Goal: Task Accomplishment & Management: Manage account settings

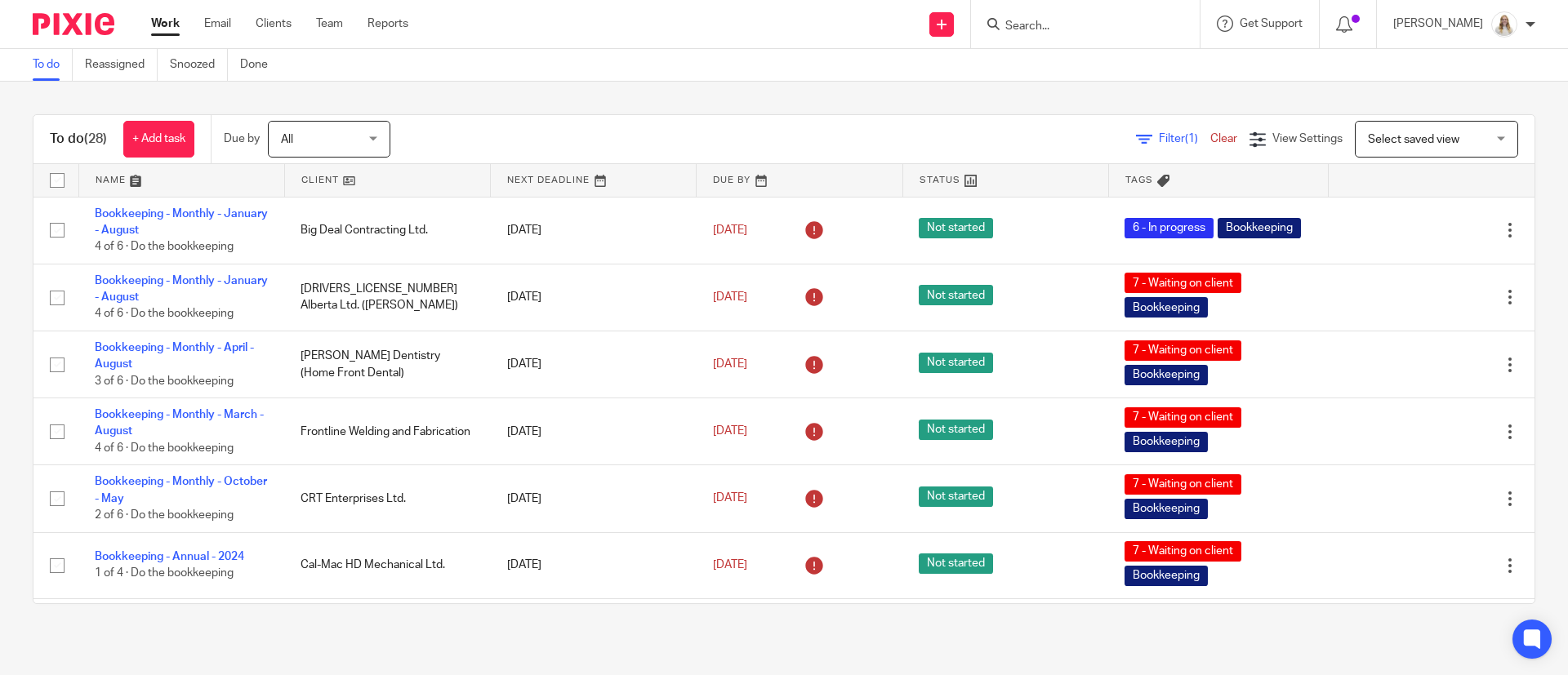
click at [942, 95] on div "To do (28) + Add task Due by All All Today Tomorrow This week Next week This mo…" at bounding box center [784, 359] width 1568 height 554
click at [139, 178] on link at bounding box center [181, 180] width 205 height 33
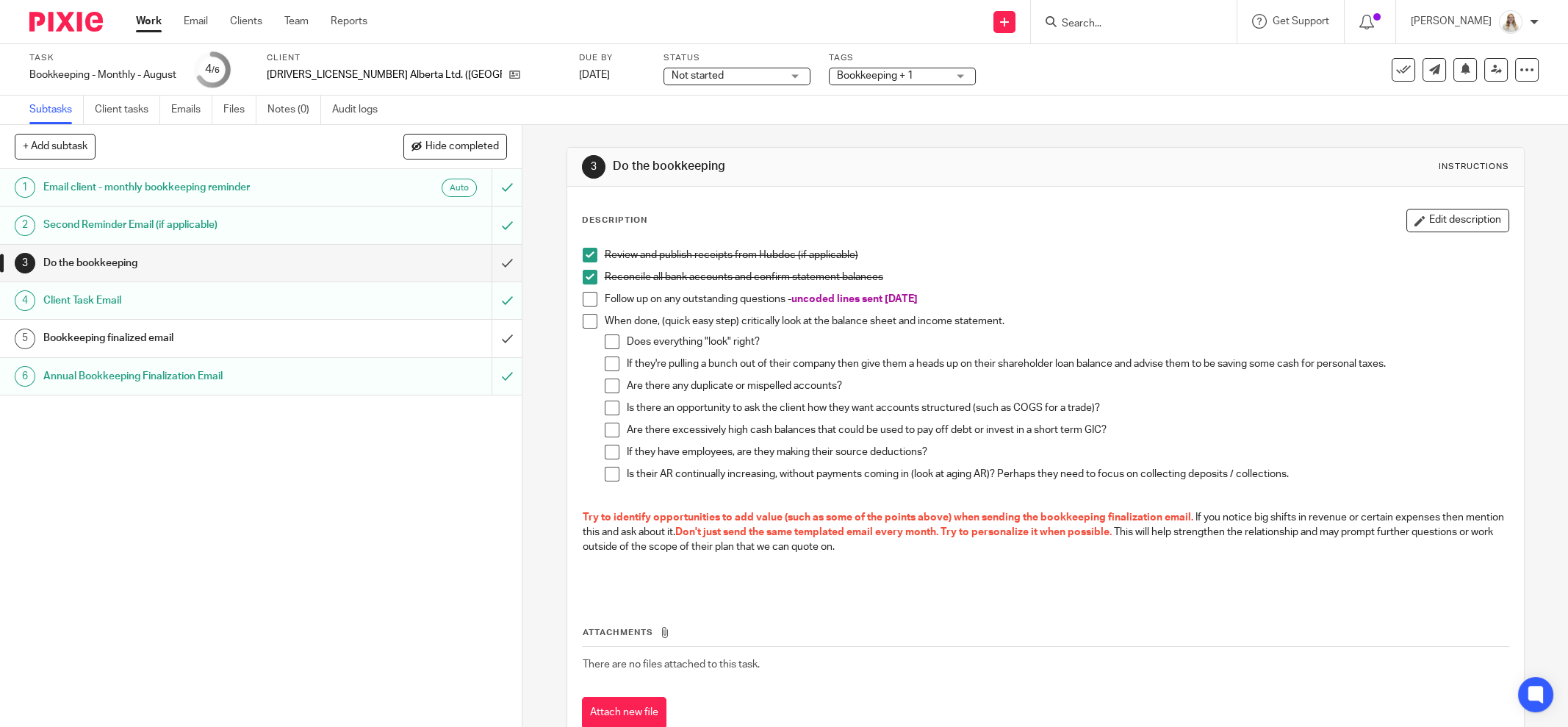
click at [583, 299] on span at bounding box center [590, 299] width 15 height 15
click at [191, 513] on div "1 Email client - monthly bookkeeping reminder Auto 2 Second Reminder Email (if …" at bounding box center [260, 448] width 522 height 558
click at [256, 487] on div "1 Email client - monthly bookkeeping reminder Auto 2 Second Reminder Email (if …" at bounding box center [260, 448] width 522 height 558
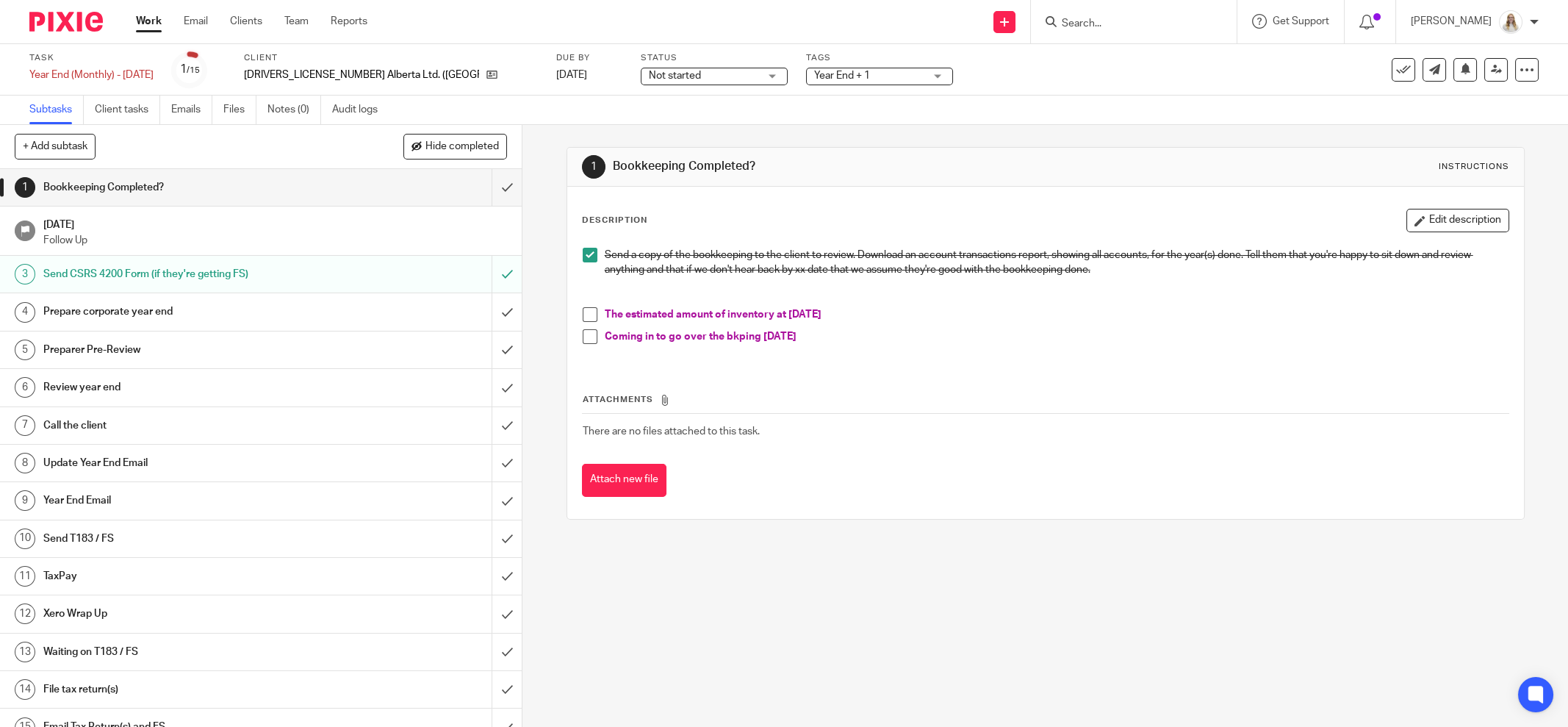
click at [583, 333] on span at bounding box center [590, 336] width 15 height 15
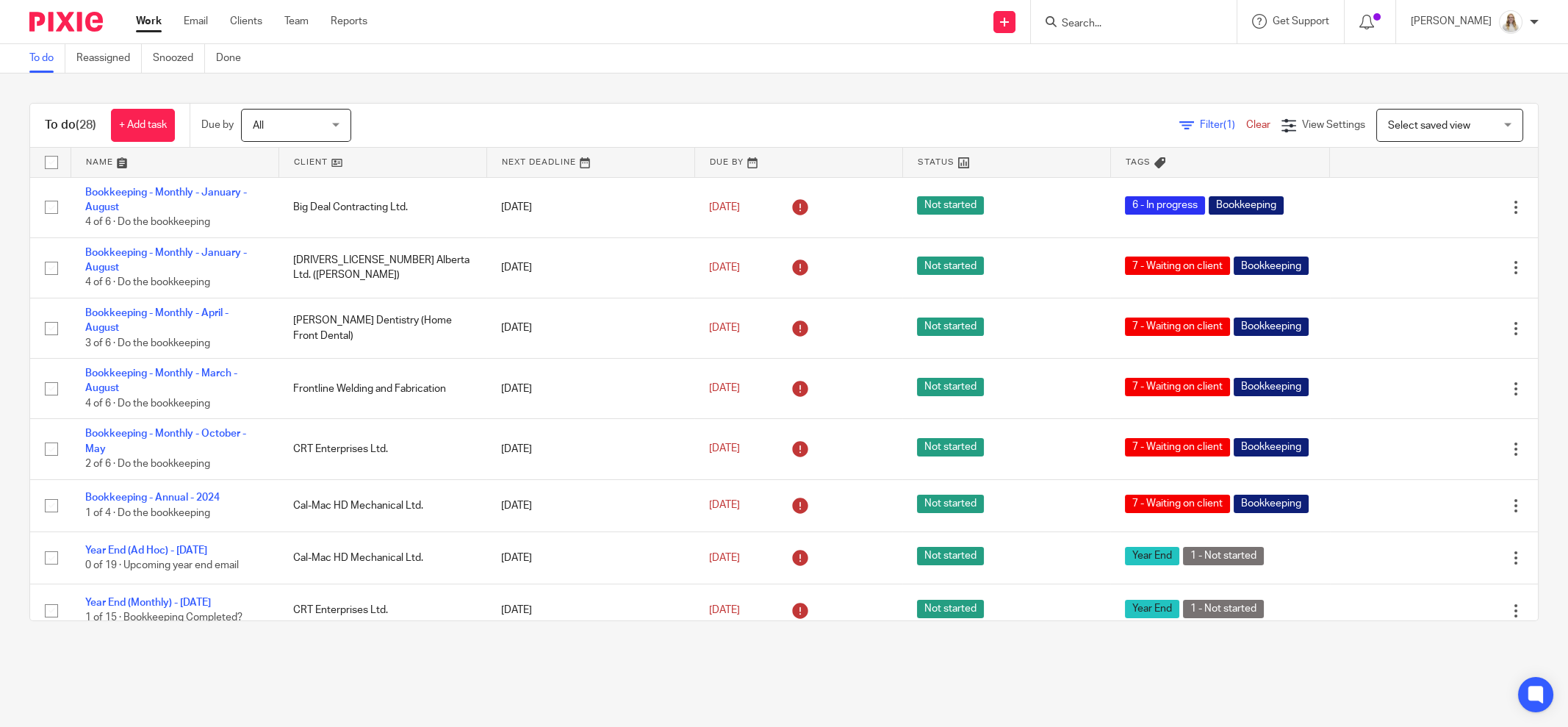
click at [1105, 29] on input "Search" at bounding box center [1126, 23] width 132 height 13
drag, startPoint x: 1106, startPoint y: 22, endPoint x: 1076, endPoint y: 27, distance: 30.4
click at [1080, 27] on input "sutt" at bounding box center [1126, 23] width 132 height 13
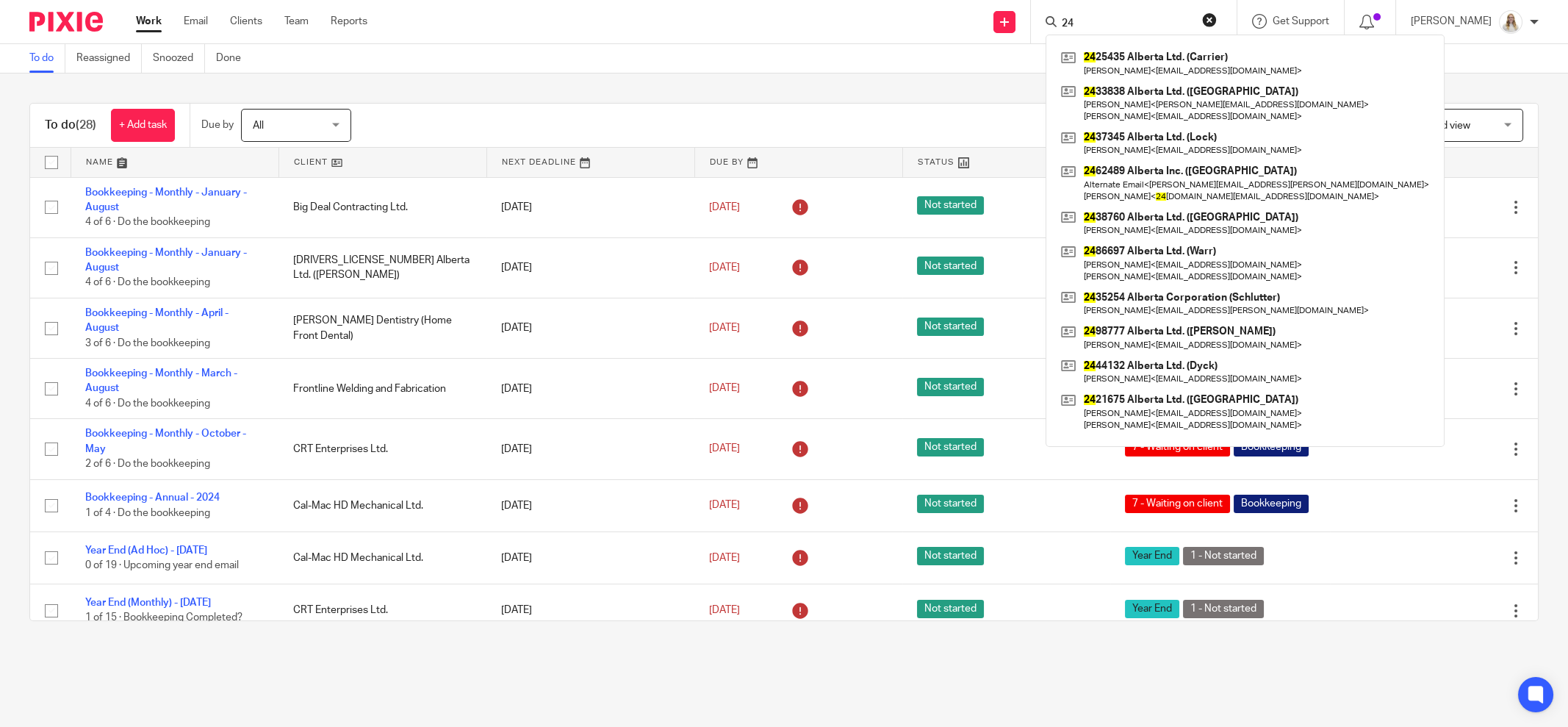
type input "2"
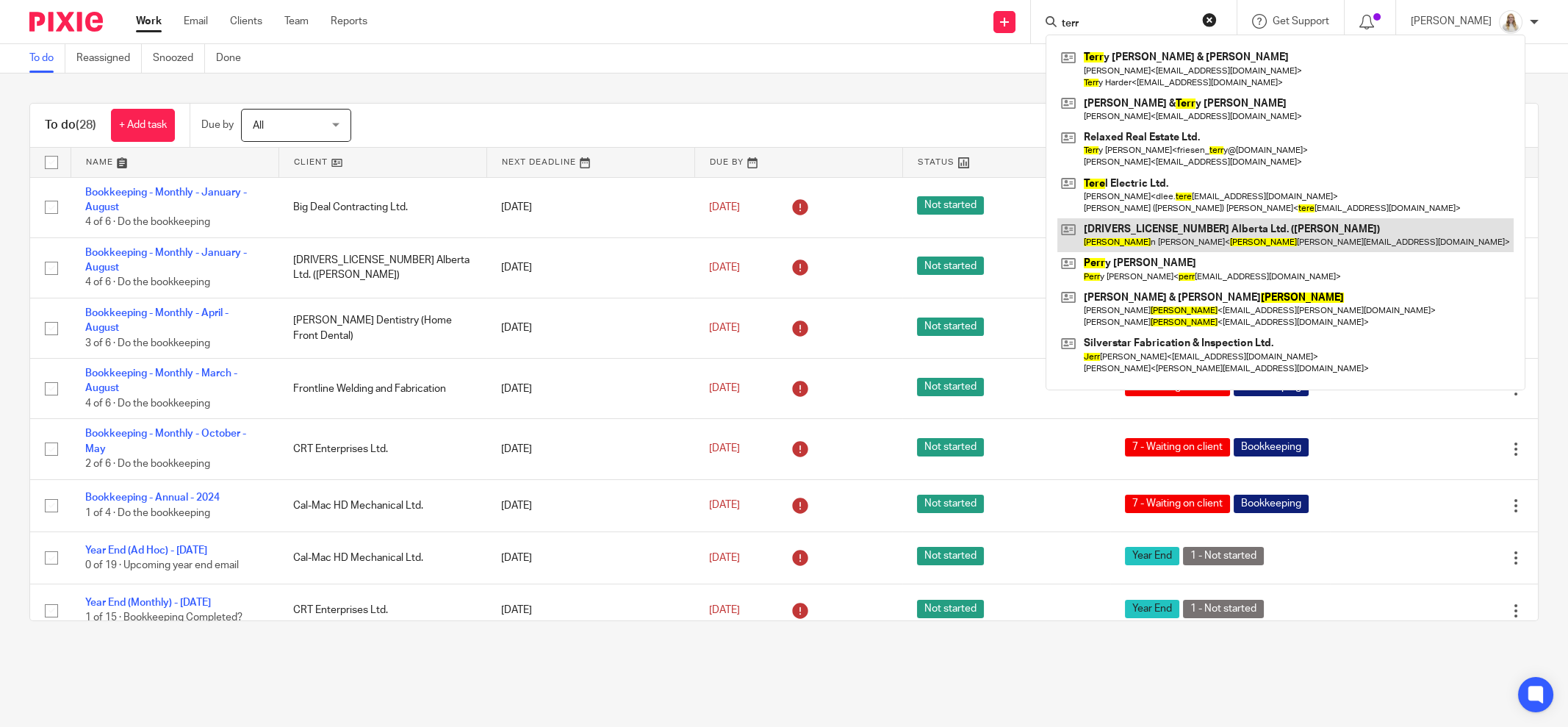
type input "terr"
click at [1173, 238] on link at bounding box center [1286, 235] width 457 height 34
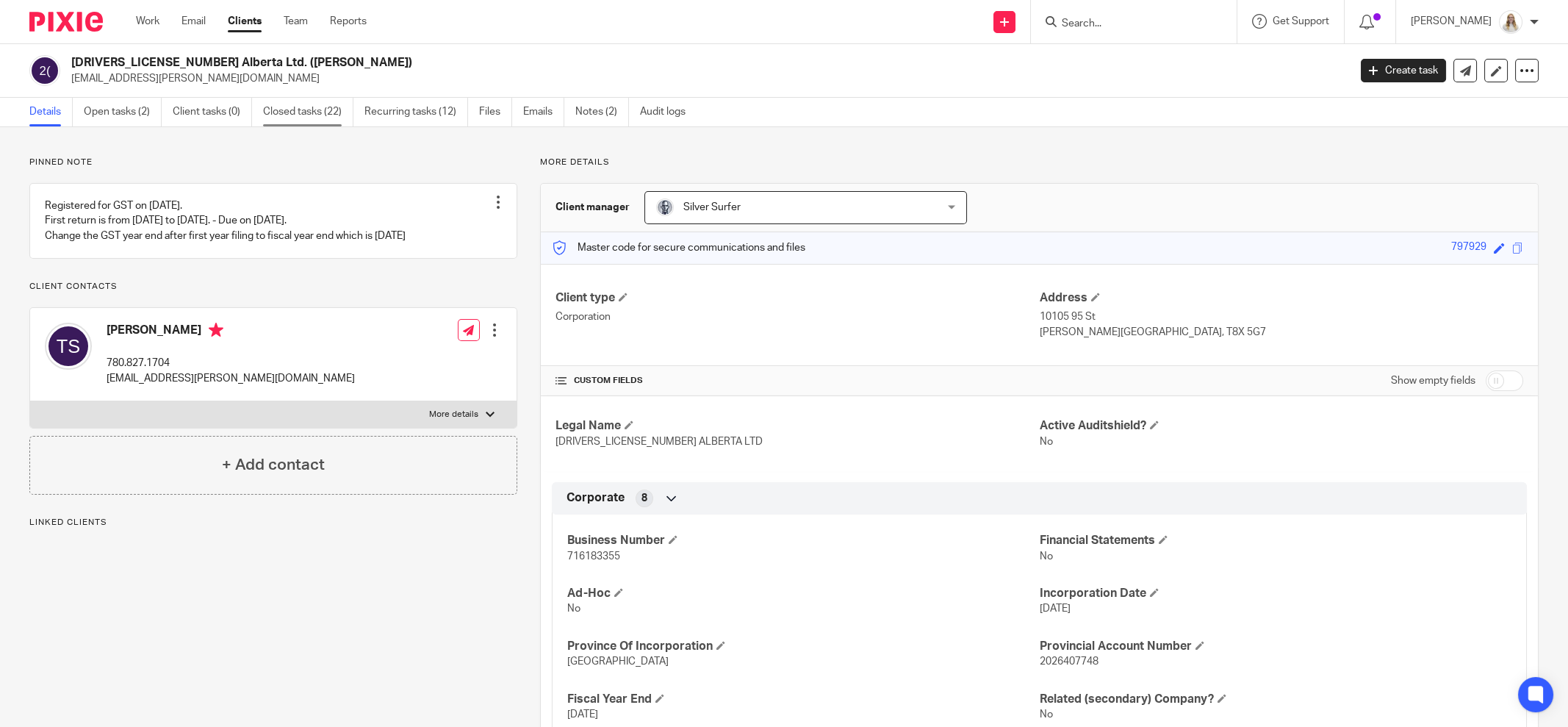
click at [282, 100] on link "Closed tasks (22)" at bounding box center [308, 112] width 90 height 29
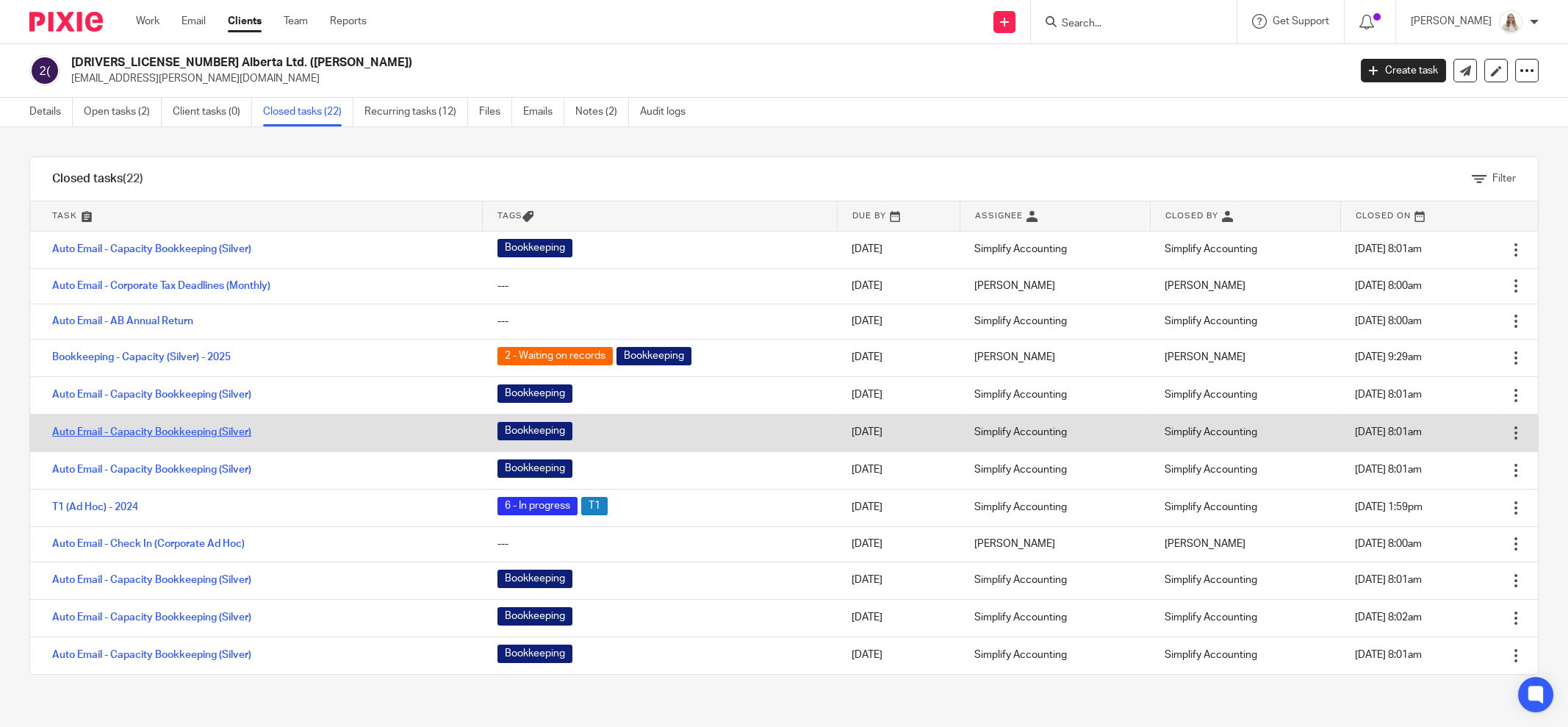
click at [195, 427] on link "Auto Email - Capacity Bookkeeping (Silver)" at bounding box center [151, 433] width 199 height 10
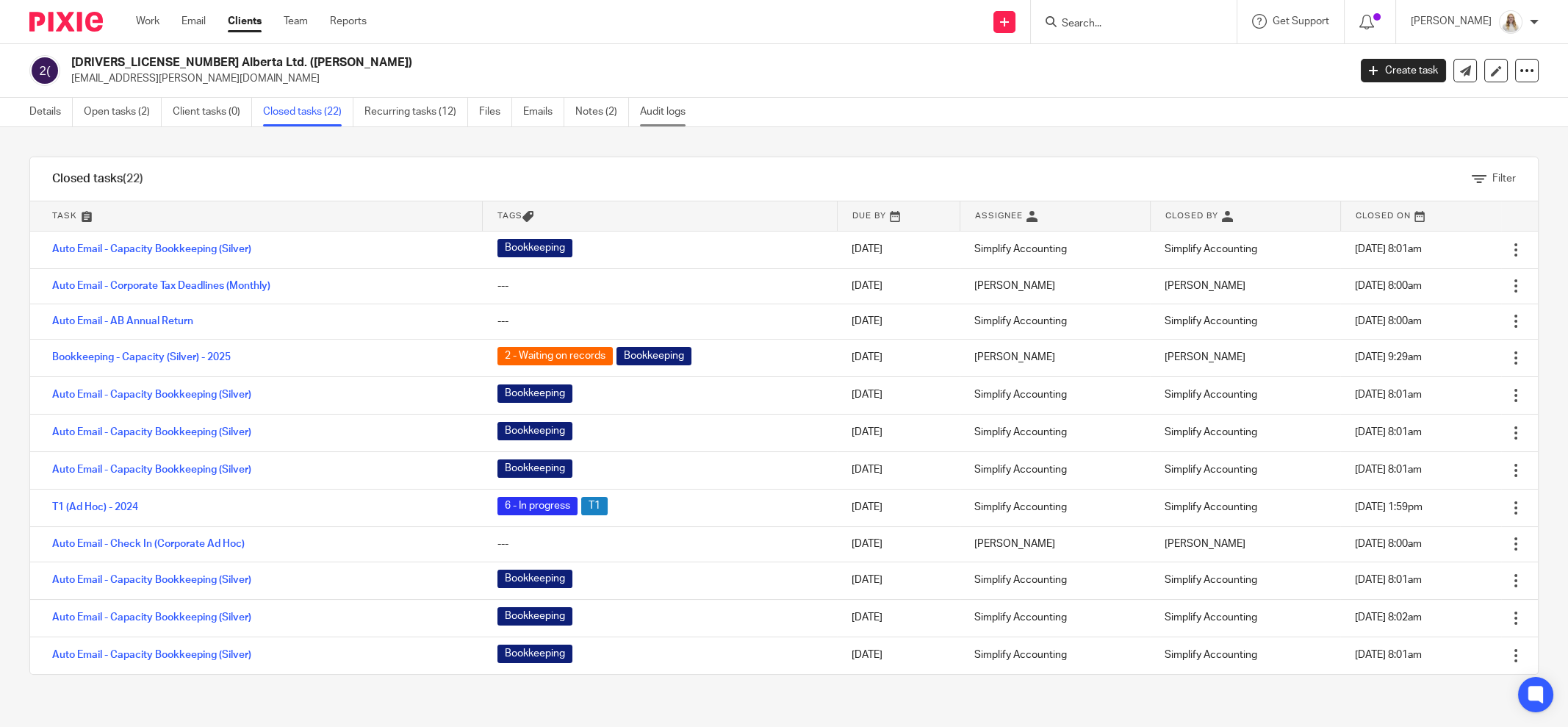
click at [658, 106] on link "Audit logs" at bounding box center [668, 112] width 56 height 29
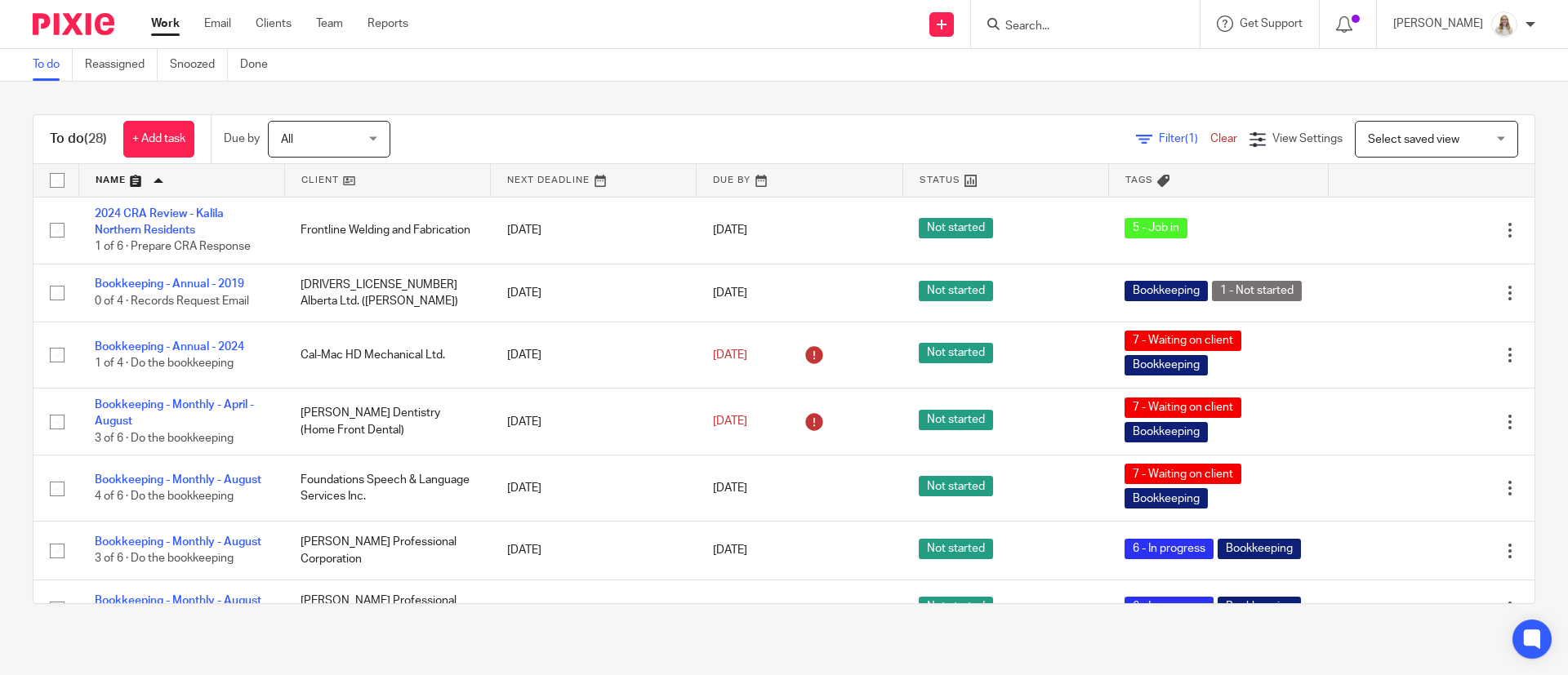
click at [1093, 28] on input "Search" at bounding box center [1077, 26] width 147 height 14
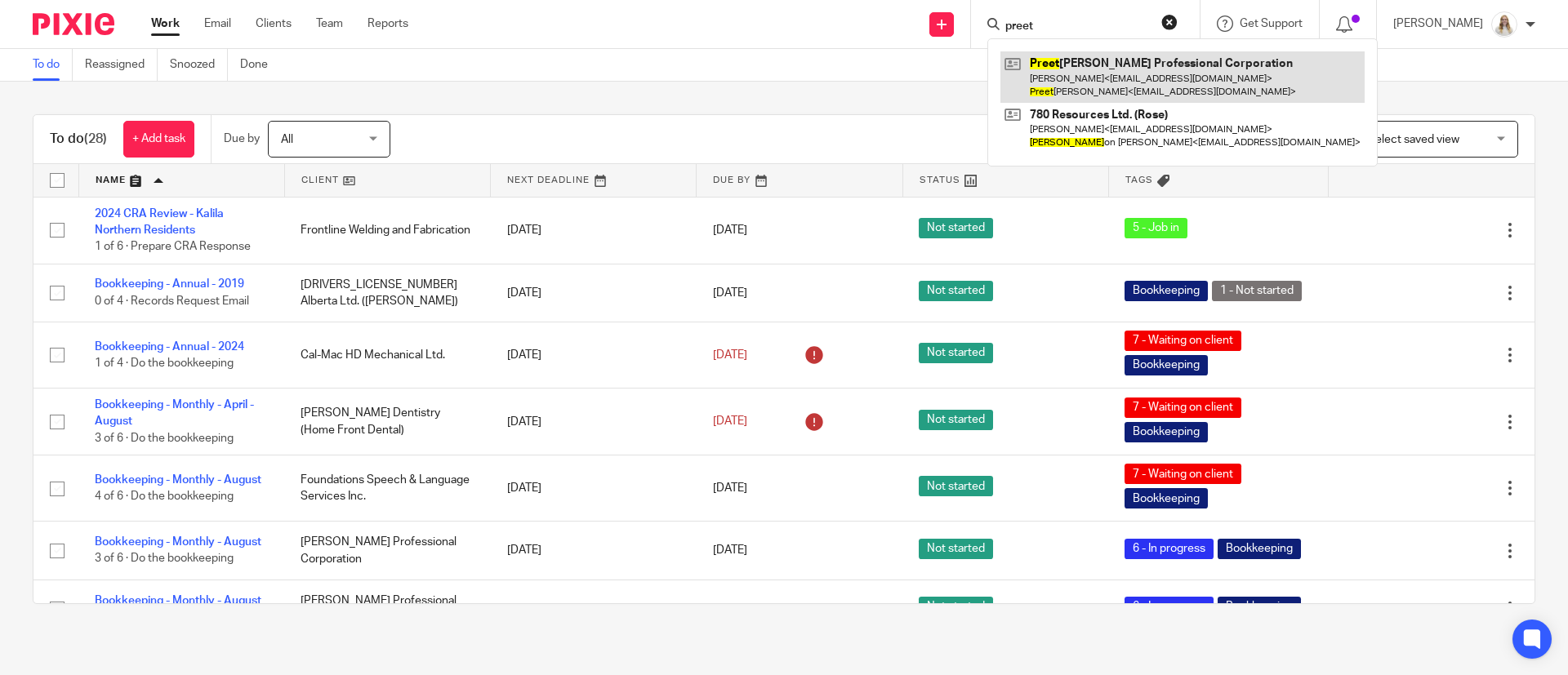
type input "preet"
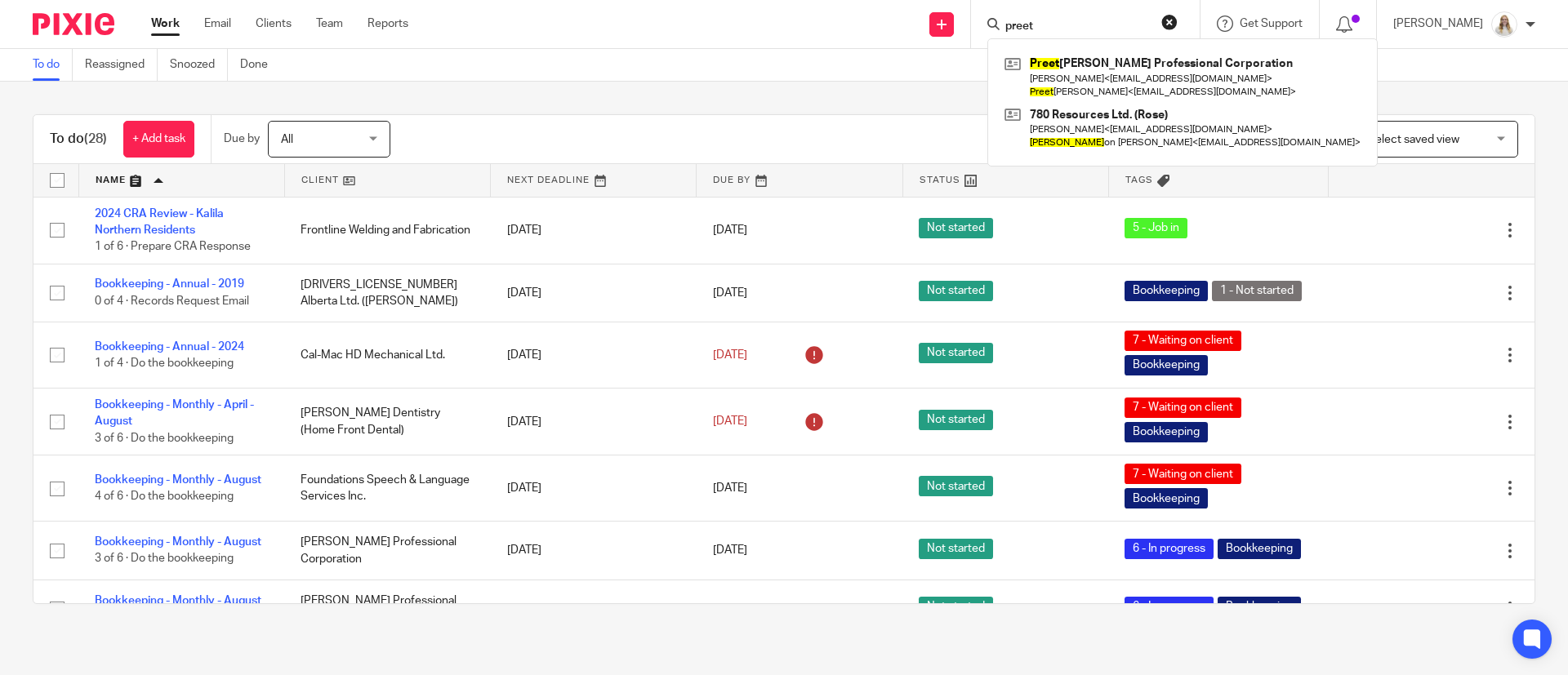
click at [850, 72] on main "To do Reassigned Snoozed Done To do (28) + Add task Due by All All Today Tomorr…" at bounding box center [784, 338] width 1568 height 675
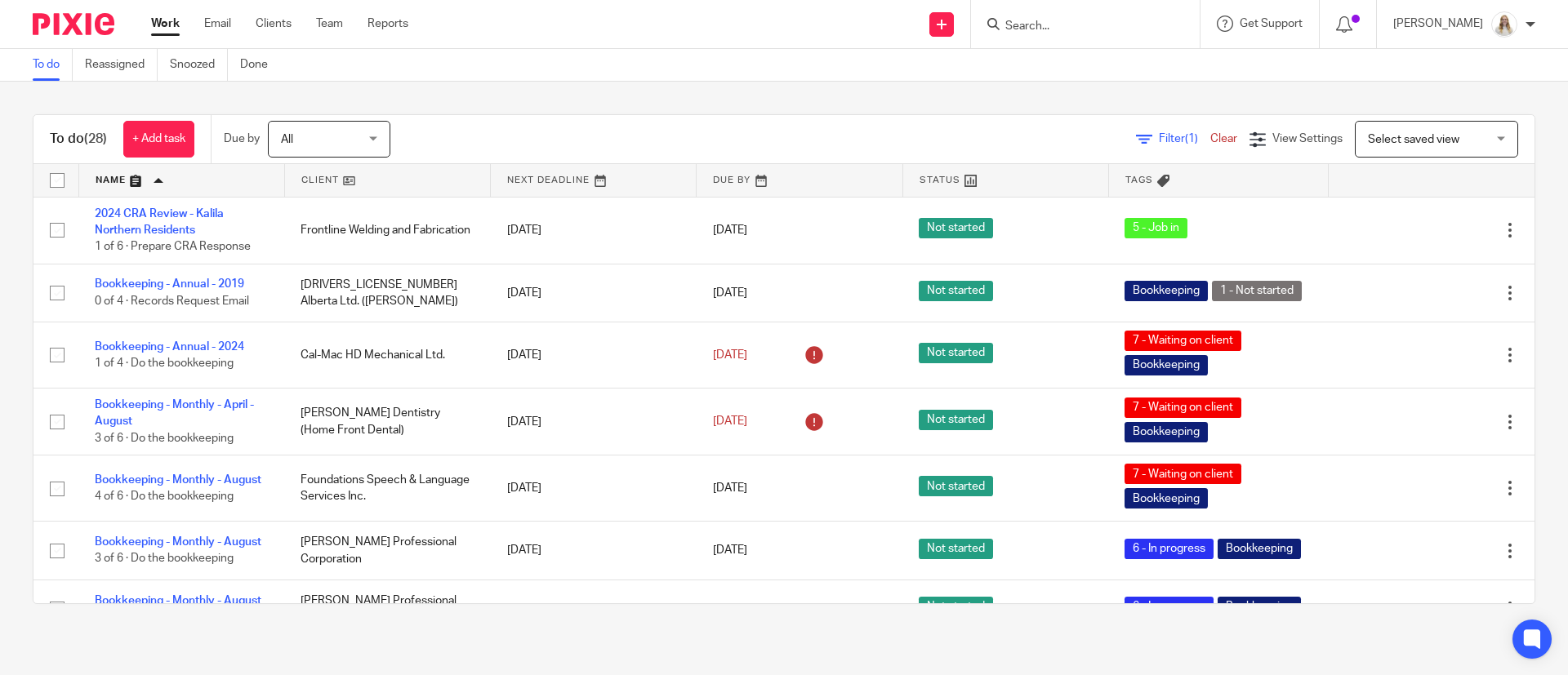
click at [1513, 167] on div "To do (28) + Add task Due by All All Today Tomorrow This week Next week This mo…" at bounding box center [784, 359] width 1568 height 554
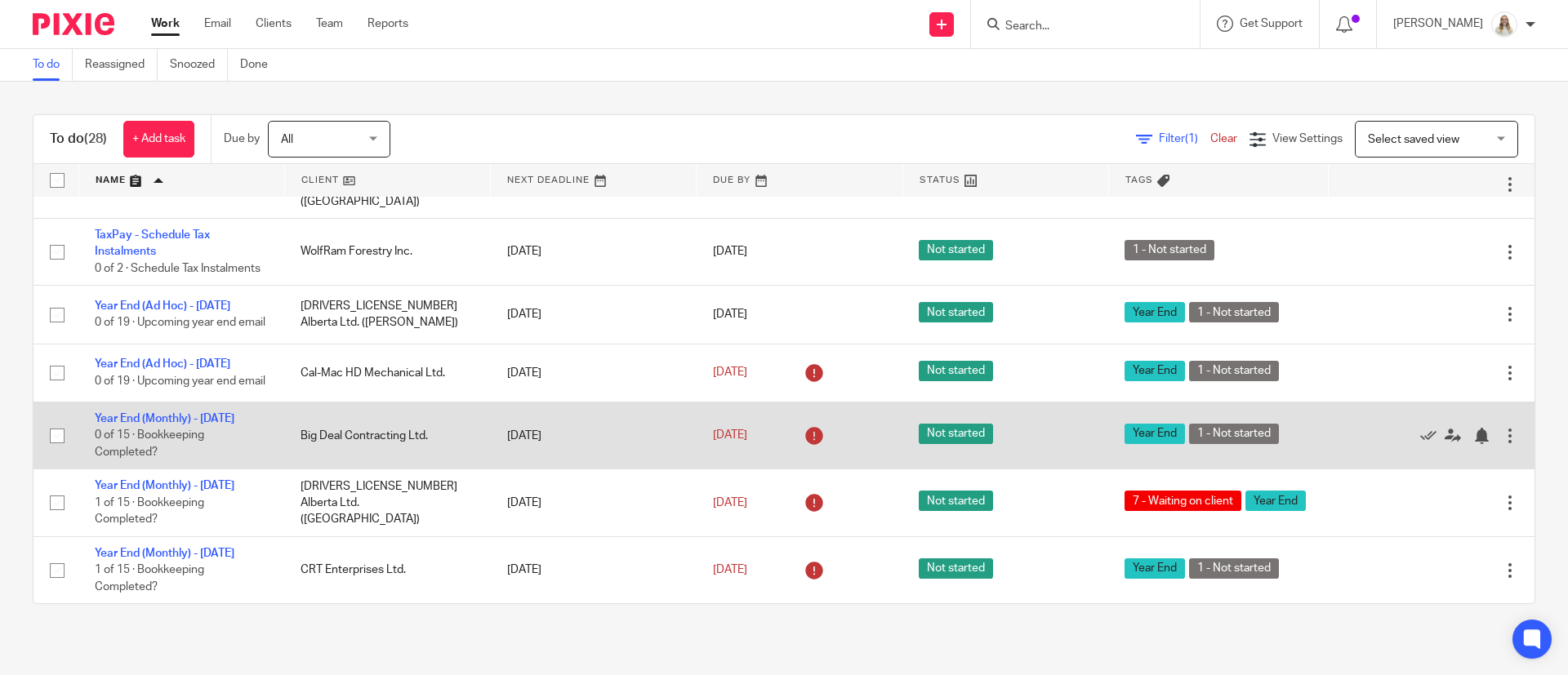
scroll to position [1511, 0]
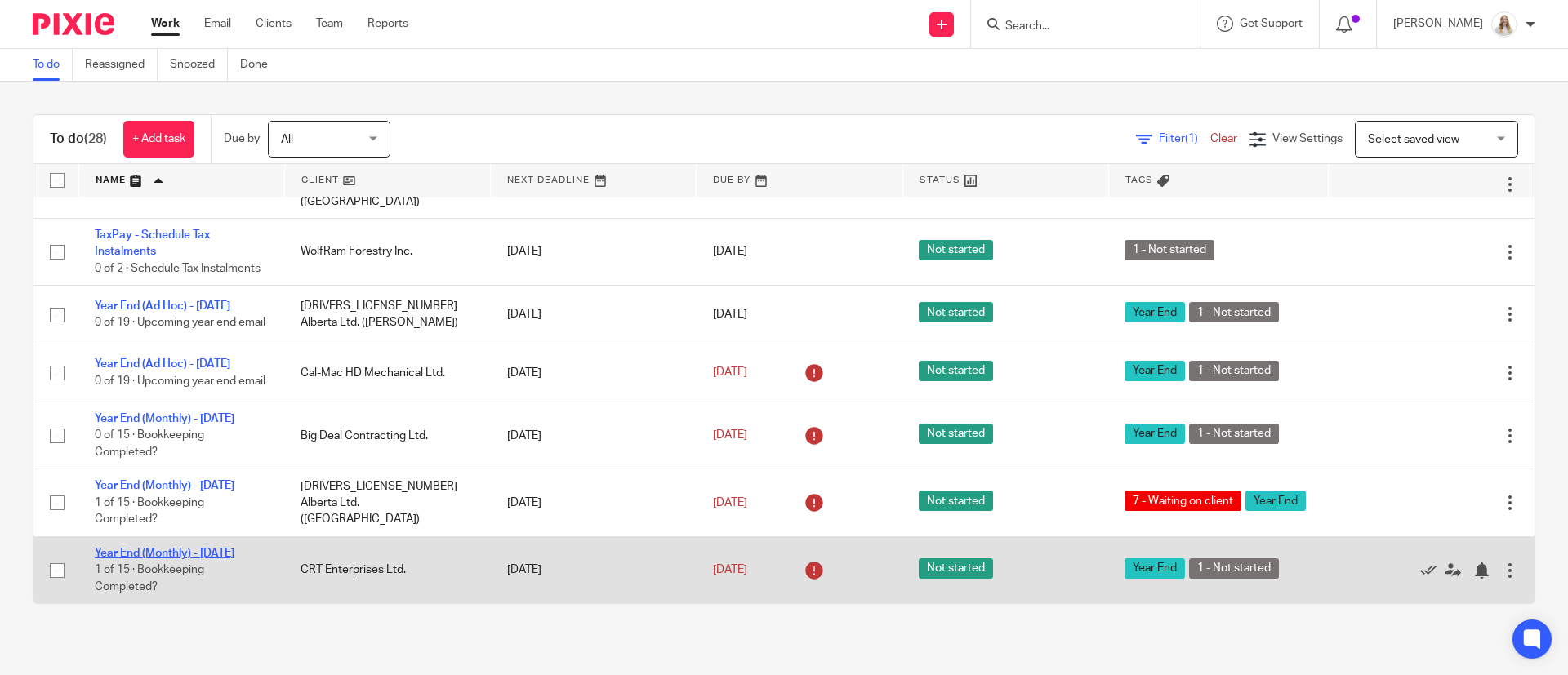
click at [155, 554] on link "Year End (Monthly) - May 2025" at bounding box center [164, 554] width 140 height 12
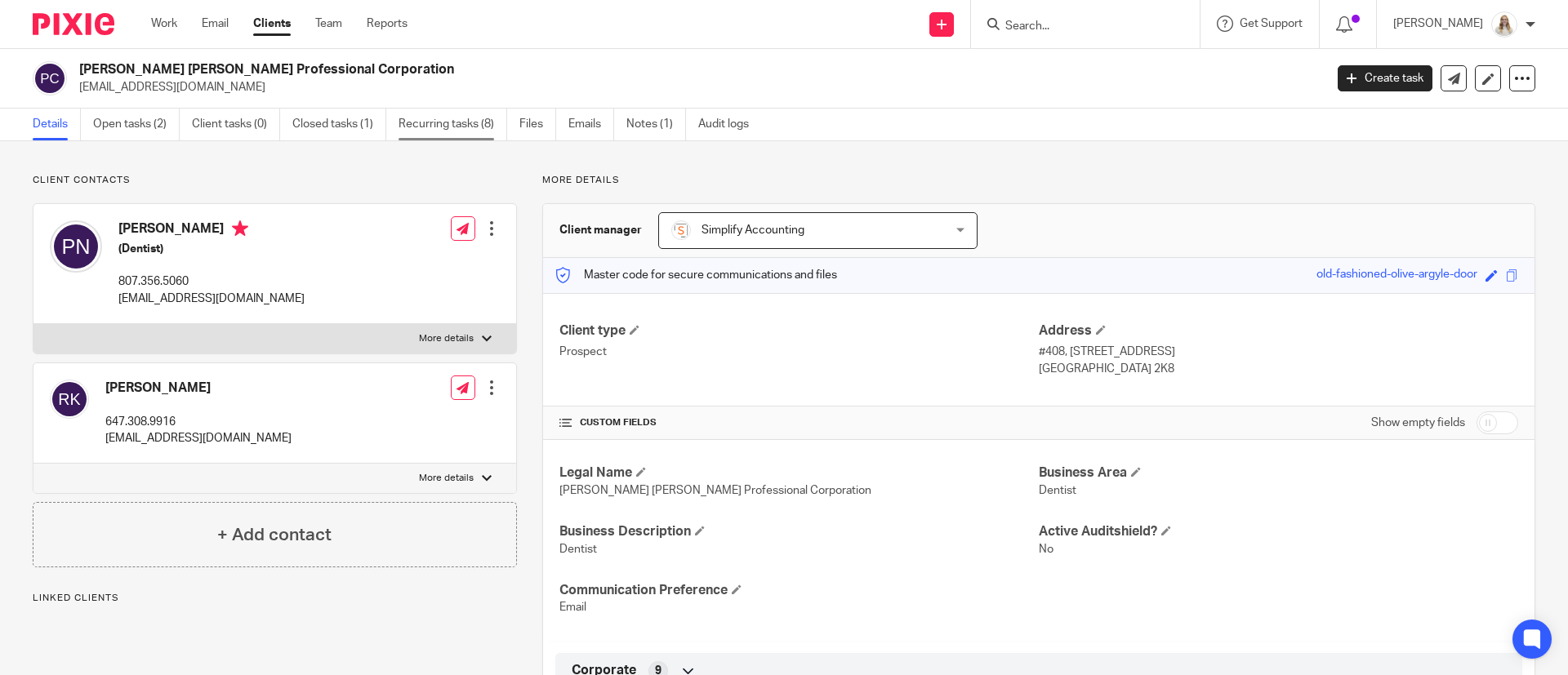
click at [478, 122] on link "Recurring tasks (8)" at bounding box center [453, 124] width 109 height 32
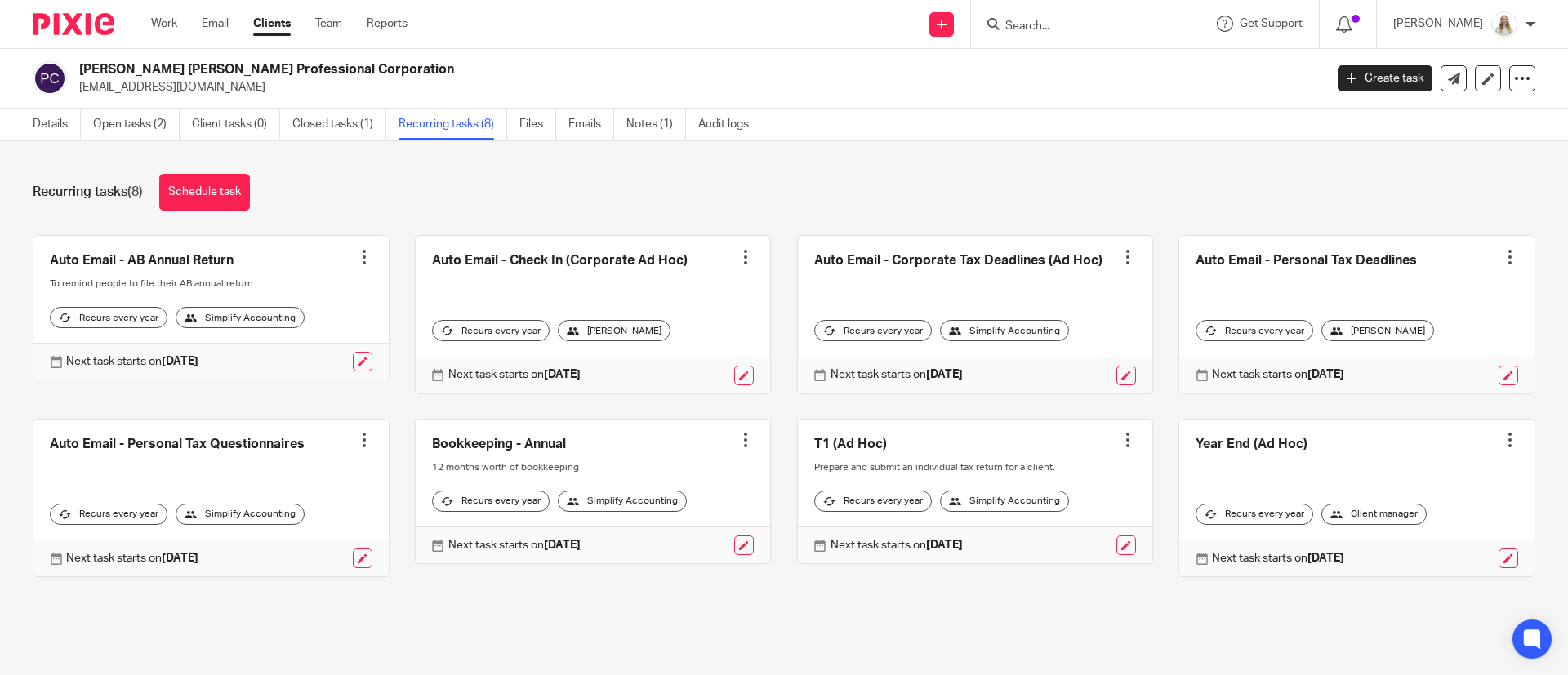
click at [204, 173] on div "Recurring tasks (8) Schedule task Auto Email - AB Annual Return Create task Clo…" at bounding box center [784, 387] width 1568 height 493
click at [205, 178] on link "Schedule task" at bounding box center [205, 192] width 91 height 37
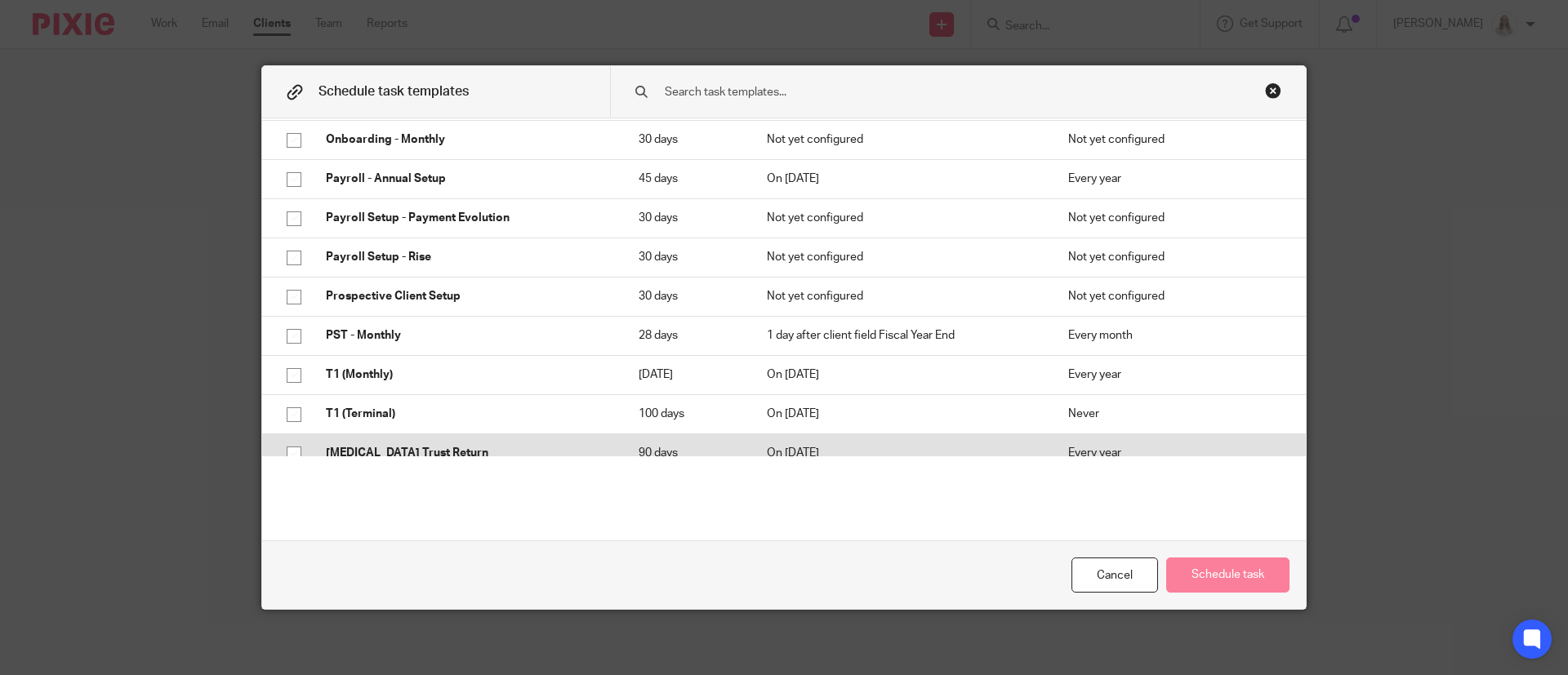
scroll to position [490, 0]
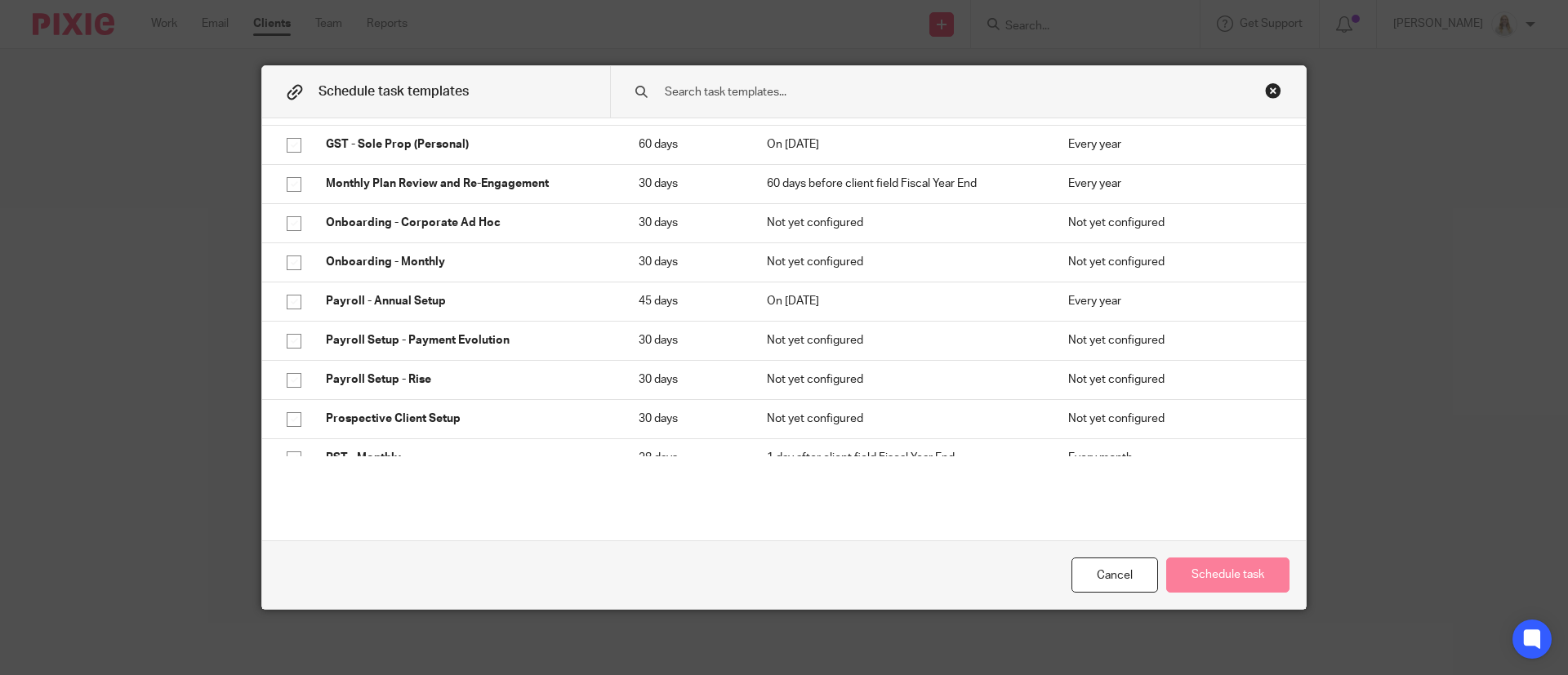
click at [1265, 94] on div "Close this dialog window" at bounding box center [1273, 90] width 16 height 16
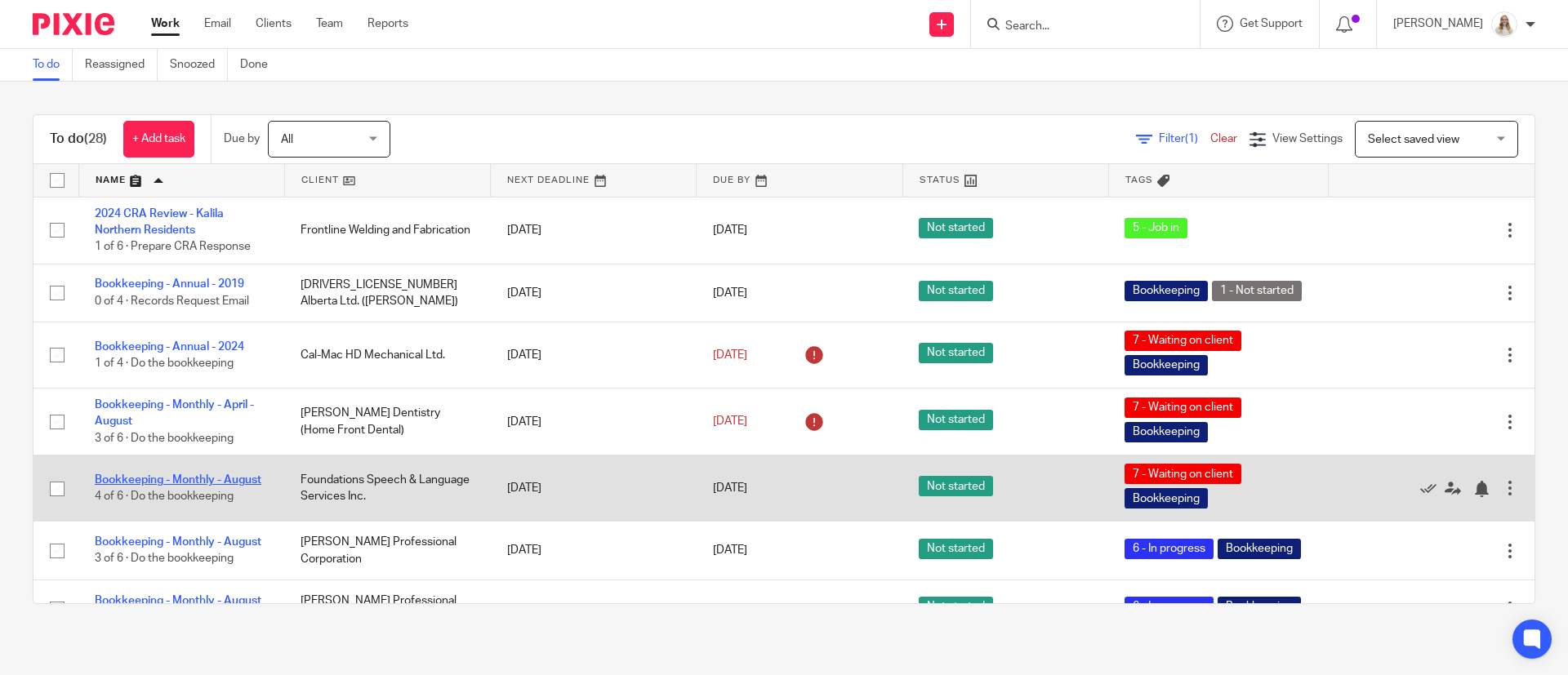
click at [174, 477] on link "Bookkeeping - Monthly - August" at bounding box center [178, 480] width 167 height 12
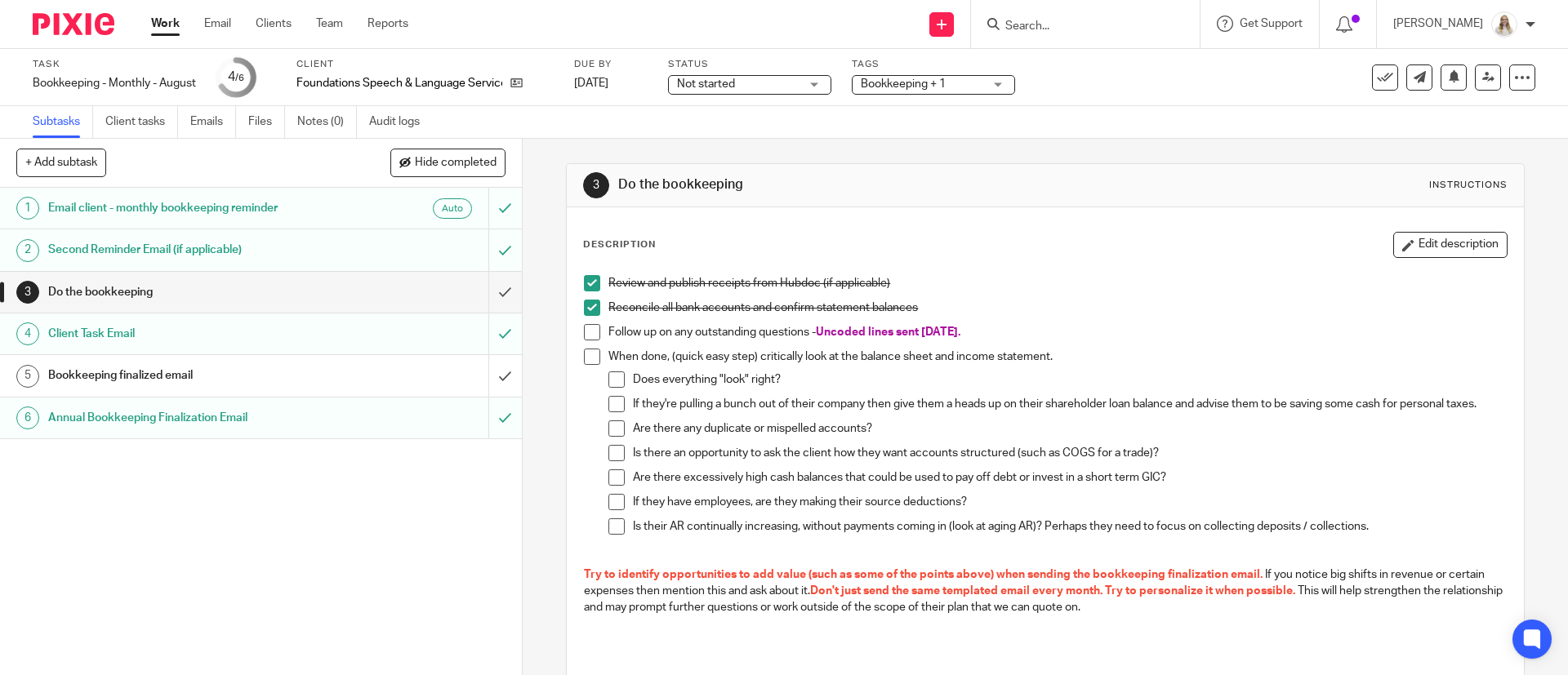
click at [183, 421] on h1 "Annual Bookkeeping Finalization Email" at bounding box center [189, 418] width 283 height 24
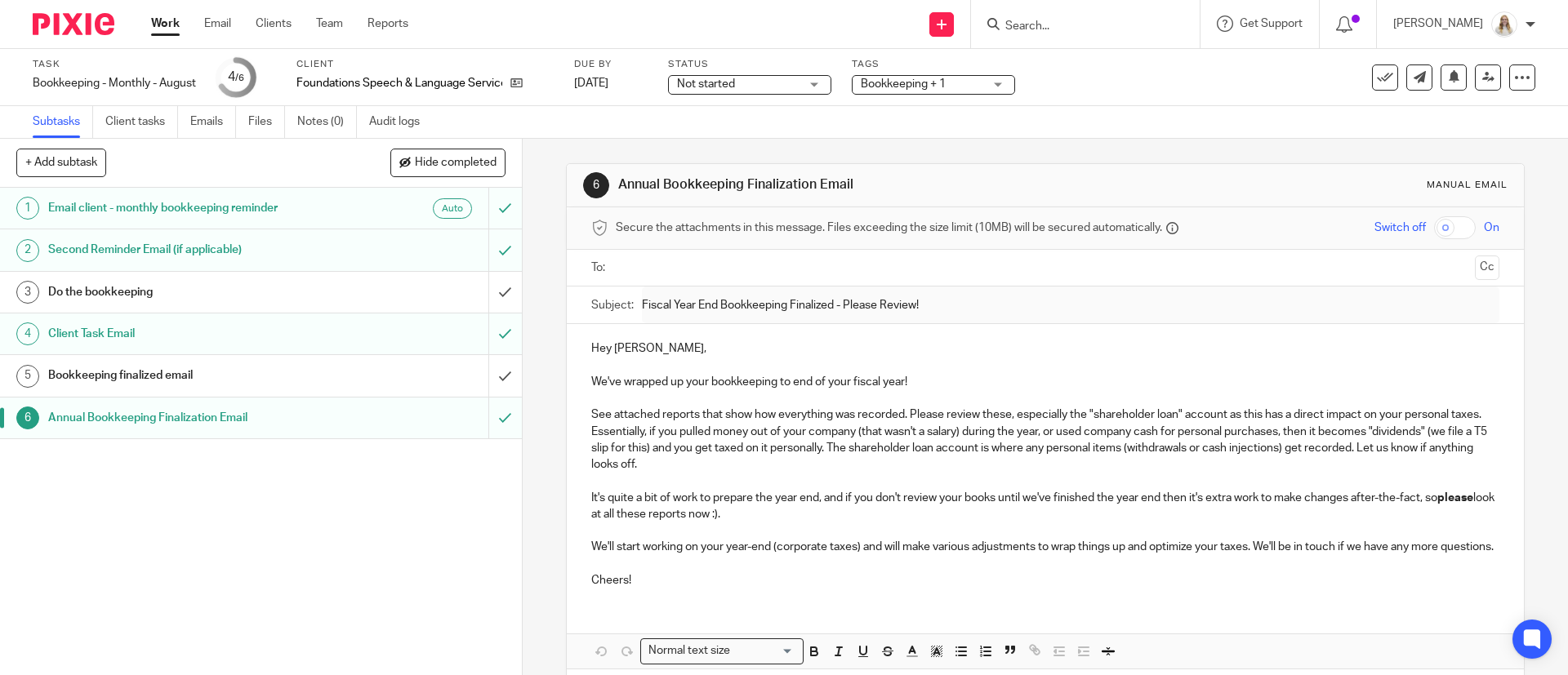
click at [1108, 35] on div at bounding box center [1085, 24] width 229 height 48
click at [1108, 29] on input "Search" at bounding box center [1077, 26] width 147 height 14
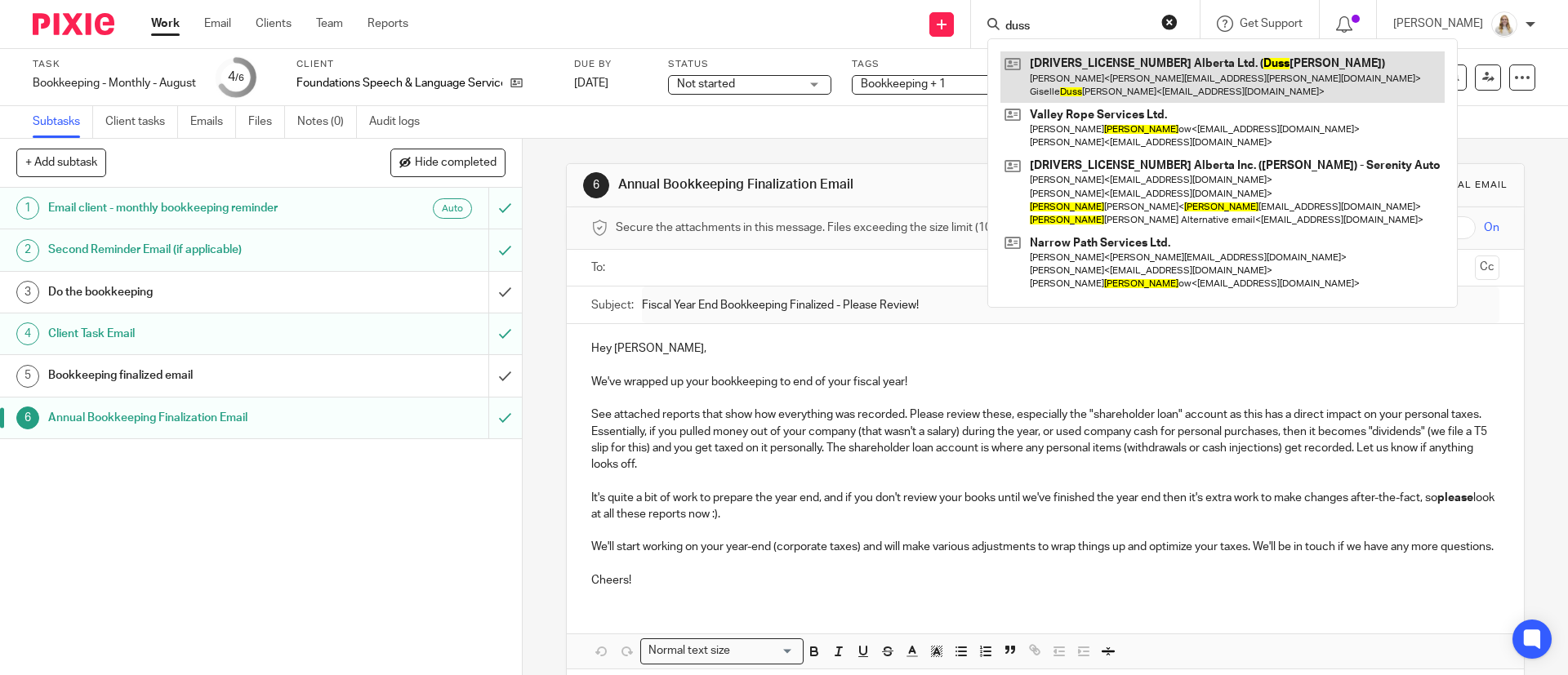
type input "duss"
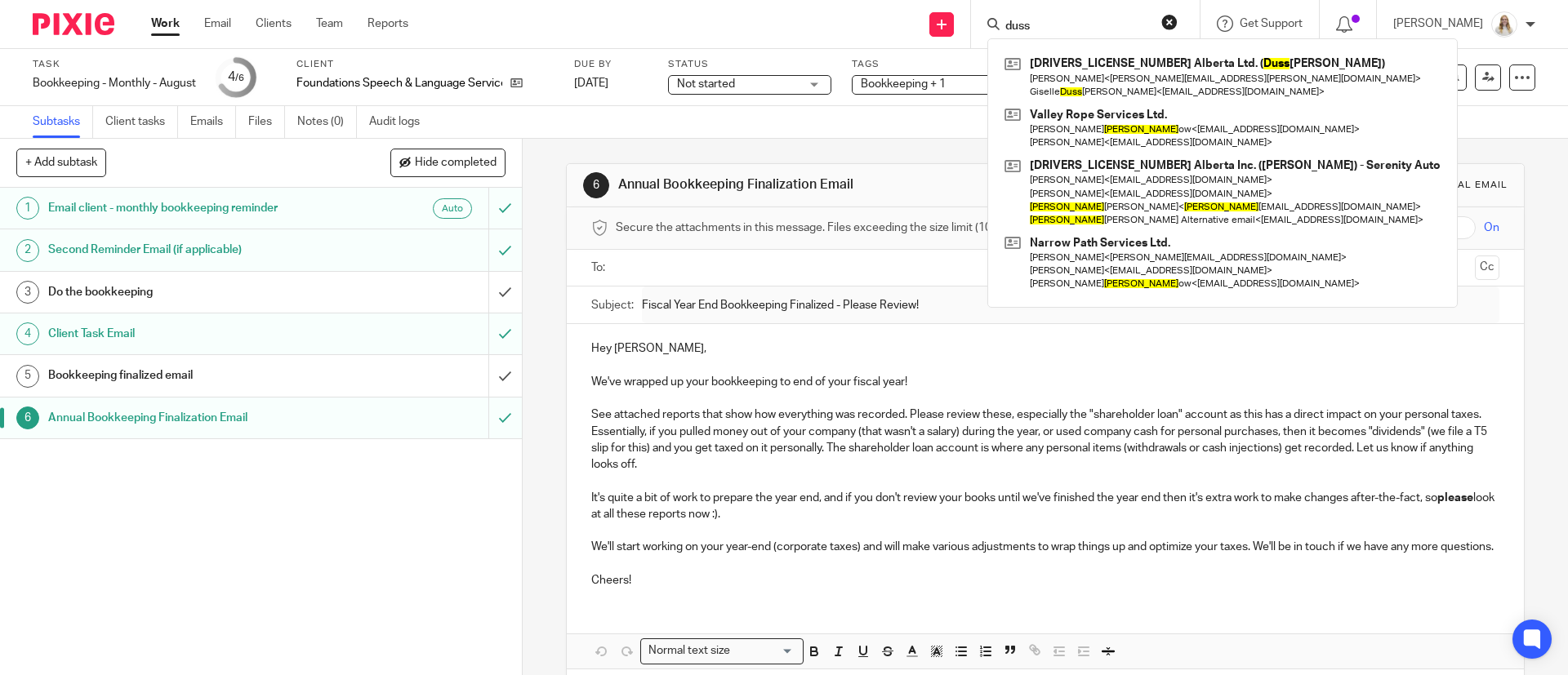
click at [952, 135] on div "Subtasks Client tasks Emails Files Notes (0) Audit logs" at bounding box center [784, 122] width 1568 height 33
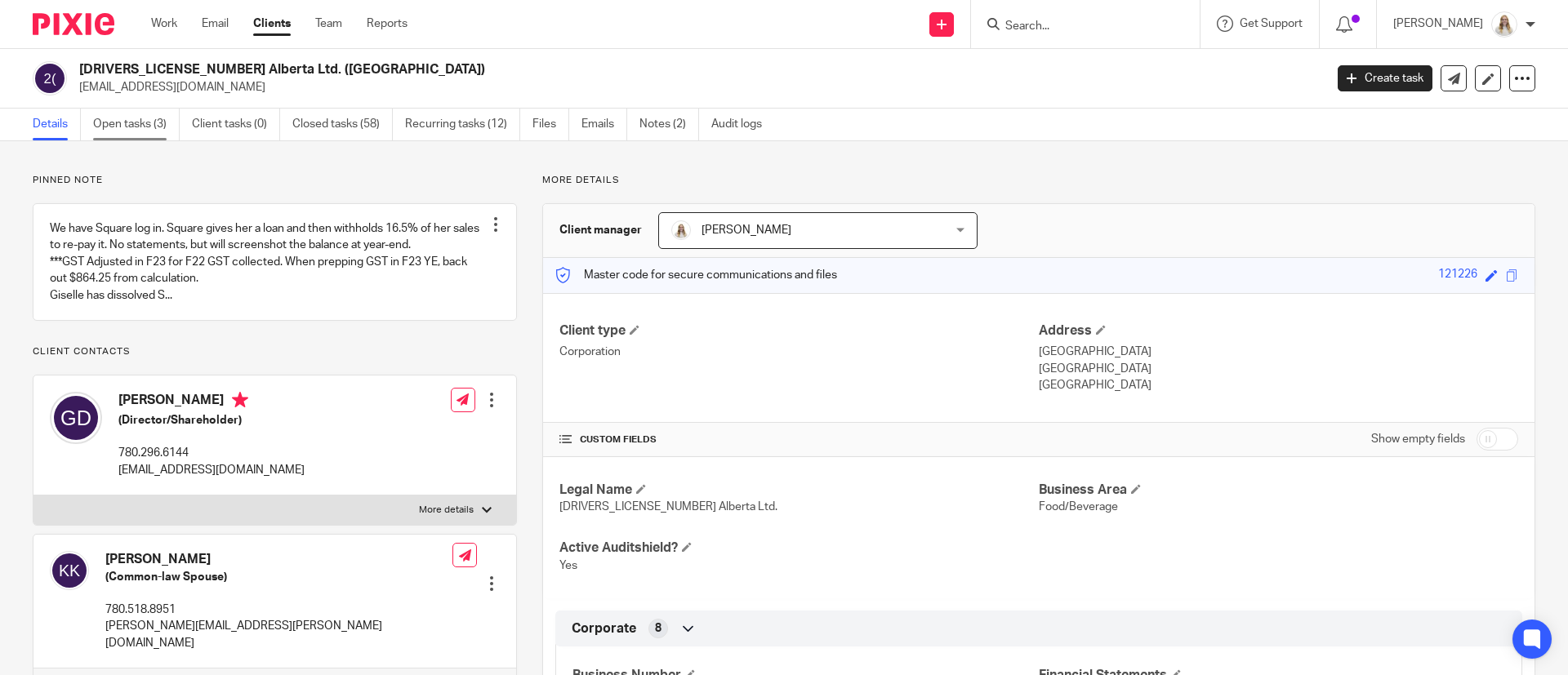
click at [140, 124] on link "Open tasks (3)" at bounding box center [136, 124] width 87 height 32
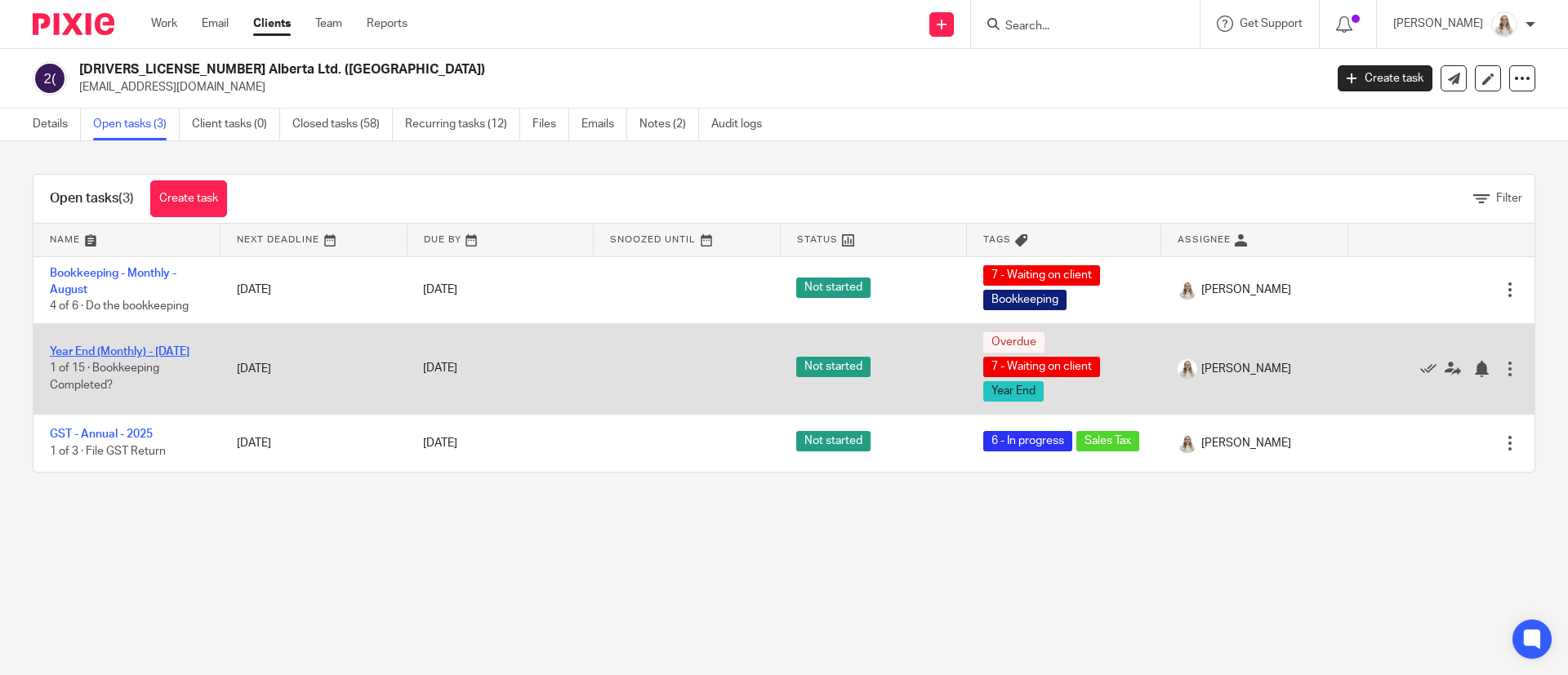
click at [60, 358] on link "Year End (Monthly) - July 2025" at bounding box center [120, 352] width 140 height 12
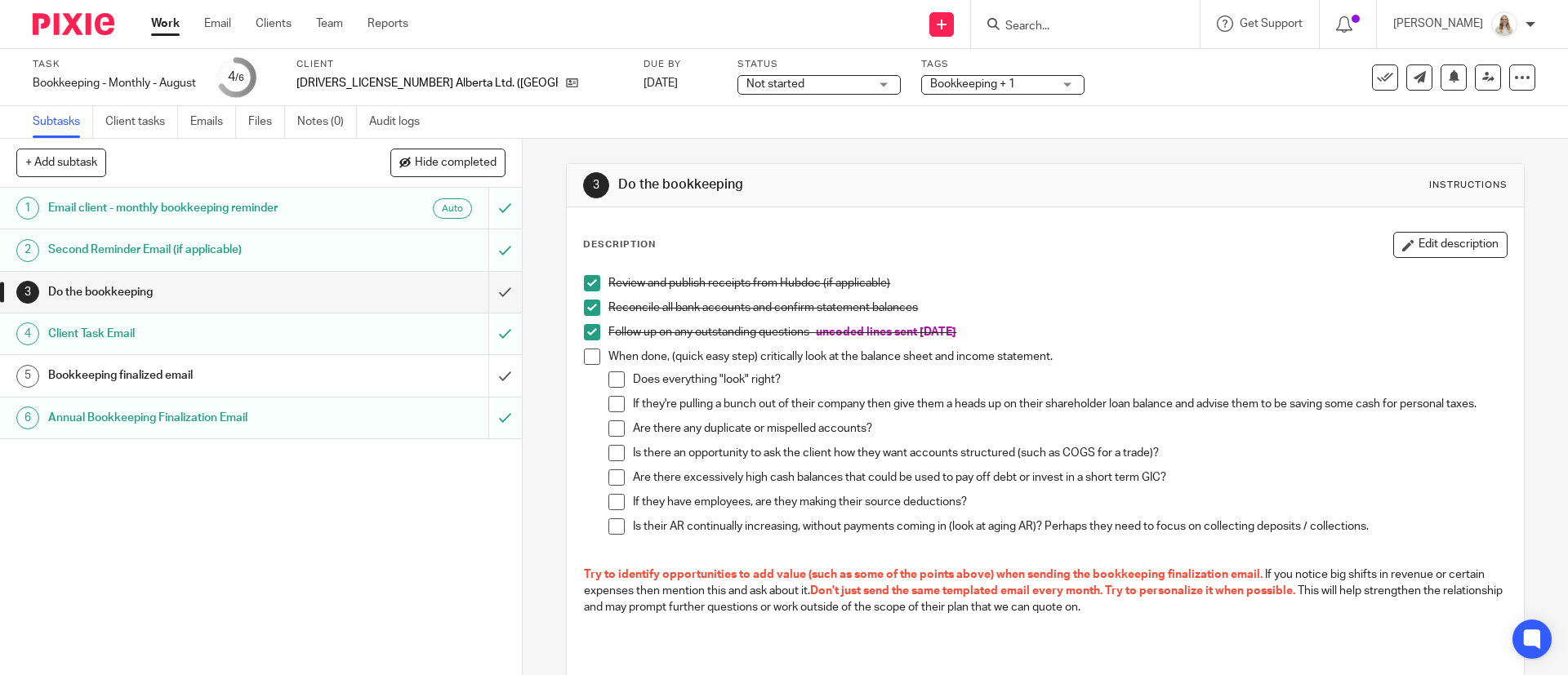
click at [180, 421] on h1 "Annual Bookkeeping Finalization Email" at bounding box center [189, 418] width 283 height 24
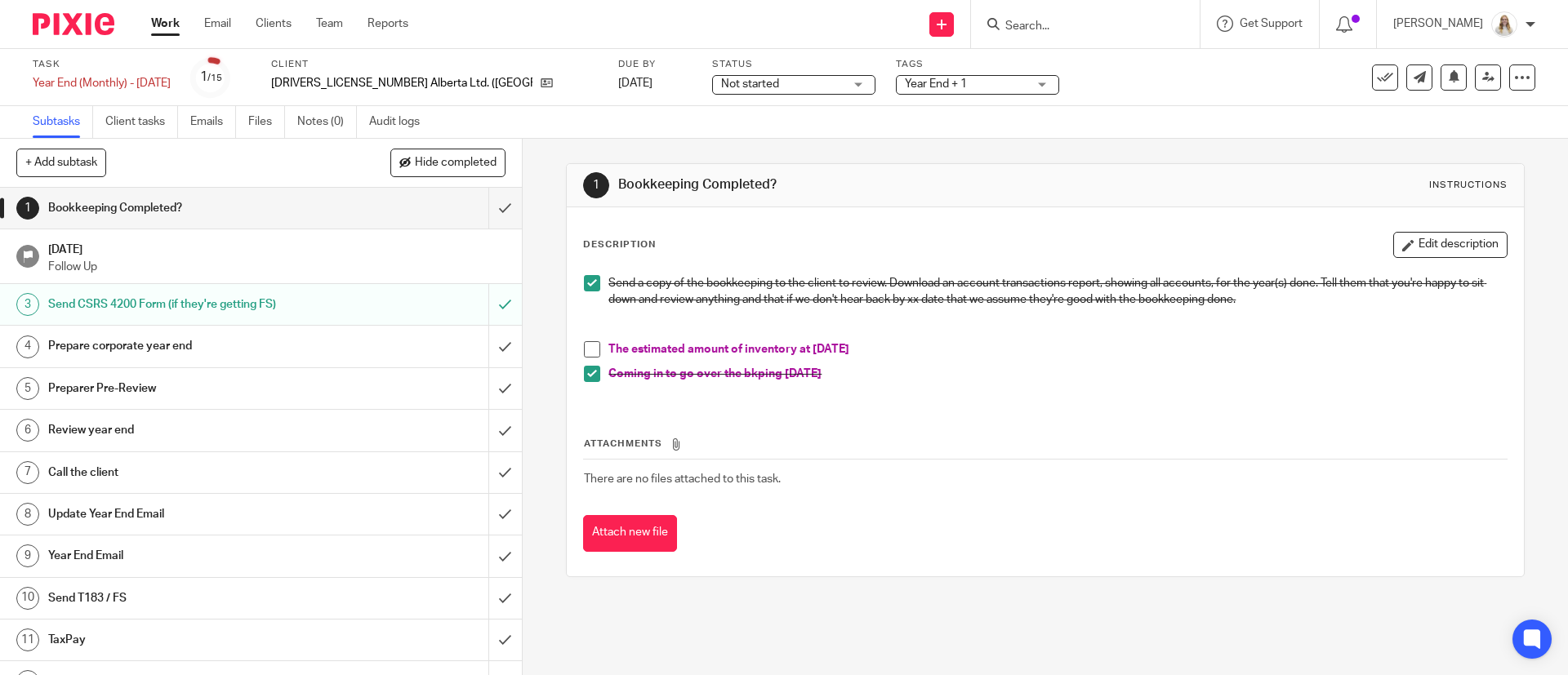
click at [133, 350] on h1 "Prepare corporate year end" at bounding box center [189, 345] width 283 height 24
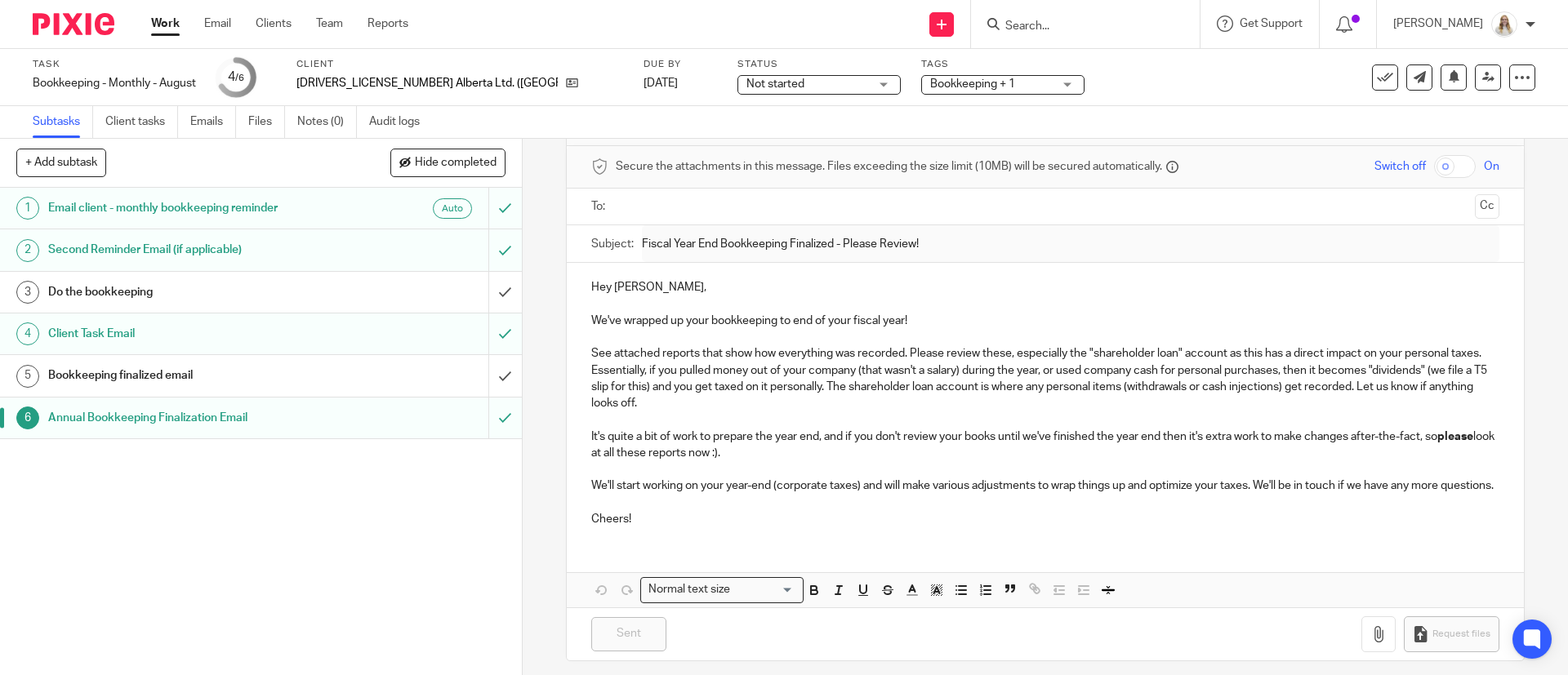
scroll to position [89, 0]
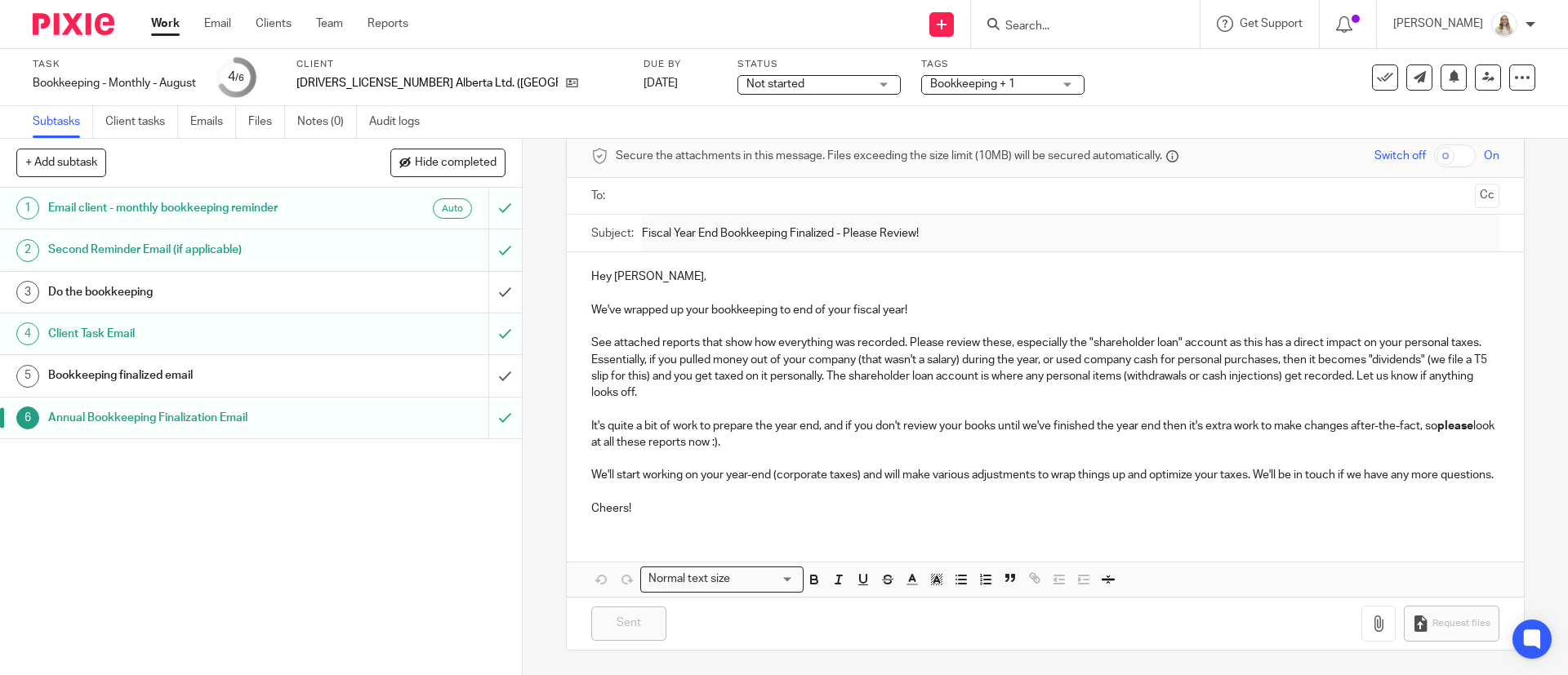
click at [94, 293] on h1 "Do the bookkeeping" at bounding box center [189, 291] width 283 height 24
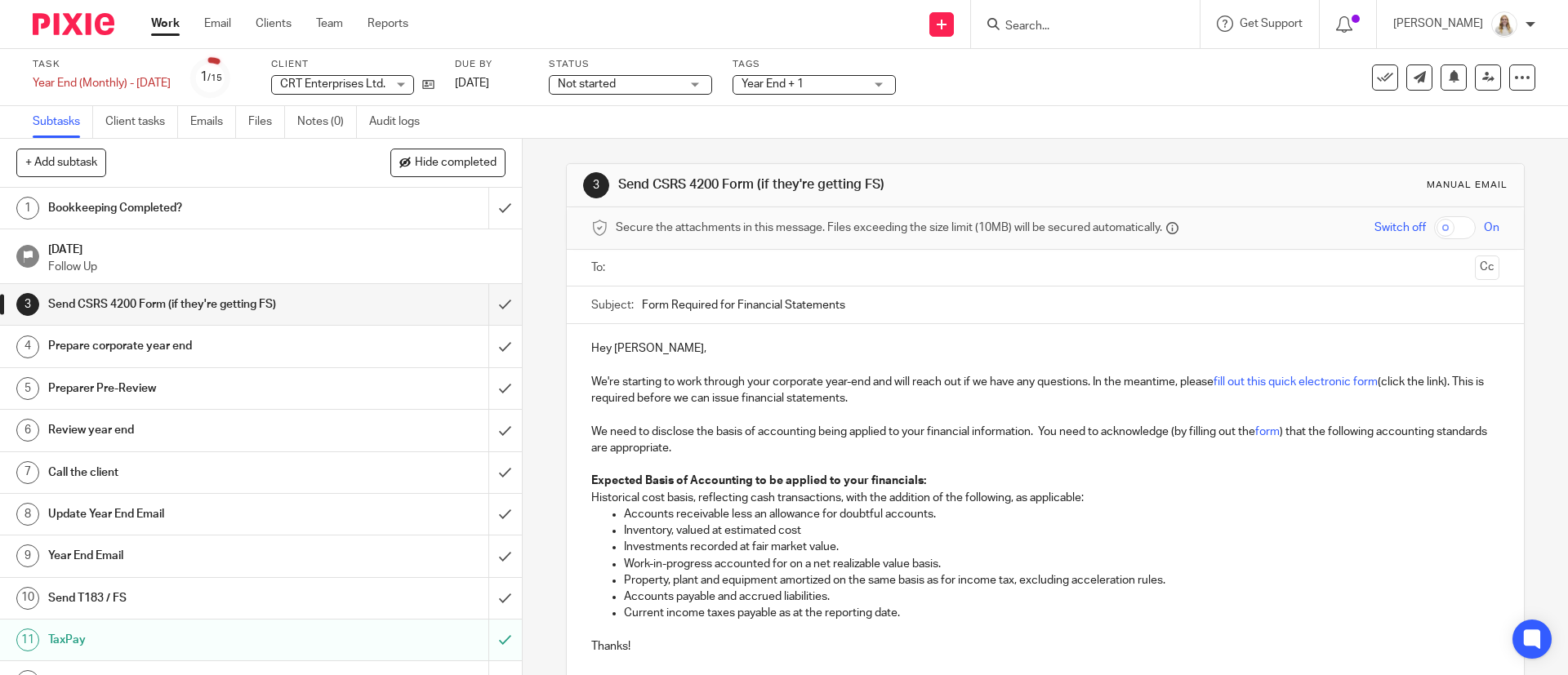
scroll to position [122, 0]
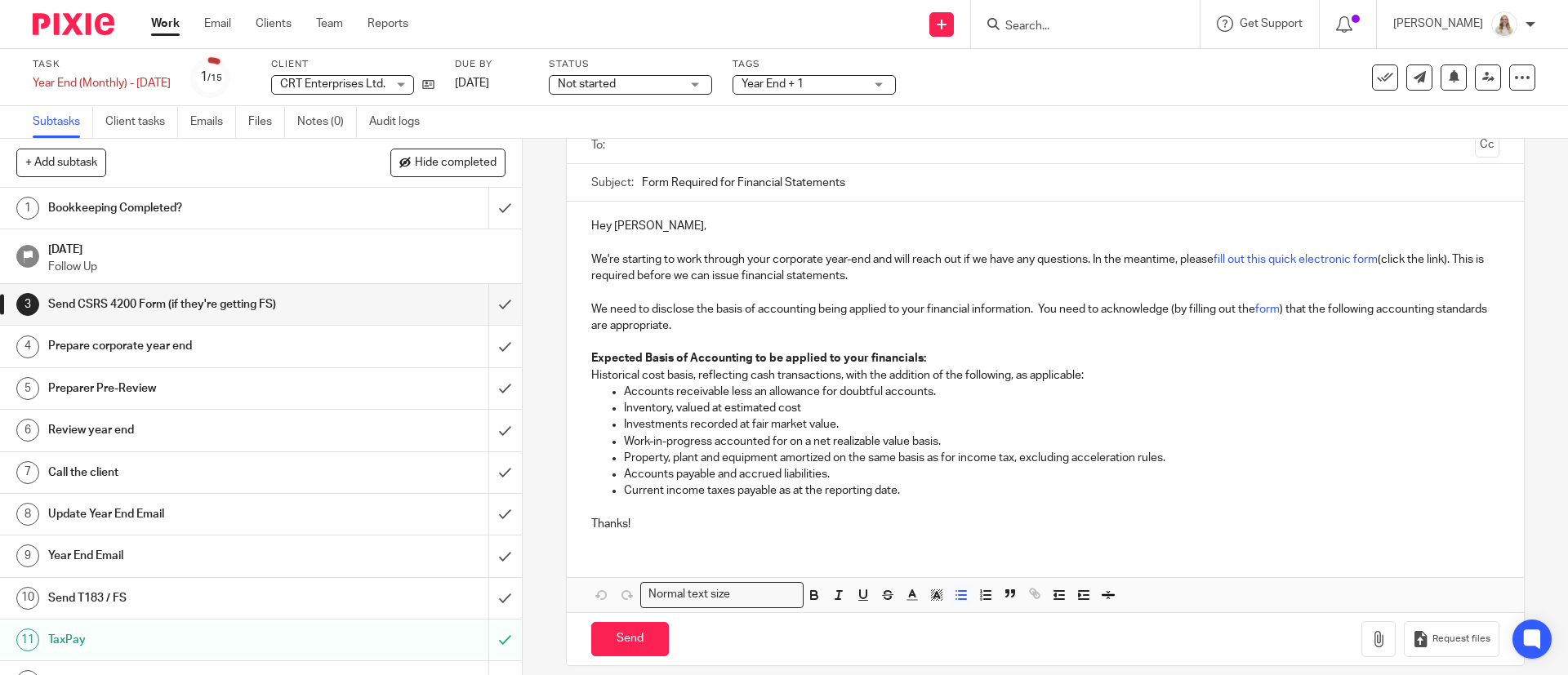
click at [922, 498] on p "Current income taxes payable as at the reporting date." at bounding box center [1061, 490] width 874 height 16
click at [474, 304] on input "submit" at bounding box center [261, 304] width 522 height 40
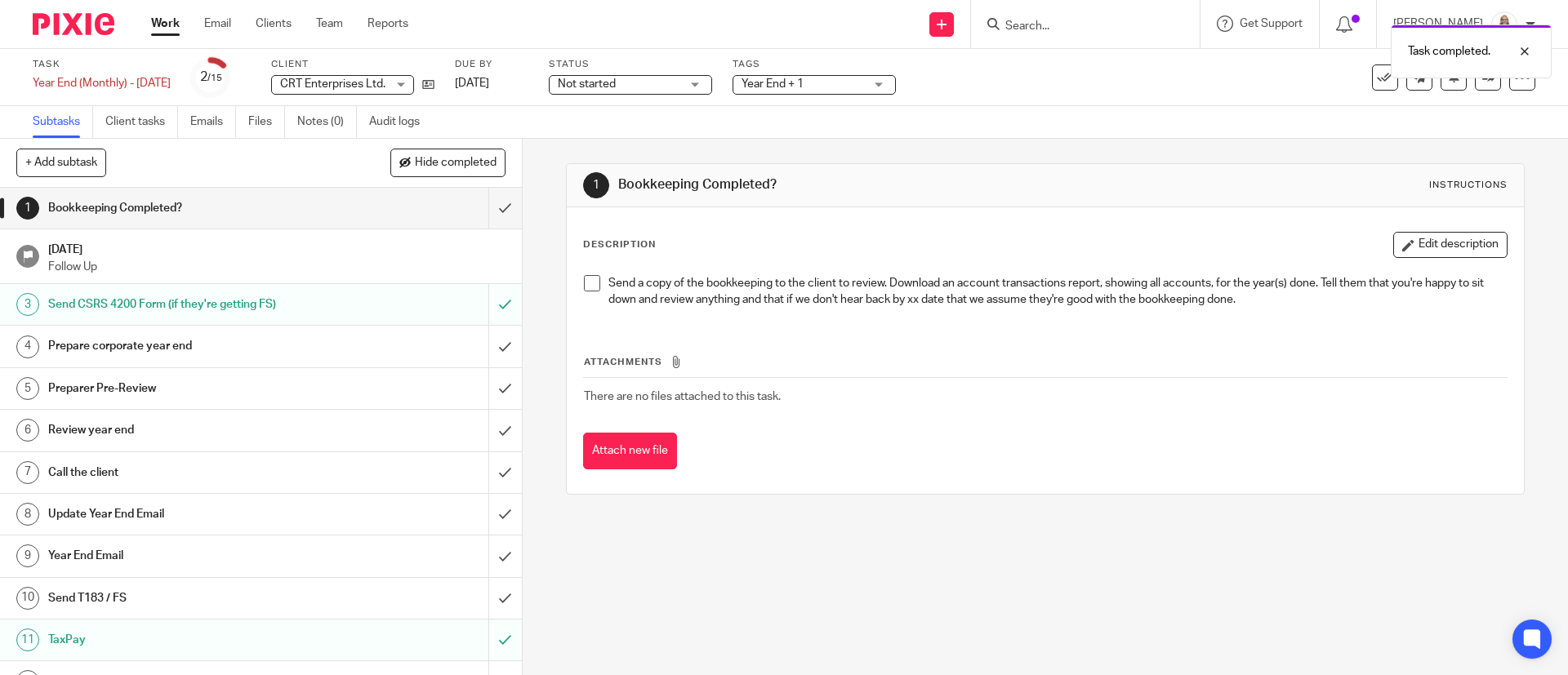
click at [362, 301] on div "Send CSRS 4200 Form (if they're getting FS)" at bounding box center [260, 304] width 424 height 24
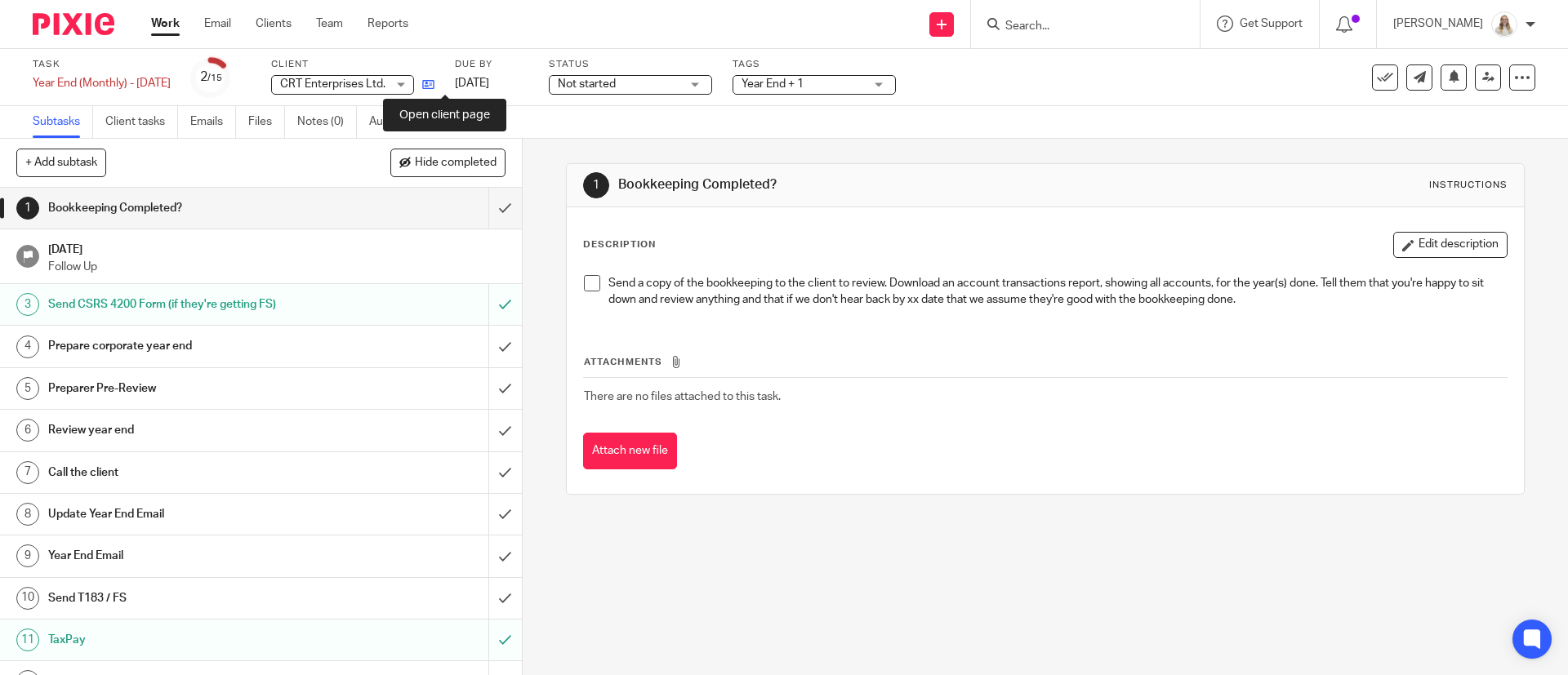
click at [434, 80] on icon at bounding box center [428, 84] width 13 height 13
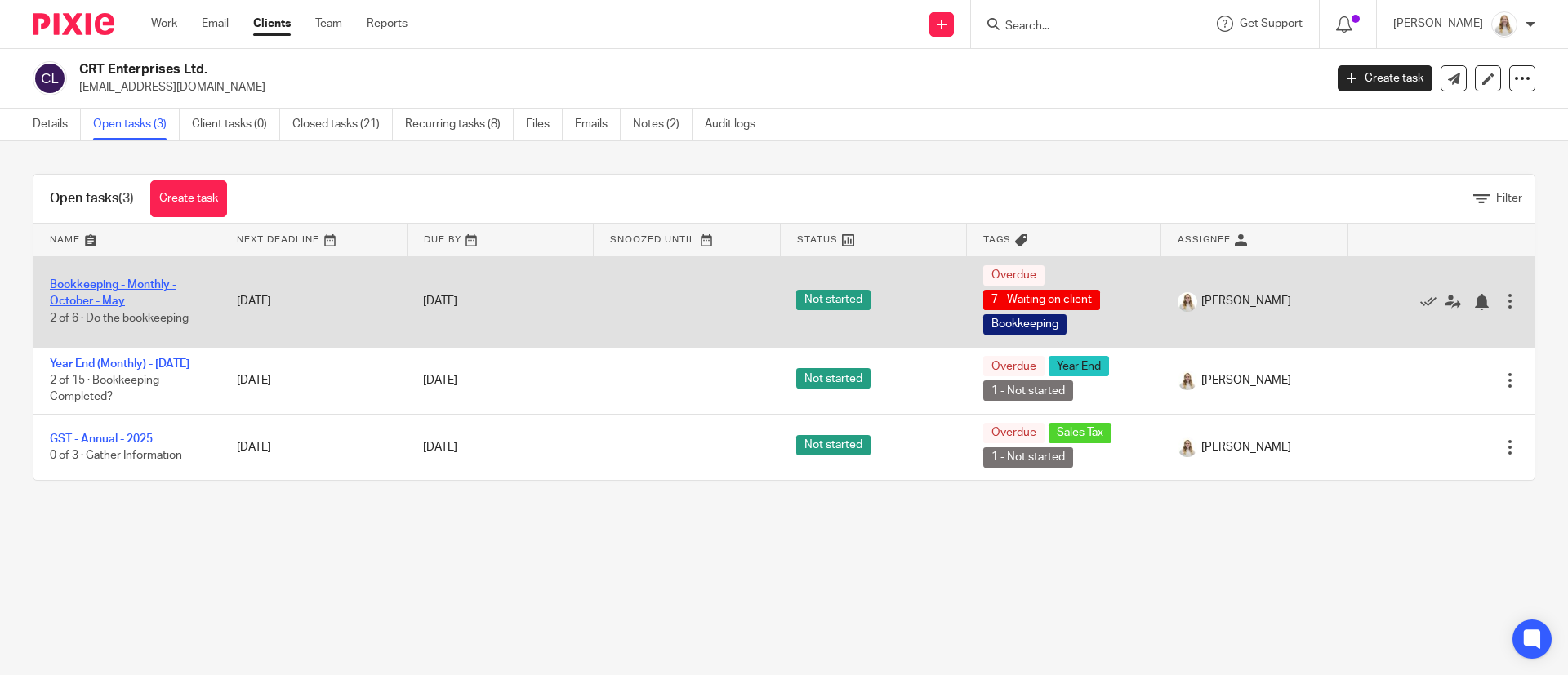
click at [95, 286] on link "Bookkeeping - Monthly - October - May" at bounding box center [113, 292] width 126 height 28
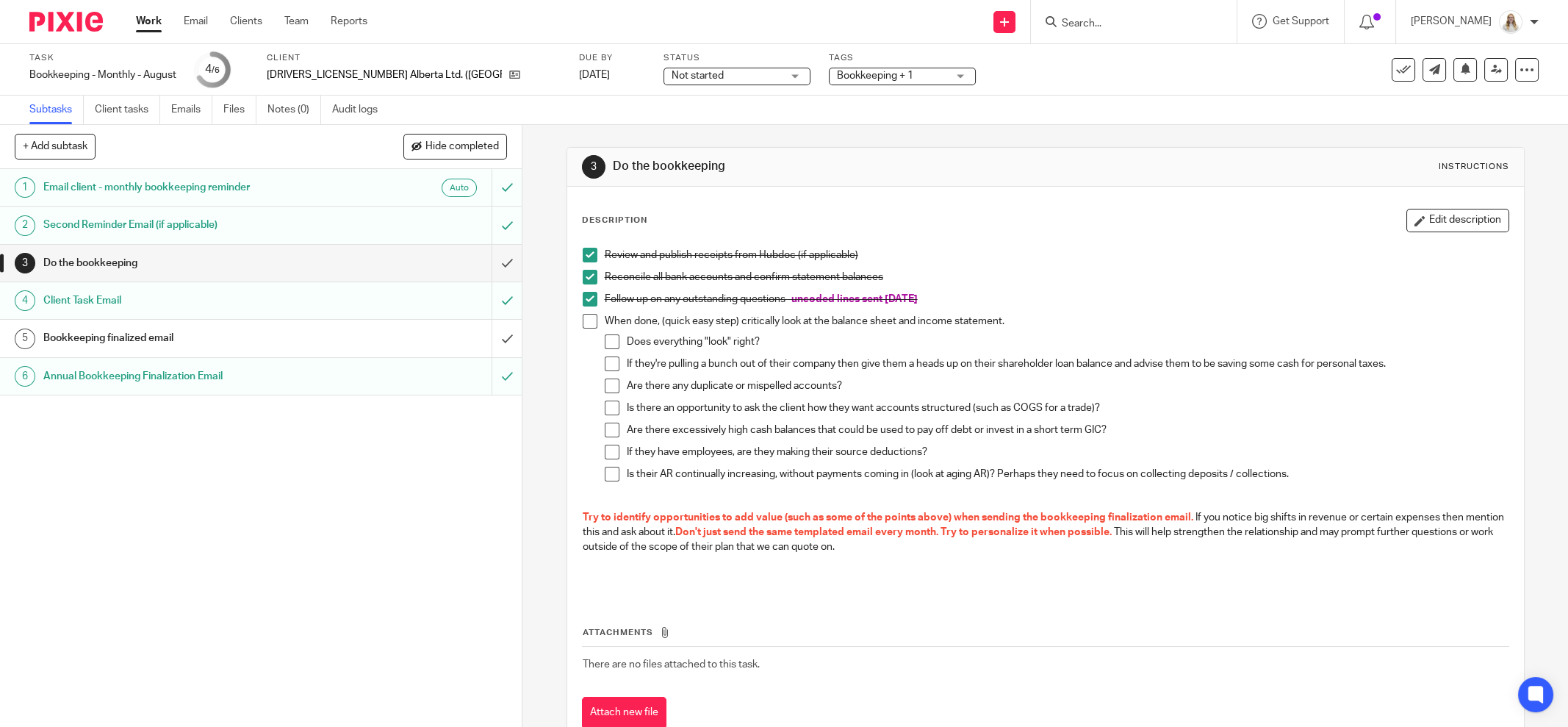
drag, startPoint x: 1387, startPoint y: 565, endPoint x: 1387, endPoint y: 554, distance: 11.0
click at [1387, 565] on p at bounding box center [1045, 569] width 926 height 30
drag, startPoint x: 1163, startPoint y: 26, endPoint x: 1159, endPoint y: 33, distance: 8.1
click at [1161, 26] on input "Search" at bounding box center [1126, 23] width 132 height 13
click at [1133, 29] on input "Search" at bounding box center [1126, 23] width 132 height 13
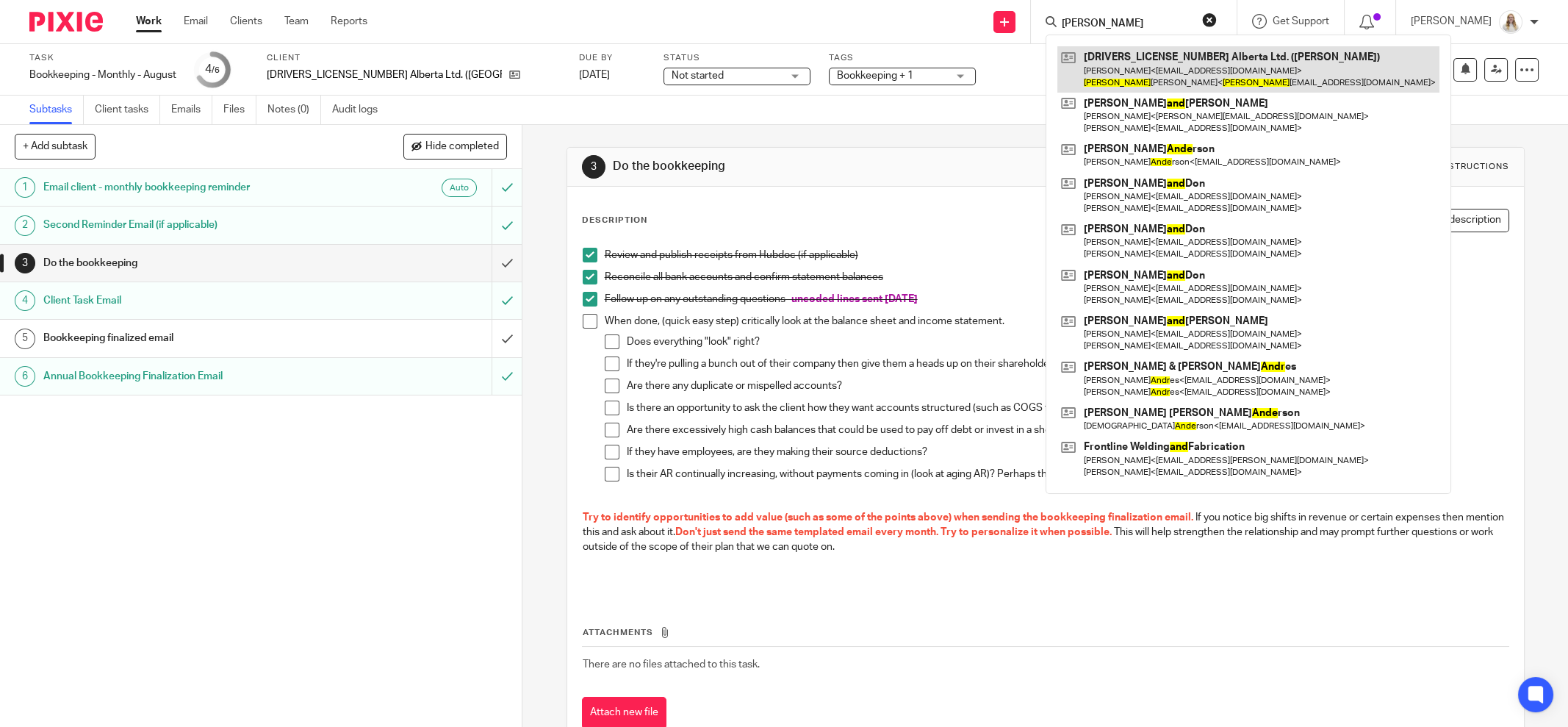
type input "andy"
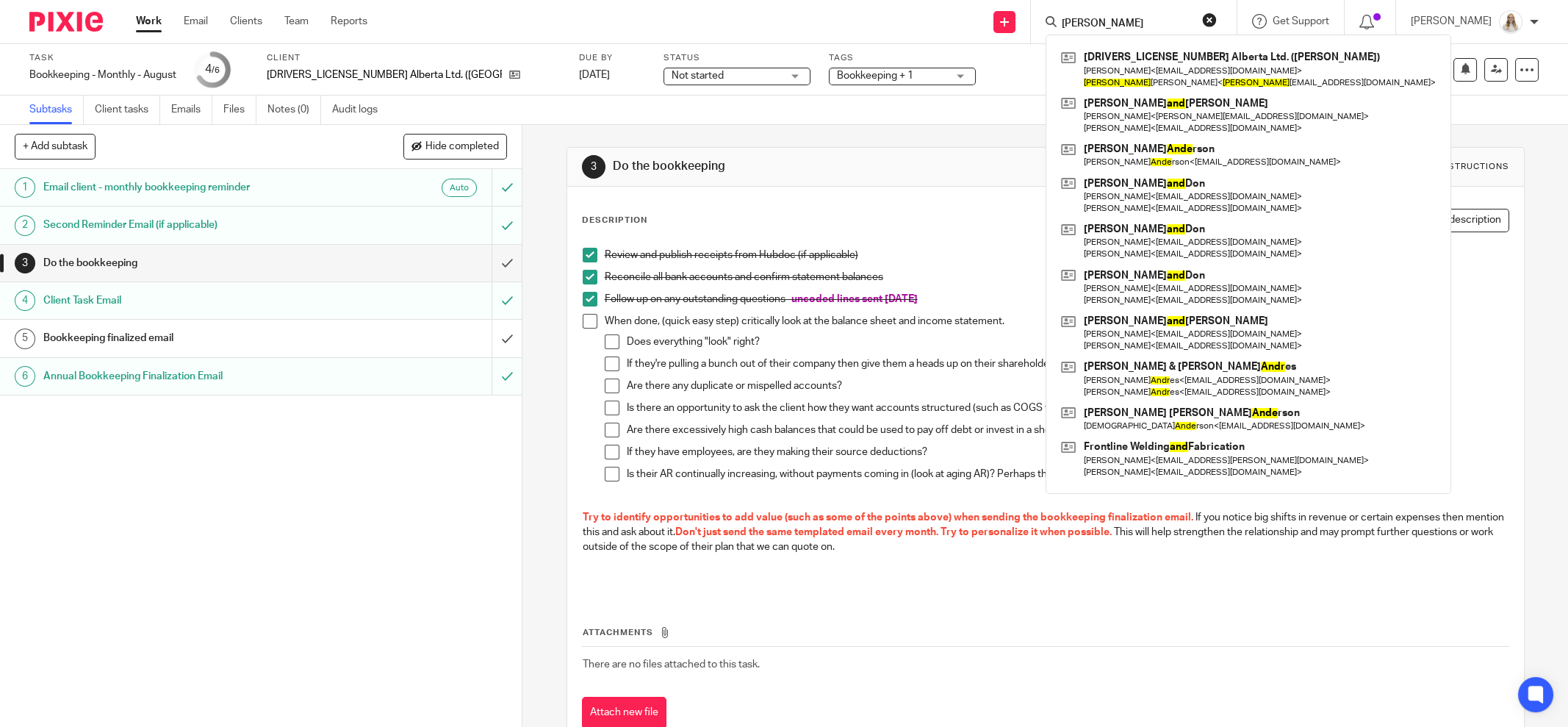
drag, startPoint x: 998, startPoint y: 99, endPoint x: 838, endPoint y: 15, distance: 180.7
click at [992, 92] on div "Task Bookkeeping - Monthly - August Save Bookkeeping - Monthly - August 4 /6 Cl…" at bounding box center [784, 84] width 1568 height 81
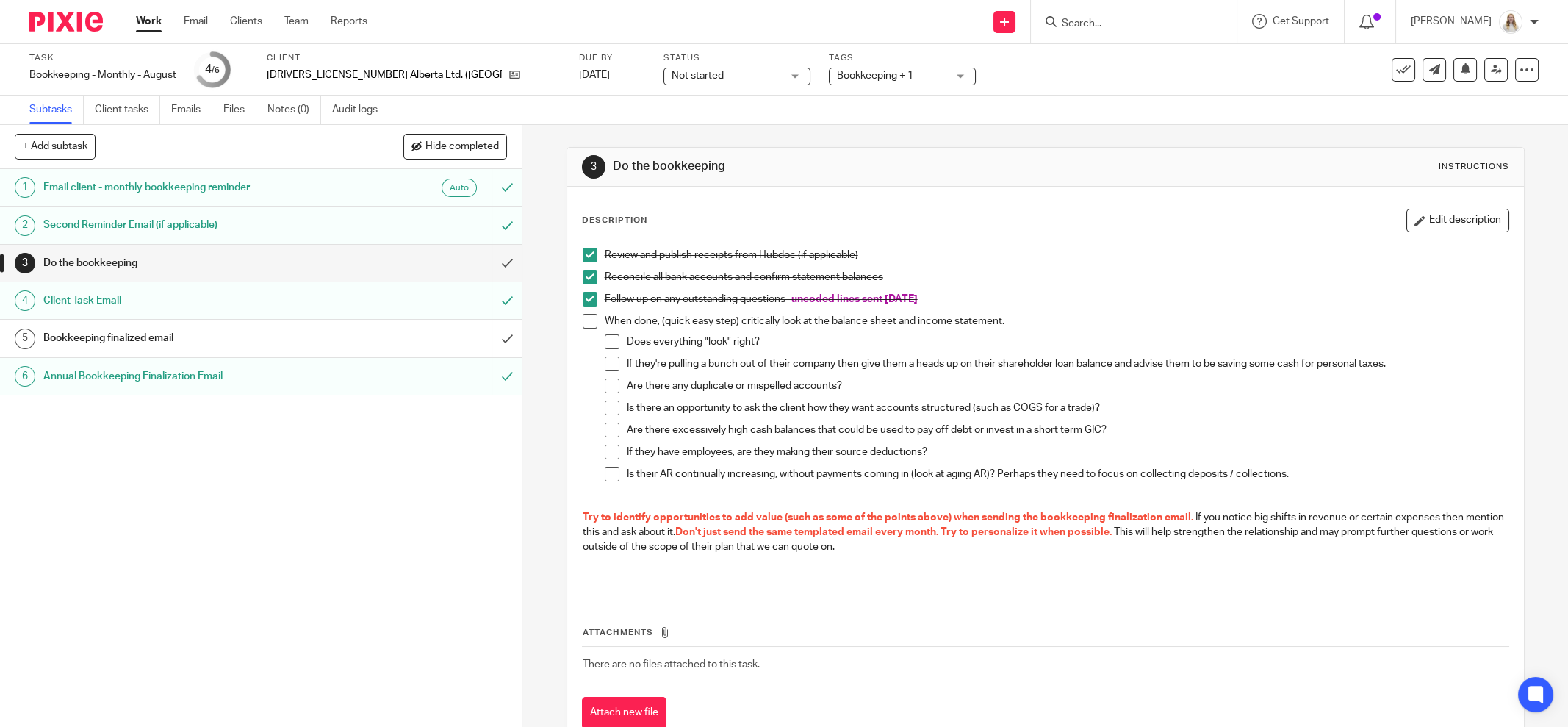
drag, startPoint x: 361, startPoint y: 146, endPoint x: 361, endPoint y: 138, distance: 8.0
click at [361, 146] on div "+ Add subtask Hide completed Cancel + Add" at bounding box center [260, 147] width 522 height 44
click at [1121, 22] on input "Search" at bounding box center [1126, 23] width 132 height 13
type input "big deal"
drag, startPoint x: 993, startPoint y: 66, endPoint x: 873, endPoint y: 3, distance: 135.5
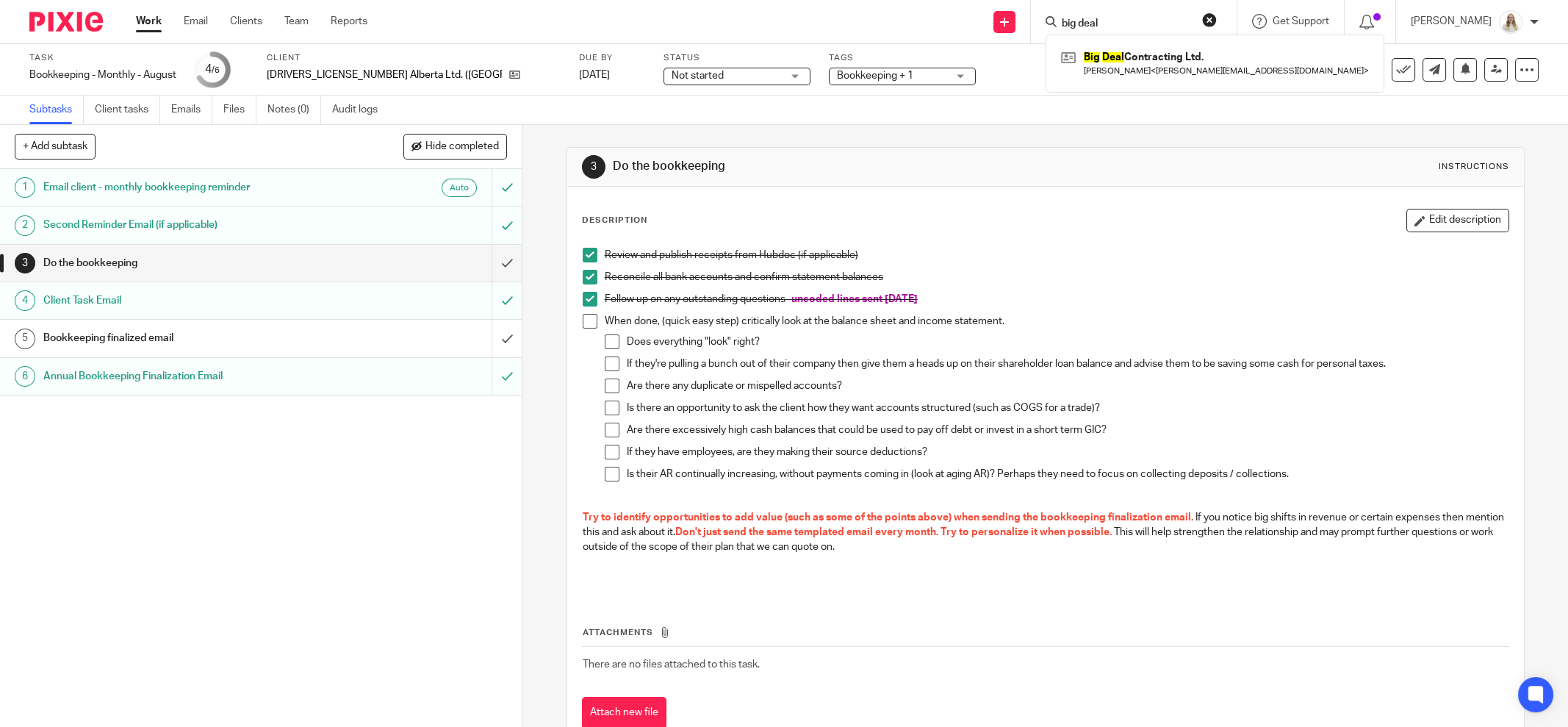
click at [991, 66] on div "Task Bookkeeping - Monthly - August Save Bookkeeping - Monthly - August 4 /6 Cl…" at bounding box center [658, 69] width 1258 height 36
click at [1427, 212] on button "Edit description" at bounding box center [1458, 220] width 102 height 23
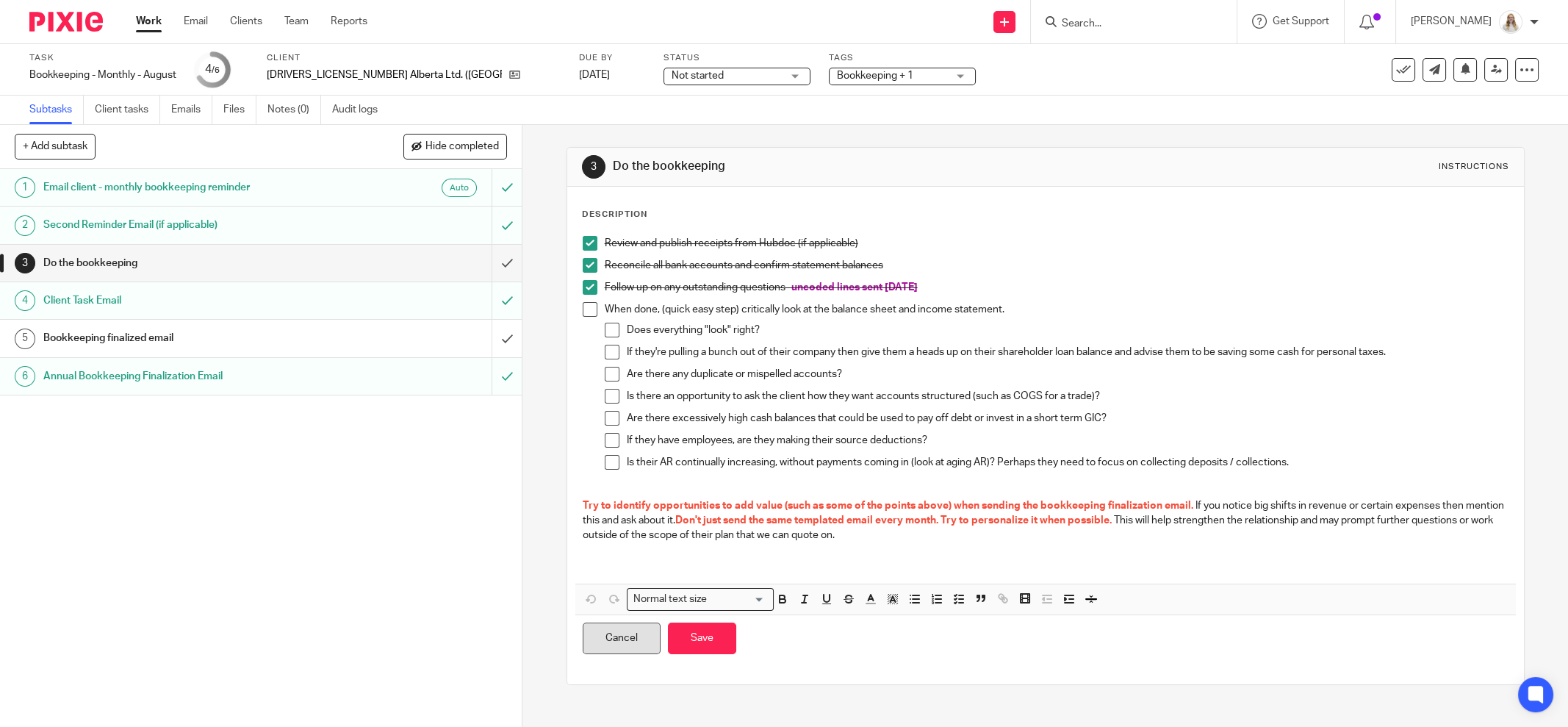
click at [618, 644] on button "Cancel" at bounding box center [622, 638] width 78 height 31
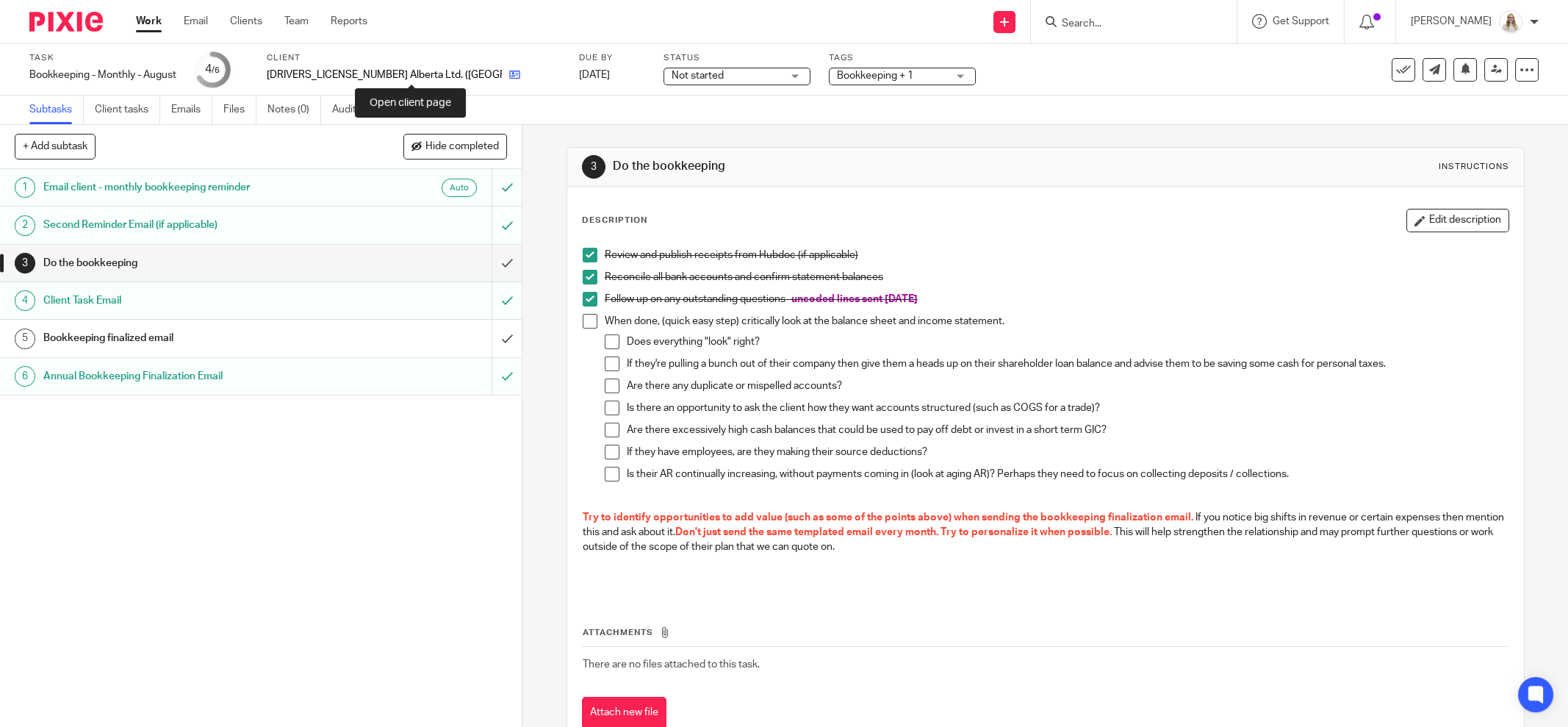
click at [509, 74] on icon at bounding box center [514, 75] width 11 height 11
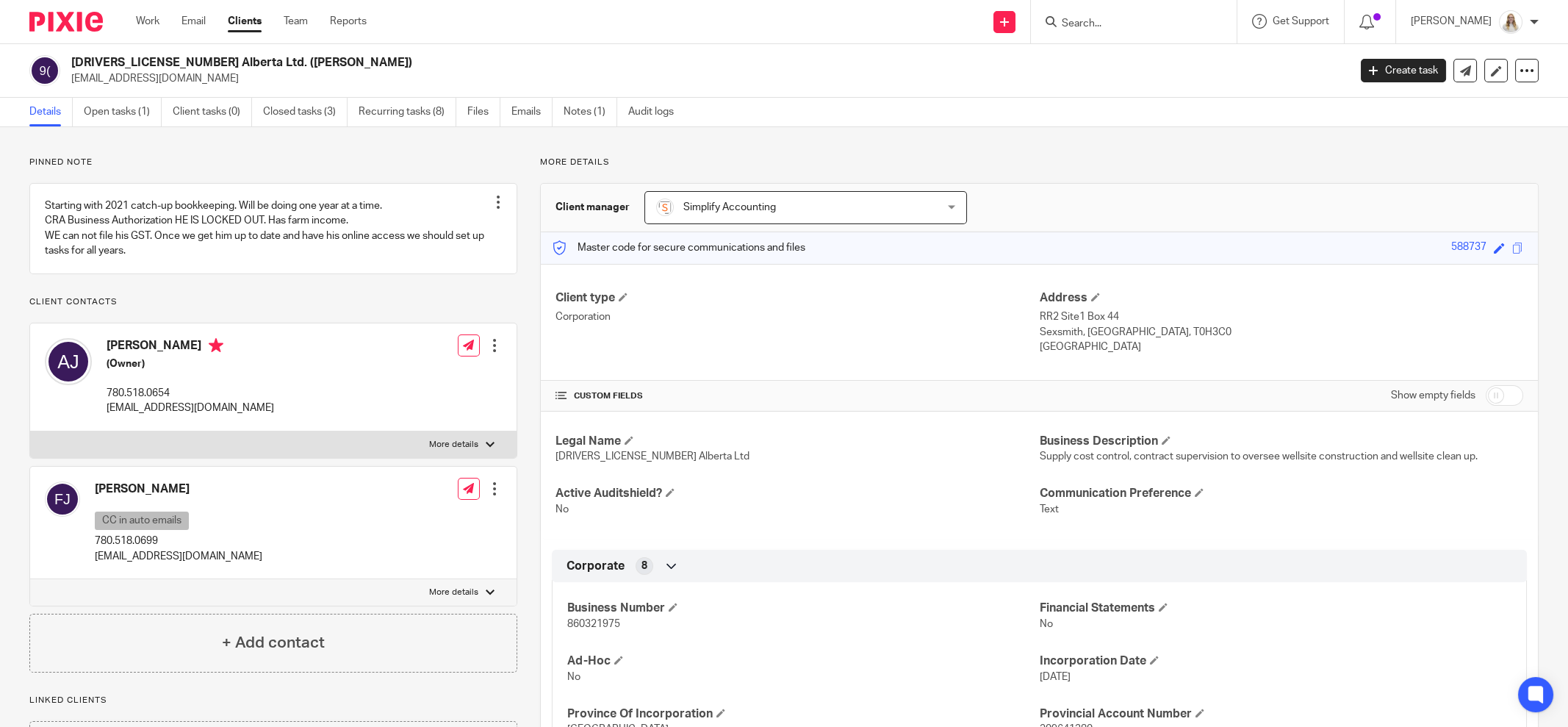
click at [451, 451] on label "More details" at bounding box center [273, 445] width 486 height 26
click at [30, 432] on input "More details" at bounding box center [30, 431] width 1 height 1
checkbox input "true"
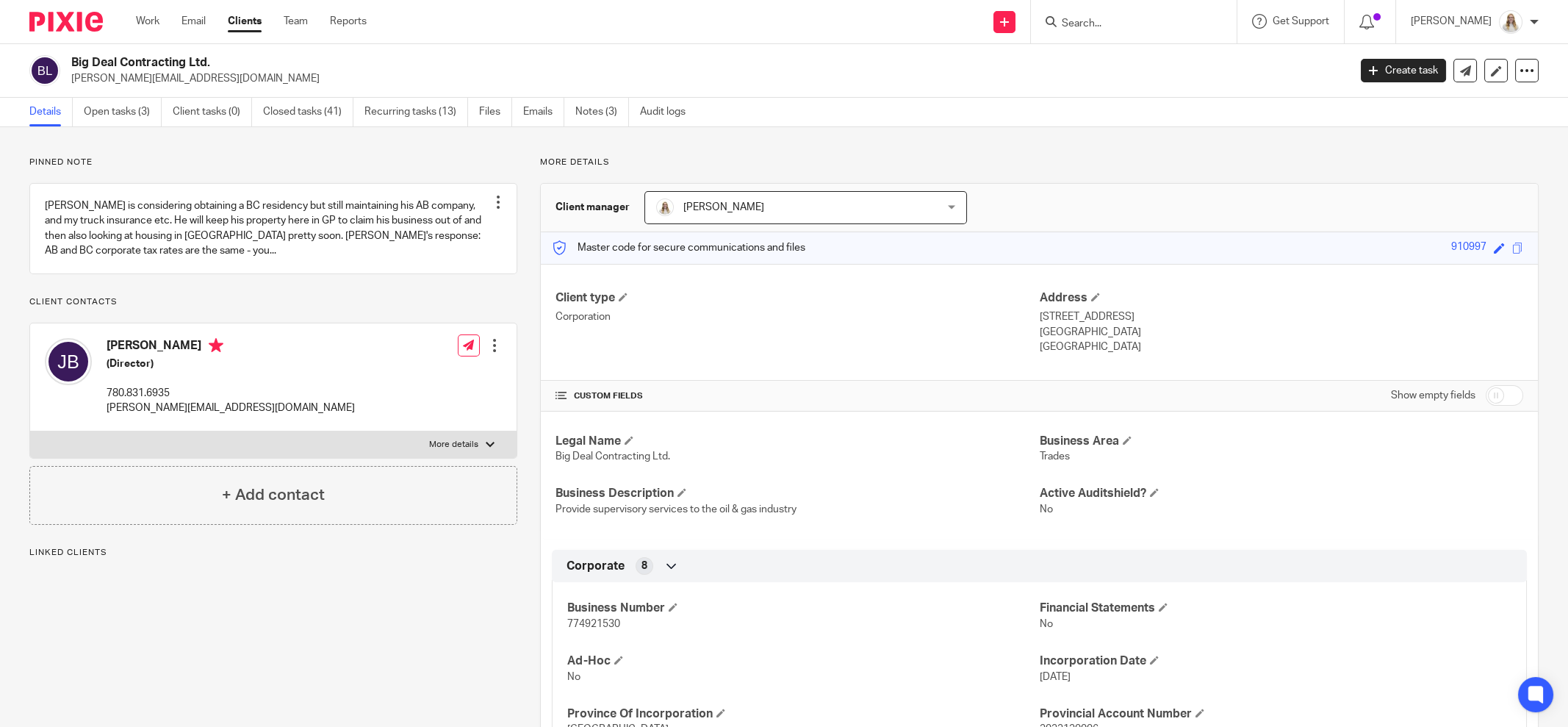
click at [109, 95] on div "Big Deal Contracting Ltd. [PERSON_NAME][EMAIL_ADDRESS][DOMAIN_NAME] Create task…" at bounding box center [784, 71] width 1568 height 54
click at [105, 114] on link "Open tasks (3)" at bounding box center [122, 112] width 78 height 29
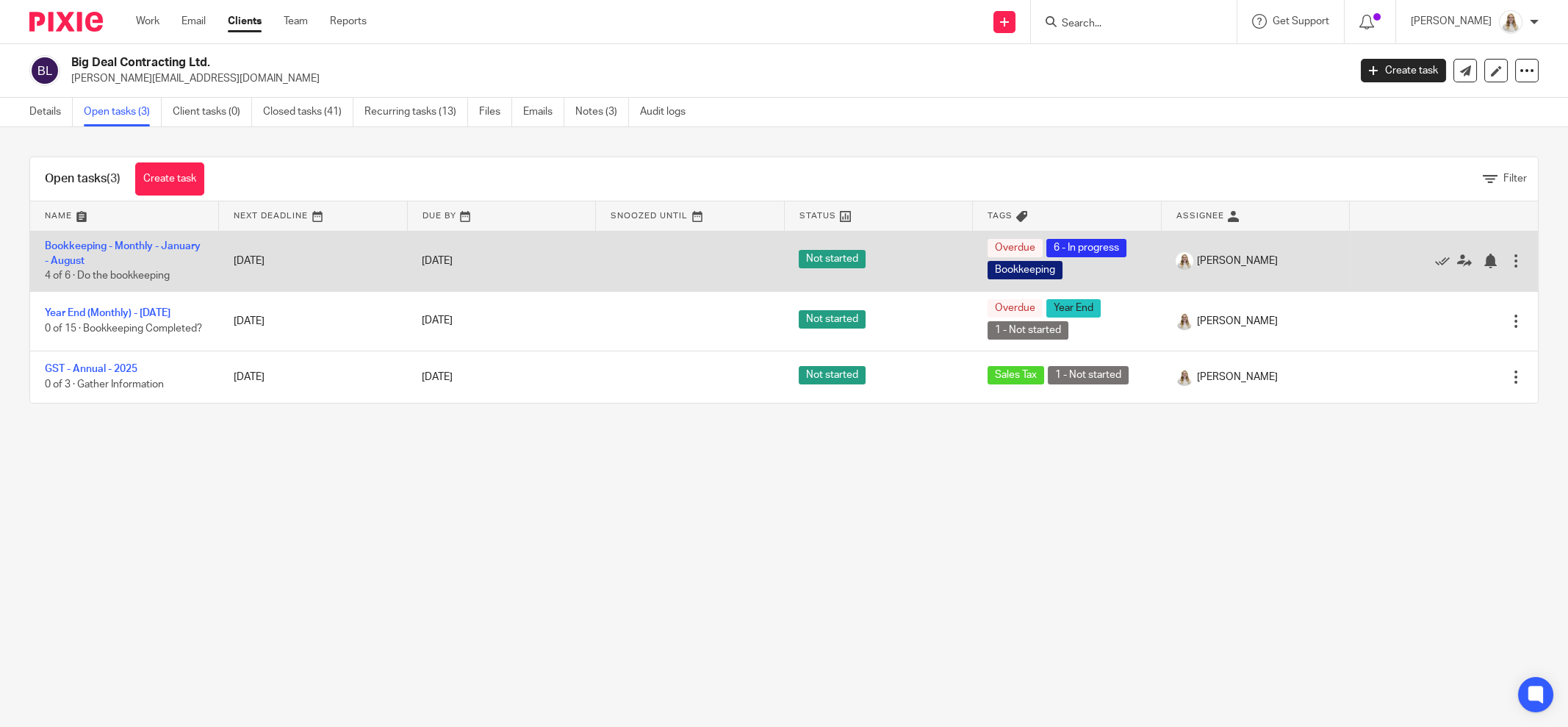
click at [106, 252] on td "Bookkeeping - Monthly - January - [DATE] of 6 · Do the bookkeeping" at bounding box center [124, 261] width 188 height 60
click at [98, 263] on link "Bookkeeping - Monthly - January - August" at bounding box center [122, 254] width 155 height 25
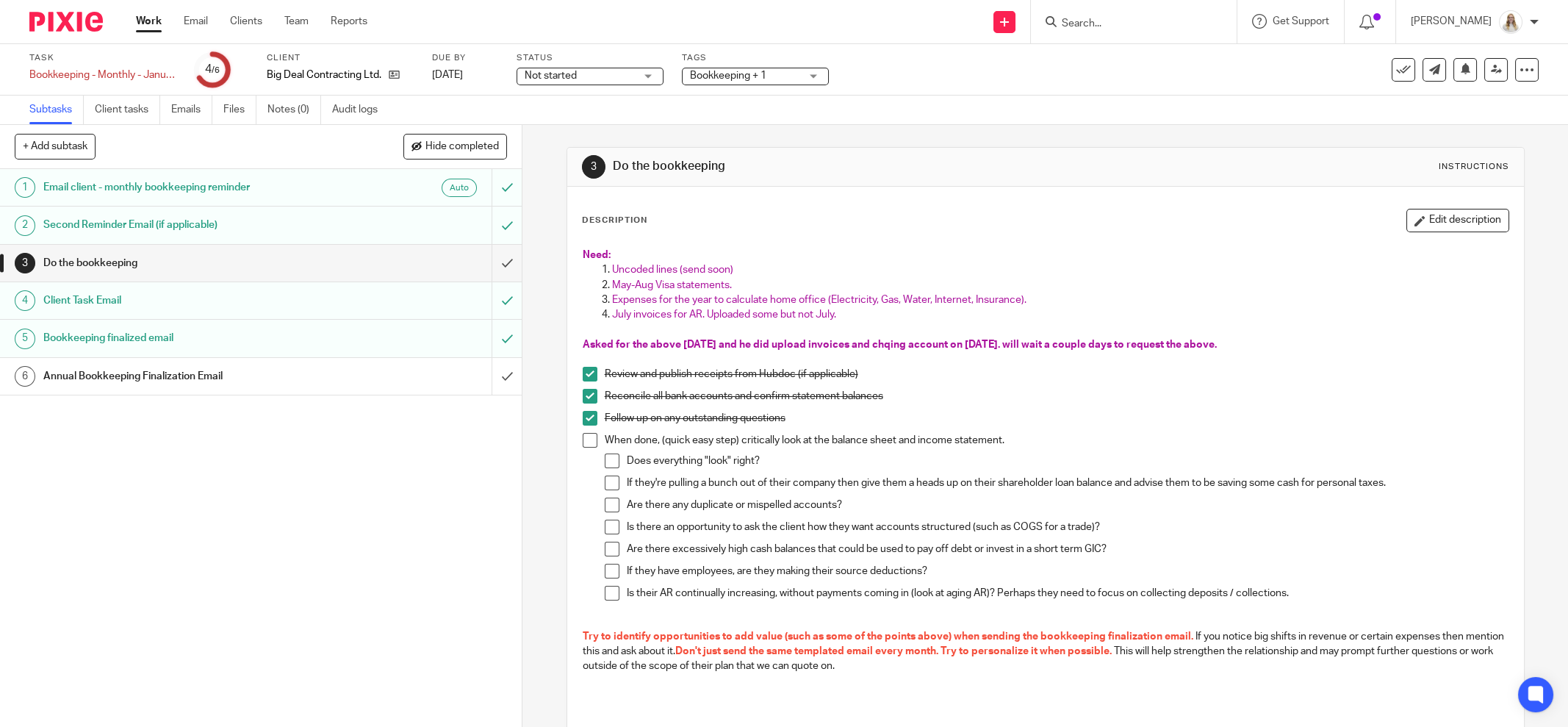
drag, startPoint x: 669, startPoint y: 294, endPoint x: 784, endPoint y: 294, distance: 115.0
click at [669, 294] on span "Expenses for the year to calculate home office (Electricity, Gas, Water, Intern…" at bounding box center [819, 300] width 414 height 10
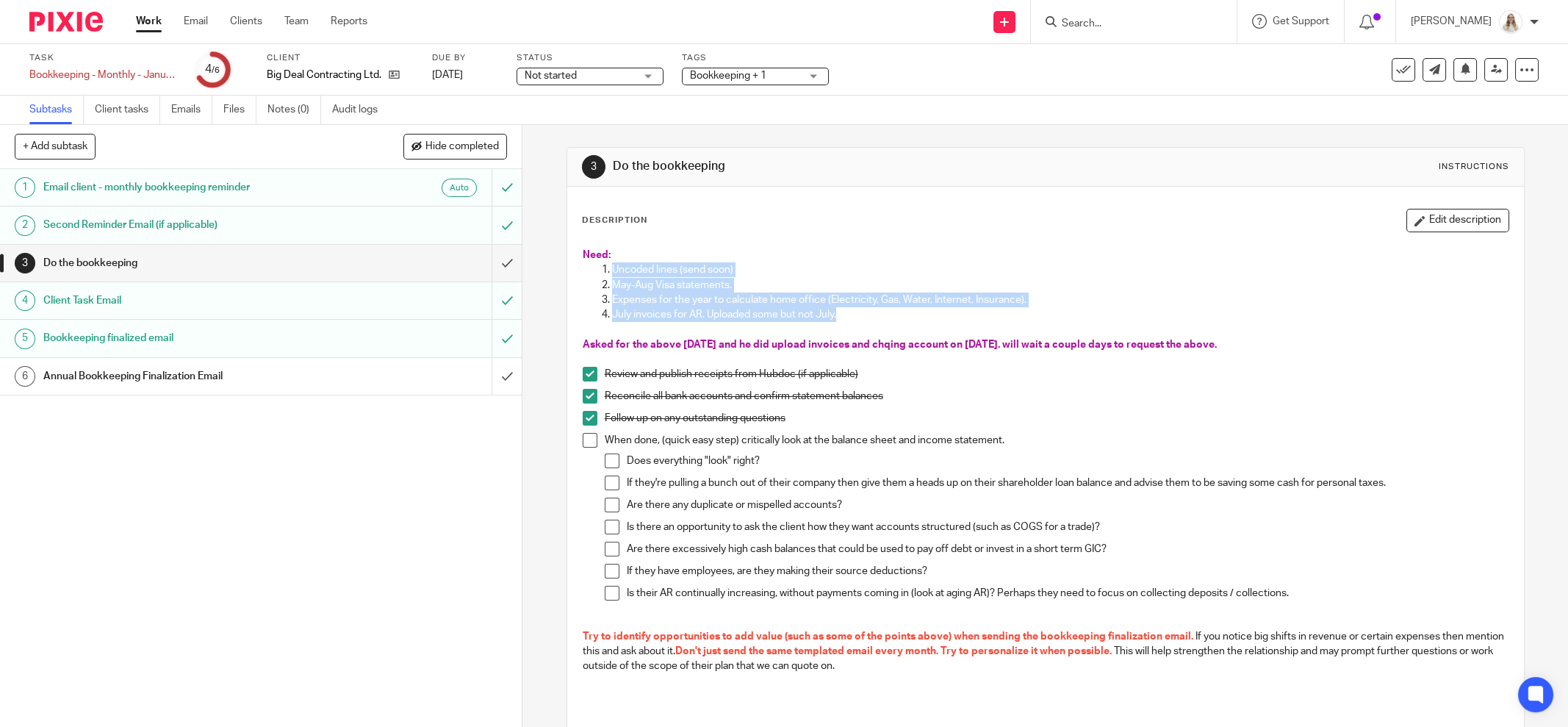
drag, startPoint x: 835, startPoint y: 314, endPoint x: 604, endPoint y: 270, distance: 235.2
click at [604, 270] on ol "Uncoded lines (send soon) May-Aug Visa statements. Expenses for the year to cal…" at bounding box center [1045, 292] width 926 height 60
click at [725, 274] on p "Uncoded lines (send soon)" at bounding box center [1060, 269] width 896 height 15
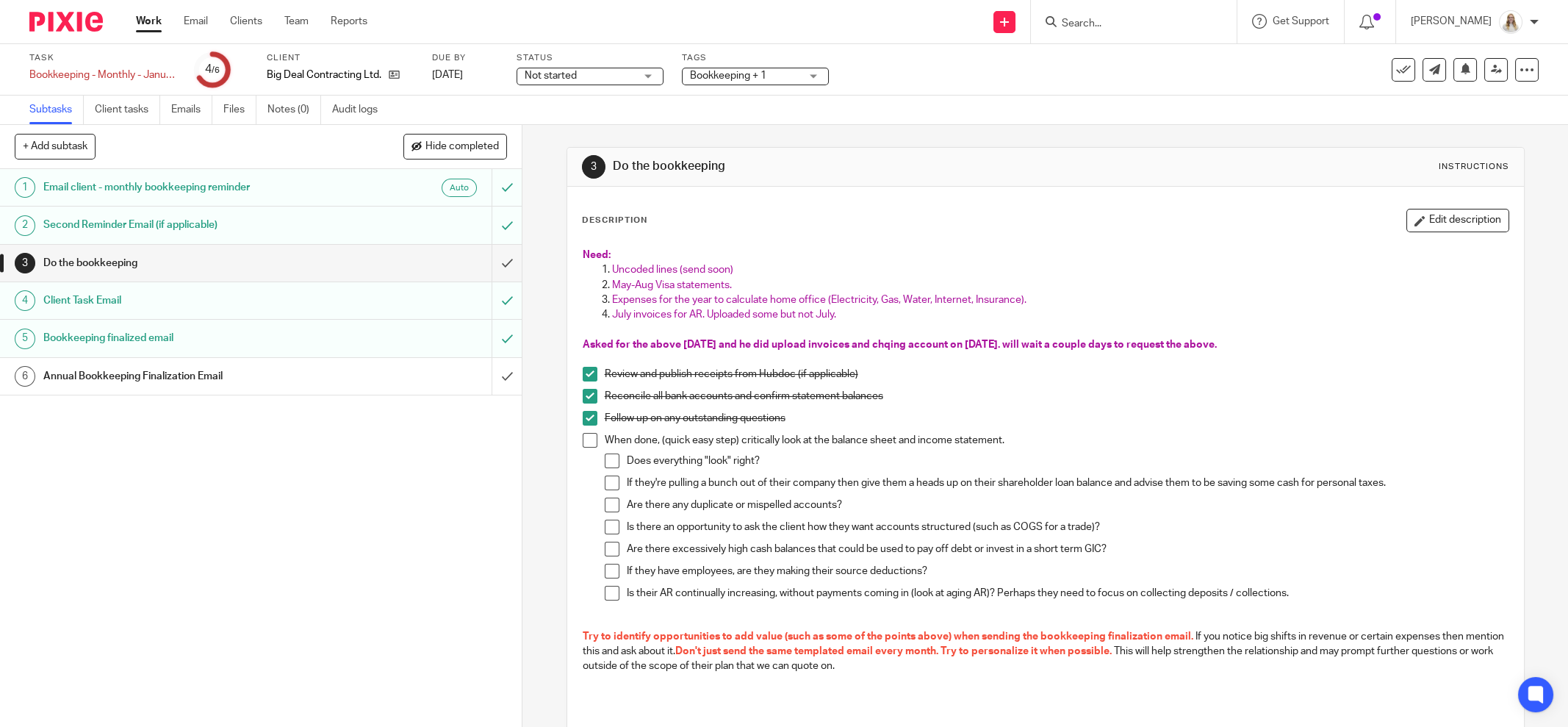
click at [735, 266] on p "Uncoded lines (send soon)" at bounding box center [1060, 269] width 896 height 15
click at [928, 294] on span "Expenses for the year to calculate home office (Electricity, Gas, Water, Intern…" at bounding box center [819, 300] width 414 height 10
drag, startPoint x: 1017, startPoint y: 296, endPoint x: 600, endPoint y: 301, distance: 417.0
click at [612, 301] on li "Expenses for the year to calculate home office (Electricity, Gas, Water, Intern…" at bounding box center [1060, 300] width 896 height 15
copy span "Expenses for the year to calculate home office (Electricity, Gas, Water, Intern…"
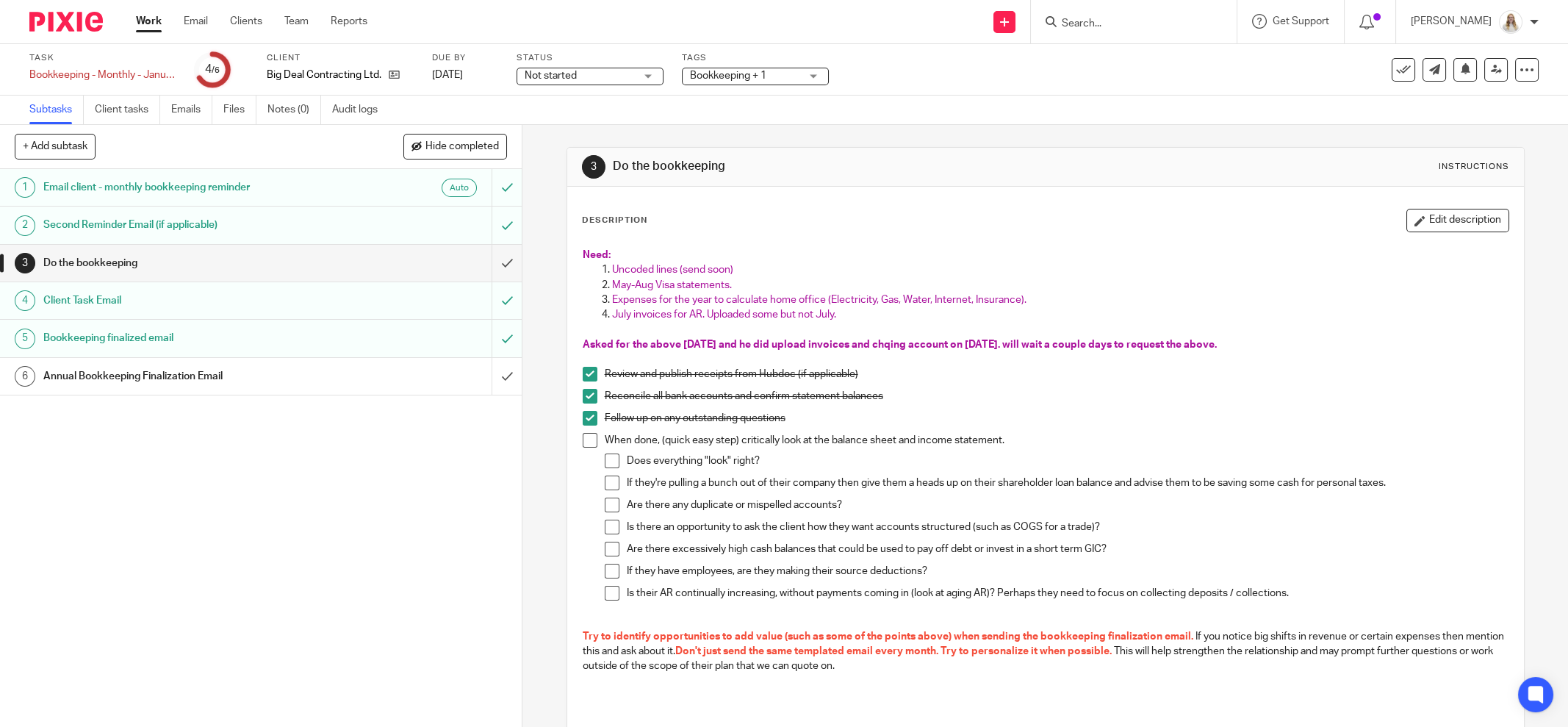
drag, startPoint x: 758, startPoint y: 320, endPoint x: 770, endPoint y: 314, distance: 13.4
click at [758, 320] on p "July invoices for AR. Uploaded some but not July." at bounding box center [1060, 314] width 896 height 15
click at [1410, 203] on div "Description Edit description Need: Uncoded lines (send soon) May-Aug Visa state…" at bounding box center [1045, 528] width 957 height 684
drag, startPoint x: 1428, startPoint y: 214, endPoint x: 1097, endPoint y: 228, distance: 331.3
click at [1428, 214] on button "Edit description" at bounding box center [1458, 220] width 102 height 23
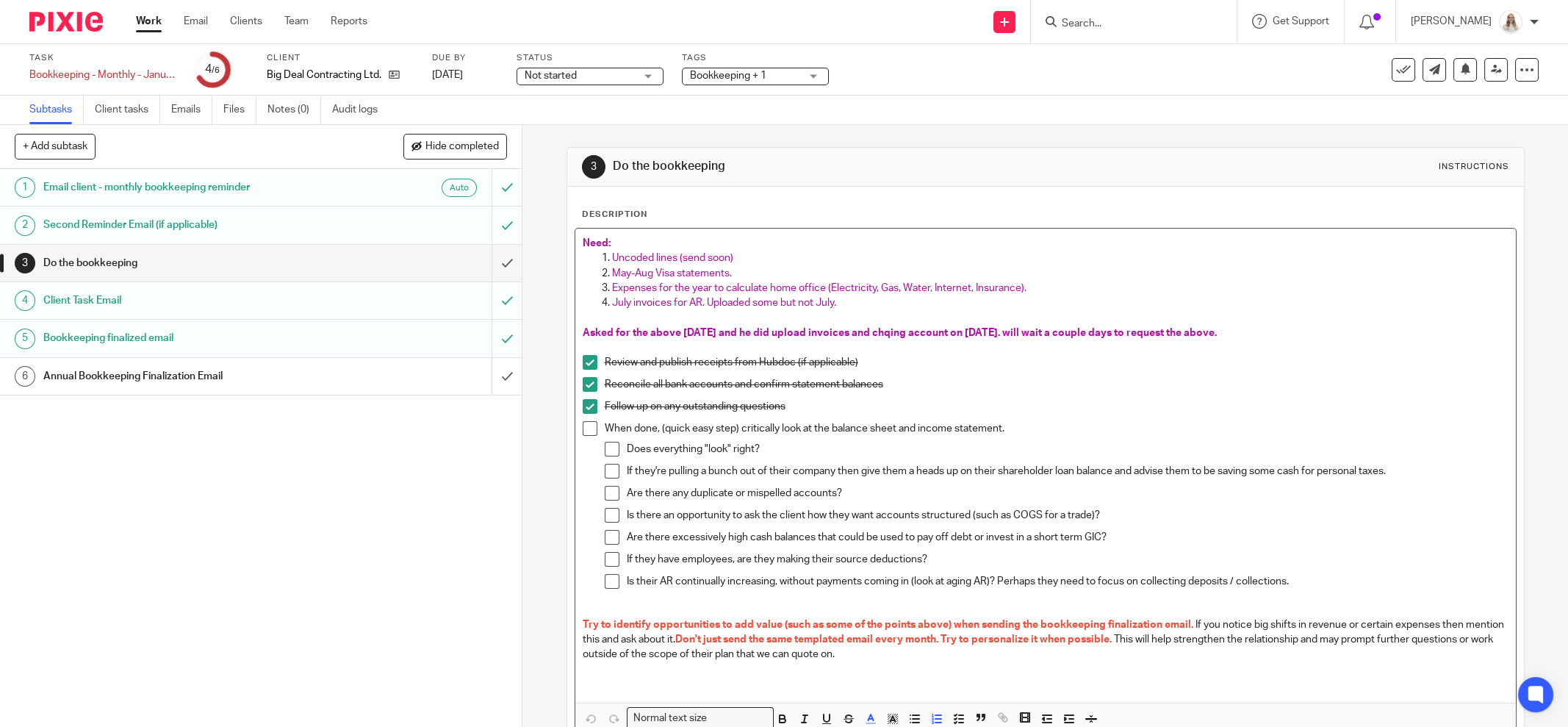
click at [813, 307] on p "July invoices for AR. Uploaded some but not July." at bounding box center [1060, 302] width 896 height 15
click at [705, 333] on span "Asked for the above Aug 28 and he did upload invoices and chqing account on Sep…" at bounding box center [899, 333] width 634 height 10
drag, startPoint x: 709, startPoint y: 333, endPoint x: 676, endPoint y: 332, distance: 33.0
click at [676, 332] on span "Asked for the above Aug 28 and he did upload invoices and chqing account on Sep…" at bounding box center [899, 333] width 634 height 10
click at [796, 347] on p at bounding box center [1045, 347] width 926 height 15
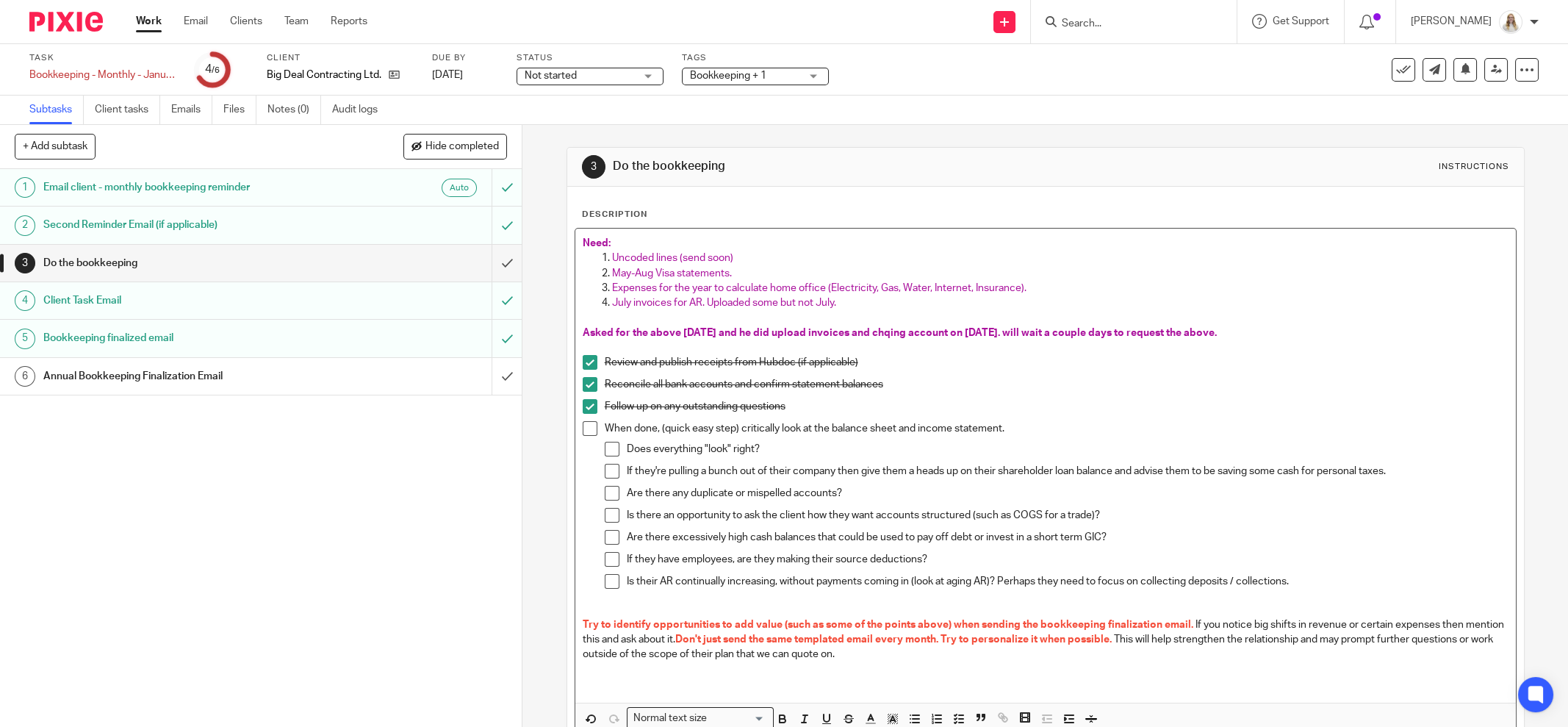
click at [781, 333] on span "Asked for the above Sept 23 and he did upload invoices and chqing account on Se…" at bounding box center [899, 333] width 634 height 10
click at [1125, 342] on p at bounding box center [1045, 347] width 926 height 15
drag, startPoint x: 1237, startPoint y: 333, endPoint x: 713, endPoint y: 327, distance: 524.0
click at [713, 327] on p "Asked for the above Sept 23 and he did upload invoices and chqing account on Se…" at bounding box center [1045, 333] width 926 height 15
click at [743, 326] on p "Asked for the above Sept 23." at bounding box center [1045, 333] width 926 height 15
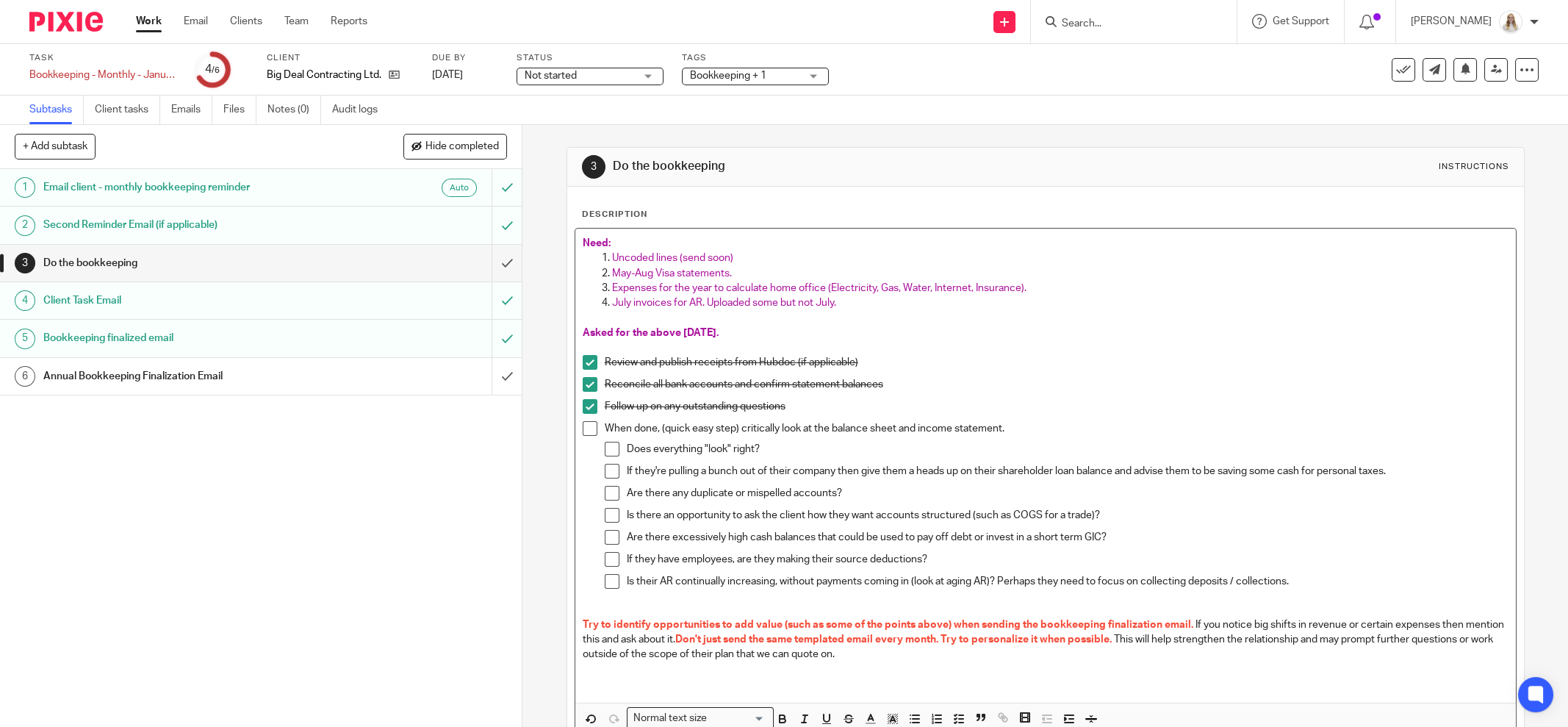
click at [748, 318] on p at bounding box center [1045, 317] width 926 height 15
click at [853, 307] on p "July invoices for AR. Uploaded some but not July." at bounding box center [1060, 302] width 896 height 15
drag, startPoint x: 741, startPoint y: 253, endPoint x: 672, endPoint y: 256, distance: 69.1
click at [672, 256] on p "Uncoded lines (send soon)" at bounding box center [1060, 258] width 896 height 15
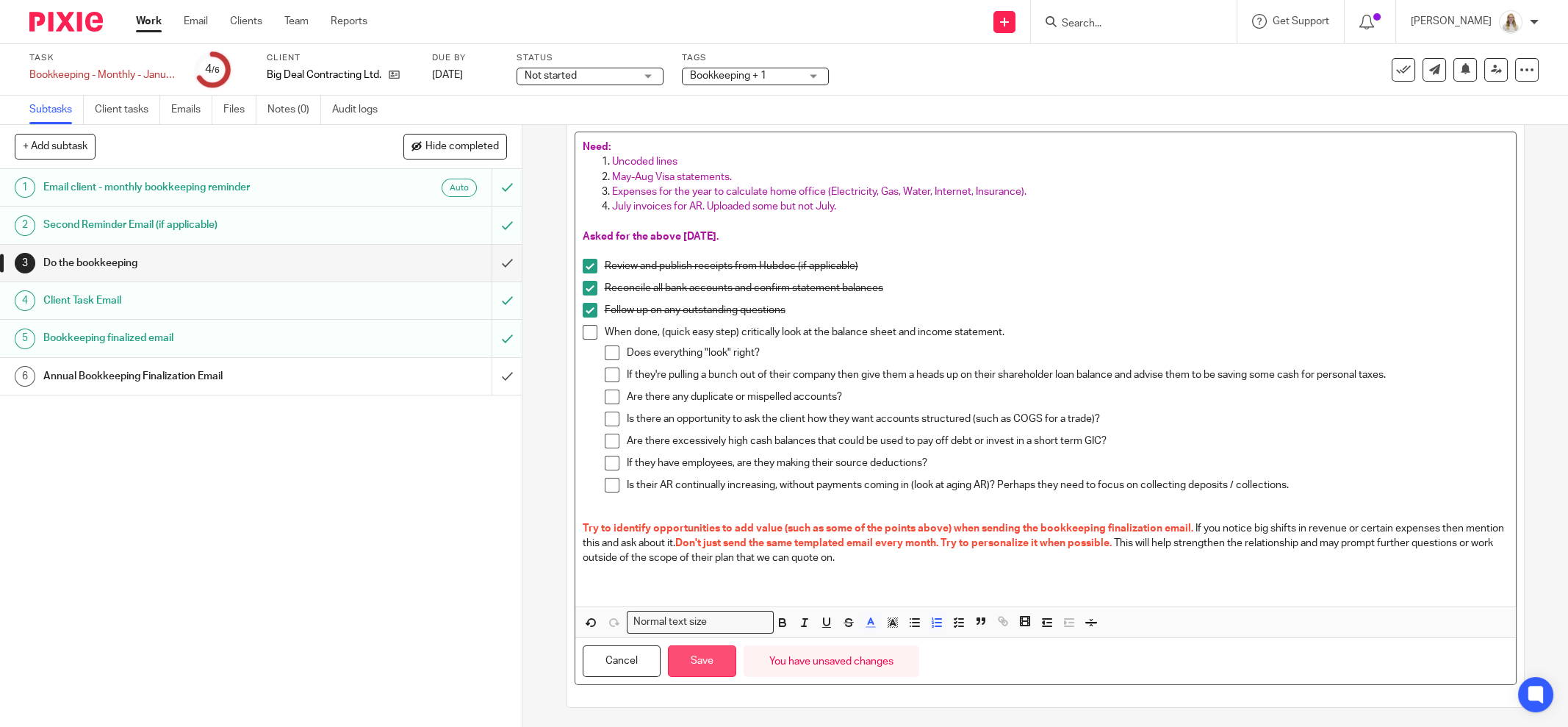
click at [685, 662] on button "Save" at bounding box center [702, 661] width 69 height 31
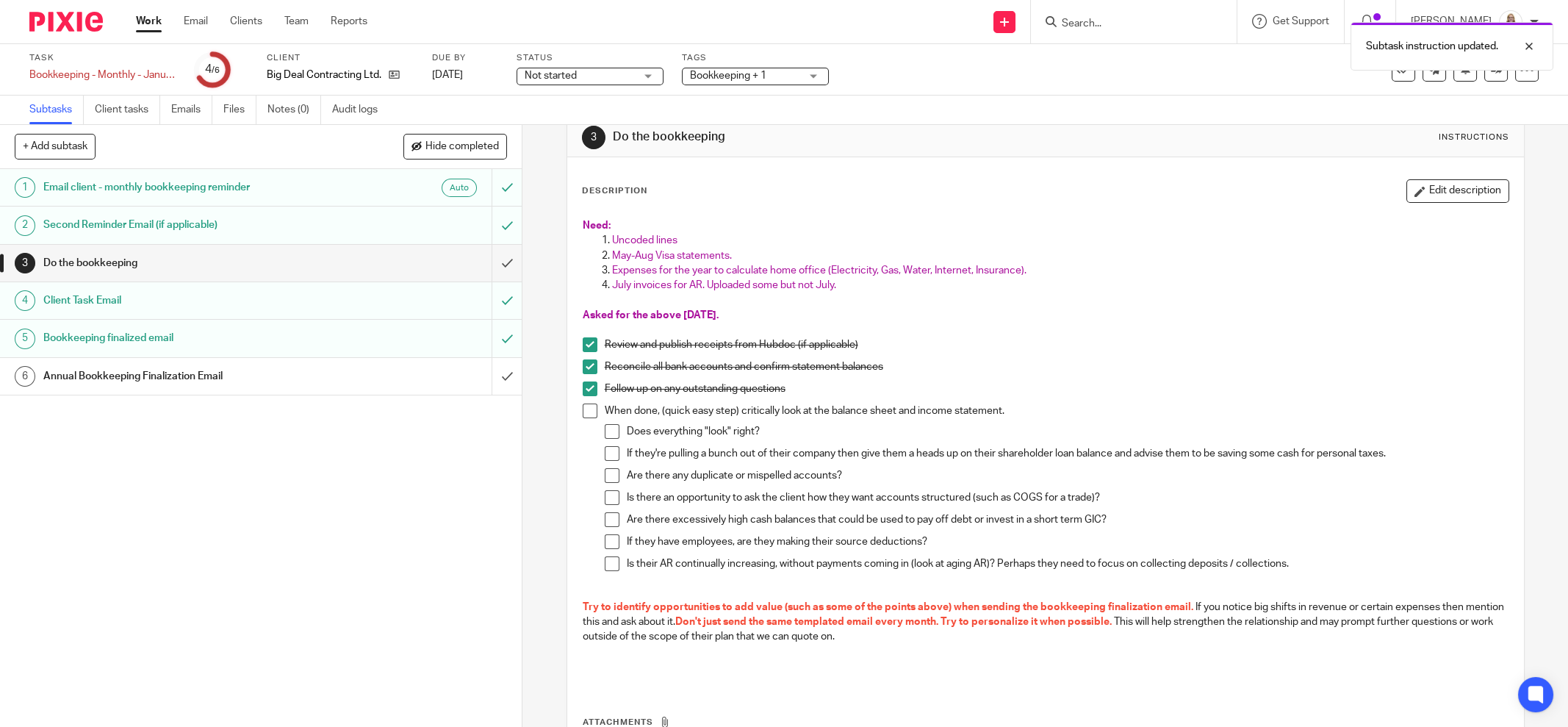
scroll to position [0, 0]
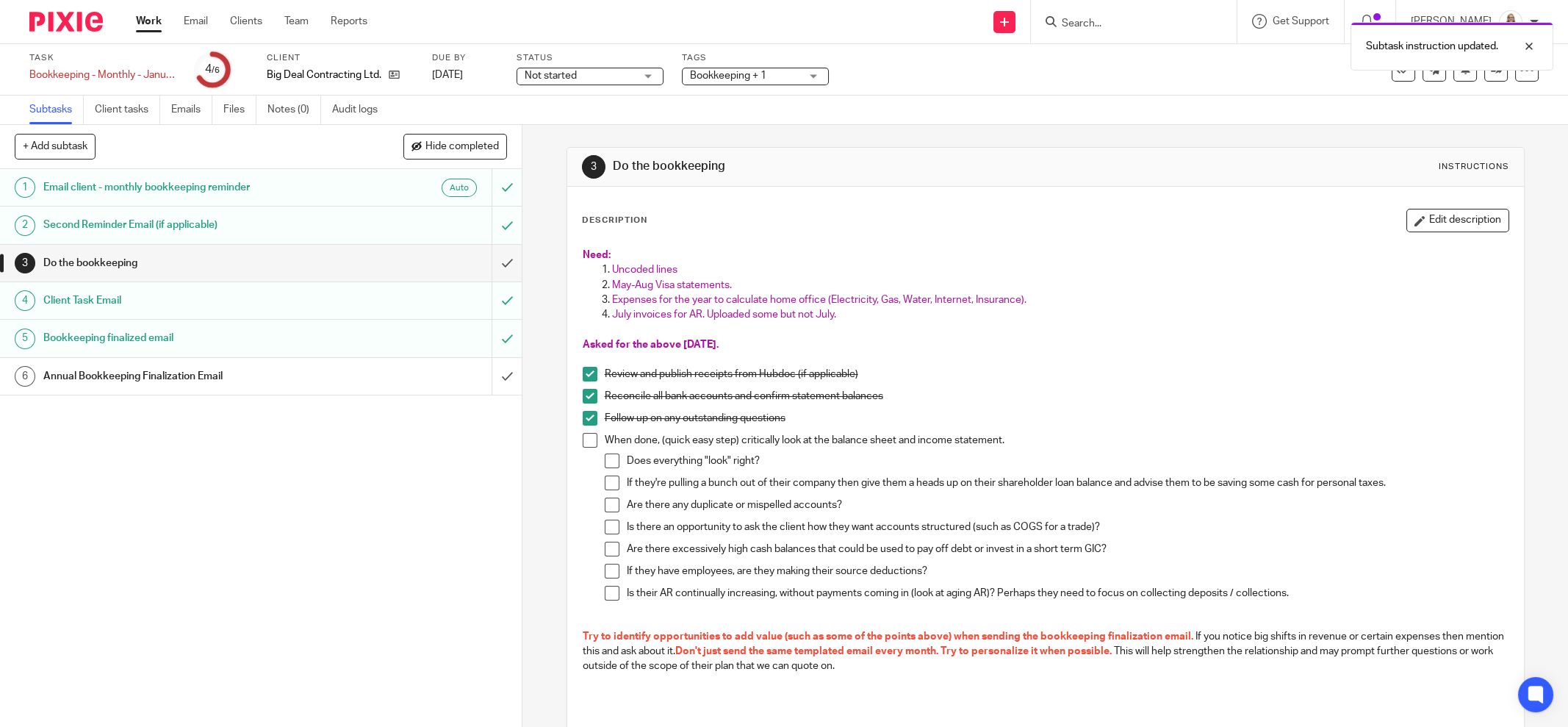
click at [760, 77] on span "Bookkeeping + 1" at bounding box center [728, 76] width 76 height 10
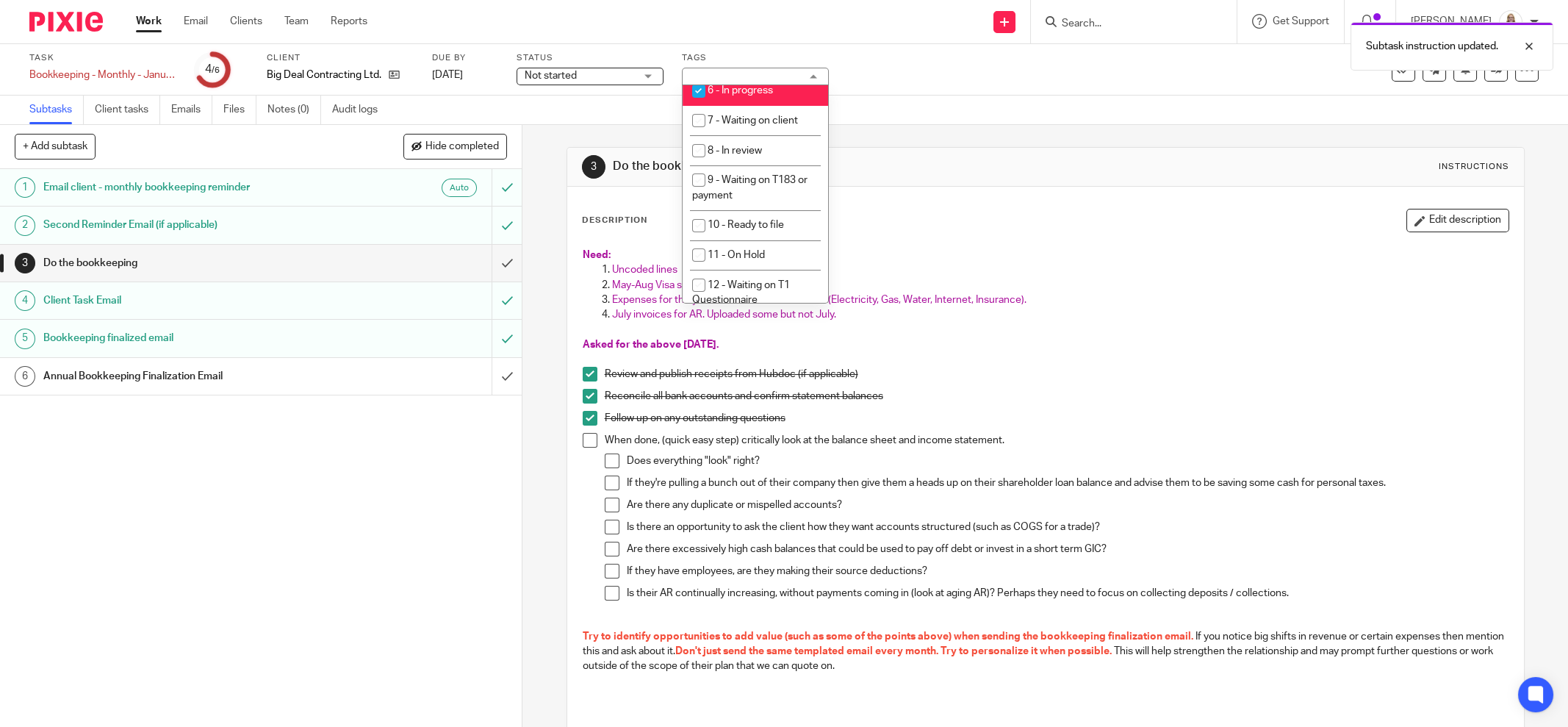
scroll to position [552, 0]
click at [736, 90] on span "6 - In progress" at bounding box center [740, 85] width 65 height 10
checkbox input "false"
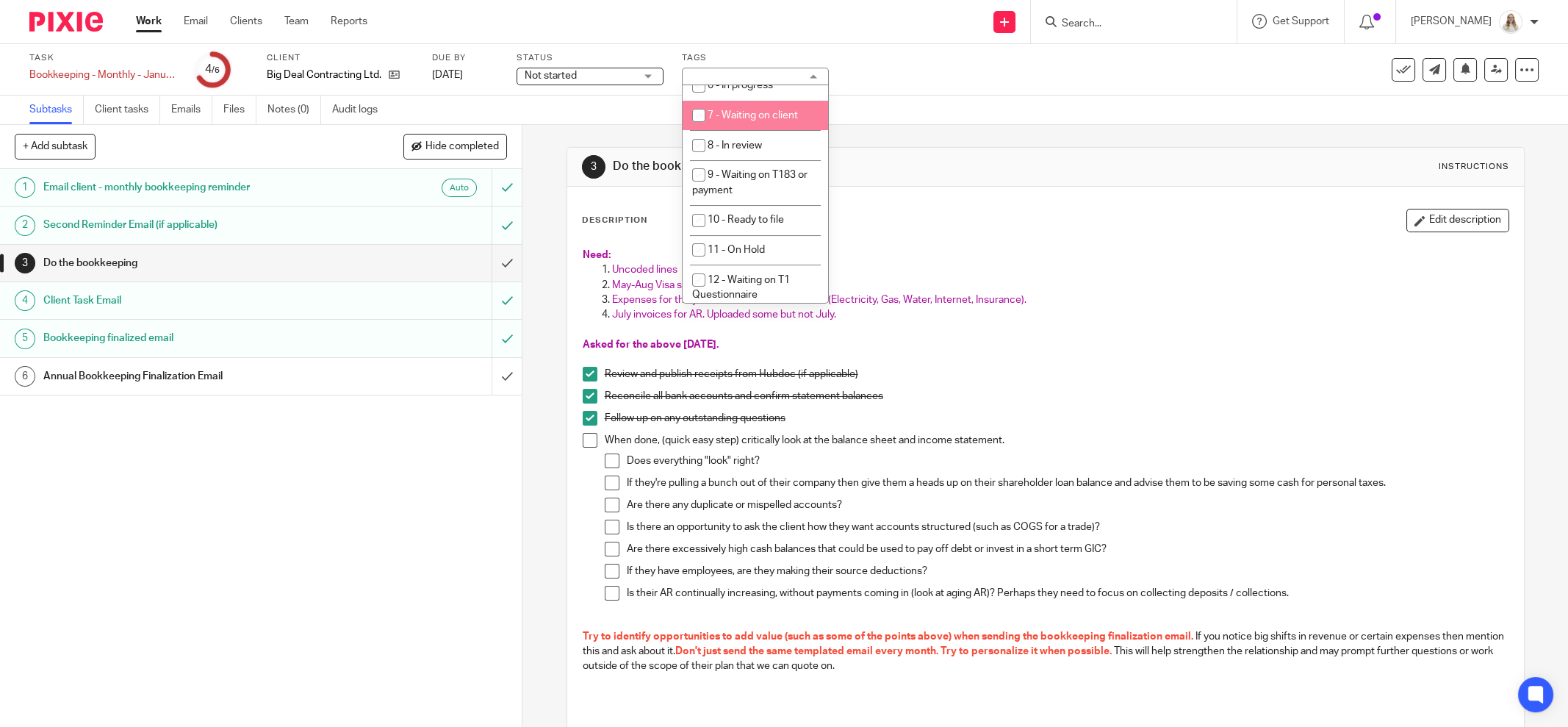
click at [736, 131] on li "7 - Waiting on client" at bounding box center [755, 116] width 146 height 30
checkbox input "true"
click at [932, 104] on div "Subtasks Client tasks Emails Files Notes (0) Audit logs" at bounding box center [784, 110] width 1568 height 30
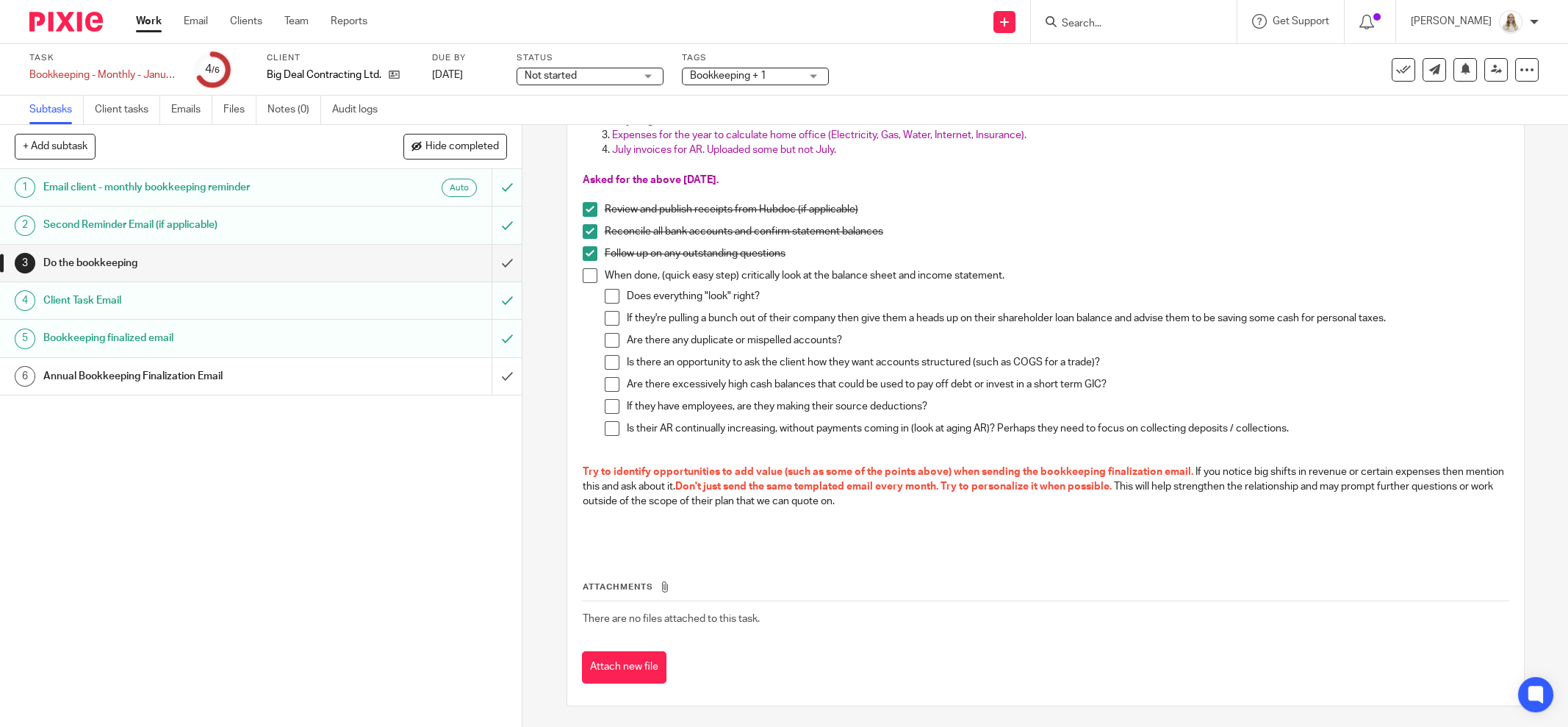
scroll to position [0, 0]
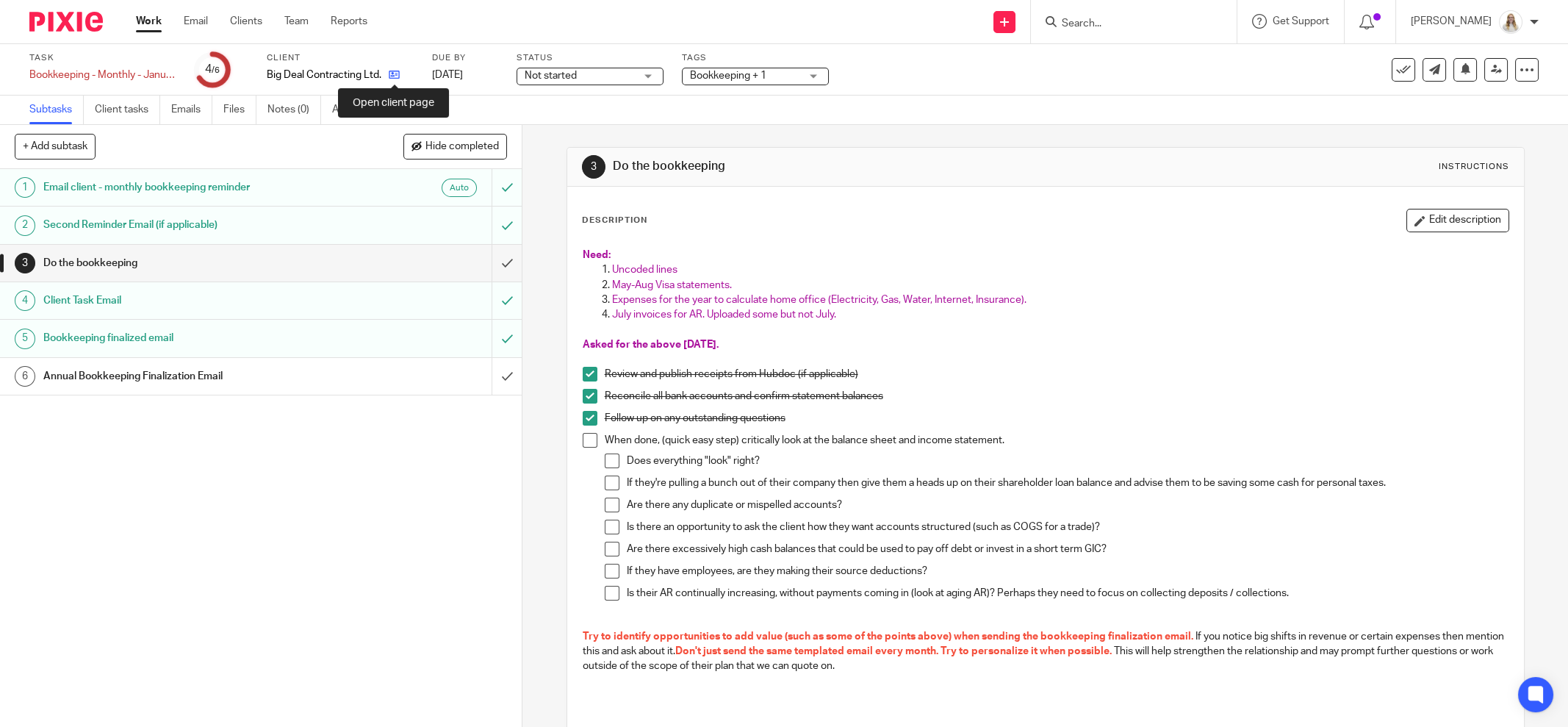
click at [390, 77] on icon at bounding box center [394, 75] width 11 height 11
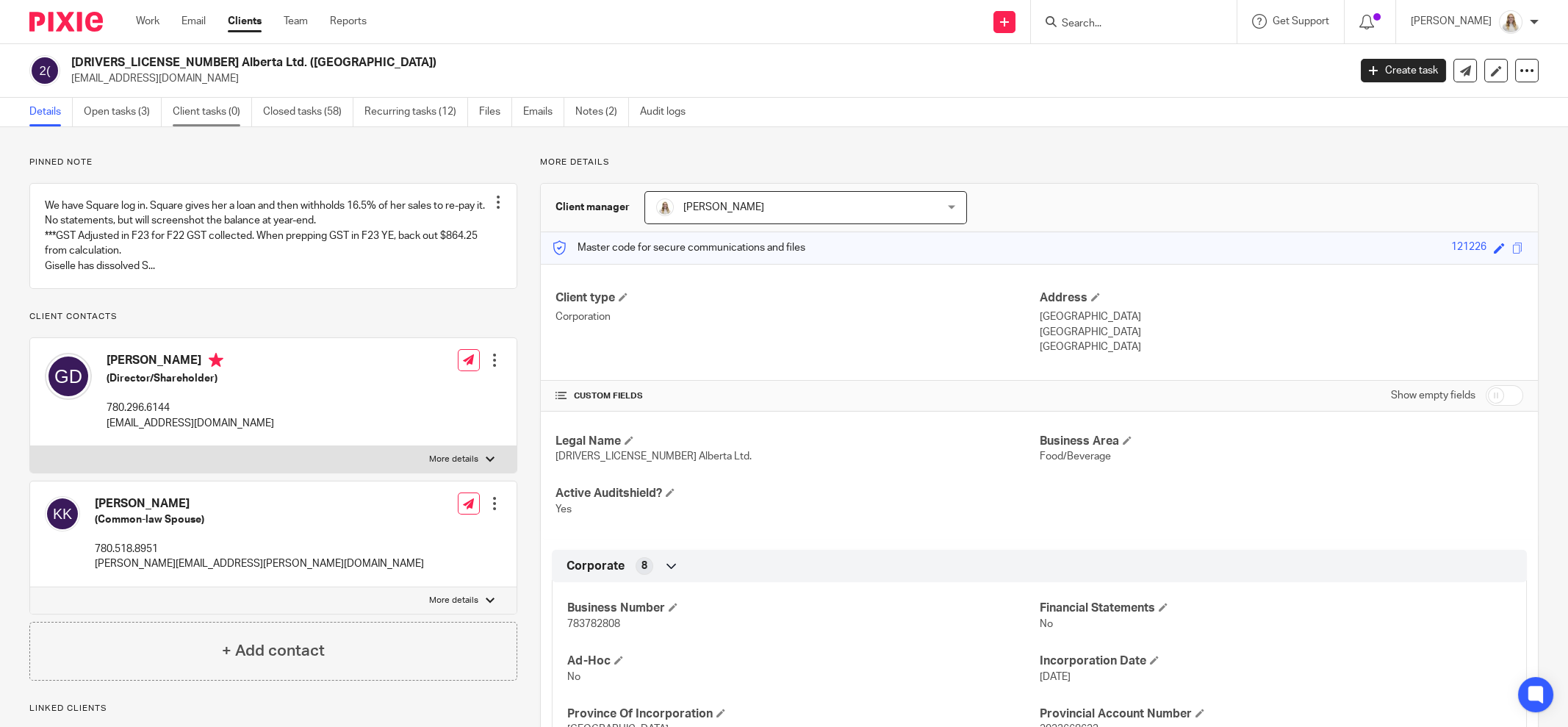
drag, startPoint x: 107, startPoint y: 107, endPoint x: 239, endPoint y: 110, distance: 132.0
click at [107, 107] on link "Open tasks (3)" at bounding box center [122, 112] width 78 height 29
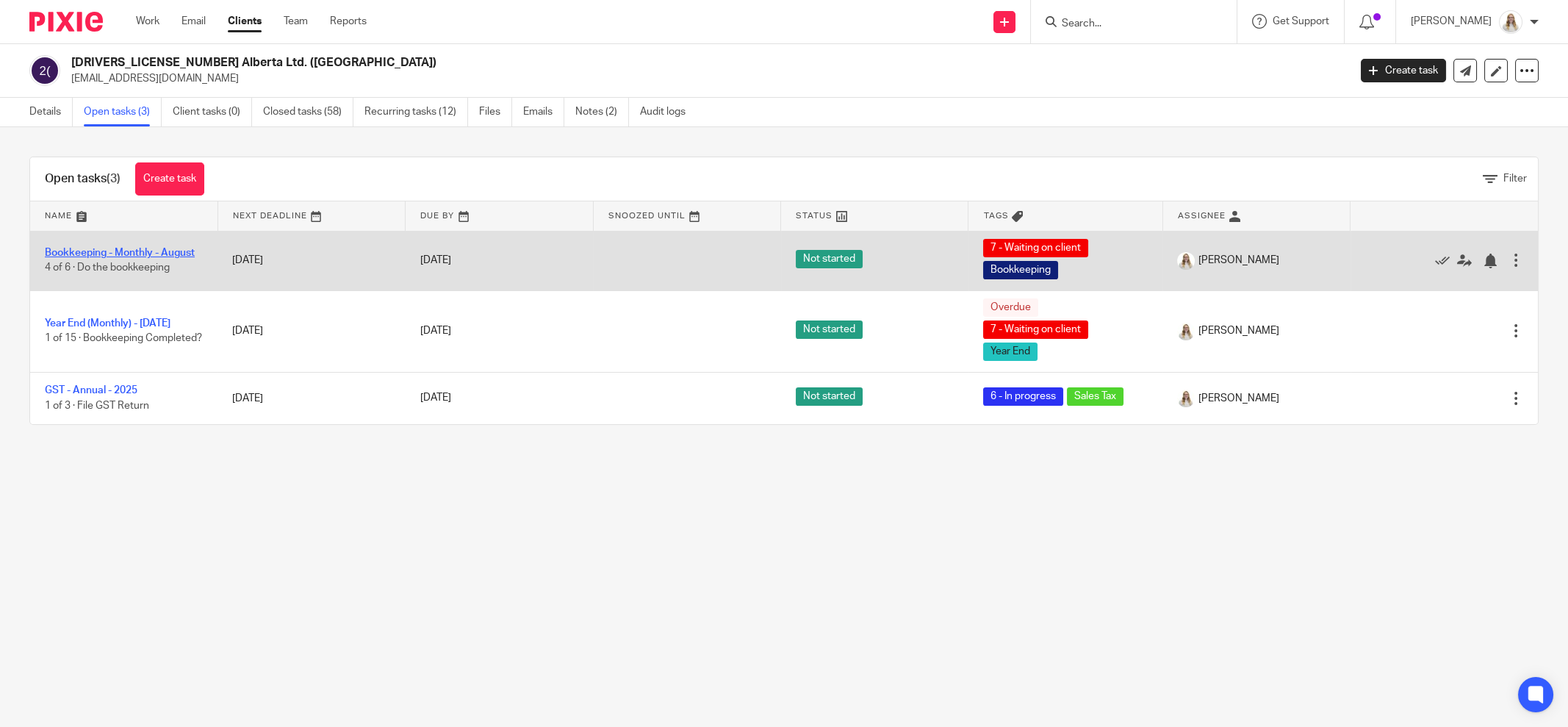
click at [137, 249] on link "Bookkeeping - Monthly - August" at bounding box center [120, 253] width 150 height 10
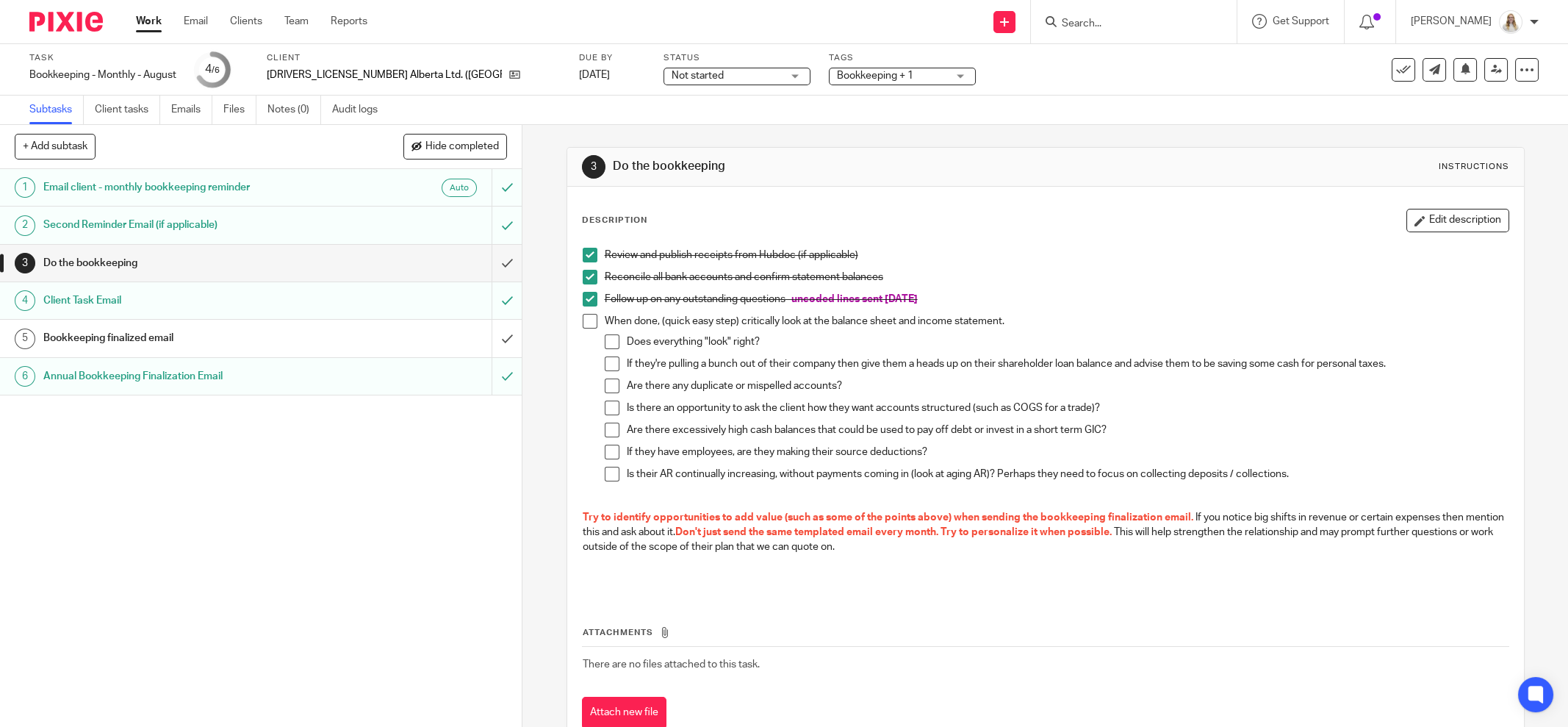
click at [1393, 438] on div "Are there excessively high cash balances that could be used to pay off debt or …" at bounding box center [1068, 433] width 882 height 22
drag, startPoint x: 1140, startPoint y: 280, endPoint x: 1133, endPoint y: 255, distance: 26.0
click at [1140, 277] on p "Reconcile all bank accounts and confirm statement balances" at bounding box center [1056, 277] width 904 height 15
click at [487, 257] on input "submit" at bounding box center [260, 263] width 522 height 36
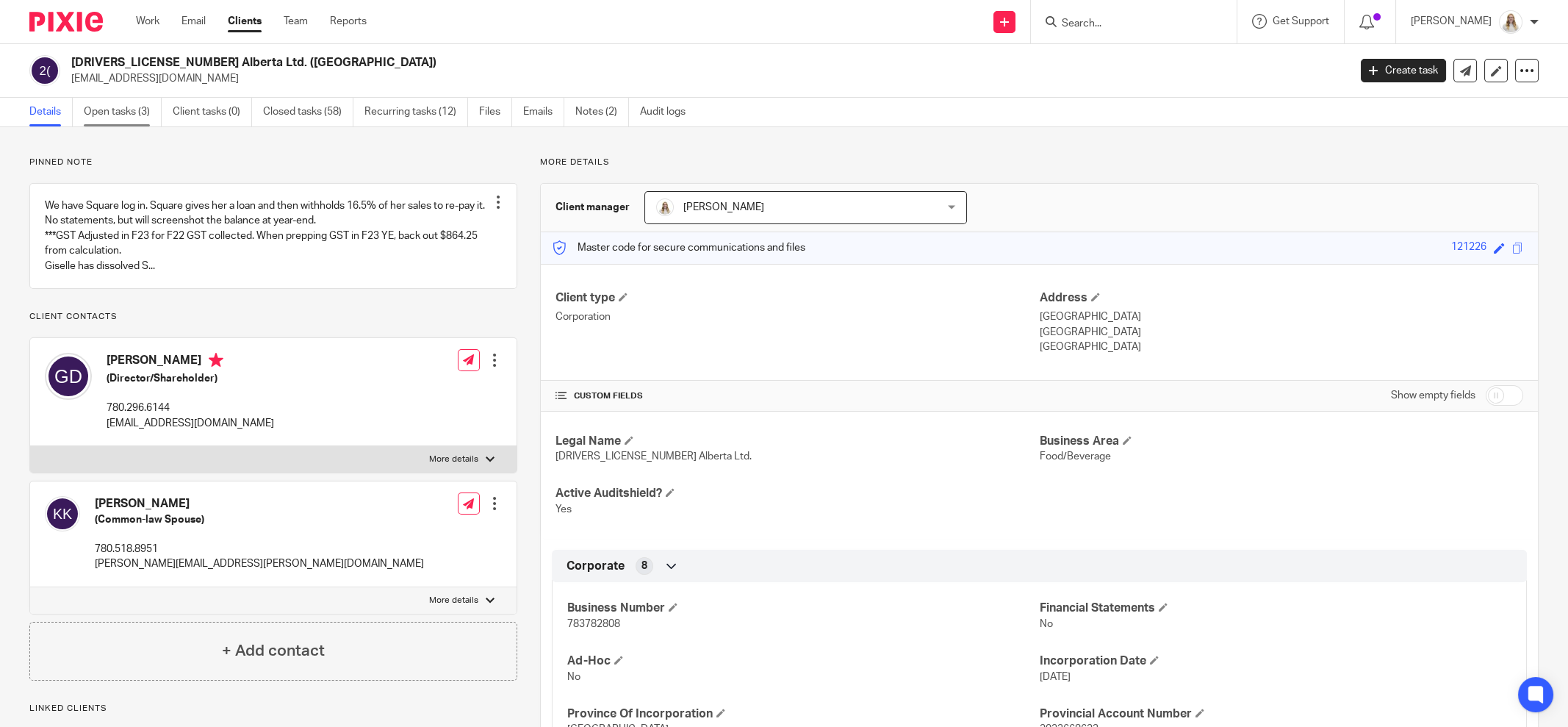
click at [127, 110] on link "Open tasks (3)" at bounding box center [122, 112] width 78 height 29
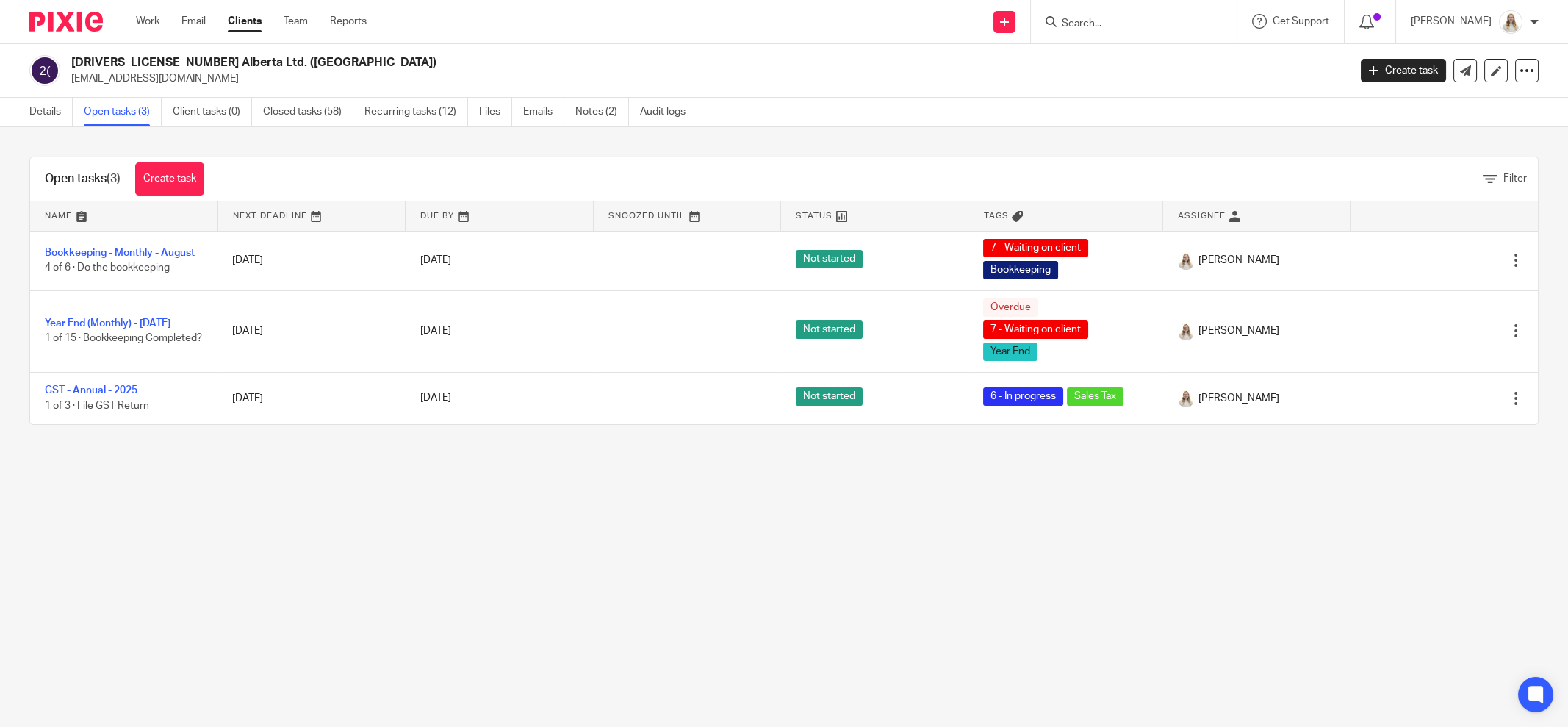
click at [50, 105] on link "Details" at bounding box center [51, 112] width 43 height 29
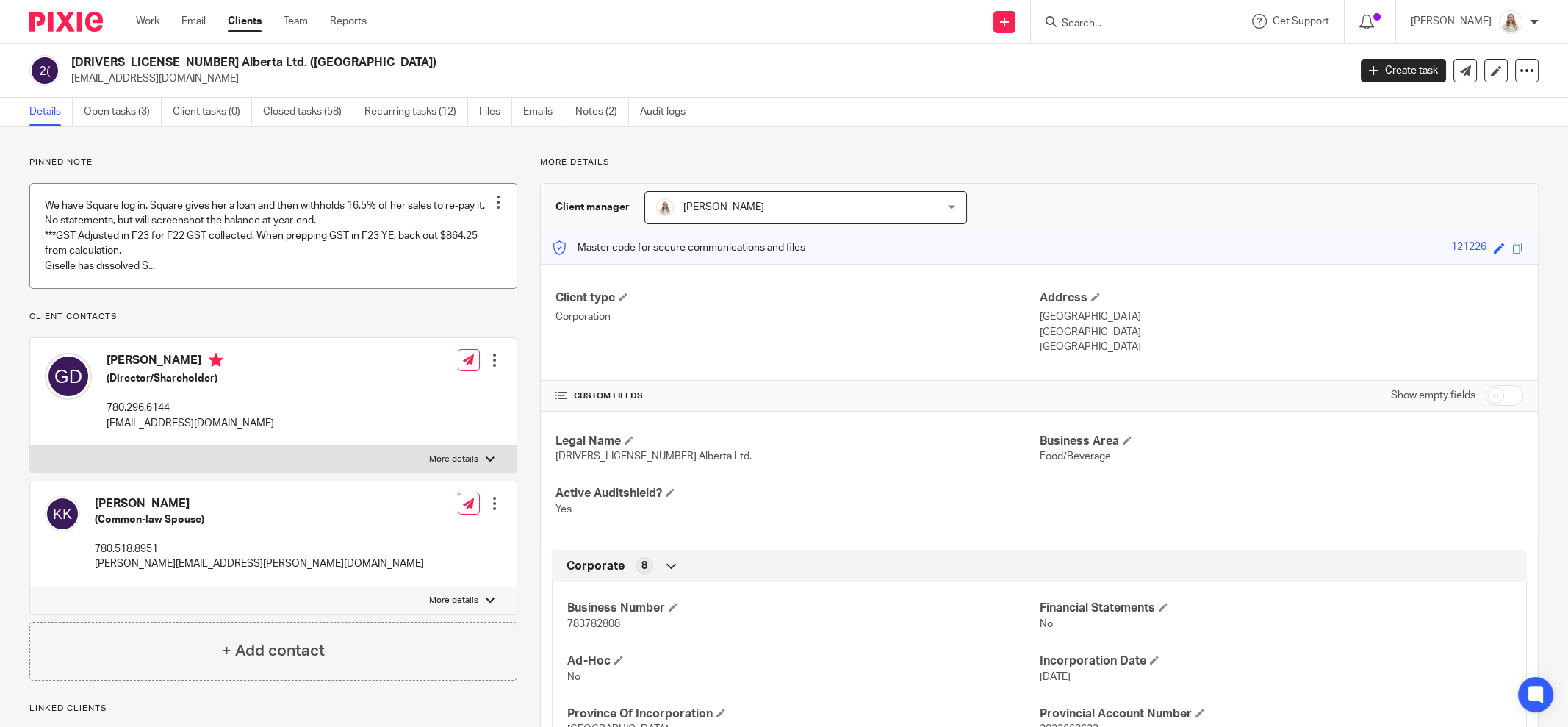
click at [203, 273] on link at bounding box center [273, 236] width 486 height 104
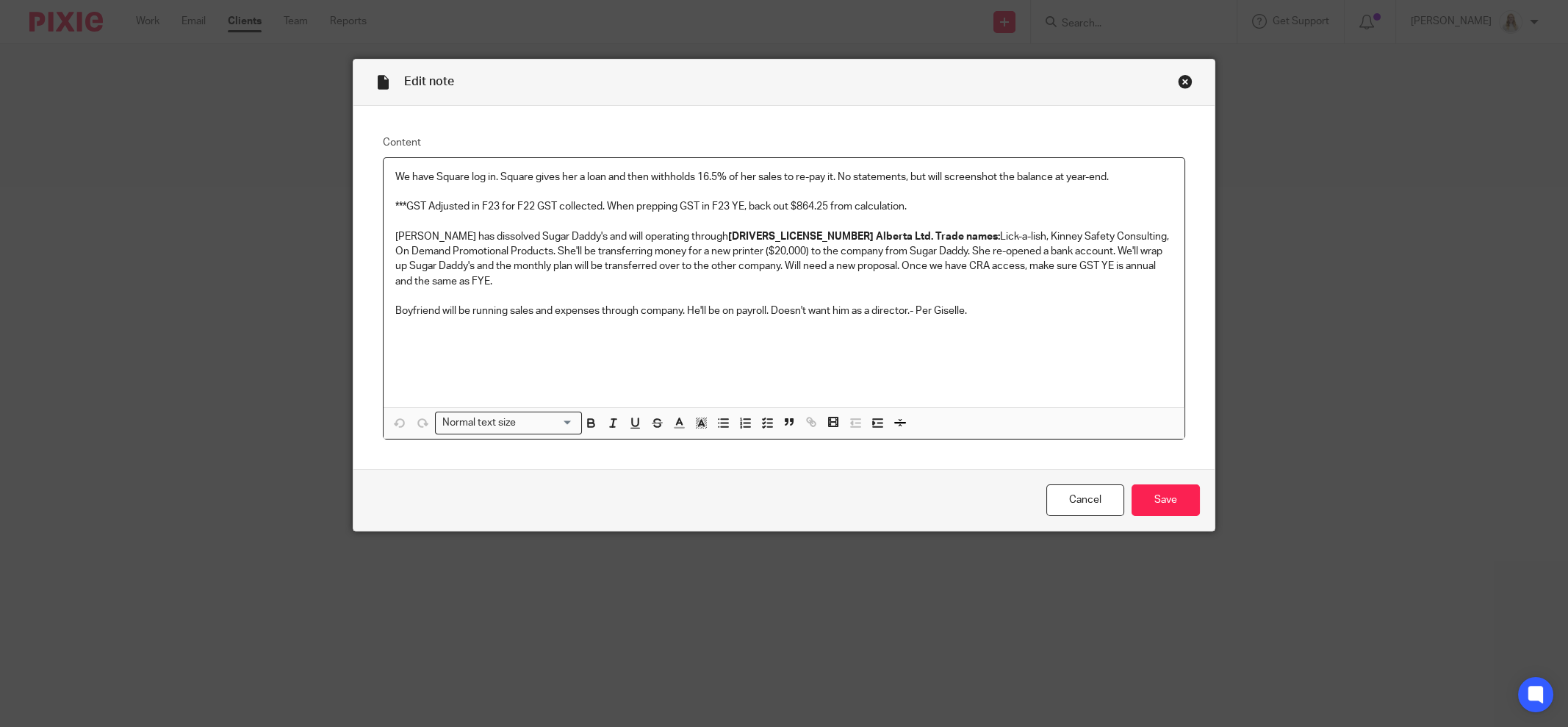
click at [518, 217] on p at bounding box center [783, 221] width 777 height 15
click at [512, 211] on p "***GST Adjusted in F23 for F22 GST collected. When prepping GST in F23 YE, back…" at bounding box center [783, 206] width 777 height 15
drag, startPoint x: 901, startPoint y: 208, endPoint x: 646, endPoint y: 203, distance: 255.0
click at [646, 203] on p "***GST Adjusted in F23 for F22 GST collected. When prepping GST in F23 YE, back…" at bounding box center [783, 206] width 777 height 15
click at [979, 206] on p "***GST Adjusted in F23 for F22 GST collected. When prepping GST in F23 YE, back…" at bounding box center [783, 206] width 777 height 15
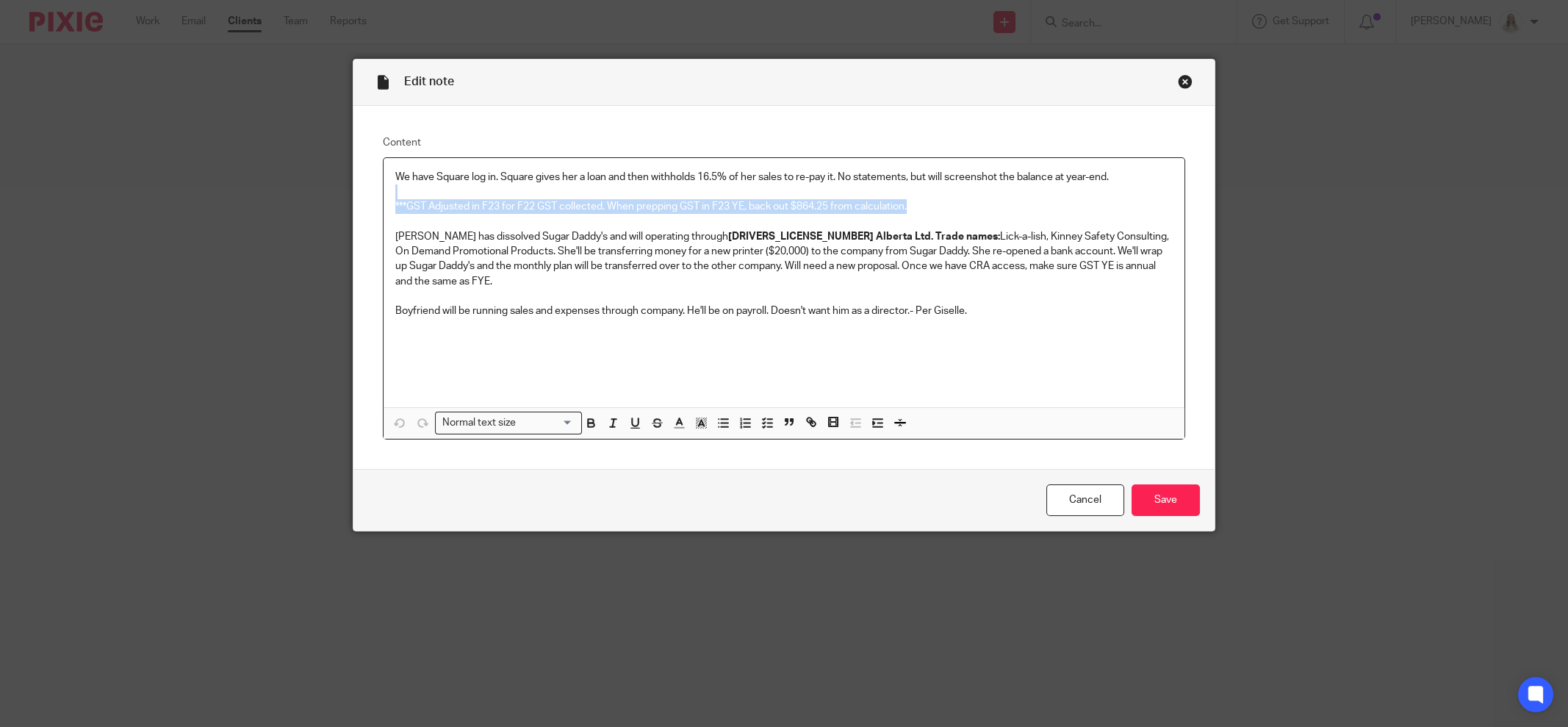
drag, startPoint x: 952, startPoint y: 202, endPoint x: 341, endPoint y: 198, distance: 611.0
click at [341, 198] on div "Edit note Content We have Square log in. Square gives her a loan and then withh…" at bounding box center [784, 363] width 1568 height 727
click at [1178, 83] on div "Close this dialog window" at bounding box center [1185, 81] width 15 height 15
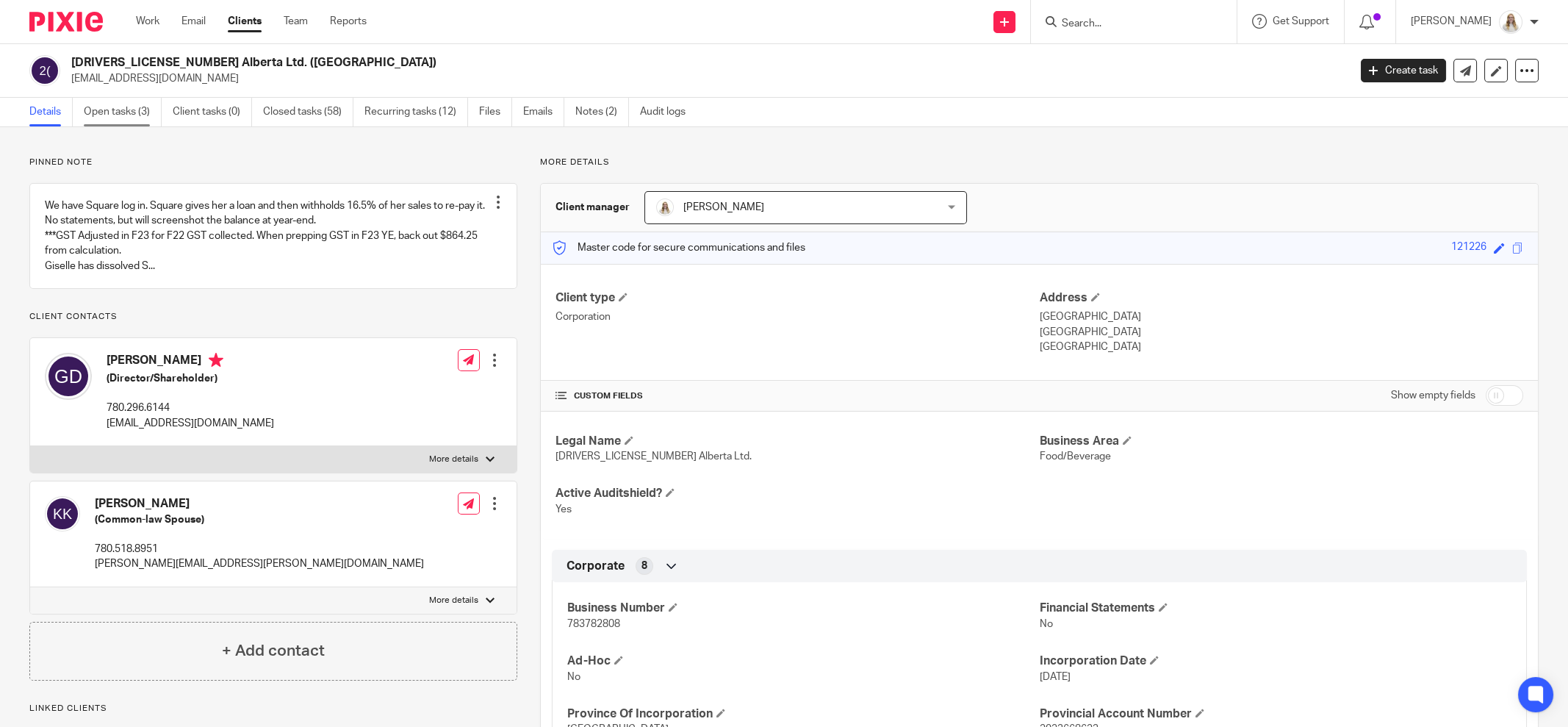
click at [91, 115] on link "Open tasks (3)" at bounding box center [122, 112] width 78 height 29
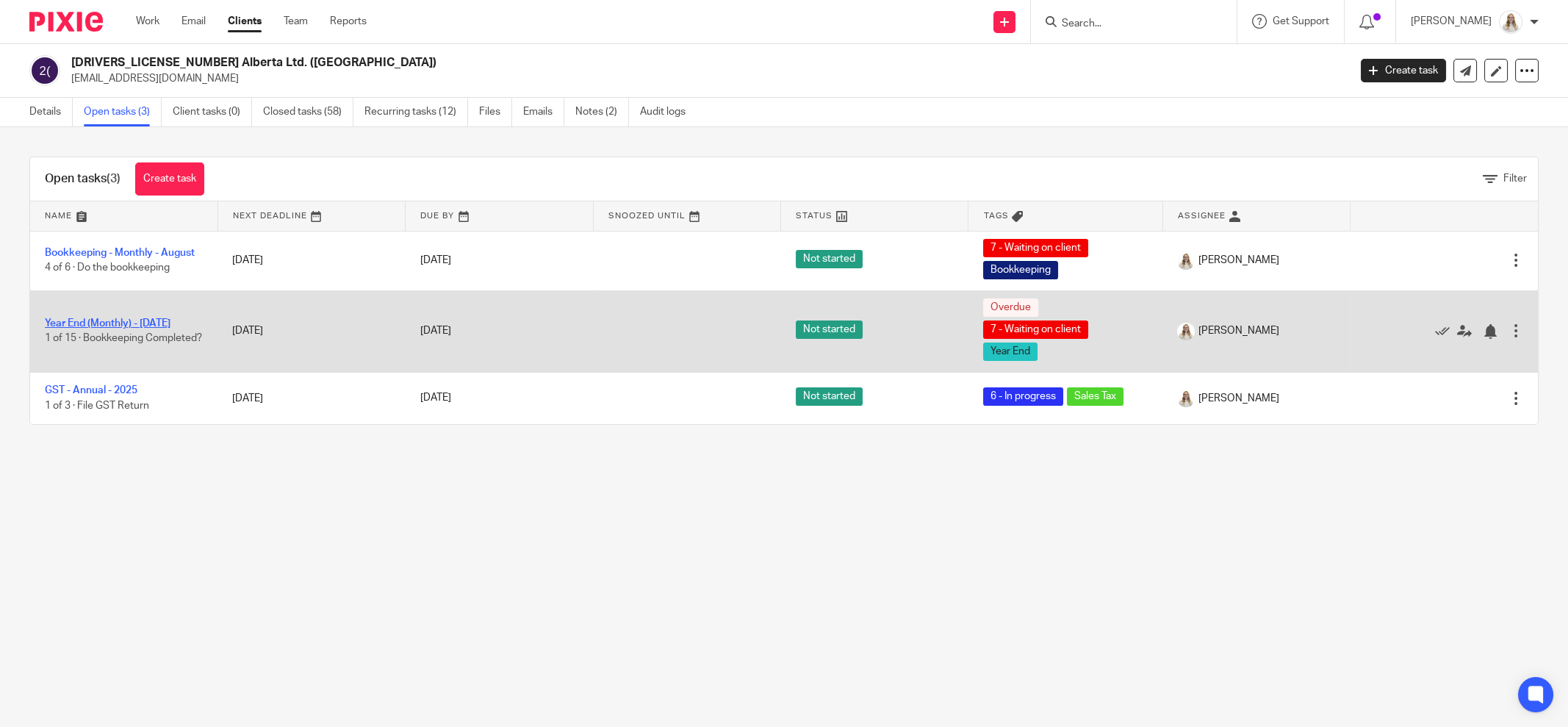
click at [92, 318] on link "Year End (Monthly) - [DATE]" at bounding box center [108, 323] width 126 height 10
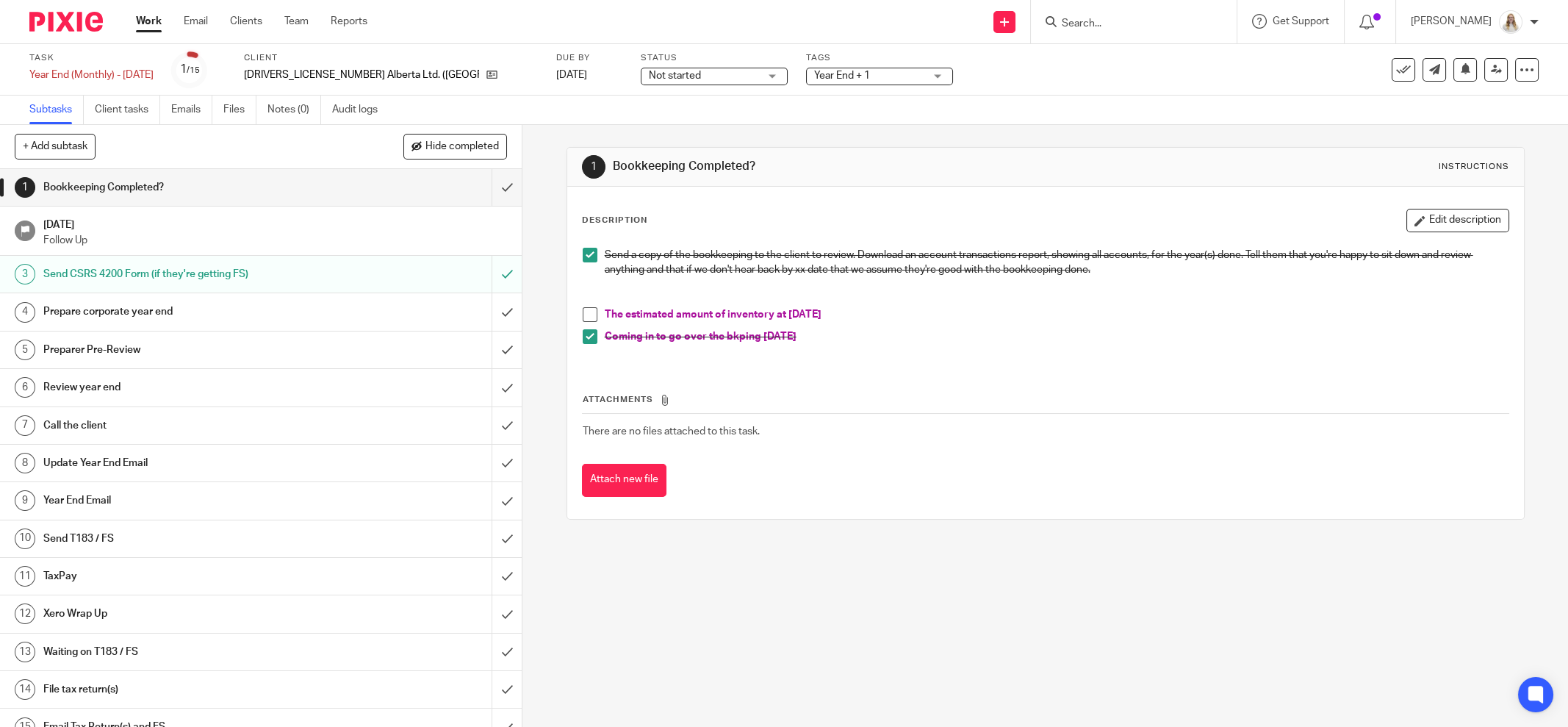
click at [1407, 222] on button "Edit description" at bounding box center [1458, 220] width 102 height 23
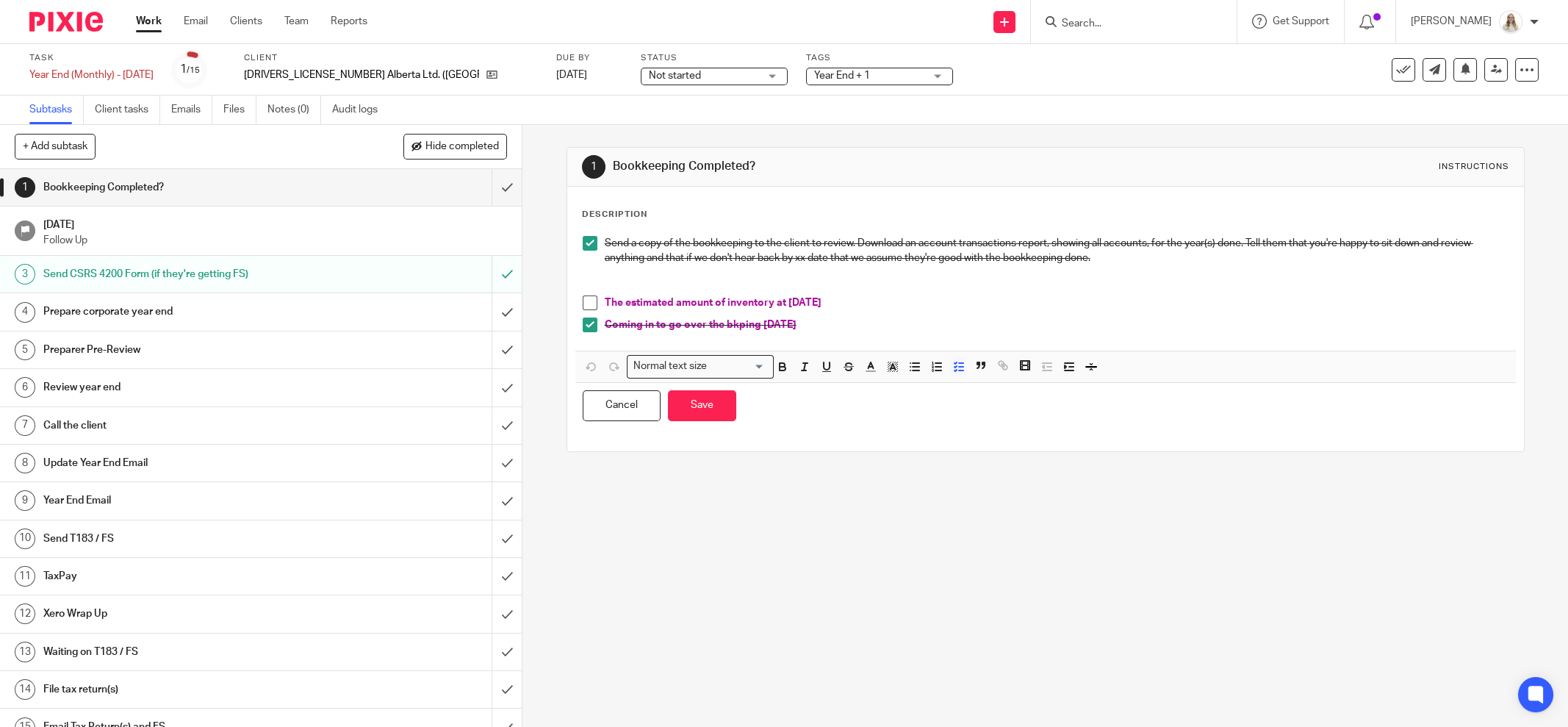
click at [843, 279] on p at bounding box center [1056, 273] width 904 height 15
click at [853, 303] on p "The estimated amount of inventory at [DATE]" at bounding box center [1056, 302] width 904 height 15
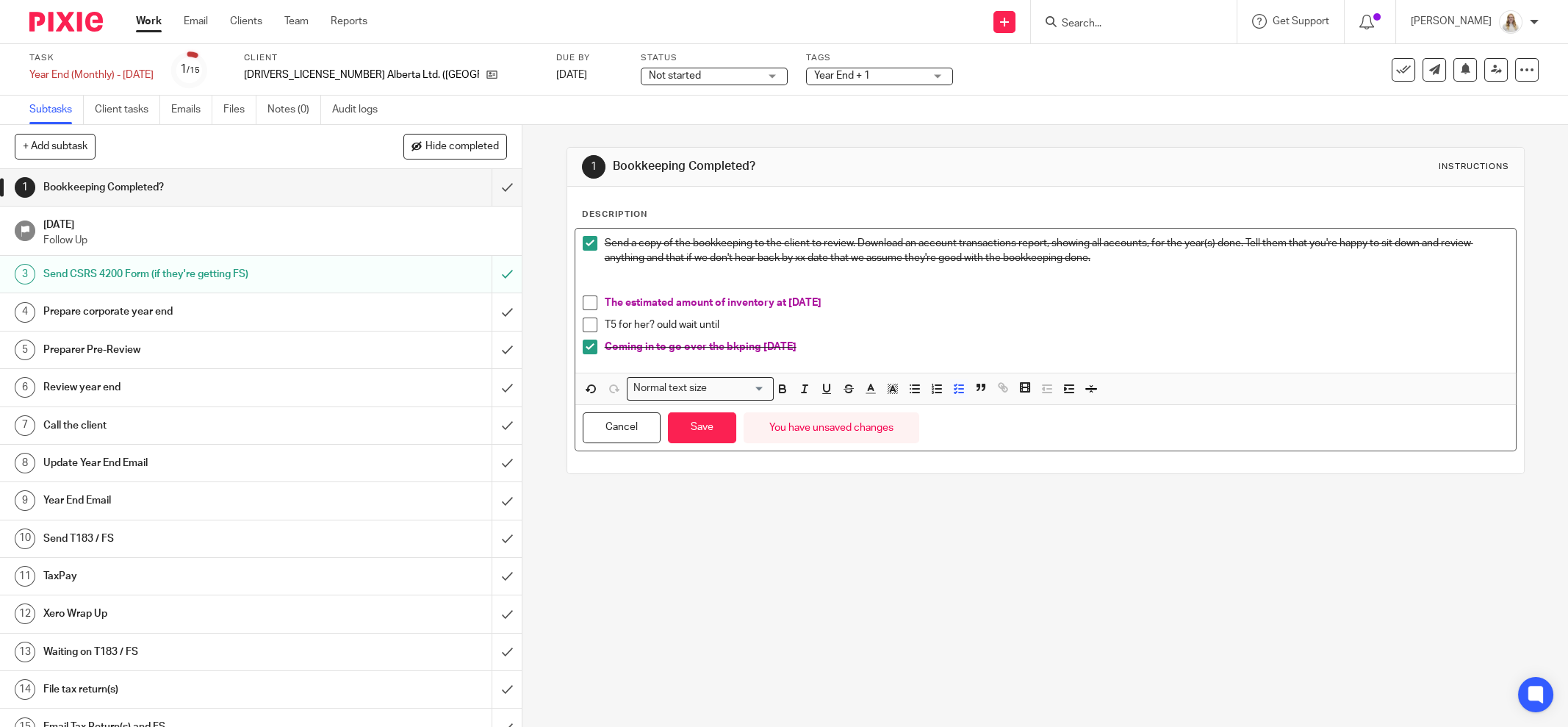
click at [652, 323] on p "T5 for her? ould wait until" at bounding box center [1056, 325] width 904 height 15
drag, startPoint x: 729, startPoint y: 325, endPoint x: 587, endPoint y: 317, distance: 142.2
click at [587, 318] on li "T5 for her? Could wait until" at bounding box center [1045, 328] width 926 height 22
click at [776, 389] on icon "button" at bounding box center [782, 388] width 13 height 13
click at [872, 385] on button "button" at bounding box center [871, 388] width 18 height 18
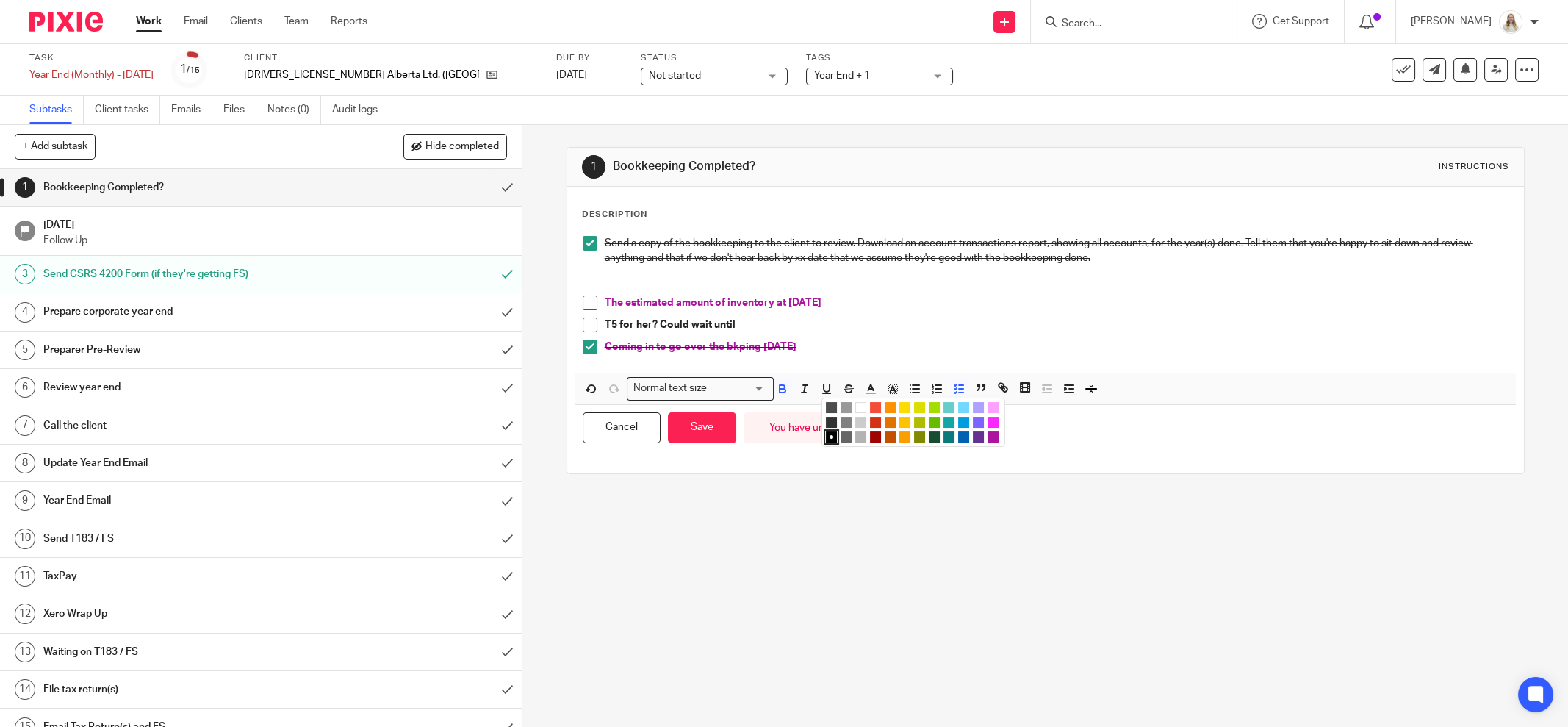
click at [987, 433] on li "color:#AB149E" at bounding box center [992, 437] width 11 height 11
click at [851, 357] on div "Coming in to go over the bkping Sept 19" at bounding box center [1056, 350] width 904 height 22
drag, startPoint x: 824, startPoint y: 347, endPoint x: 553, endPoint y: 343, distance: 271.0
click at [555, 343] on div "1 Bookkeeping Completed? Instructions Description Send a copy of the bookkeepin…" at bounding box center [1045, 426] width 1045 height 602
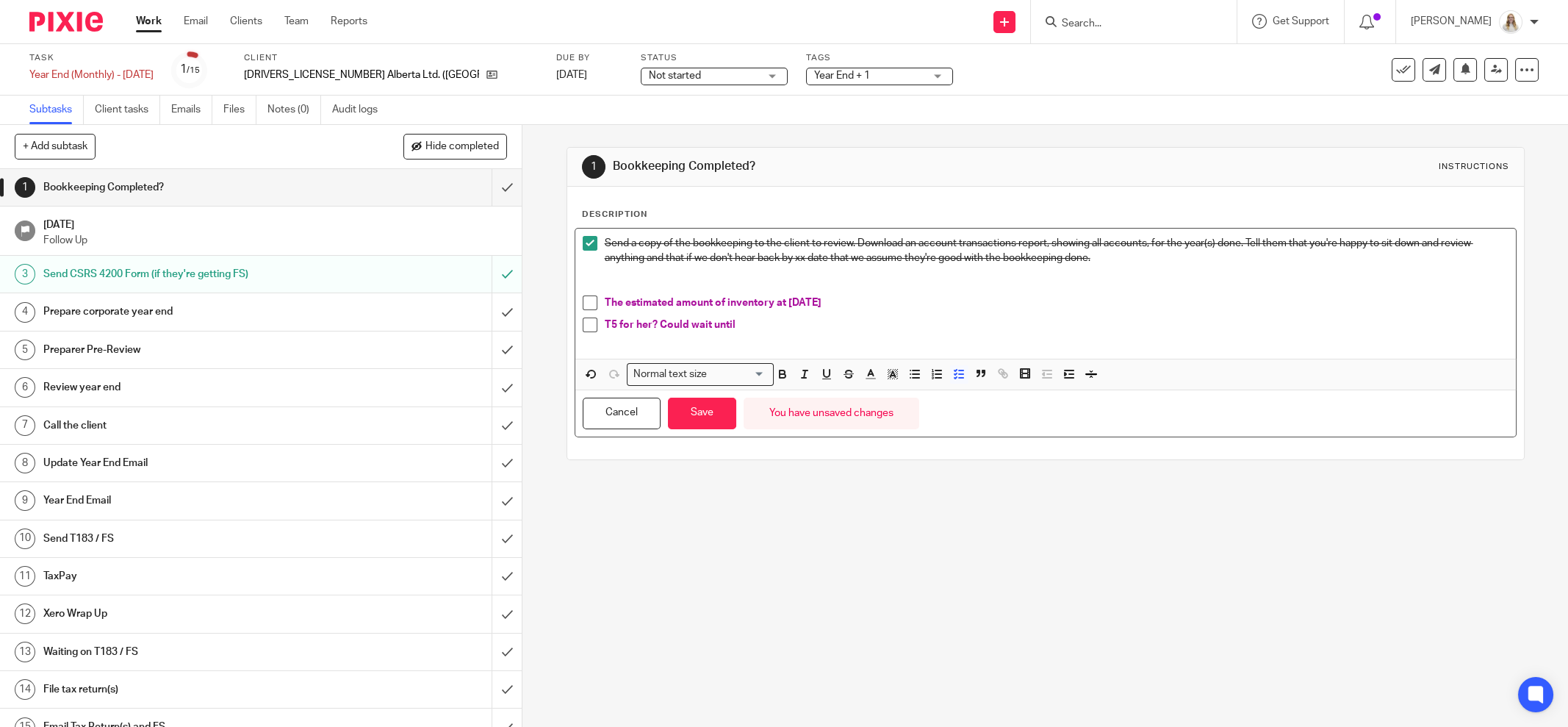
click at [754, 326] on p "T5 for her? Could wait until" at bounding box center [1056, 325] width 904 height 15
click at [597, 321] on li "T5 for her? Could wait until Dec." at bounding box center [1045, 333] width 926 height 30
click at [824, 323] on p "2025 T5 for her? Could wait until Dec." at bounding box center [1056, 325] width 904 height 15
click at [692, 406] on button "Save" at bounding box center [702, 413] width 69 height 31
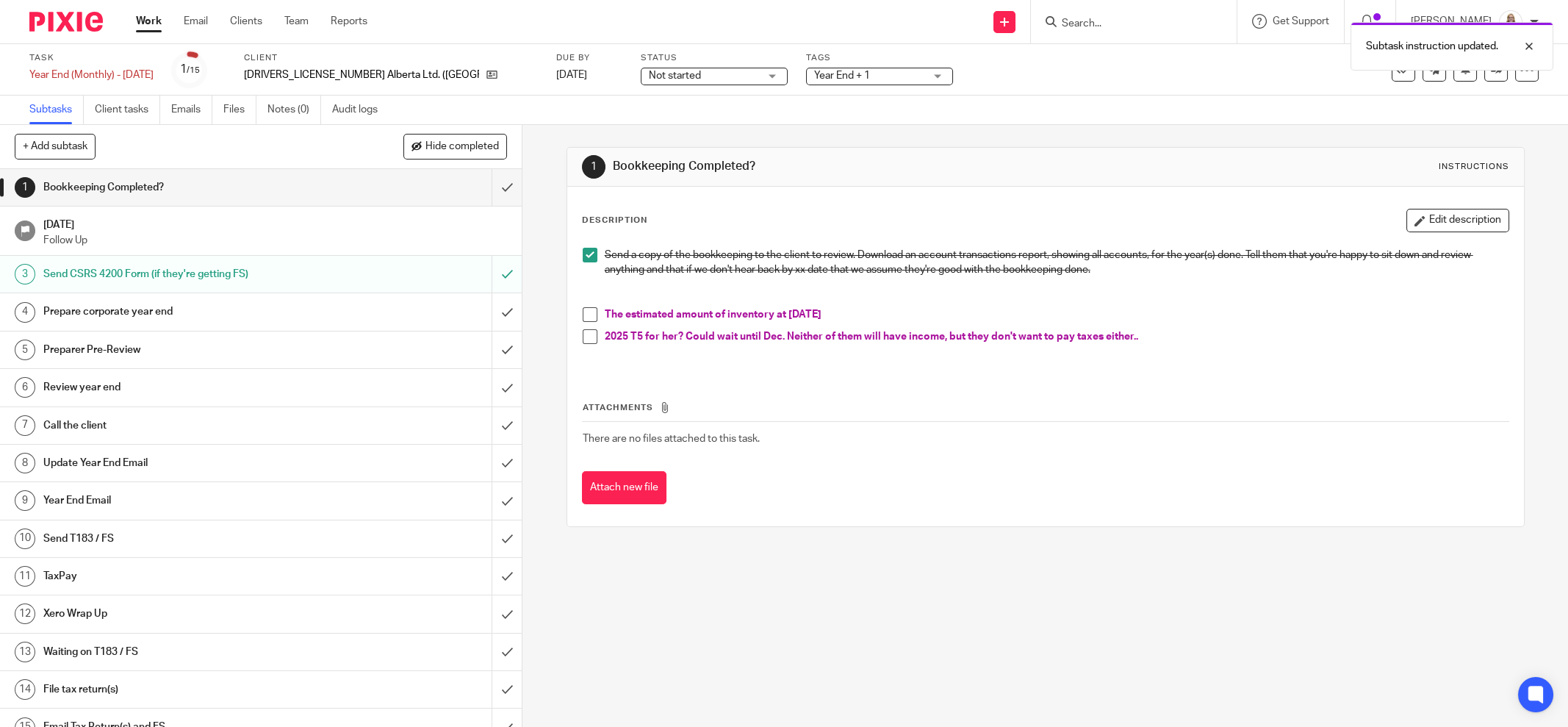
click at [1129, 347] on p at bounding box center [1056, 351] width 904 height 15
drag, startPoint x: 1156, startPoint y: 340, endPoint x: 596, endPoint y: 313, distance: 560.7
click at [596, 313] on ul "The estimated amount of inventory at July 31 2025 T5 for her? Could wait until …" at bounding box center [1045, 334] width 926 height 52
copy ul "The estimated amount of inventory at July 31 2025 T5 for her? Could wait until …"
click at [770, 367] on div "Send a copy of the bookkeeping to the client to review. Download an account tra…" at bounding box center [1045, 306] width 940 height 130
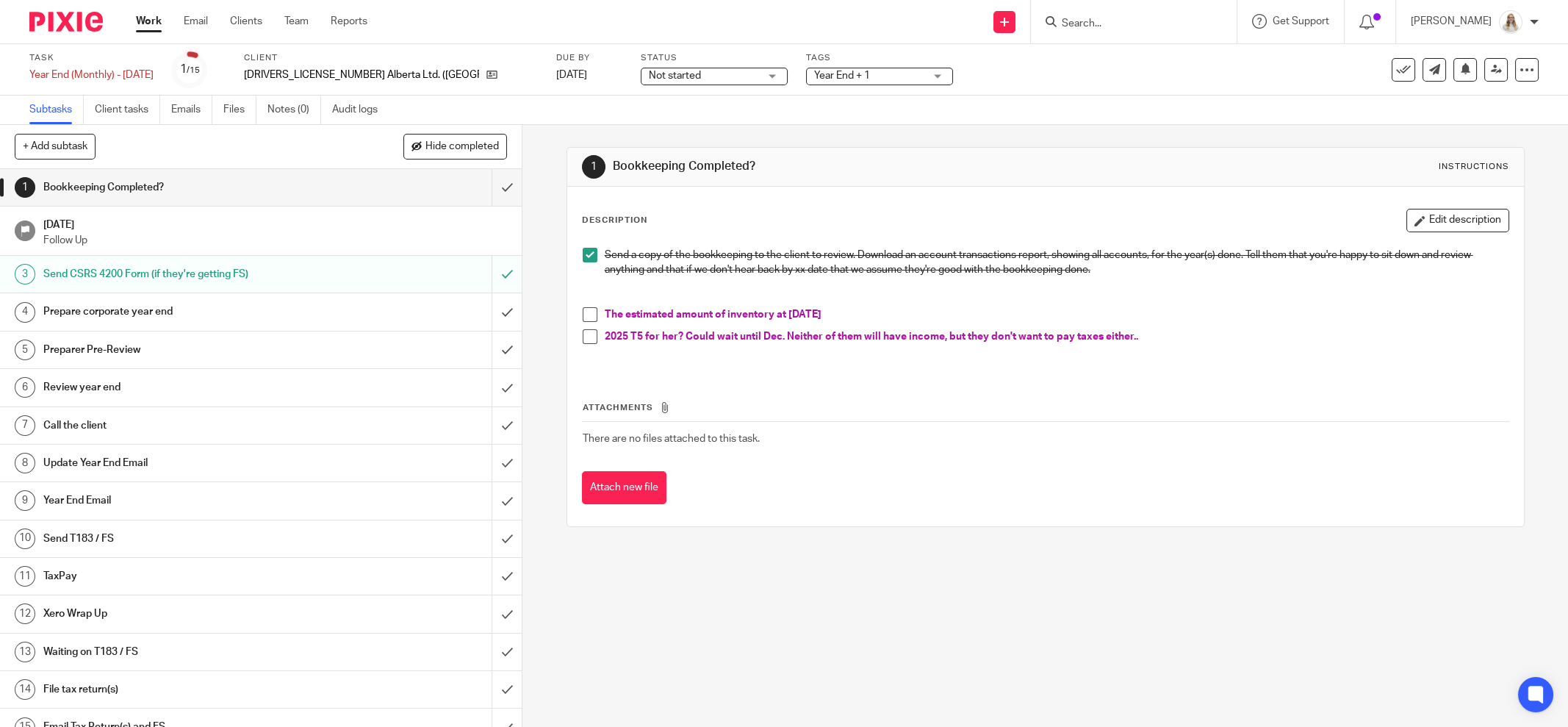
drag, startPoint x: 625, startPoint y: 287, endPoint x: 475, endPoint y: 241, distance: 156.9
click at [625, 285] on p at bounding box center [1056, 285] width 904 height 15
click at [487, 184] on input "submit" at bounding box center [260, 188] width 522 height 36
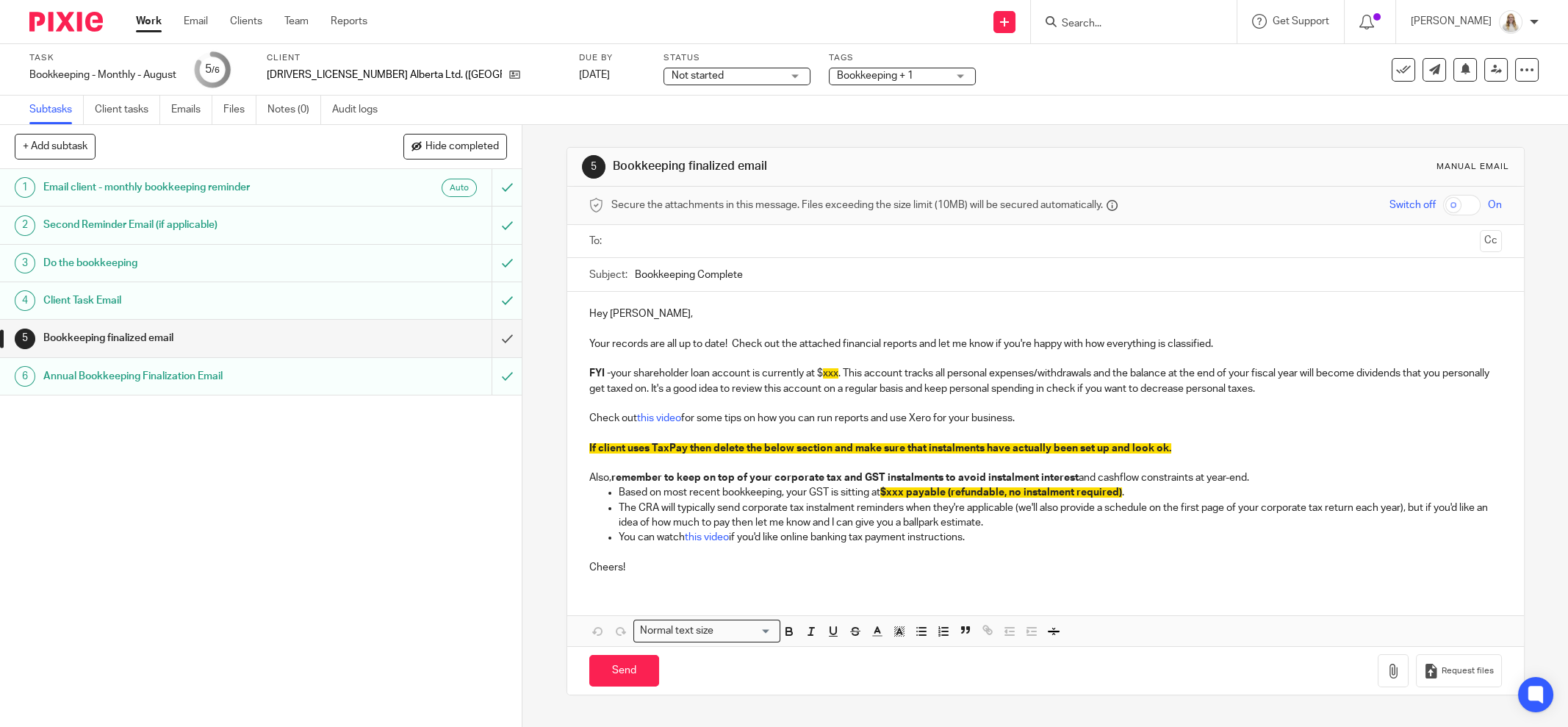
click at [485, 334] on input "submit" at bounding box center [260, 338] width 522 height 36
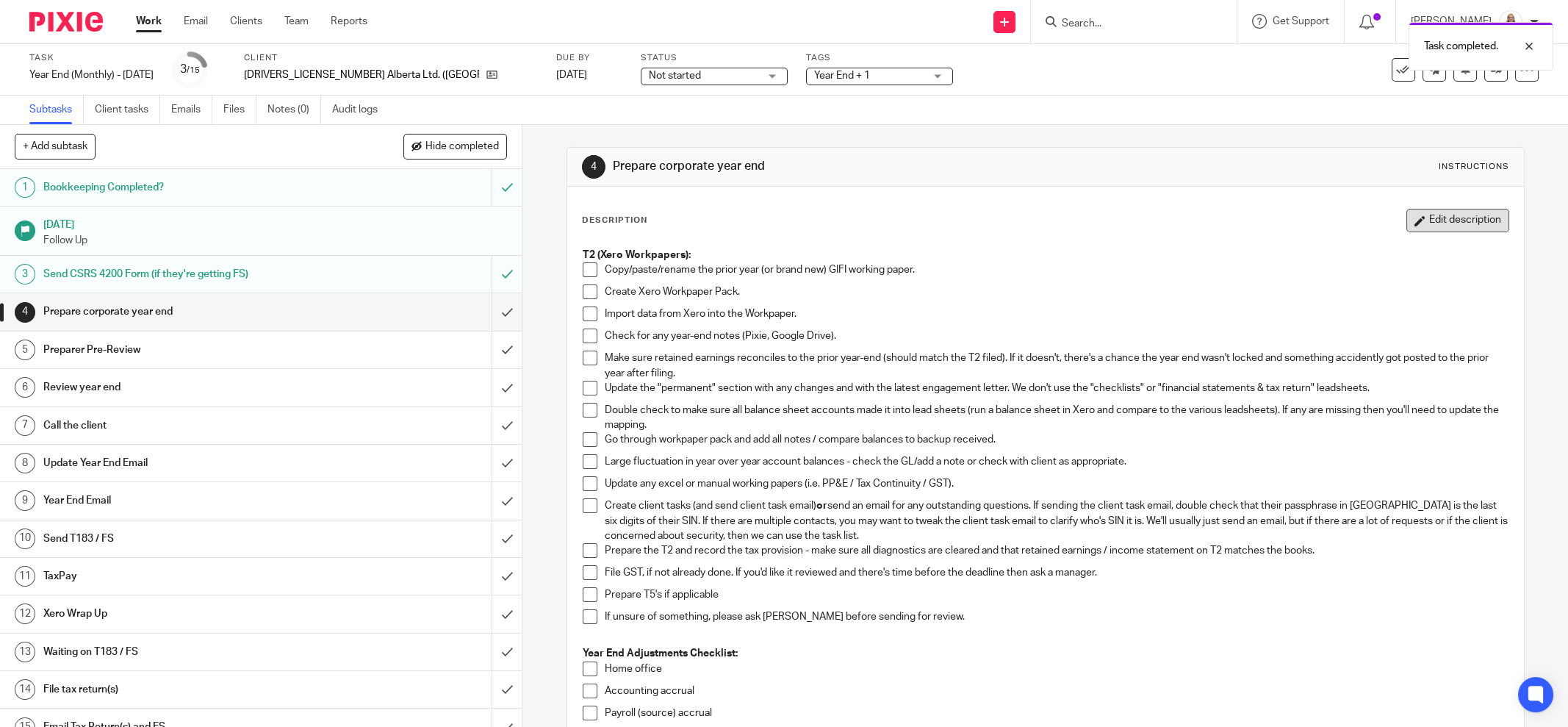
click at [1446, 230] on button "Edit description" at bounding box center [1458, 220] width 102 height 23
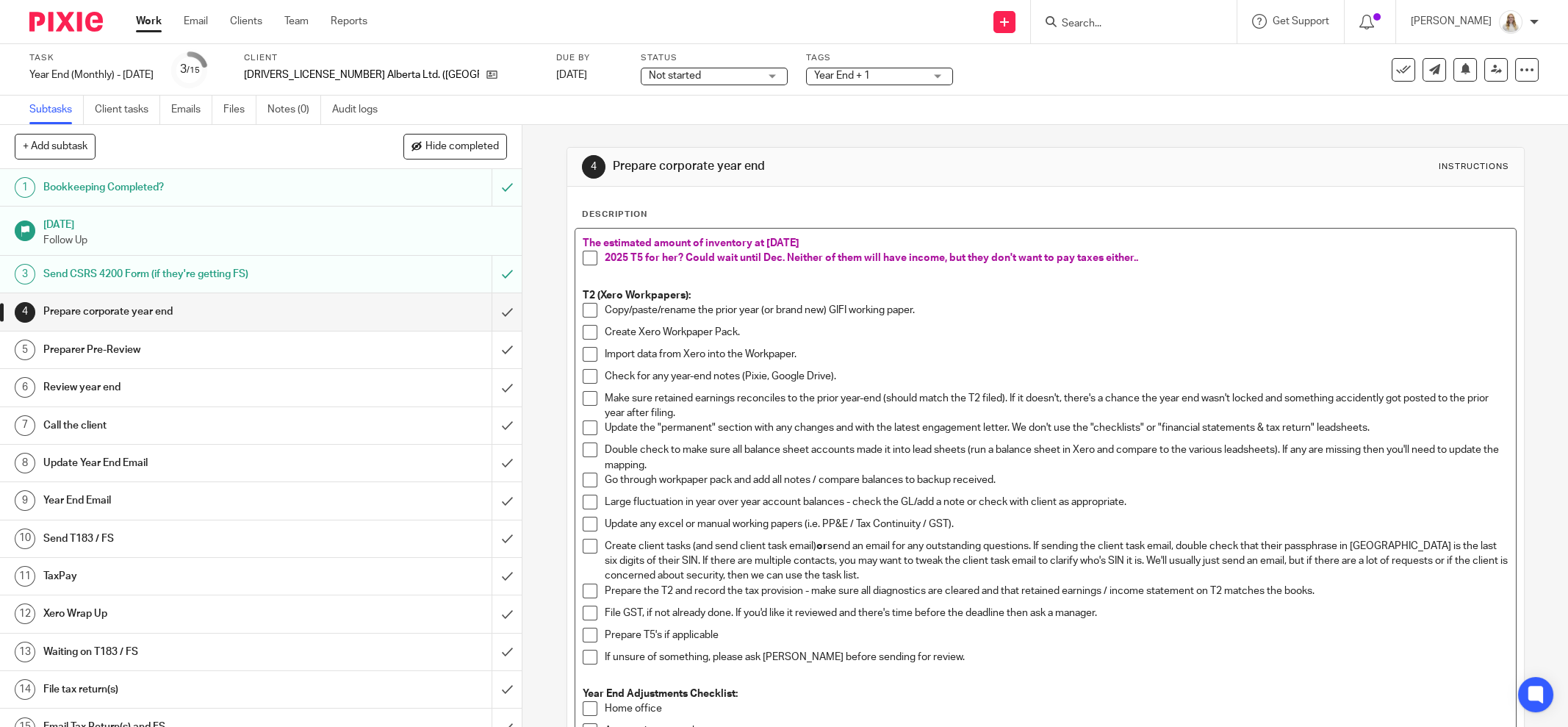
click at [596, 253] on li "2025 T5 for her? Could wait until Dec. Neither of them will have income, but th…" at bounding box center [1045, 261] width 926 height 22
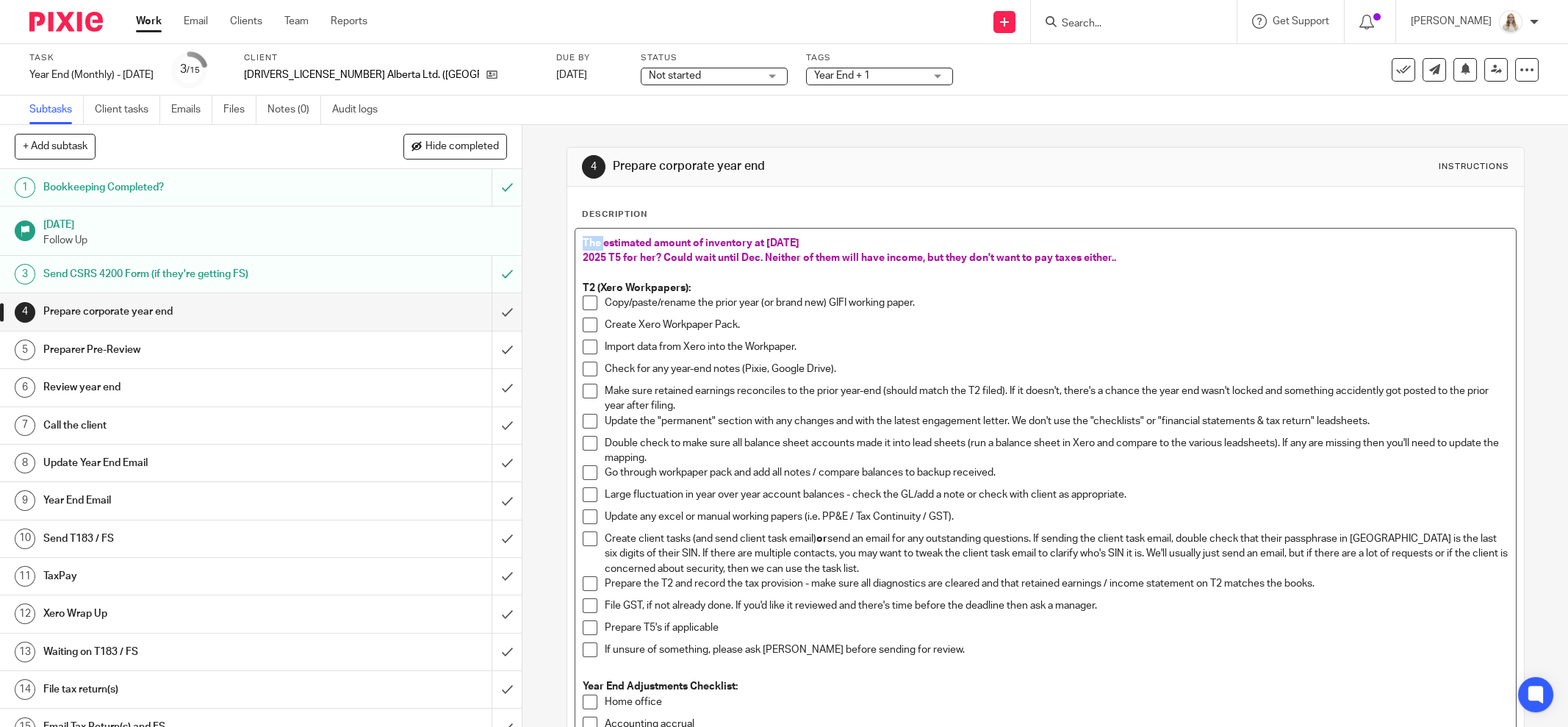
drag, startPoint x: 597, startPoint y: 238, endPoint x: 562, endPoint y: 236, distance: 35.1
click at [839, 242] on p "Waiting on estimated amount of inventory at [DATE]" at bounding box center [1045, 243] width 926 height 15
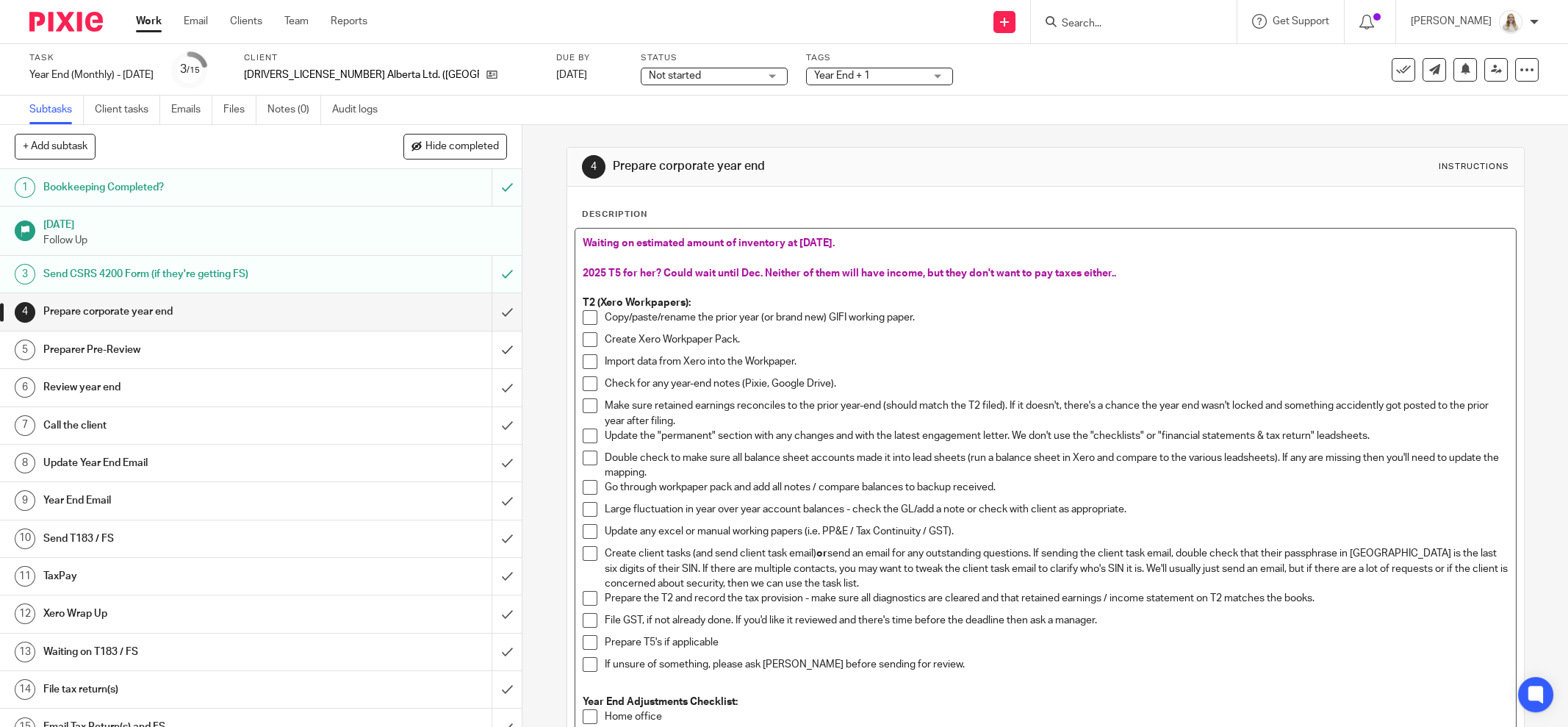
click at [655, 271] on span "2025 T5 for her? Could wait until Dec. Neither of them will have income, but th…" at bounding box center [849, 274] width 533 height 10
click at [583, 270] on span "2025 T5 for her? Could wait until Dec. Neither of them will have income, but th…" at bounding box center [849, 274] width 533 height 10
click at [583, 269] on span "SMall 2025 T5 for her? Could wait until Dec. Neither of them will have income, …" at bounding box center [864, 274] width 563 height 10
drag, startPoint x: 744, startPoint y: 271, endPoint x: 777, endPoint y: 272, distance: 33.0
click at [745, 271] on span "Small 2025 T5 for her? Could wait until Dec. Neither of them will have income, …" at bounding box center [864, 274] width 563 height 10
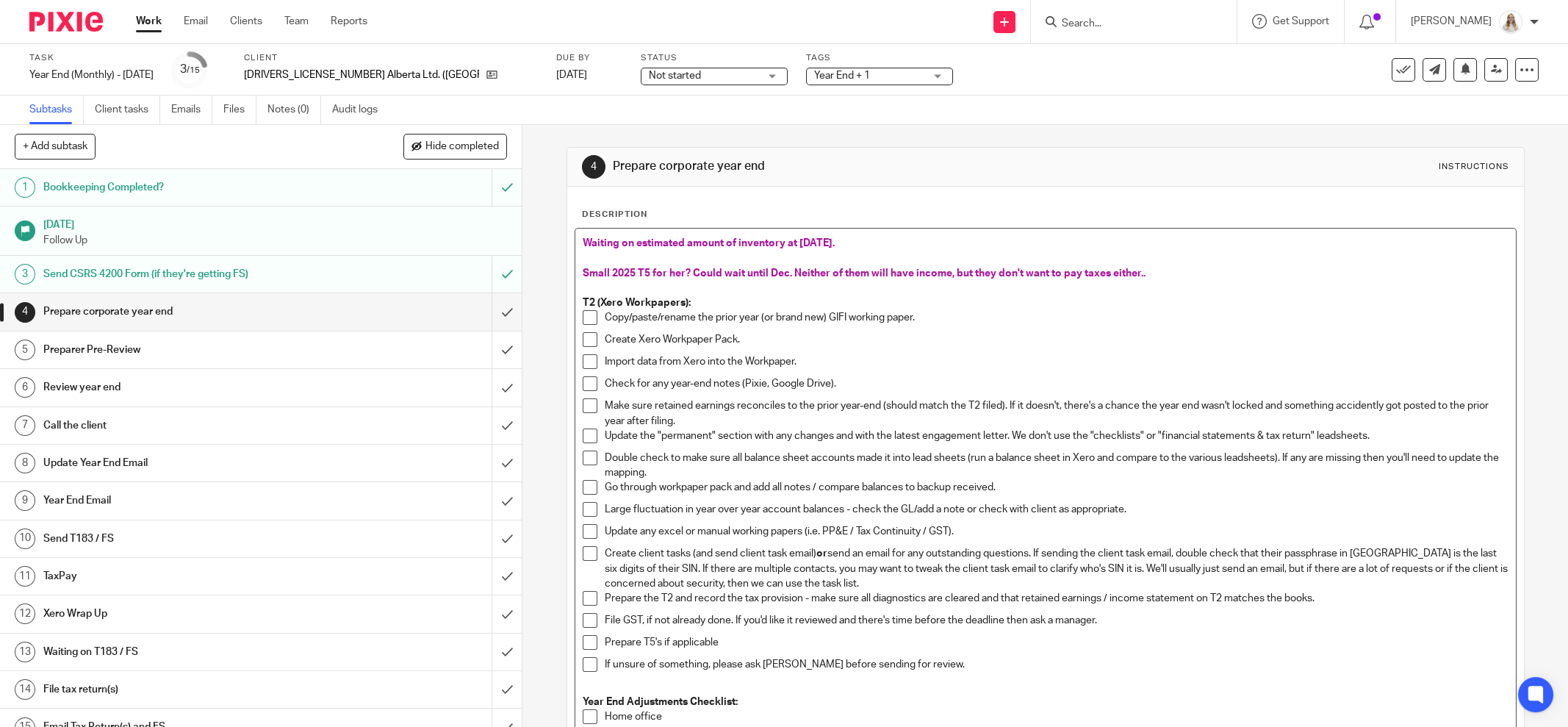
click at [788, 273] on span "Small 2025 T5 for her? Could wait until Dec. Neither of them will have income, …" at bounding box center [864, 274] width 563 height 10
click at [781, 271] on span "Small 2025 T5 for her? Could wait until Dec. Neither of them will have income, …" at bounding box center [864, 274] width 563 height 10
click at [843, 271] on span "Small 2025 T5 for her? Could wait until Dec to file. Neither of them will have …" at bounding box center [879, 274] width 593 height 10
drag, startPoint x: 832, startPoint y: 270, endPoint x: 858, endPoint y: 268, distance: 26.1
click at [833, 270] on span "Small 2025 T5 for her? Could wait until Dec to file. Neither of them will have …" at bounding box center [879, 274] width 593 height 10
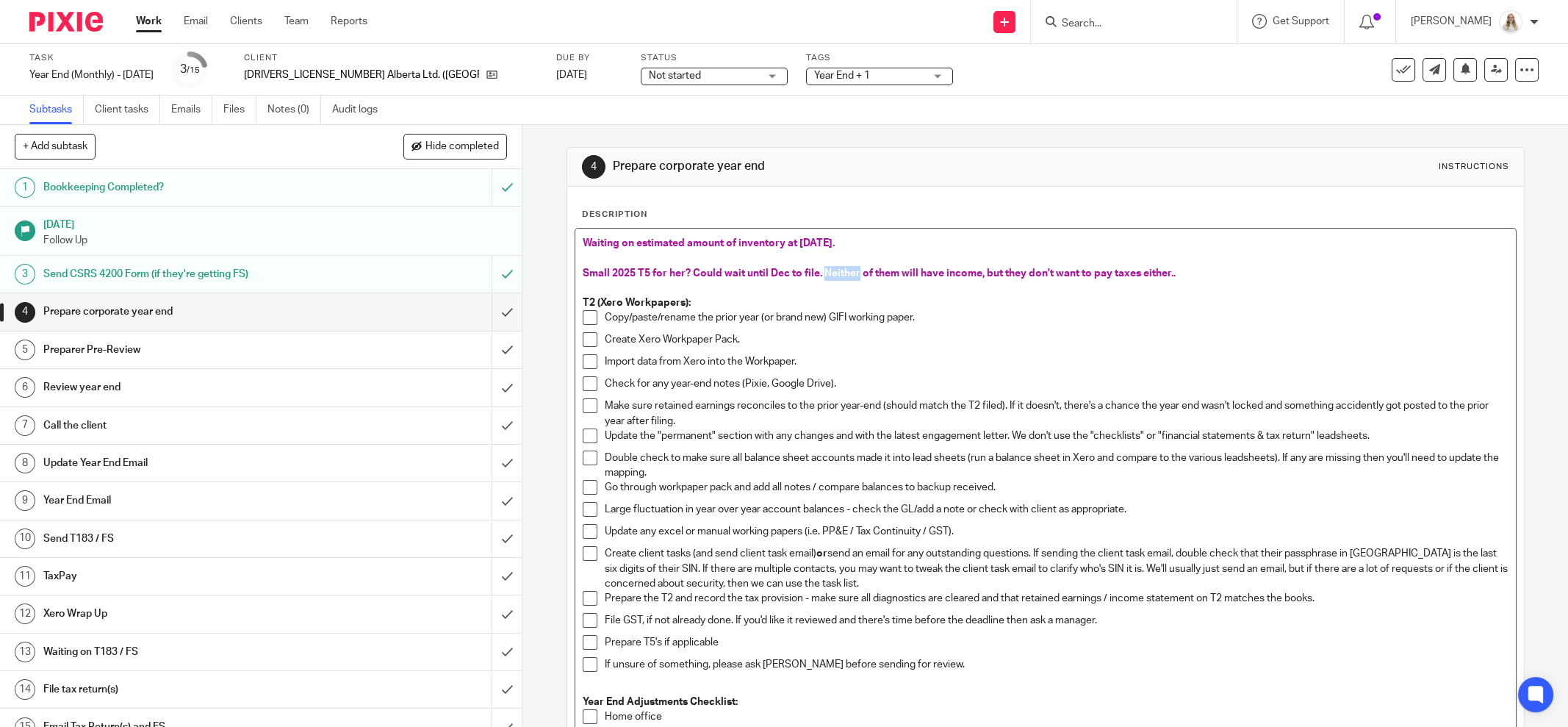
drag, startPoint x: 853, startPoint y: 268, endPoint x: 819, endPoint y: 270, distance: 34.1
click at [819, 270] on span "Small 2025 T5 for her? Could wait until Dec to file. Neither of them will have …" at bounding box center [879, 274] width 593 height 10
click at [881, 271] on span "Small 2025 T5 for her? Could wait until Dec to file. Neither of them will have …" at bounding box center [879, 274] width 593 height 10
click at [1175, 277] on p "Small 2025 T5 for her? Could wait until Dec to file. Neither of them will have …" at bounding box center [1045, 273] width 926 height 15
drag, startPoint x: 1354, startPoint y: 272, endPoint x: 1176, endPoint y: 277, distance: 178.1
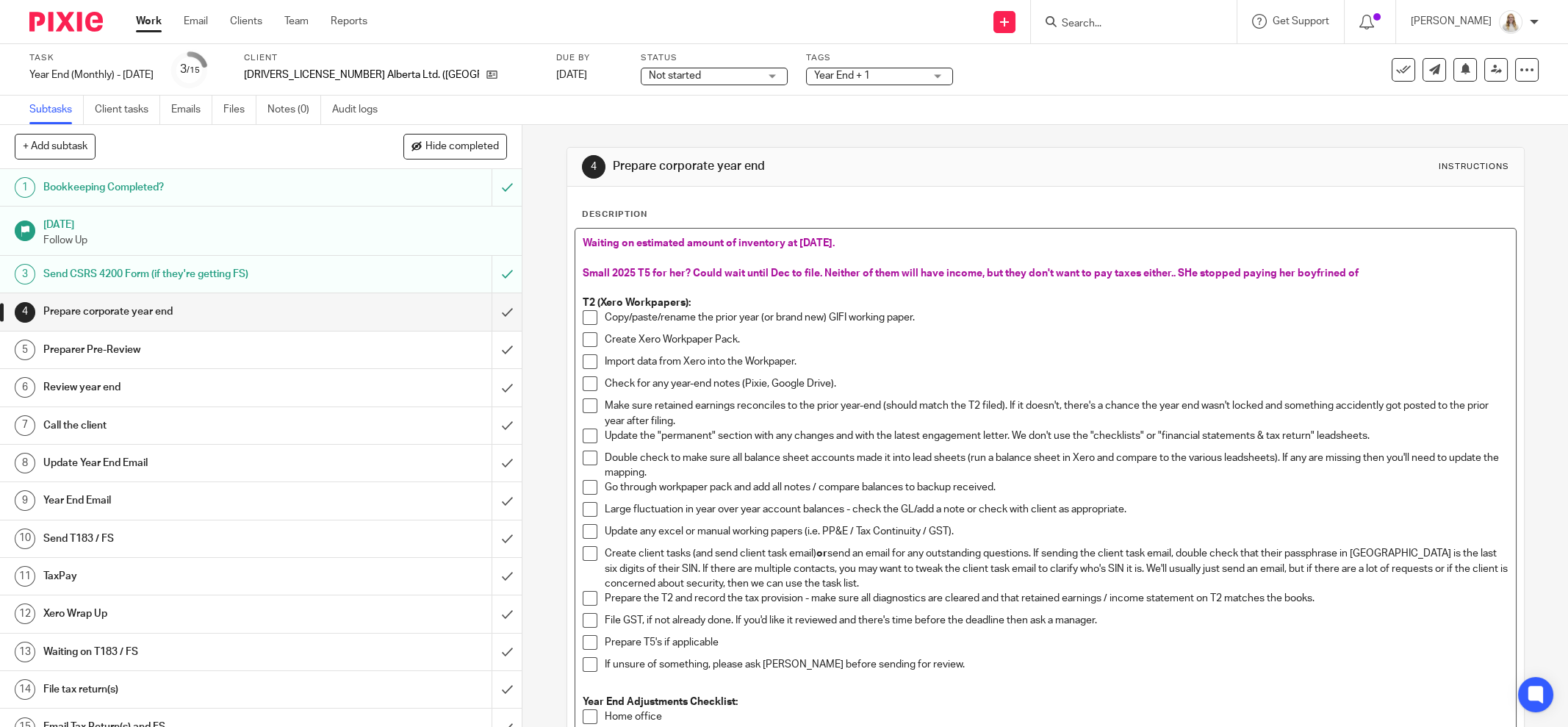
click at [1176, 277] on p "Small 2025 T5 for her? Could wait until Dec to file. Neither of them will have …" at bounding box center [1045, 273] width 926 height 15
drag, startPoint x: 1181, startPoint y: 274, endPoint x: 1200, endPoint y: 272, distance: 19.1
click at [1182, 274] on span "Small 2025 T5 for her? Could wait until Dec to file. Neither of them will have …" at bounding box center [971, 274] width 776 height 10
click at [1432, 272] on span "Small 2025 T5 for her? Could wait until Dec to file. Neither of them will have …" at bounding box center [1012, 274] width 860 height 10
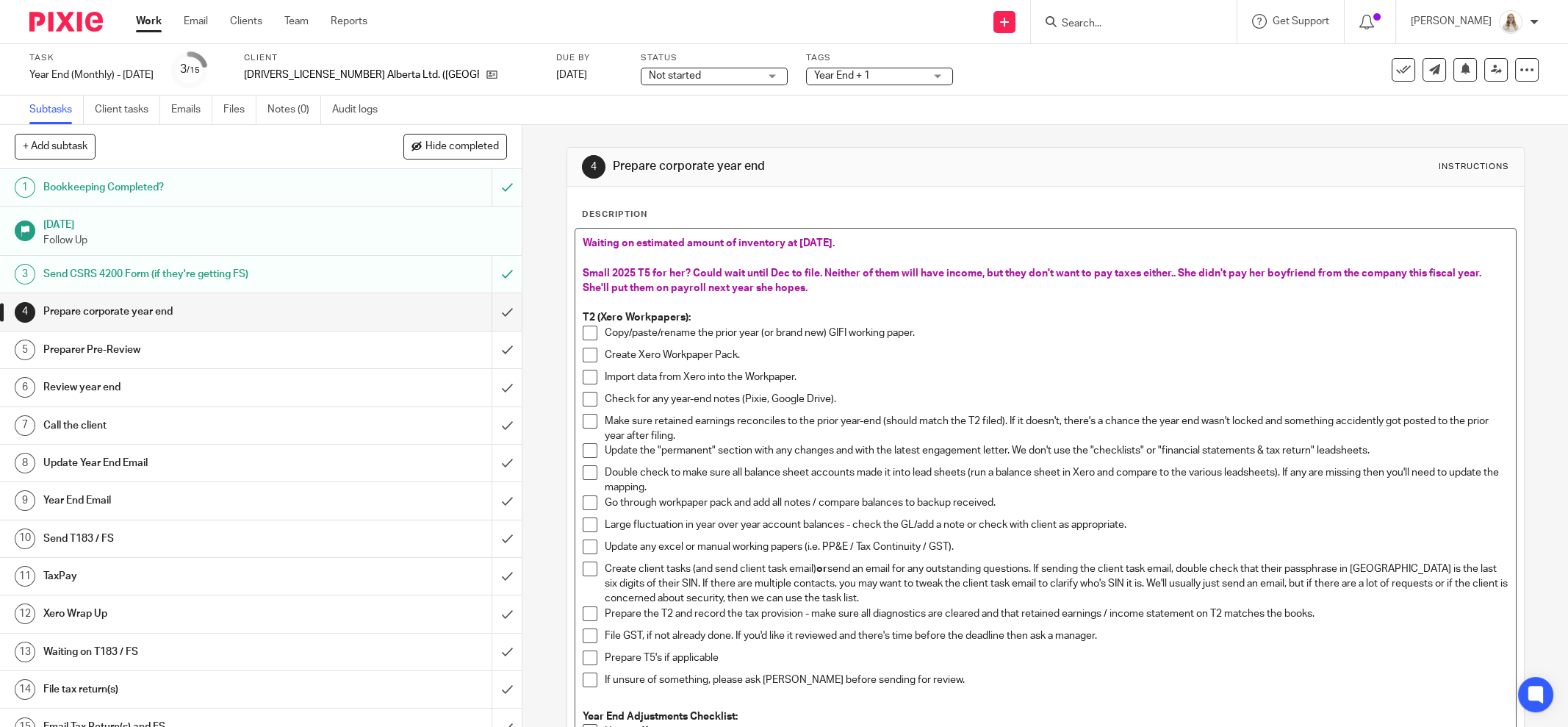
click at [602, 283] on span "Small 2025 T5 for her? Could wait until Dec to file. Neither of them will have …" at bounding box center [1033, 281] width 901 height 25
drag, startPoint x: 866, startPoint y: 285, endPoint x: 814, endPoint y: 288, distance: 52.1
click at [814, 289] on span "Small 2025 T5 for her? Could wait until Dec to file. Neither of them will have …" at bounding box center [1043, 281] width 921 height 25
click at [965, 293] on p "Small 2025 T5 for her? Could wait until Dec to file. Neither of them will have …" at bounding box center [1045, 281] width 926 height 30
click at [977, 285] on p "Small 2025 T5 for her? Could wait until Dec to file. Neither of them will have …" at bounding box center [1045, 281] width 926 height 30
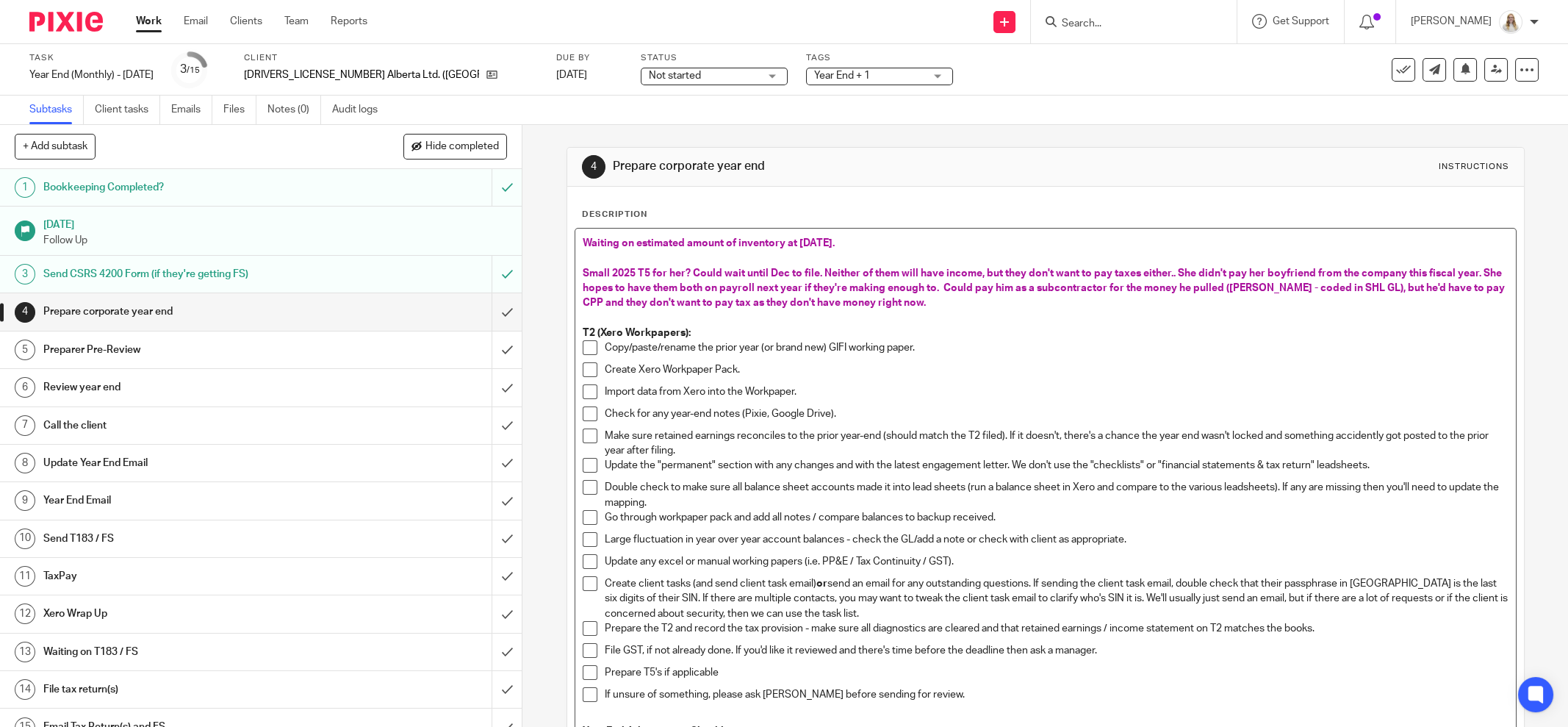
click at [835, 270] on span "Small 2025 T5 for her? Could wait until Dec to file. Neither of them will have …" at bounding box center [1044, 288] width 925 height 41
drag, startPoint x: 816, startPoint y: 271, endPoint x: 571, endPoint y: 271, distance: 245.0
click at [786, 299] on p "Neither of them will have income, but they don't want to pay taxes either.. She…" at bounding box center [1045, 288] width 926 height 45
drag, startPoint x: 929, startPoint y: 271, endPoint x: 761, endPoint y: 272, distance: 168.0
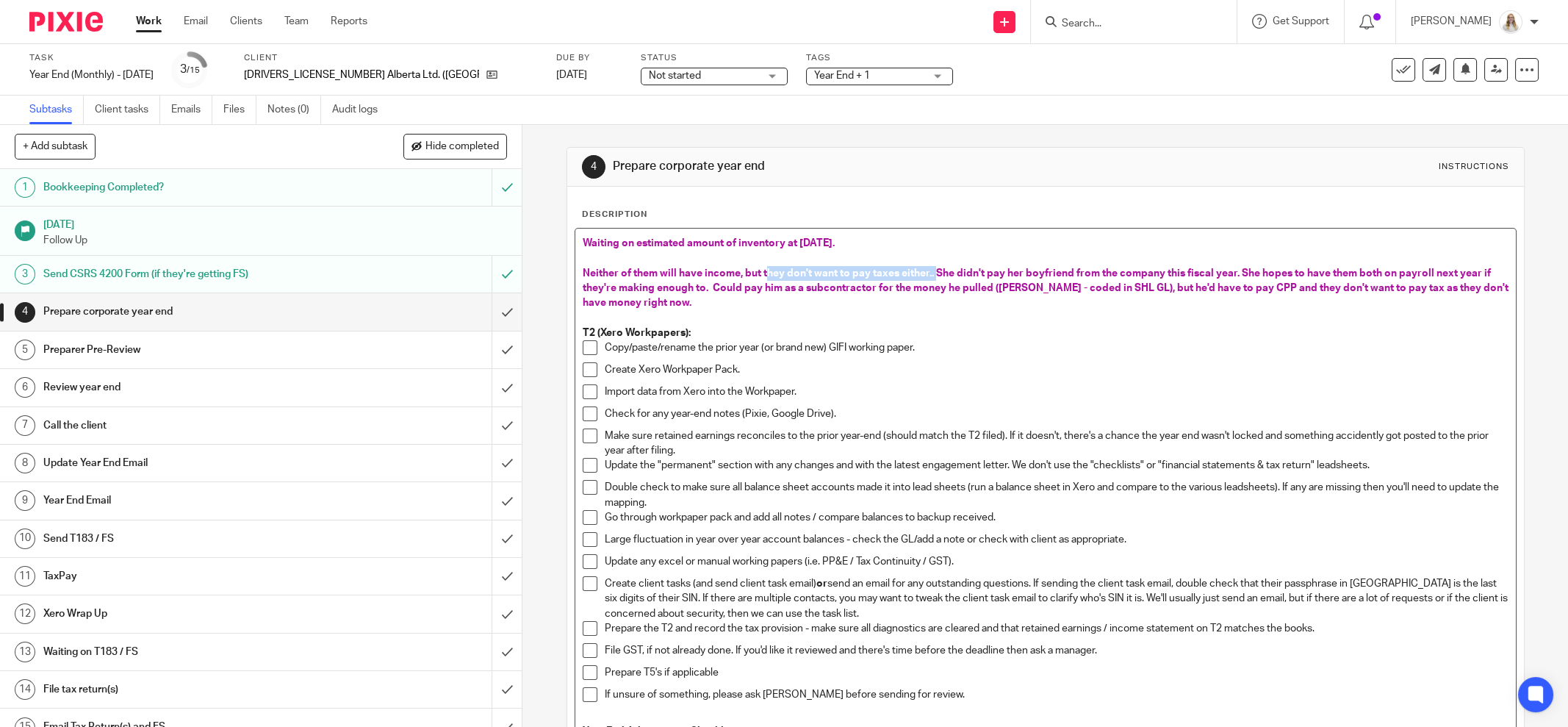
click at [761, 272] on span "Neither of them will have income, but they don't want to pay taxes either.. She…" at bounding box center [1046, 288] width 928 height 41
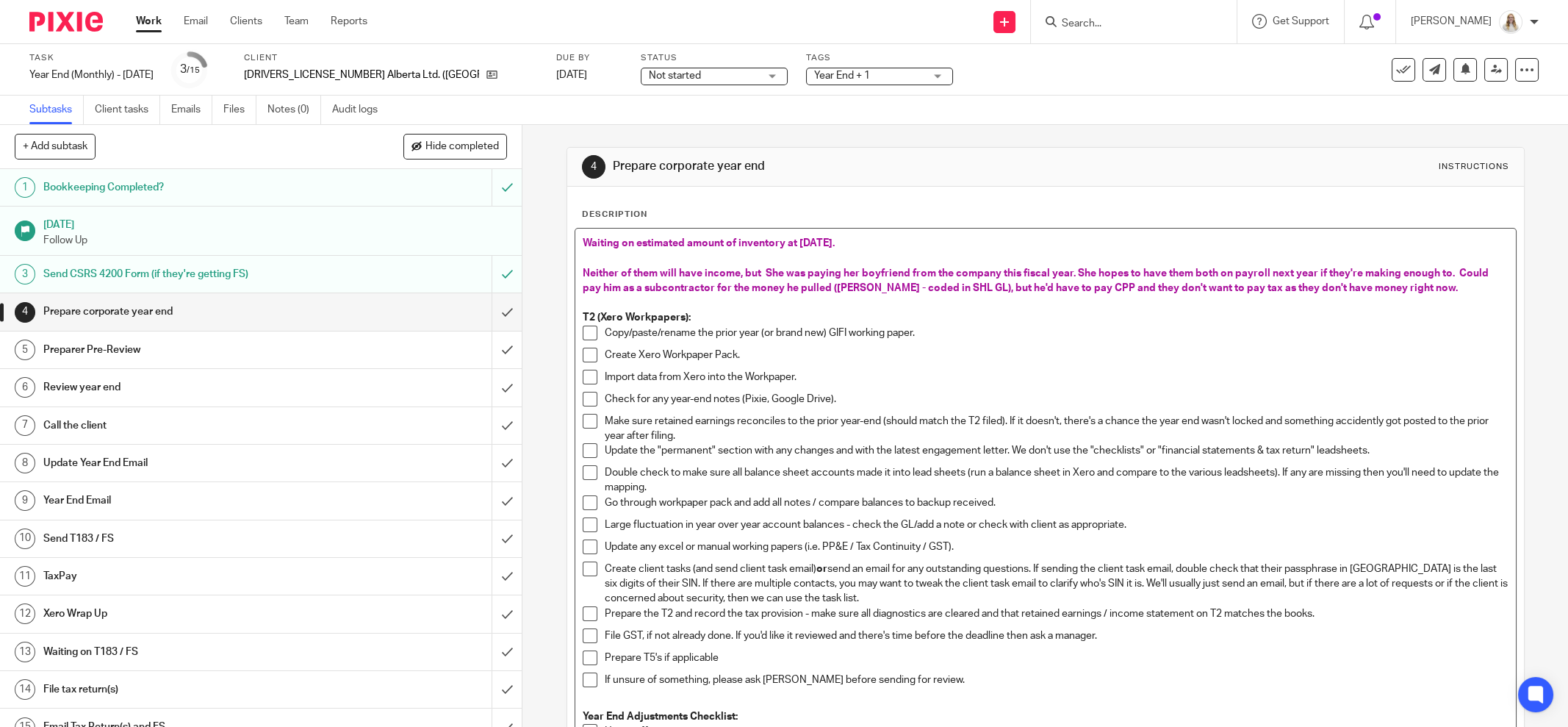
click at [899, 272] on span "Neither of them will have income, but She was paying her boyfriend from the com…" at bounding box center [1037, 281] width 908 height 25
drag, startPoint x: 1050, startPoint y: 274, endPoint x: 1035, endPoint y: 274, distance: 15.0
click at [1035, 274] on span "Neither of them will have income, but She was paying her boyfriend a salary fro…" at bounding box center [1041, 281] width 917 height 25
click at [1268, 294] on p "Neither of them will have income, but She was paying her boyfriend a salary fro…" at bounding box center [1045, 281] width 926 height 30
click at [1295, 305] on p at bounding box center [1045, 302] width 926 height 15
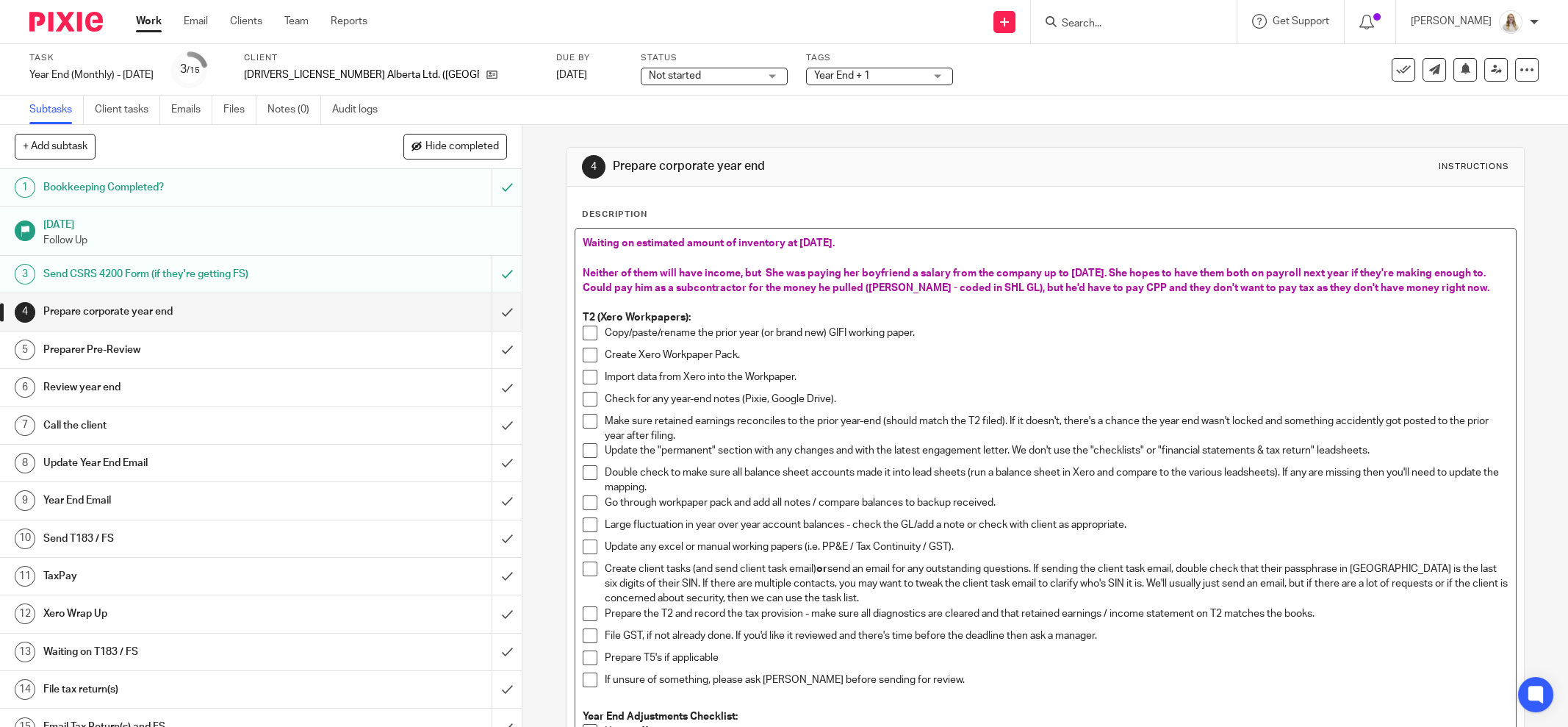
click at [698, 290] on span "Neither of them will have income, but She was paying her boyfriend a salary fro…" at bounding box center [1036, 281] width 907 height 25
click at [589, 288] on span "Neither of them will have income, but She was paying her boyfriend a salary fro…" at bounding box center [1036, 281] width 907 height 25
click at [626, 282] on span "Neither of them will have income, but She was paying her boyfriend a salary fro…" at bounding box center [1045, 281] width 926 height 25
click at [629, 278] on p "Neither of them will have income, but She was paying her boyfriend a salary fro…" at bounding box center [1045, 281] width 926 height 30
click at [642, 275] on span "Neither of them will have income, but She was paying her boyfriend a salary fro…" at bounding box center [1045, 281] width 926 height 25
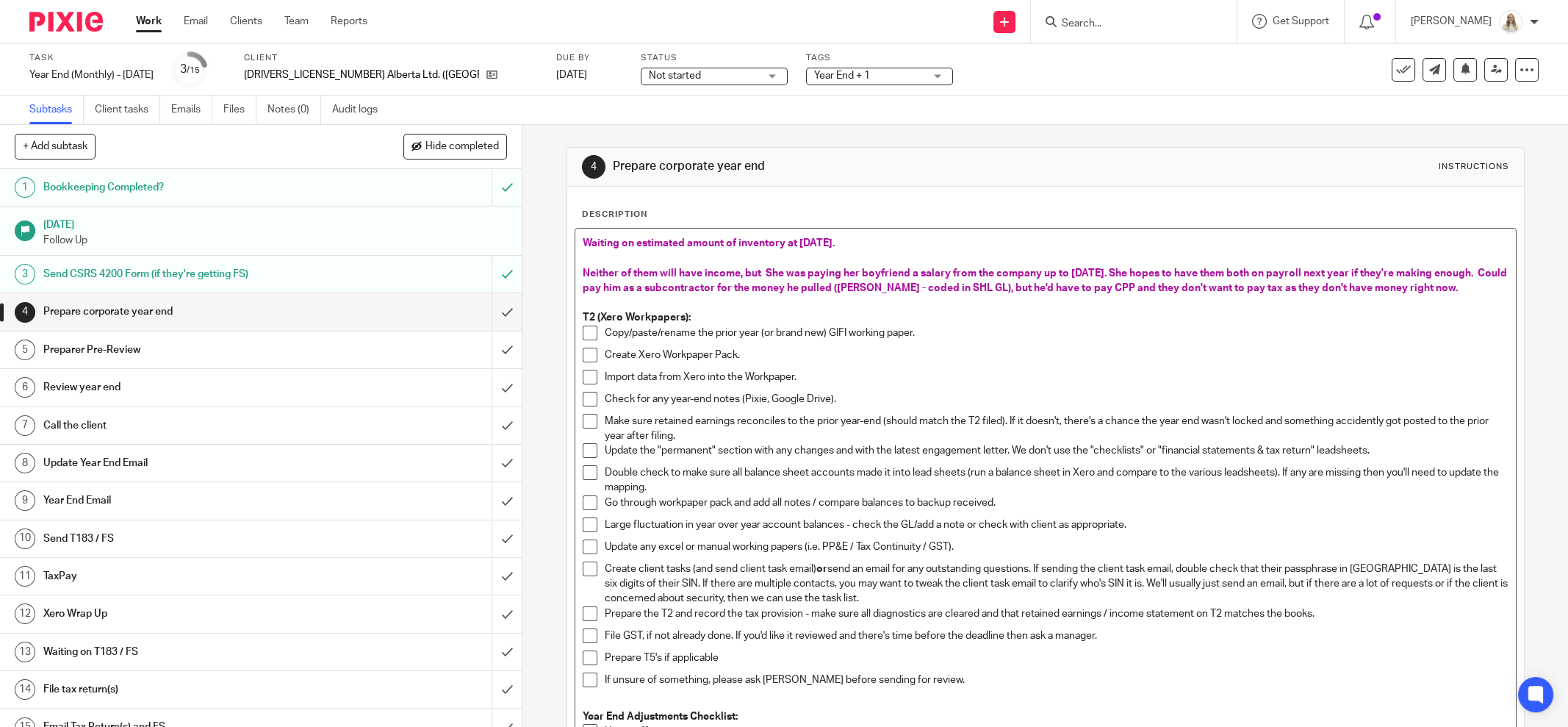
click at [583, 273] on span "Neither of them will have income, but She was paying her boyfriend a salary fro…" at bounding box center [1045, 281] width 926 height 25
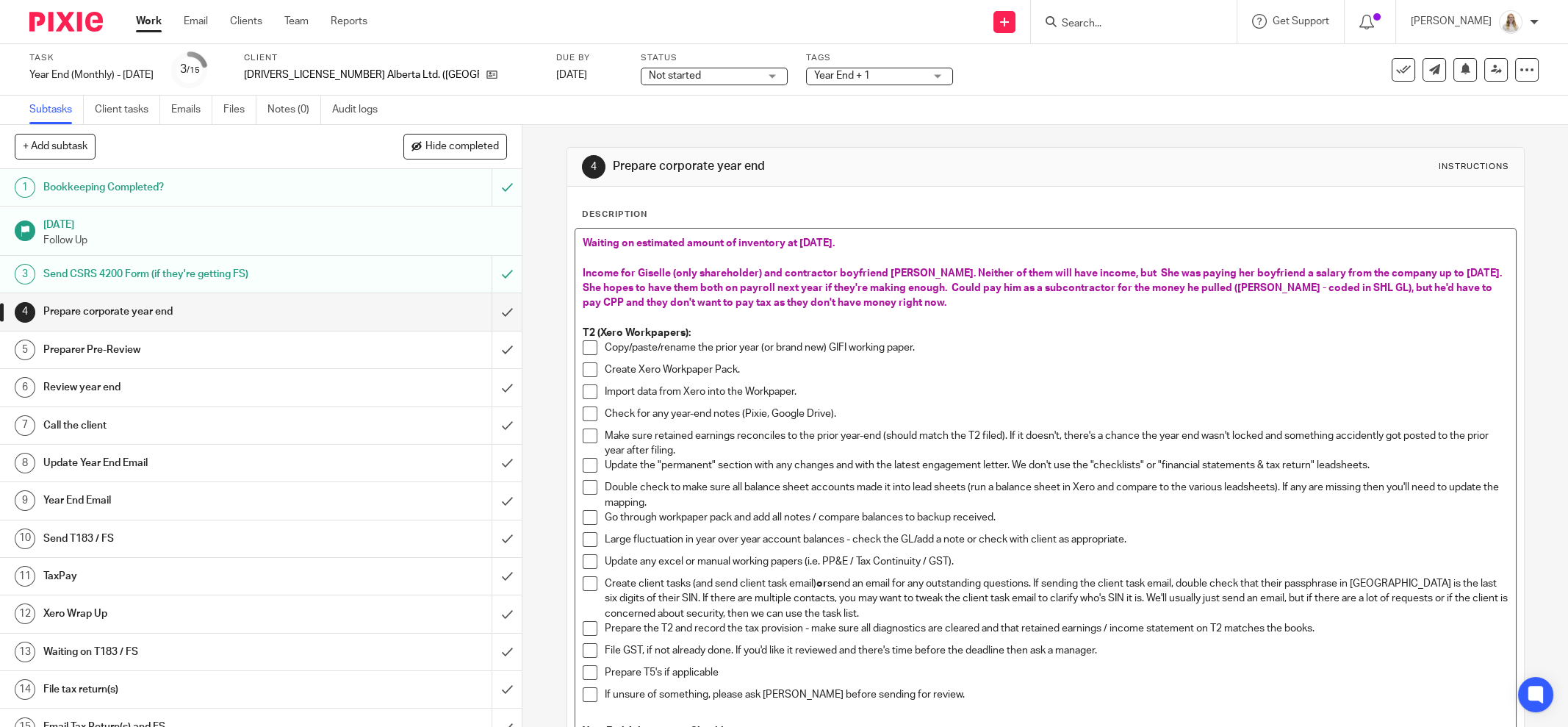
click at [583, 270] on span "Income for Giselle (only shareholder) and contractor boyfriend Kris. Neither of…" at bounding box center [1043, 288] width 921 height 41
click at [901, 268] on span "Incomes for Giselle (only shareholder) and contractor boyfriend Kris. Neither o…" at bounding box center [1045, 288] width 926 height 41
click at [1041, 288] on span "Incomes for Giselle (only shareholder) and contractor boyfriend Kris in separat…" at bounding box center [1044, 288] width 925 height 41
click at [1017, 305] on p "Incomes for Giselle (only shareholder) and contractor boyfriend Kris in separat…" at bounding box center [1045, 288] width 926 height 45
click at [1103, 270] on span "Incomes for Giselle (only shareholder) and contractor boyfriend Kris in separat…" at bounding box center [1044, 288] width 925 height 41
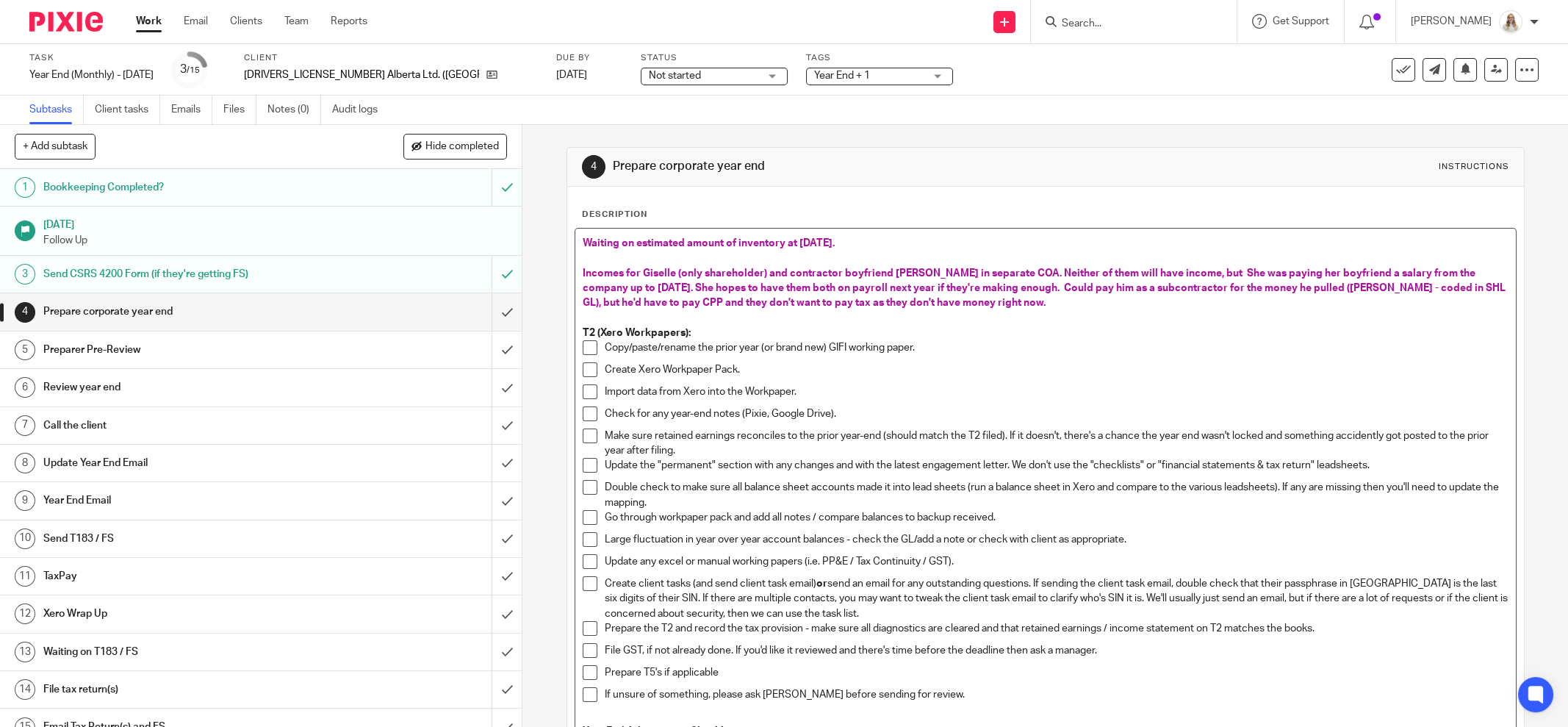
click at [1106, 270] on span "Incomes for Giselle (only shareholder) and contractor boyfriend Kris in separat…" at bounding box center [1044, 288] width 925 height 41
click at [1156, 326] on p "T2 (Xero Workpapers):" at bounding box center [1045, 333] width 926 height 15
click at [1242, 268] on span "Incomes for Giselle (only shareholder) and contractor boyfriend Kris in separat…" at bounding box center [1044, 288] width 923 height 41
click at [1259, 315] on p at bounding box center [1045, 317] width 926 height 15
click at [1221, 268] on span "Incomes for Giselle (only shareholder) and contractor boyfriend Kris in separat…" at bounding box center [1042, 288] width 919 height 41
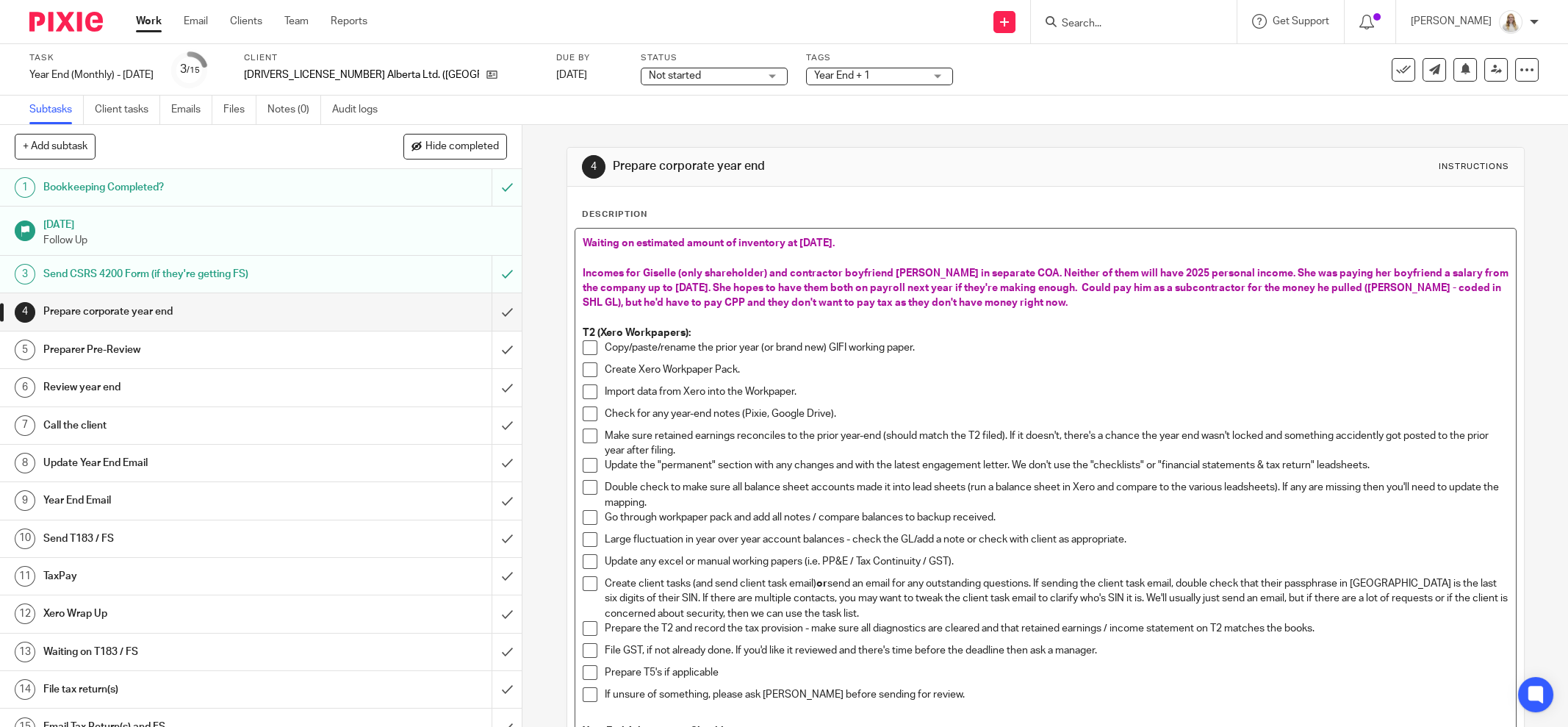
click at [1367, 270] on span "Incomes for Giselle (only shareholder) and contractor boyfriend Kris in separat…" at bounding box center [1046, 288] width 928 height 41
click at [667, 292] on span "Incomes for Giselle (only shareholder) and contractor boyfriend Kris in separat…" at bounding box center [1032, 288] width 900 height 41
click at [736, 289] on span "Incomes for Giselle (only shareholder) and contractor boyfriend Kris in separat…" at bounding box center [1032, 288] width 900 height 41
click at [722, 283] on span "Incomes for Giselle (only shareholder) and contractor boyfriend Kris in separat…" at bounding box center [1032, 288] width 900 height 41
click at [1123, 293] on p "Incomes for Giselle (only shareholder) and contractor boyfriend Kris in separat…" at bounding box center [1045, 288] width 926 height 45
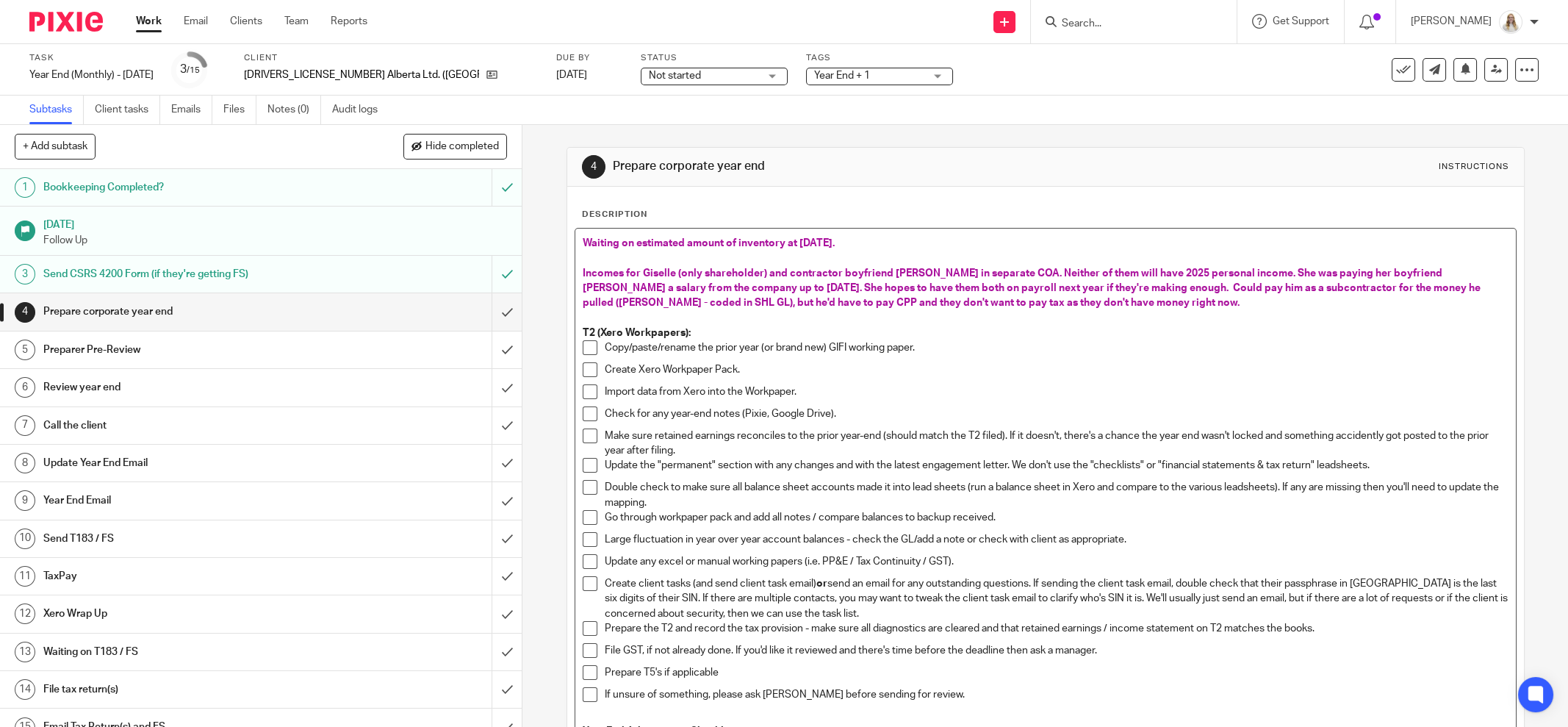
click at [1133, 301] on p "Incomes for Giselle (only shareholder) and contractor boyfriend Kris in separat…" at bounding box center [1045, 288] width 926 height 45
click at [831, 318] on p at bounding box center [1045, 317] width 926 height 15
click at [851, 304] on span "Incomes for Giselle (only shareholder) and contractor boyfriend Kris in separat…" at bounding box center [1032, 288] width 900 height 41
click at [855, 303] on span "Incomes for Giselle (only shareholder) and contractor boyfriend Kris in separat…" at bounding box center [1032, 288] width 900 height 41
click at [1020, 307] on p "Incomes for Giselle (only shareholder) and contractor boyfriend Kris in separat…" at bounding box center [1045, 288] width 926 height 45
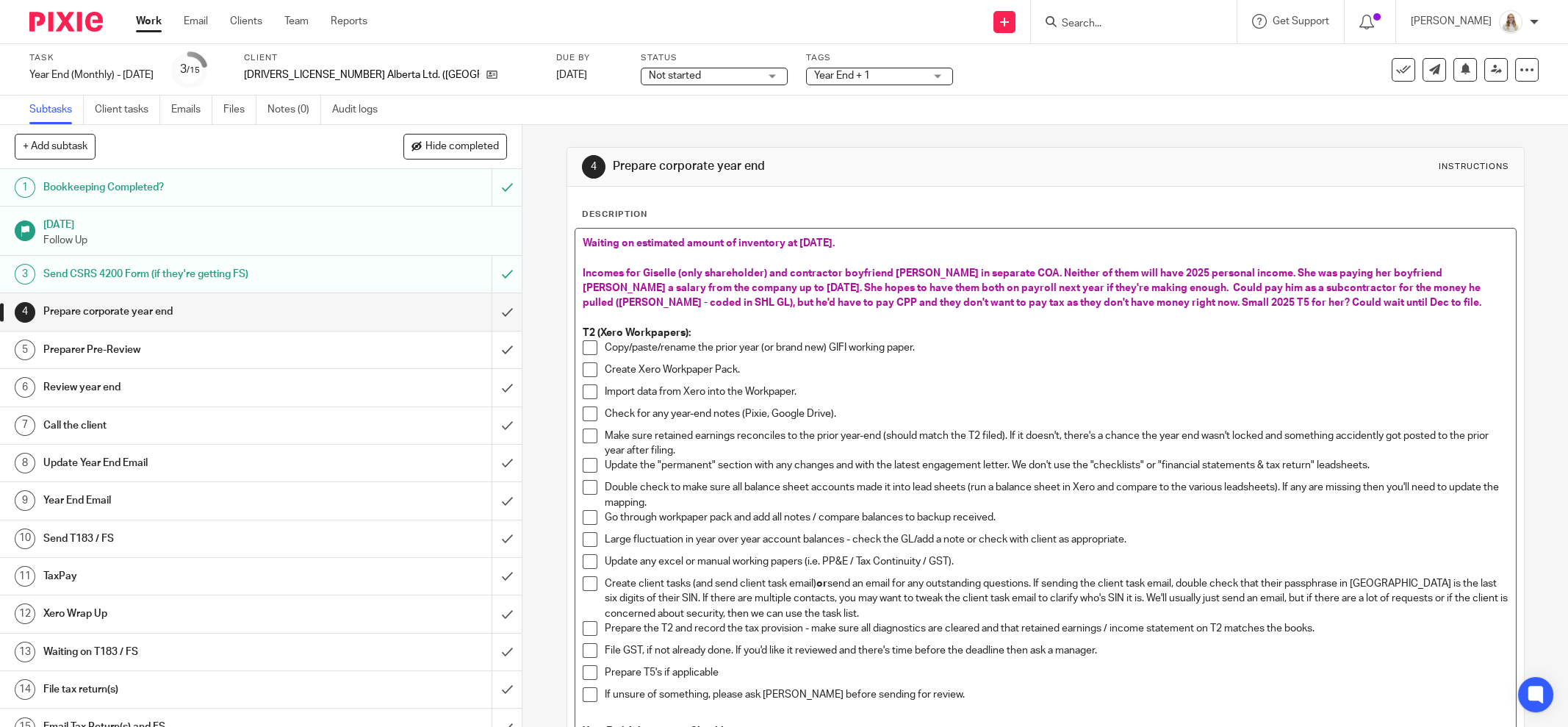
click at [1033, 307] on p "Incomes for Giselle (only shareholder) and contractor boyfriend Kris in separat…" at bounding box center [1045, 288] width 926 height 45
drag, startPoint x: 1016, startPoint y: 301, endPoint x: 1024, endPoint y: 300, distance: 8.1
click at [1018, 301] on span "Incomes for Giselle (only shareholder) and contractor boyfriend Kris in separat…" at bounding box center [1032, 288] width 900 height 41
click at [1121, 310] on p at bounding box center [1045, 317] width 926 height 15
click at [1153, 301] on span "Incomes for Giselle (only shareholder) and contractor boyfriend Kris in separat…" at bounding box center [1044, 288] width 925 height 41
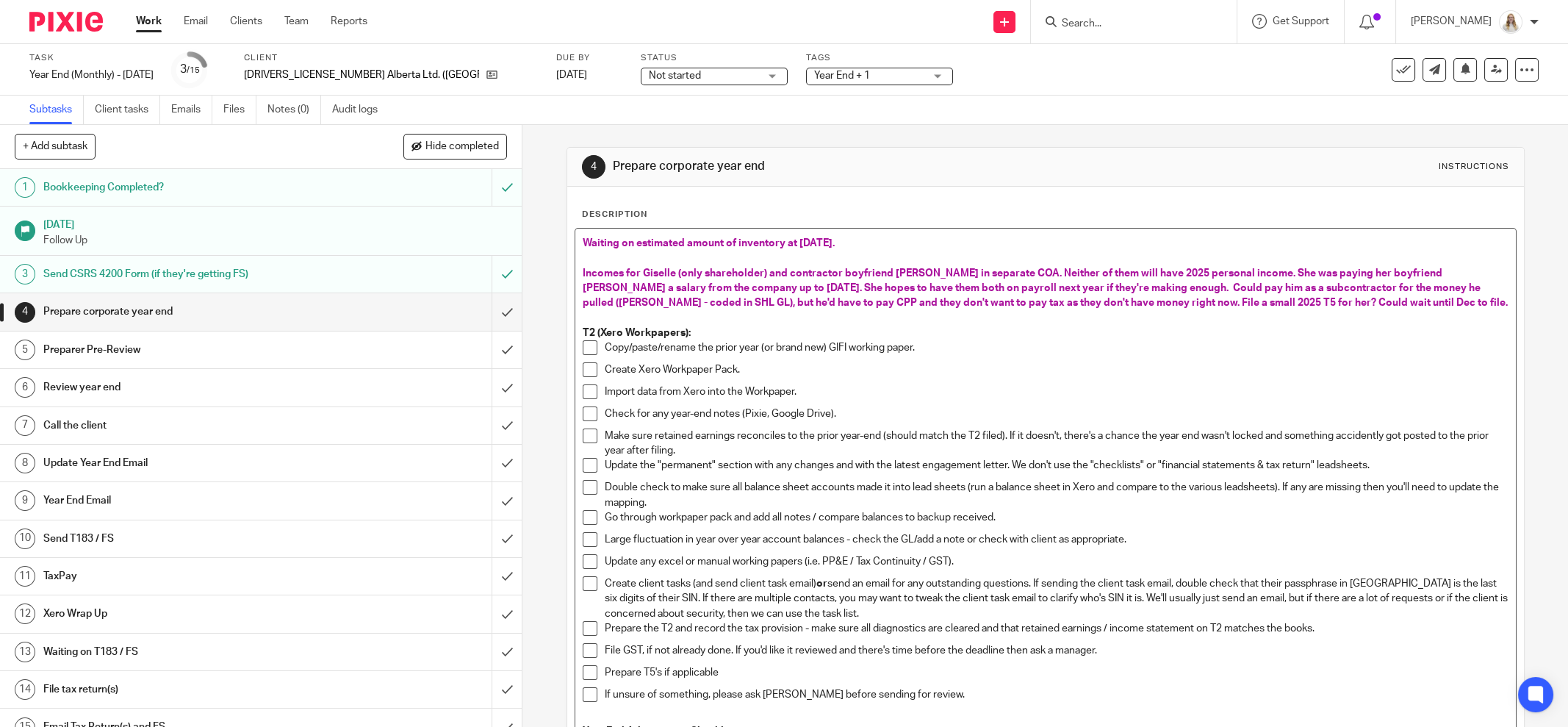
click at [1283, 299] on span "Incomes for Giselle (only shareholder) and contractor boyfriend Kris in separat…" at bounding box center [1044, 288] width 925 height 41
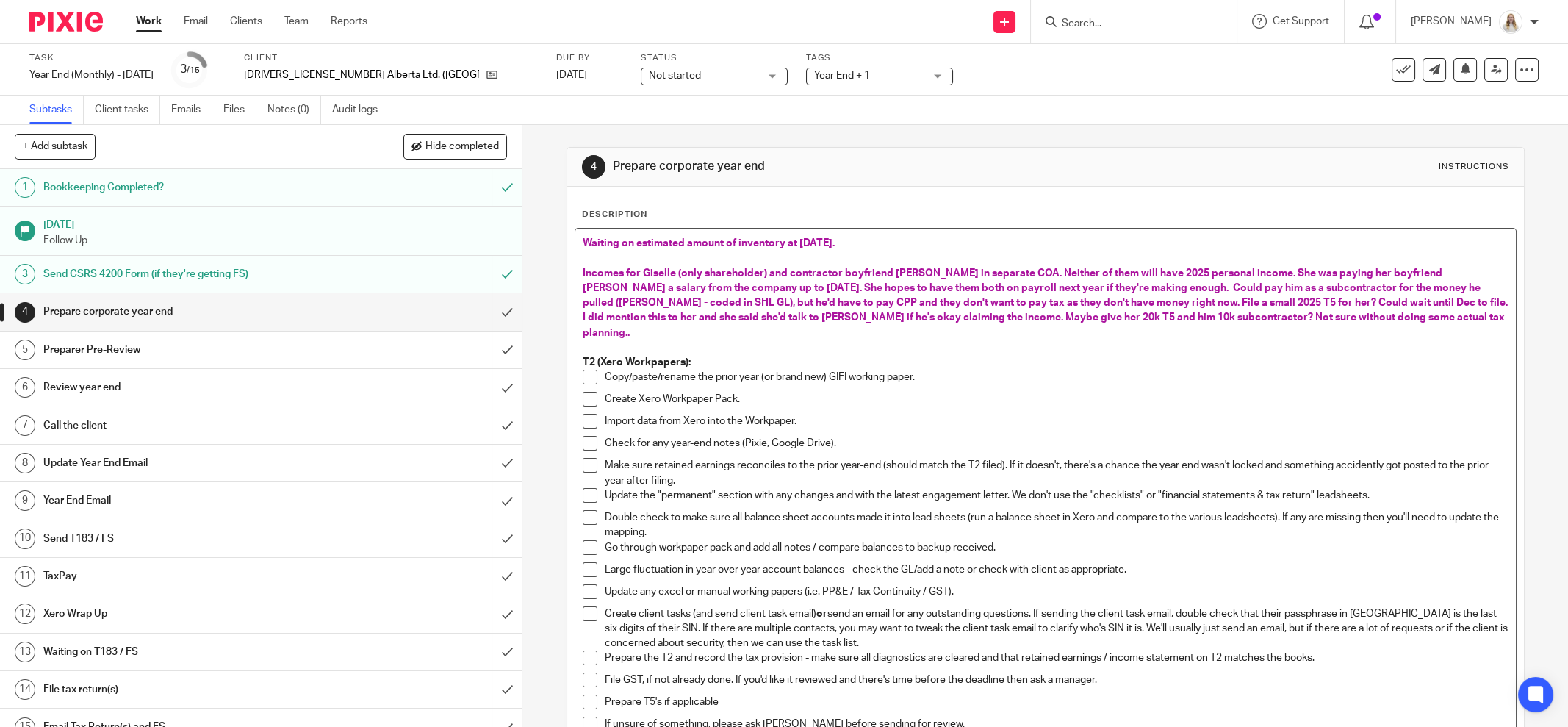
click at [1327, 323] on p "Incomes for Giselle (only shareholder) and contractor boyfriend Kris in separat…" at bounding box center [1045, 302] width 926 height 74
click at [1178, 320] on span "Incomes for Giselle (only shareholder) and contractor boyfriend Kris in separat…" at bounding box center [1046, 303] width 927 height 69
click at [1106, 318] on span "Incomes for Giselle (only shareholder) and contractor boyfriend Kris in separat…" at bounding box center [1046, 303] width 927 height 69
click at [1334, 323] on p "Incomes for Giselle (only shareholder) and contractor boyfriend Kris in separat…" at bounding box center [1045, 302] width 926 height 74
click at [847, 270] on span "Incomes for Giselle (only shareholder) and contractor boyfriend Kris in separat…" at bounding box center [1046, 303] width 927 height 69
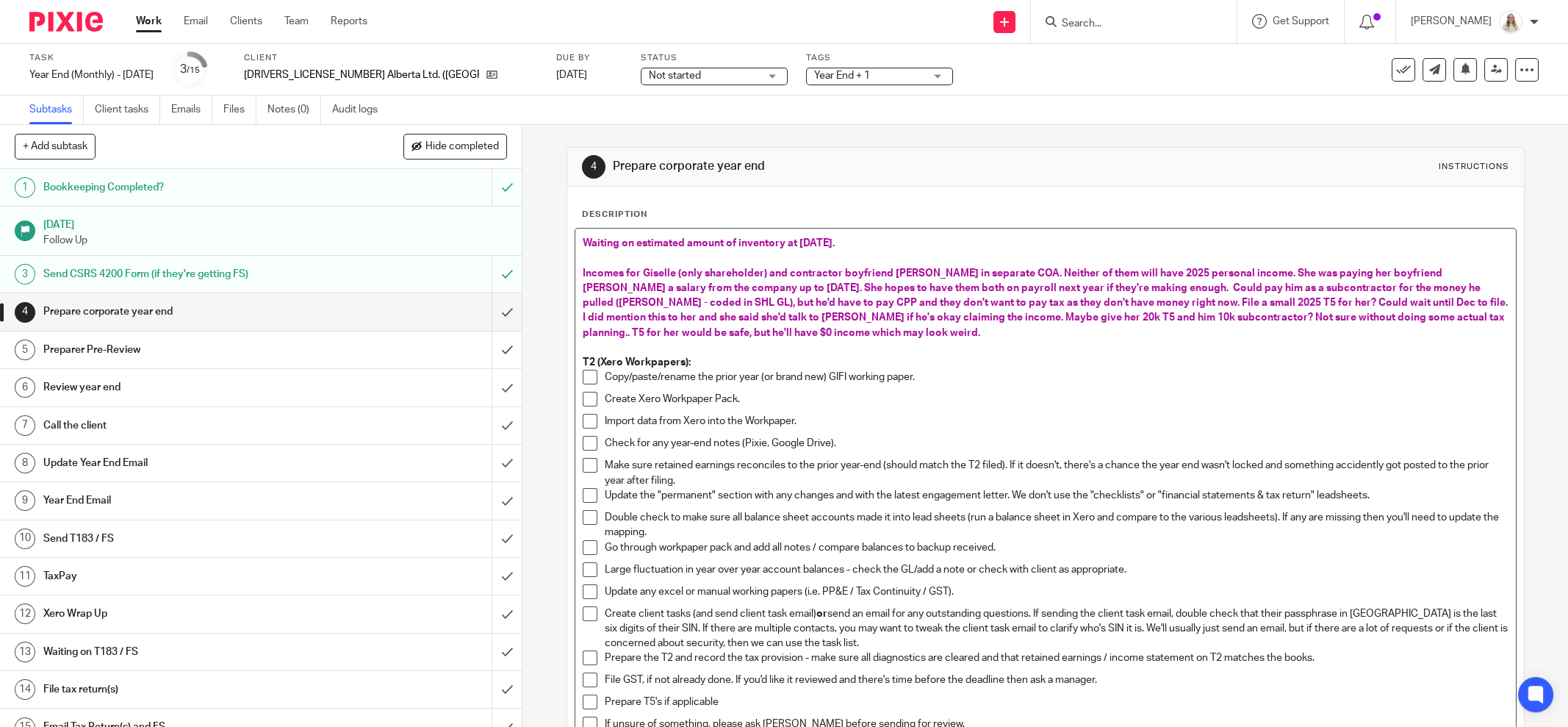
click at [986, 318] on span "Incomes for Giselle (only shareholder) and contractor boyfriend Kris in separat…" at bounding box center [1046, 303] width 927 height 69
drag, startPoint x: 691, startPoint y: 270, endPoint x: 677, endPoint y: 270, distance: 14.0
click at [677, 270] on span "Incomes for Giselle (only shareholder) and contractor boyfriend Kris in separat…" at bounding box center [1046, 303] width 927 height 69
click at [703, 270] on span "Incomes for Giselle (only shareholder) and contractor boyfriend Kris in separat…" at bounding box center [1046, 303] width 927 height 69
click at [755, 271] on span "Incomes for Giselle (only shareholder) and contractor boyfriend Kris in separat…" at bounding box center [1046, 303] width 927 height 69
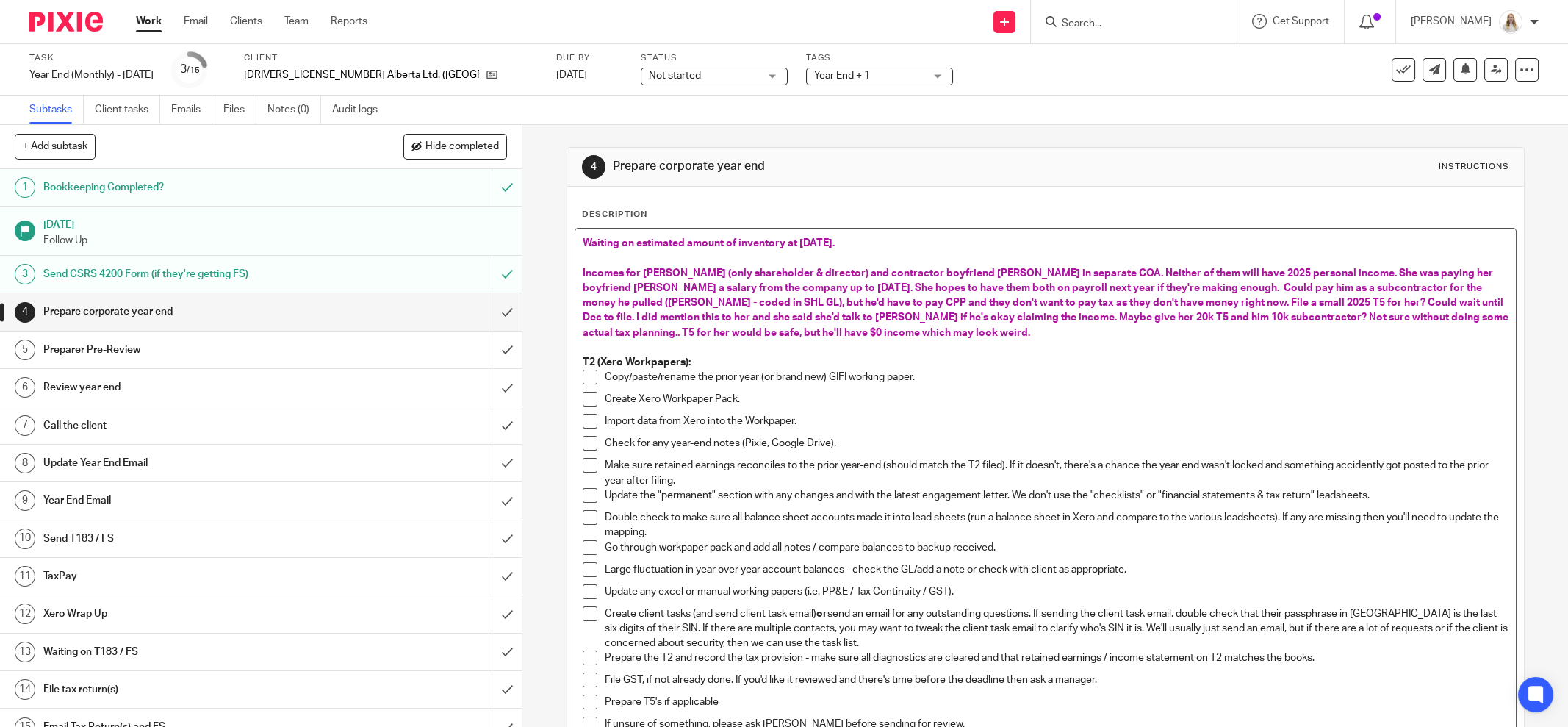
click at [847, 323] on p "Incomes for Giselle (only shareholder & director) and contractor boyfriend Kris…" at bounding box center [1045, 302] width 926 height 74
click at [1035, 271] on span "Incomes for Giselle (only shareholder & director) and contractor boyfriend Kris…" at bounding box center [1046, 303] width 928 height 69
click at [1114, 348] on p at bounding box center [1045, 347] width 926 height 15
click at [1268, 274] on span "Incomes for Giselle (only shareholder & director) and contractor boyfriend Kris…" at bounding box center [1046, 303] width 928 height 69
click at [799, 295] on p "Incomes for Giselle (only shareholder & director) and contractor boyfriend Kris…" at bounding box center [1045, 302] width 926 height 74
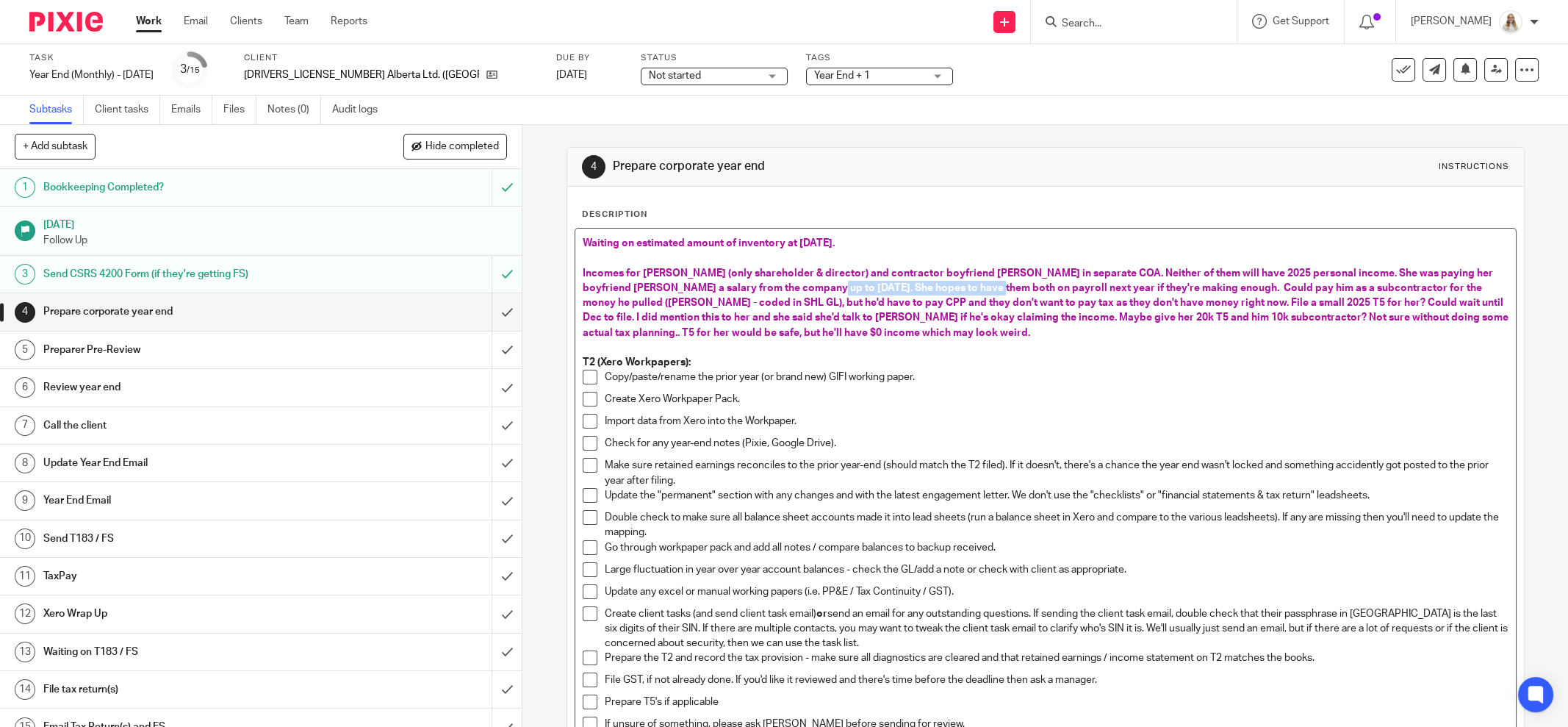
drag, startPoint x: 776, startPoint y: 287, endPoint x: 944, endPoint y: 286, distance: 168.0
click at [944, 283] on span "Incomes for Giselle (only shareholder & director) and contractor boyfriend Kris…" at bounding box center [1046, 303] width 928 height 69
click at [964, 336] on p "Incomes for Giselle (only shareholder & director) and contractor boyfriend Kris…" at bounding box center [1045, 302] width 926 height 74
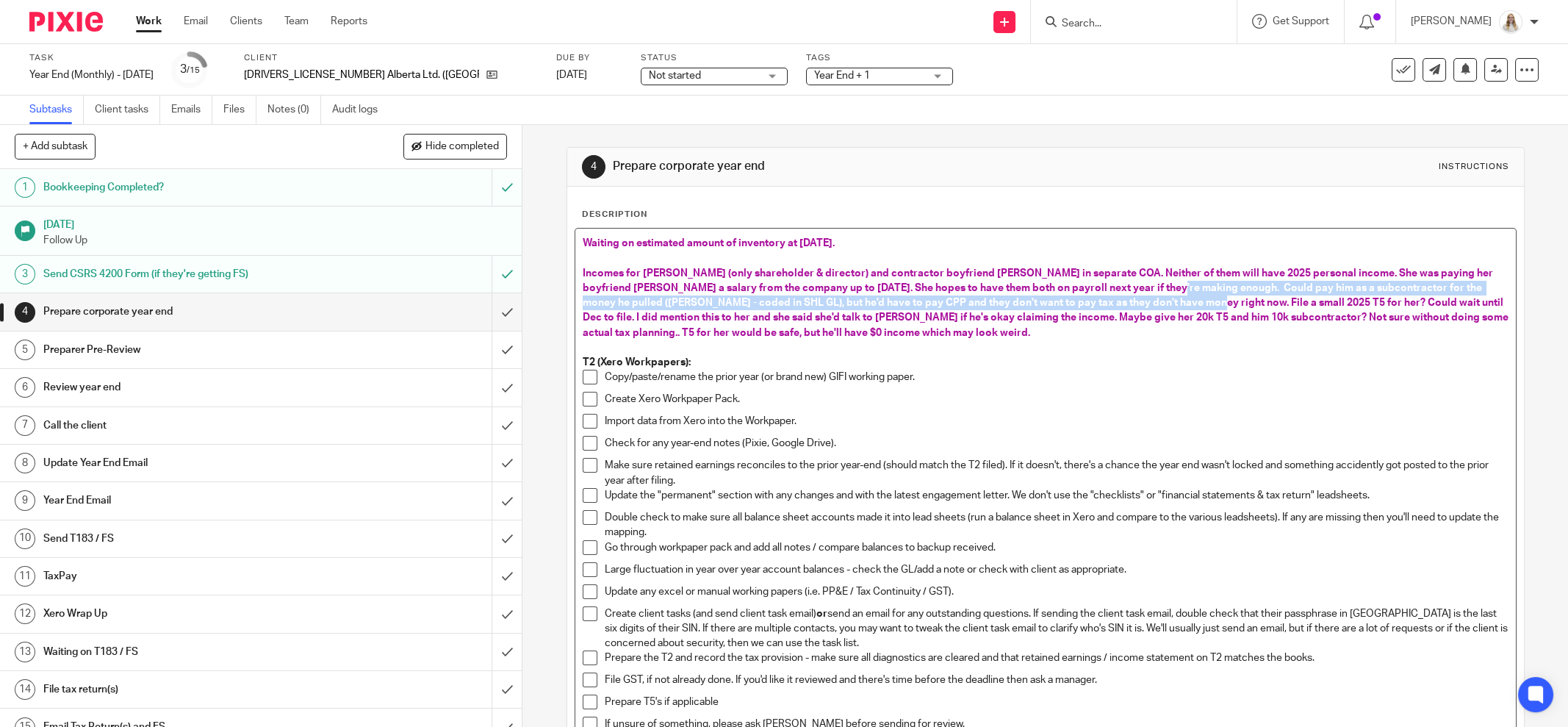
drag, startPoint x: 1116, startPoint y: 285, endPoint x: 1128, endPoint y: 296, distance: 16.3
click at [1128, 296] on span "Incomes for Giselle (only shareholder & director) and contractor boyfriend Kris…" at bounding box center [1046, 303] width 928 height 69
click at [1317, 288] on span "Incomes for Giselle (only shareholder & director) and contractor boyfriend Kris…" at bounding box center [1046, 303] width 928 height 69
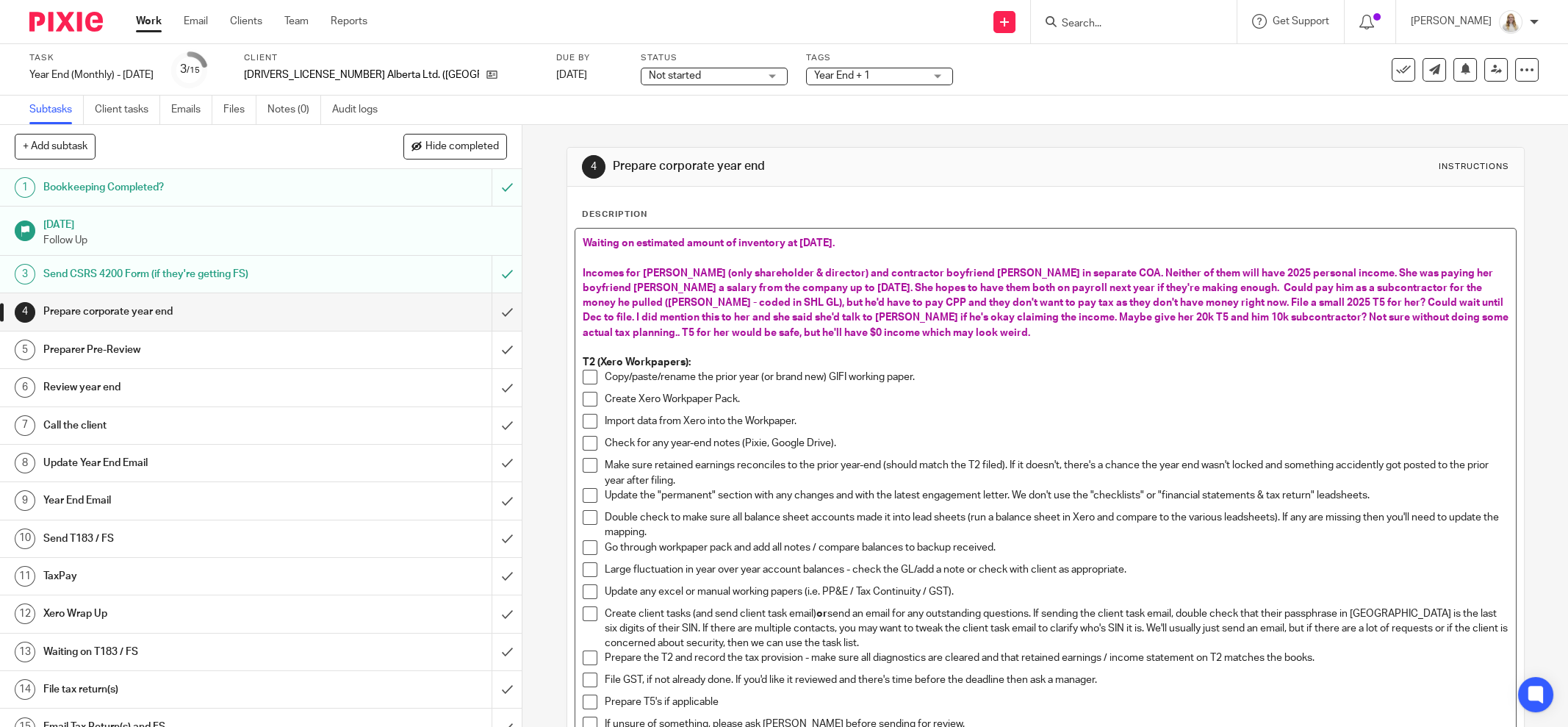
click at [1288, 287] on span "Incomes for Giselle (only shareholder & director) and contractor boyfriend Kris…" at bounding box center [1046, 303] width 928 height 69
click at [1293, 285] on span "Incomes for Giselle (only shareholder & director) and contractor boyfriend Kris…" at bounding box center [1046, 303] width 928 height 69
click at [1458, 281] on span "Incomes for Giselle (only shareholder & director) and contractor boyfriend Kris…" at bounding box center [1044, 303] width 925 height 69
click at [613, 301] on span "Incomes for Giselle (only shareholder & director) and contractor boyfriend Kris…" at bounding box center [1044, 303] width 925 height 69
drag, startPoint x: 612, startPoint y: 301, endPoint x: 1065, endPoint y: 318, distance: 453.3
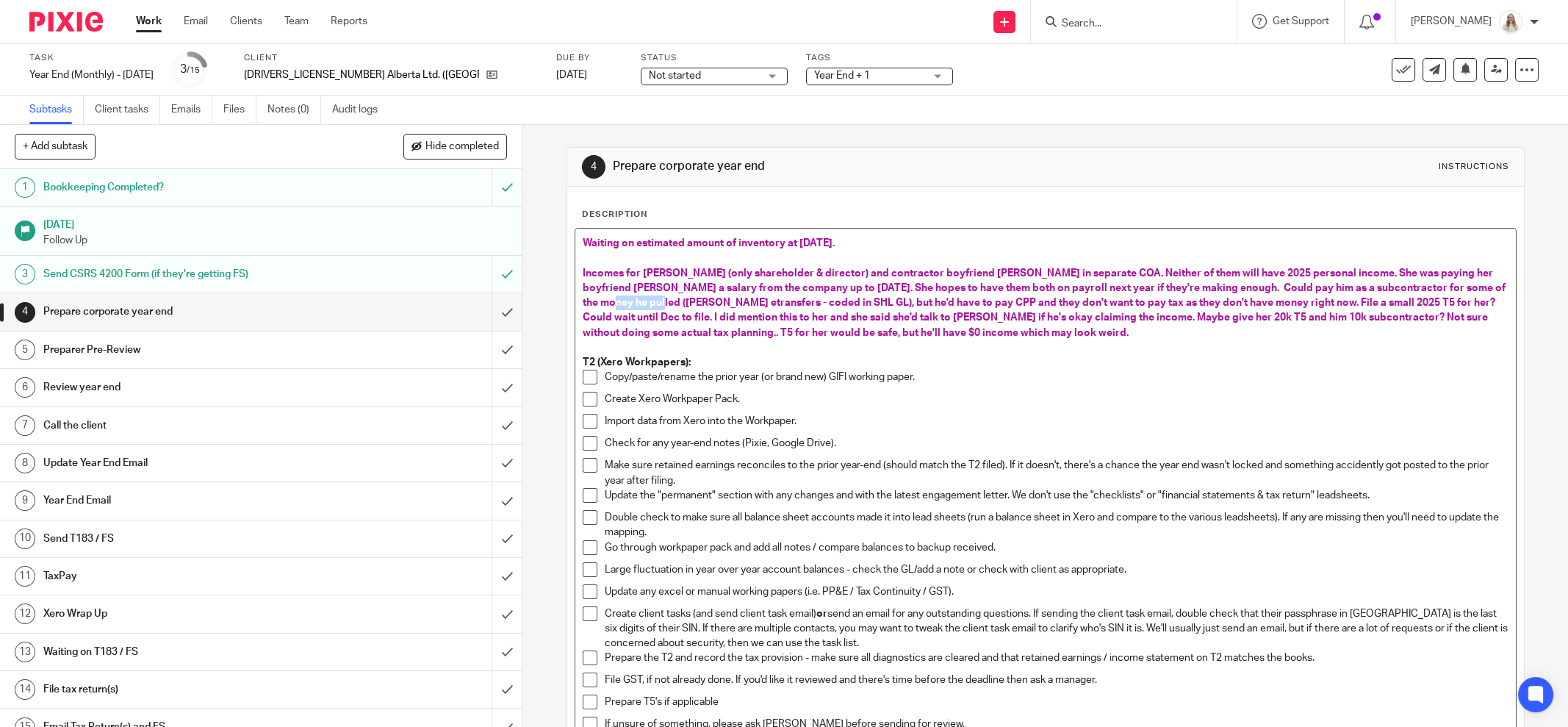
click at [1059, 307] on p "Incomes for Giselle (only shareholder & director) and contractor boyfriend Kris…" at bounding box center [1045, 302] width 926 height 74
click at [850, 300] on span "Incomes for Giselle (only shareholder & director) and contractor boyfriend Kris…" at bounding box center [1044, 303] width 925 height 69
click at [984, 301] on span "Incomes for Giselle (only shareholder & director) and contractor boyfriend Kris…" at bounding box center [1044, 303] width 925 height 69
click at [1163, 299] on span "Incomes for Giselle (only shareholder & director) and contractor boyfriend Kris…" at bounding box center [1044, 303] width 925 height 69
click at [1356, 352] on p at bounding box center [1045, 347] width 926 height 15
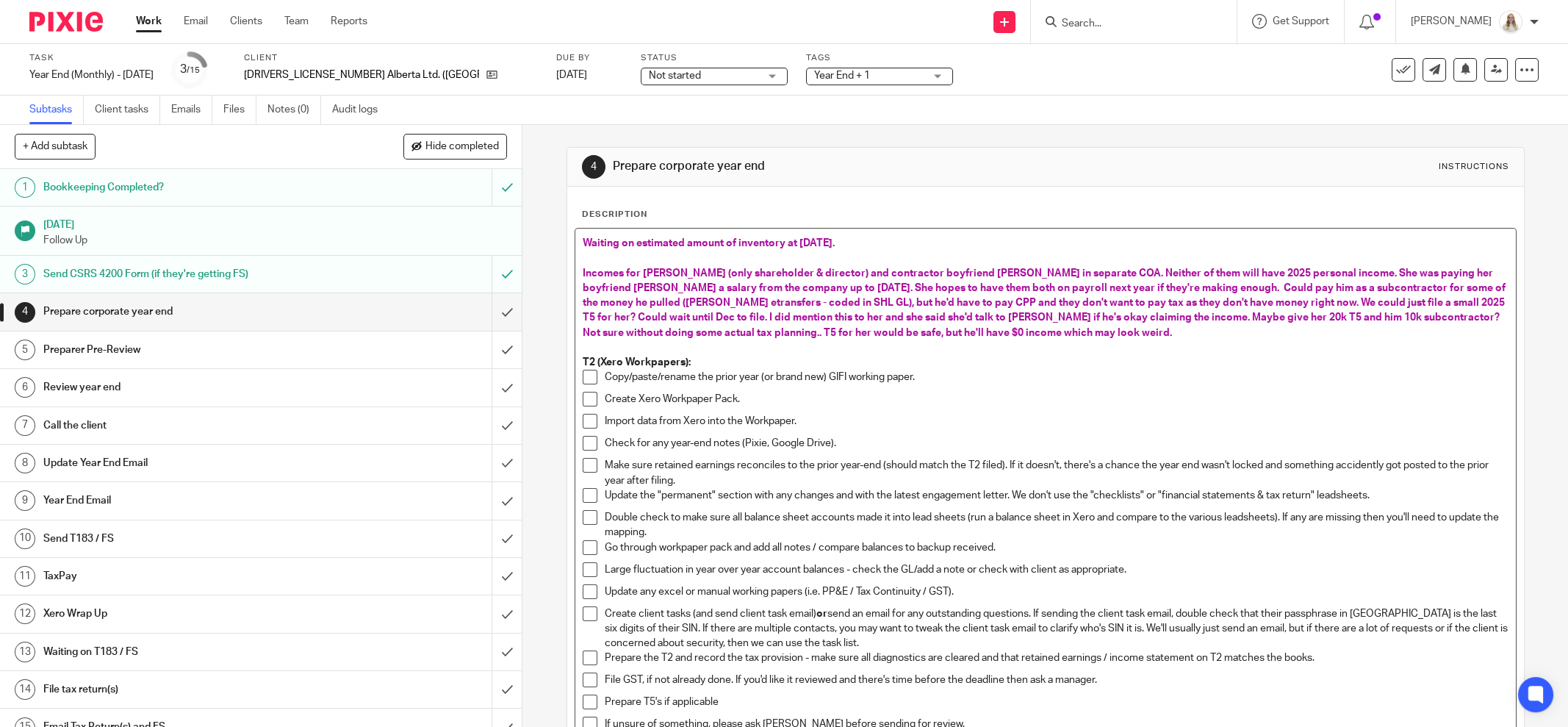
click at [1364, 299] on span "Incomes for Giselle (only shareholder & director) and contractor boyfriend Kris…" at bounding box center [1044, 303] width 925 height 69
click at [634, 320] on span "Incomes for Giselle (only shareholder & director) and contractor boyfriend Kris…" at bounding box center [1044, 303] width 925 height 69
drag, startPoint x: 674, startPoint y: 311, endPoint x: 843, endPoint y: 315, distance: 169.0
click at [840, 315] on span "Incomes for Giselle (only shareholder & director) and contractor boyfriend Kris…" at bounding box center [1044, 303] width 925 height 69
drag, startPoint x: 855, startPoint y: 315, endPoint x: 894, endPoint y: 319, distance: 39.2
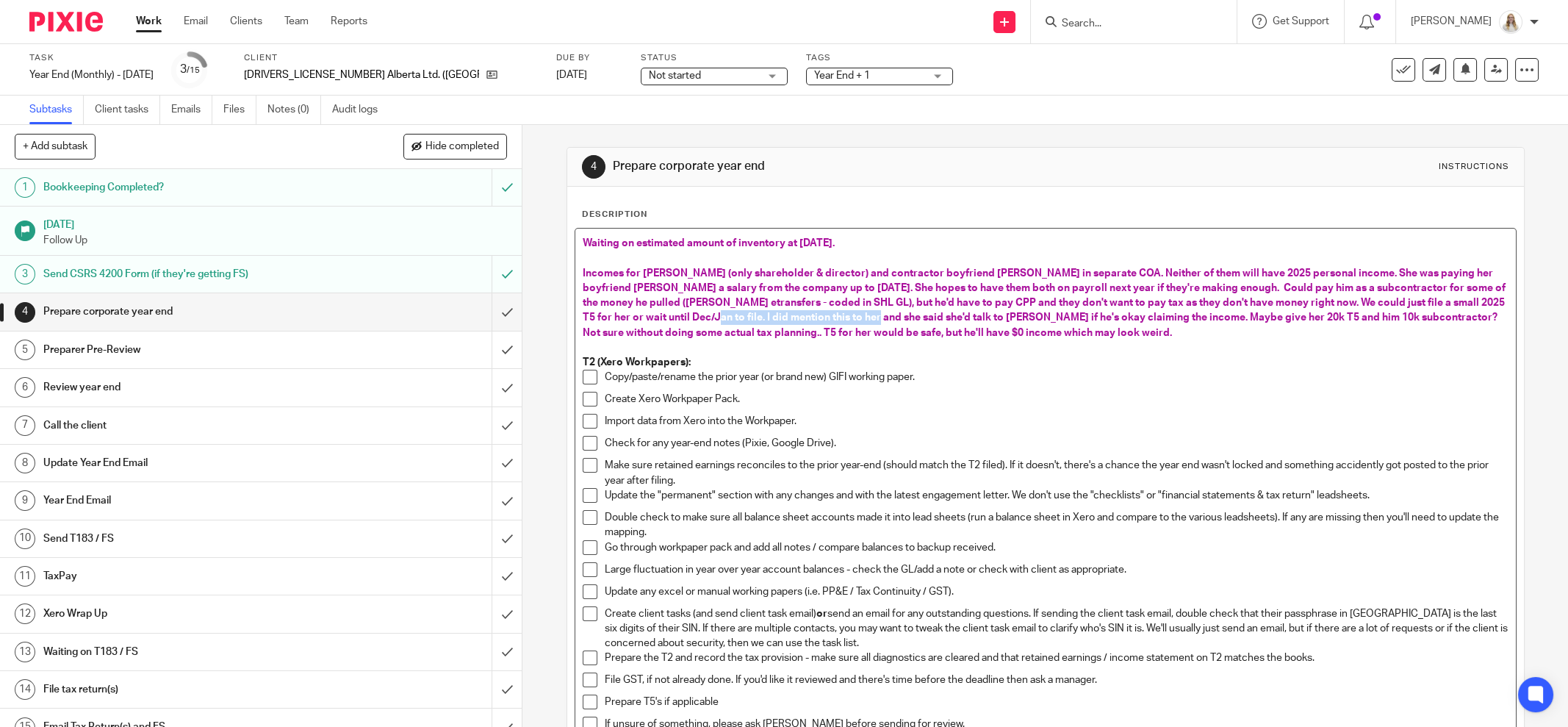
click at [857, 315] on span "Incomes for Giselle (only shareholder & director) and contractor boyfriend Kris…" at bounding box center [1044, 303] width 925 height 69
click at [1069, 323] on p "Incomes for Giselle (only shareholder & director) and contractor boyfriend Kris…" at bounding box center [1045, 302] width 926 height 74
click at [1012, 314] on span "Incomes for Giselle (only shareholder & director) and contractor boyfriend Kris…" at bounding box center [1044, 303] width 925 height 69
click at [1010, 314] on span "Incomes for Giselle (only shareholder & director) and contractor boyfriend Kris…" at bounding box center [1044, 303] width 925 height 69
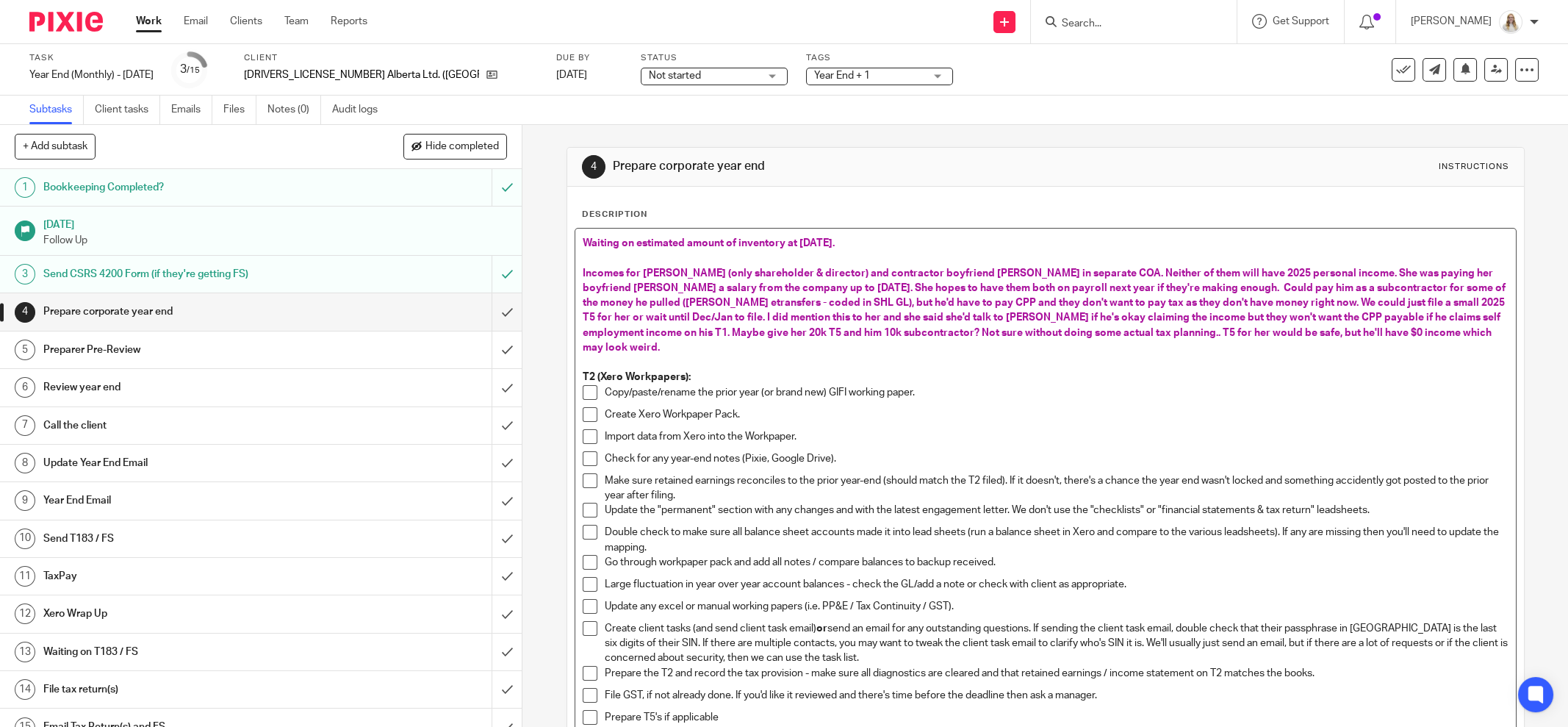
click at [1046, 355] on p at bounding box center [1045, 362] width 926 height 15
click at [1057, 337] on p "Incomes for Giselle (only shareholder & director) and contractor boyfriend Kris…" at bounding box center [1045, 310] width 926 height 89
drag, startPoint x: 1354, startPoint y: 333, endPoint x: 1106, endPoint y: 327, distance: 248.1
click at [1106, 327] on p "Incomes for Giselle (only shareholder & director) and contractor boyfriend Kris…" at bounding box center [1045, 310] width 926 height 89
click at [1420, 334] on p "Incomes for Giselle (only shareholder & director) and contractor boyfriend Kris…" at bounding box center [1045, 310] width 926 height 89
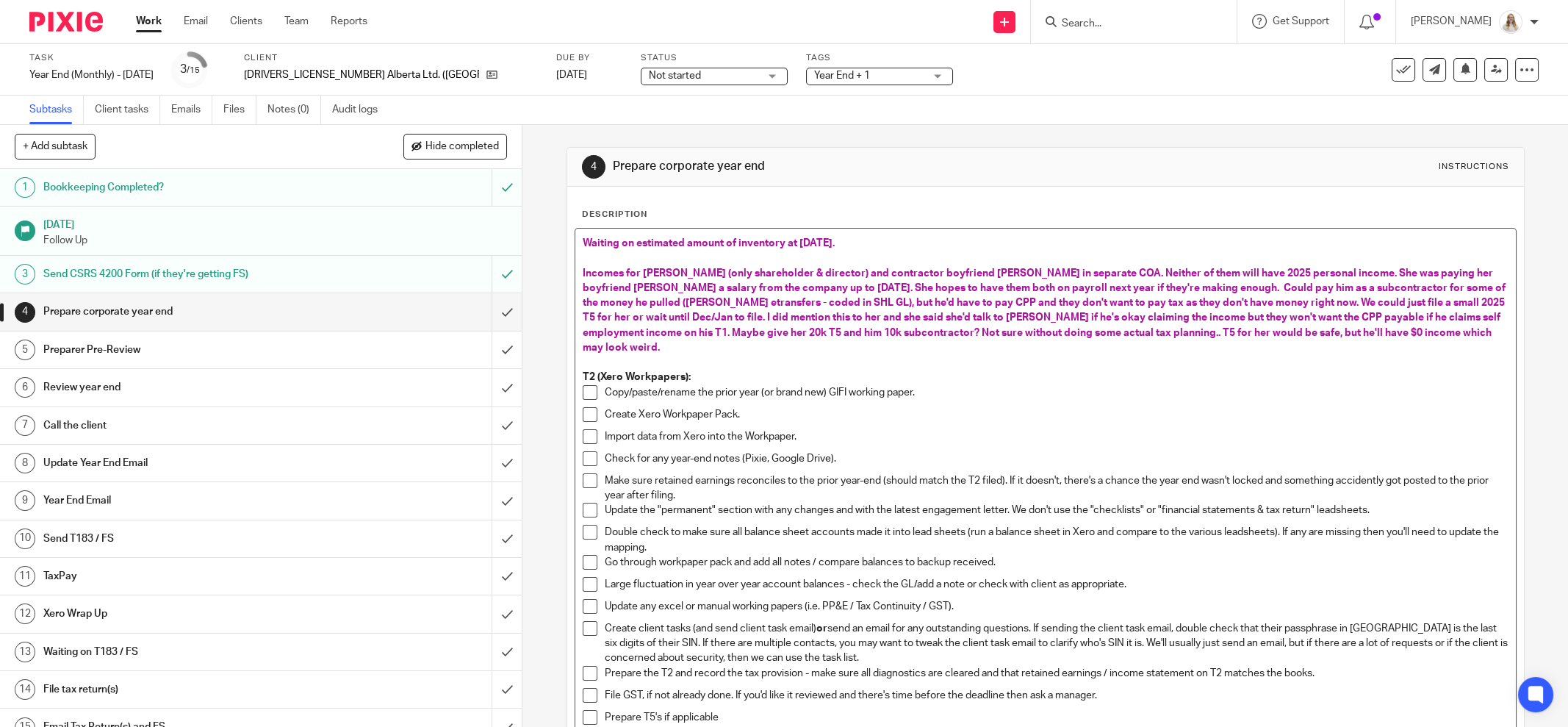
click at [1351, 317] on span "Incomes for Giselle (only shareholder & director) and contractor boyfriend Kris…" at bounding box center [1044, 310] width 925 height 84
drag, startPoint x: 1173, startPoint y: 315, endPoint x: 1291, endPoint y: 317, distance: 118.0
click at [1291, 317] on span "Incomes for Giselle (only shareholder & director) and contractor boyfriend Kris…" at bounding box center [1044, 310] width 925 height 84
click at [1341, 321] on span "Incomes for Giselle (only shareholder & director) and contractor boyfriend Kris…" at bounding box center [1044, 310] width 925 height 84
drag, startPoint x: 1387, startPoint y: 316, endPoint x: 1398, endPoint y: 316, distance: 11.0
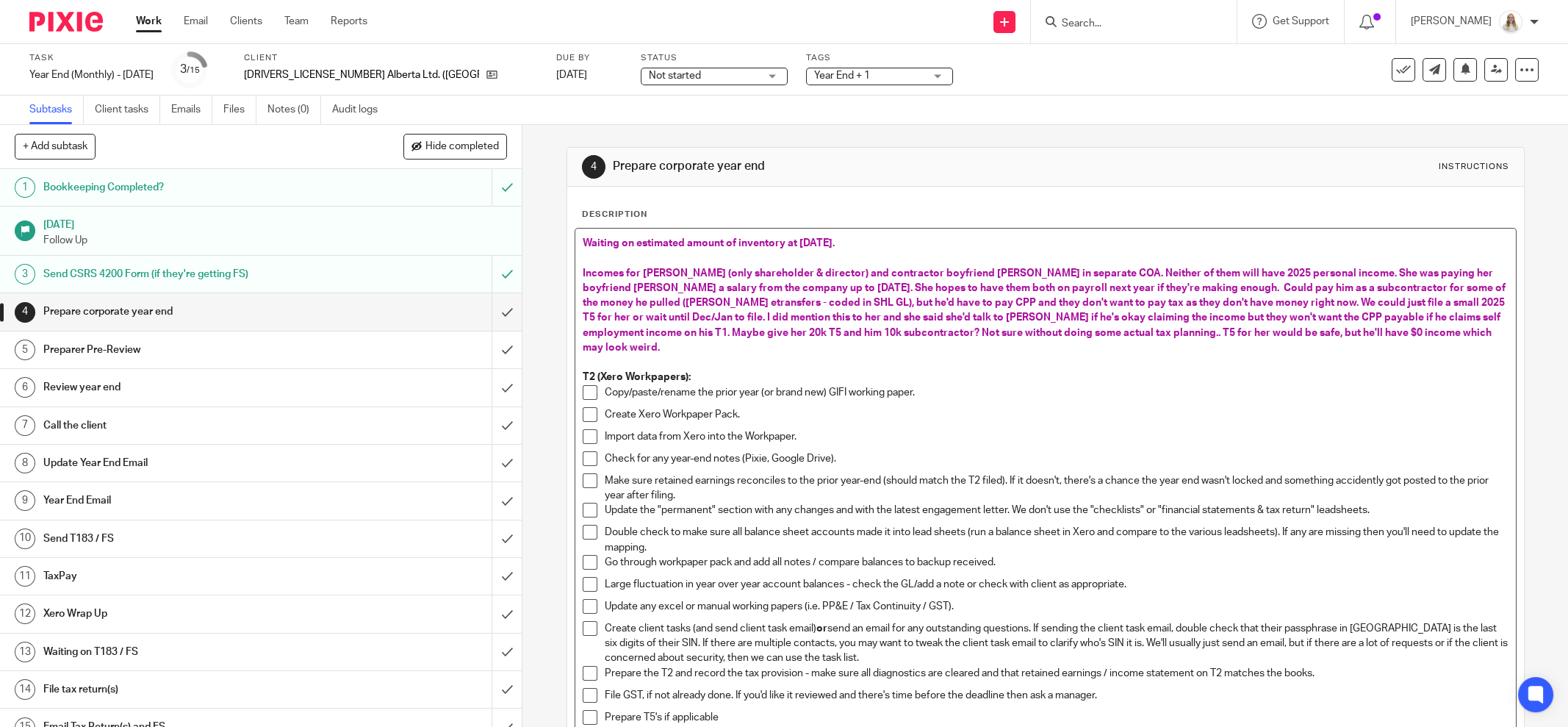
click at [1387, 316] on span "Incomes for Giselle (only shareholder & director) and contractor boyfriend Kris…" at bounding box center [1044, 310] width 925 height 84
click at [1398, 316] on span "Incomes for Giselle (only shareholder & director) and contractor boyfriend Kris…" at bounding box center [1044, 310] width 925 height 84
click at [1412, 315] on span "Incomes for Giselle (only shareholder & director) and contractor boyfriend Kris…" at bounding box center [1044, 310] width 925 height 84
click at [1369, 333] on p "Incomes for Giselle (only shareholder & director) and contractor boyfriend Kris…" at bounding box center [1045, 310] width 926 height 89
click at [753, 355] on p at bounding box center [1045, 362] width 926 height 15
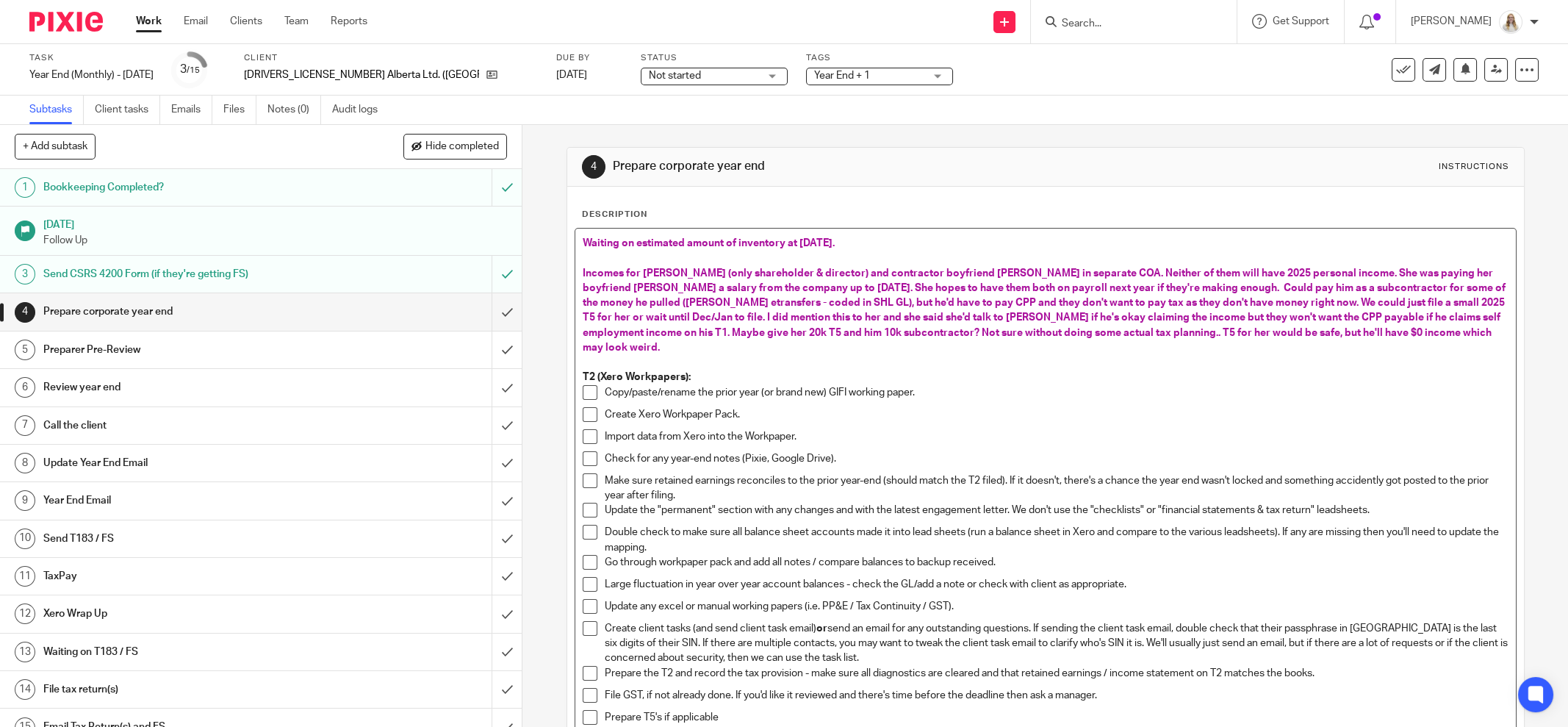
drag, startPoint x: 723, startPoint y: 331, endPoint x: 756, endPoint y: 328, distance: 33.1
click at [741, 329] on span "Incomes for Giselle (only shareholder & director) and contractor boyfriend Kris…" at bounding box center [1044, 310] width 925 height 84
click at [760, 328] on span "Incomes for Giselle (only shareholder & director) and contractor boyfriend Kris…" at bounding box center [1044, 310] width 925 height 84
click at [1004, 333] on span "Incomes for Giselle (only shareholder & director) and contractor boyfriend Kris…" at bounding box center [1044, 310] width 925 height 84
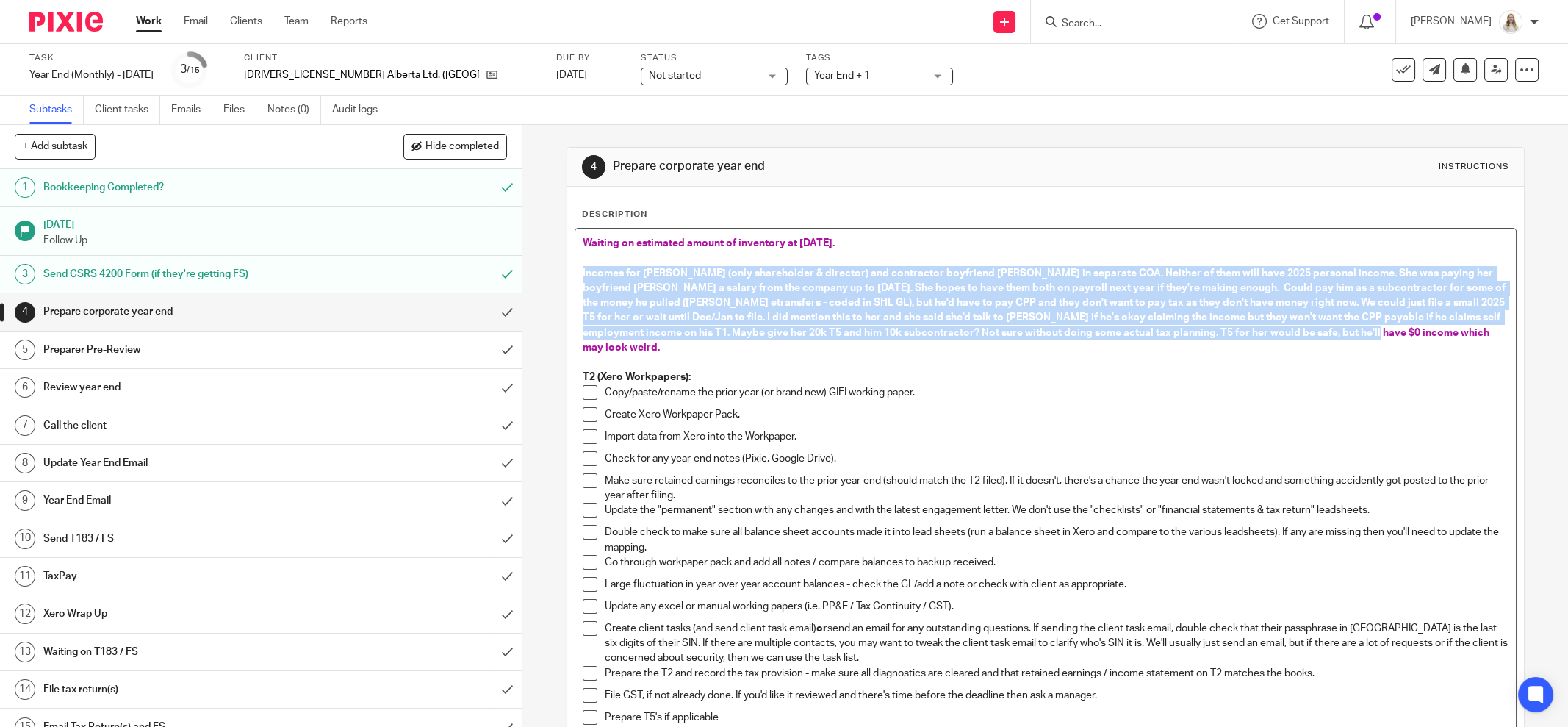
drag, startPoint x: 1354, startPoint y: 332, endPoint x: 556, endPoint y: 266, distance: 800.7
click at [556, 266] on div "4 Prepare corporate year end Instructions Description Waiting on estimated amou…" at bounding box center [1045, 426] width 1045 height 602
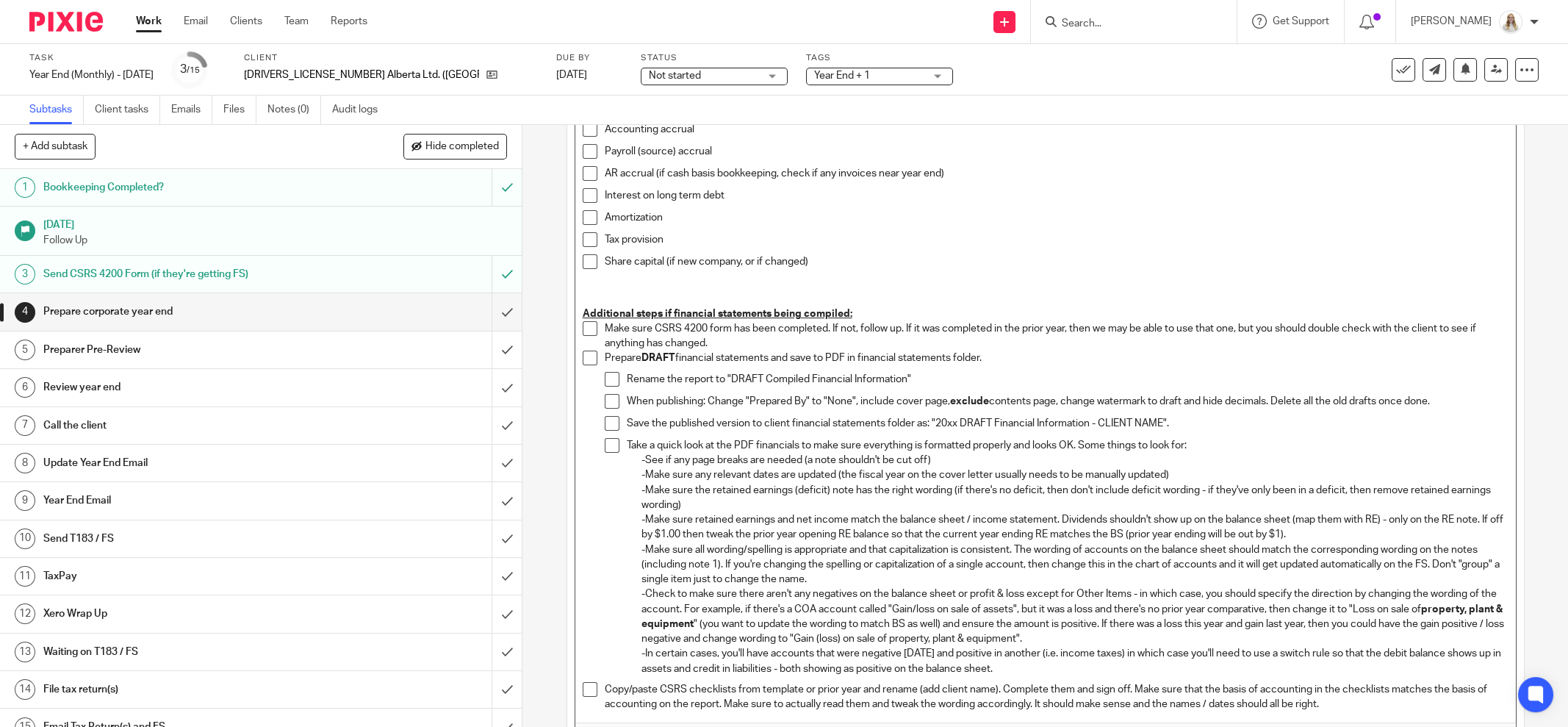
scroll to position [785, 0]
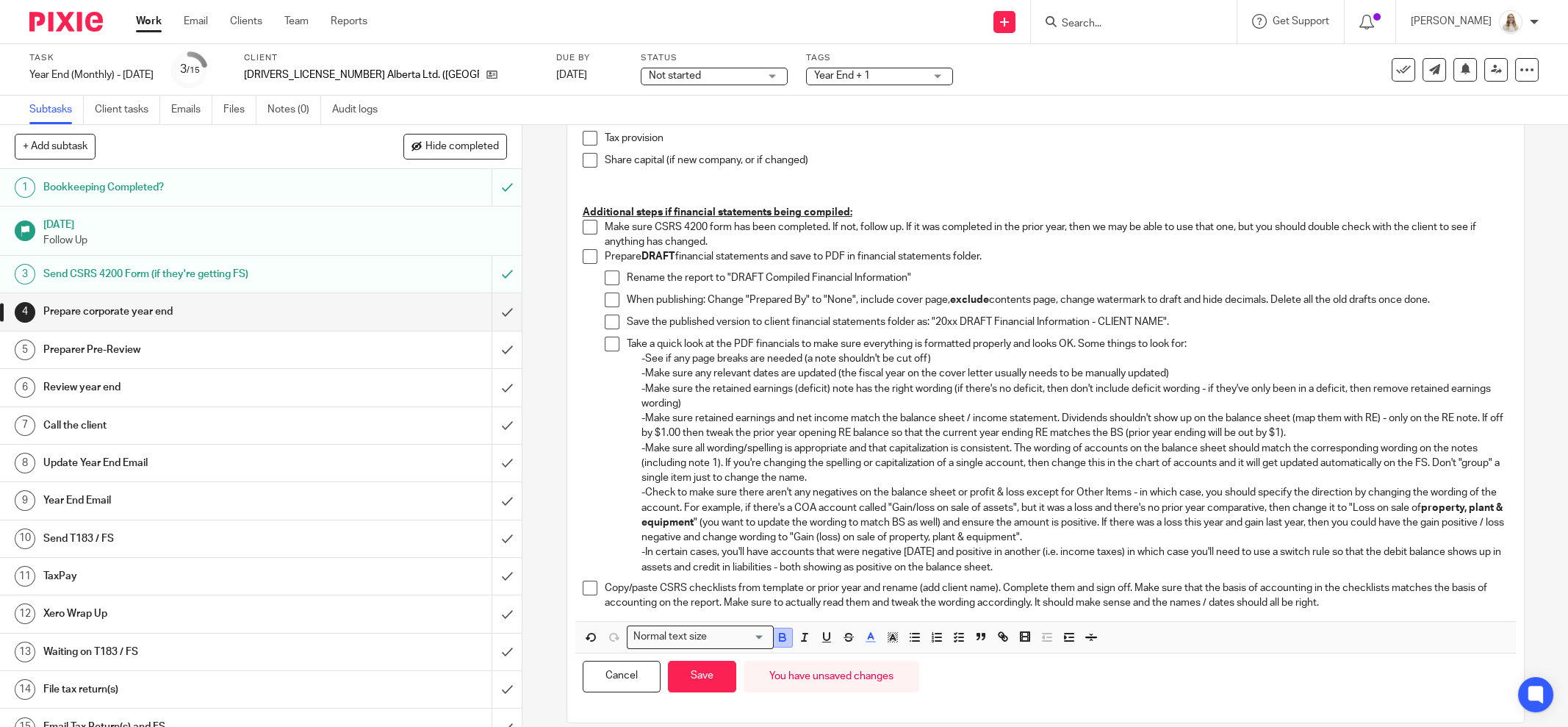
click at [780, 638] on icon "button" at bounding box center [782, 639] width 6 height 3
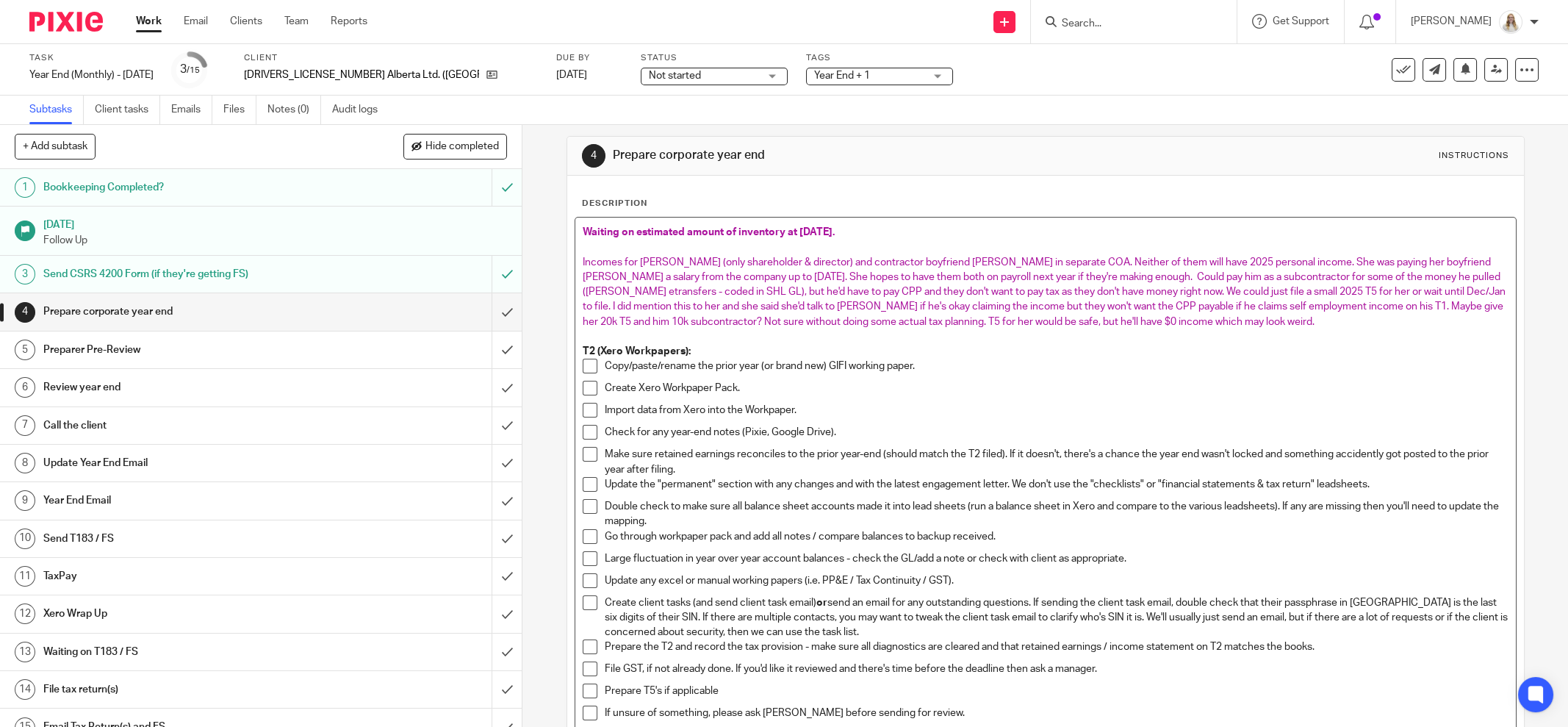
scroll to position [0, 0]
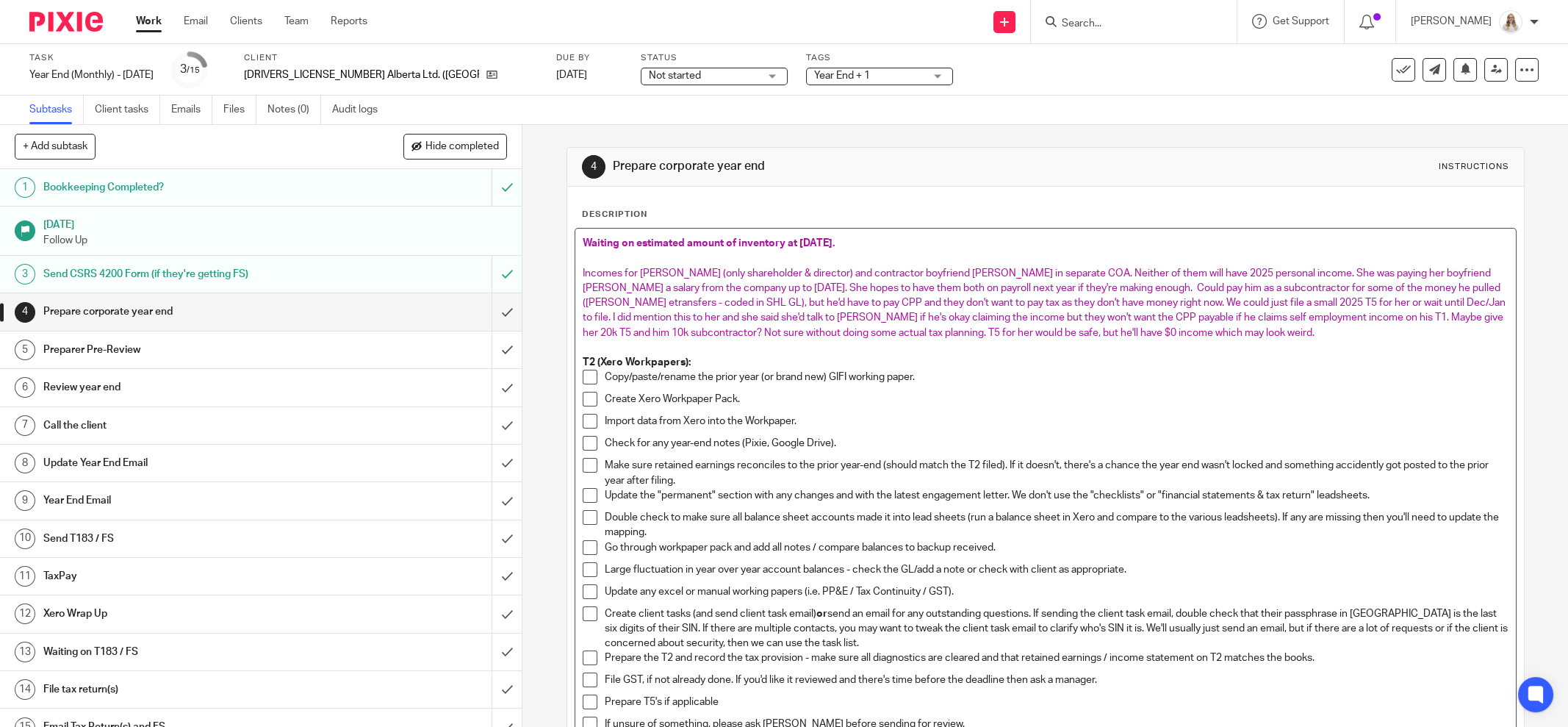
click at [942, 356] on p "T2 (Xero Workpapers):" at bounding box center [1045, 362] width 926 height 15
click at [631, 257] on p at bounding box center [1045, 258] width 926 height 15
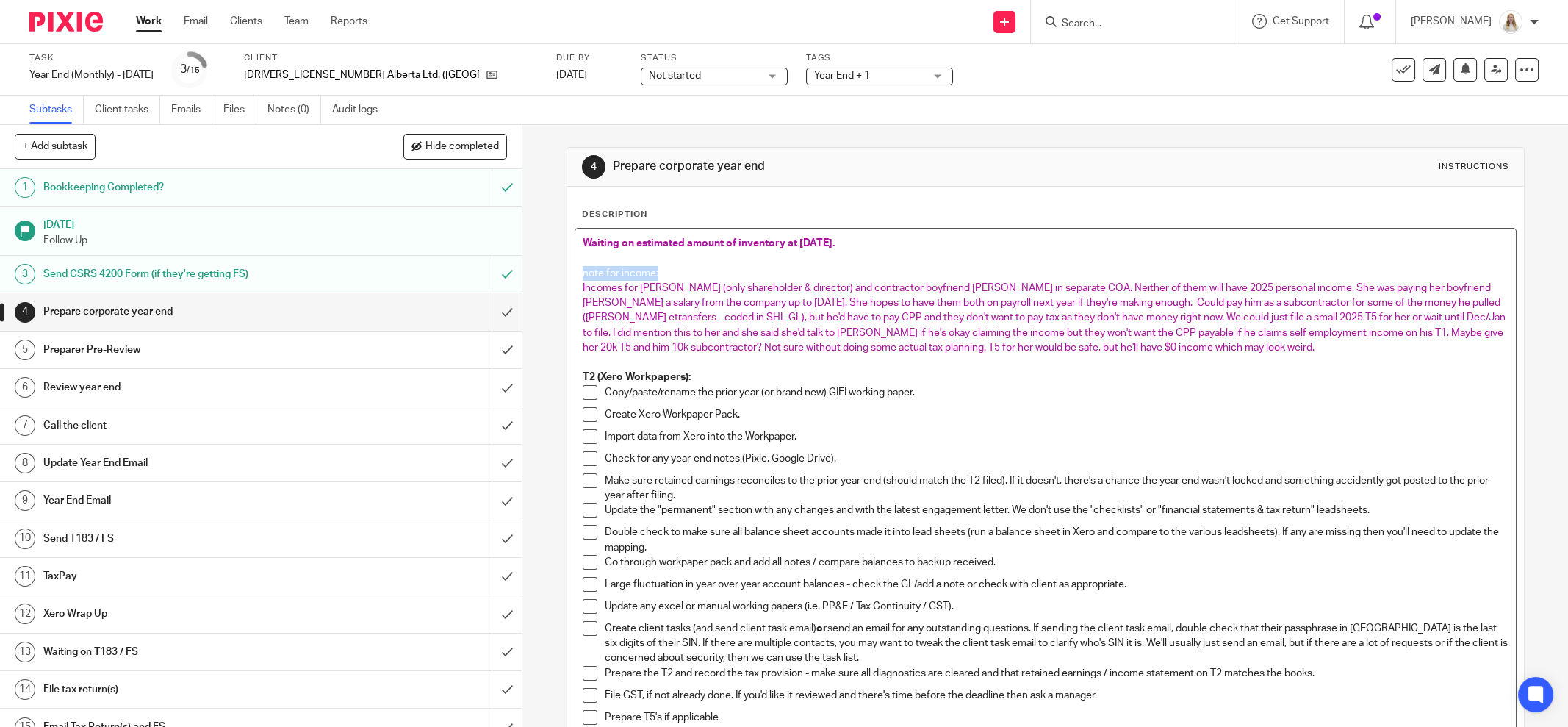
drag, startPoint x: 658, startPoint y: 270, endPoint x: 545, endPoint y: 272, distance: 113.0
click at [545, 272] on div "4 Prepare corporate year end Instructions Description Waiting on estimated amou…" at bounding box center [1045, 426] width 1045 height 602
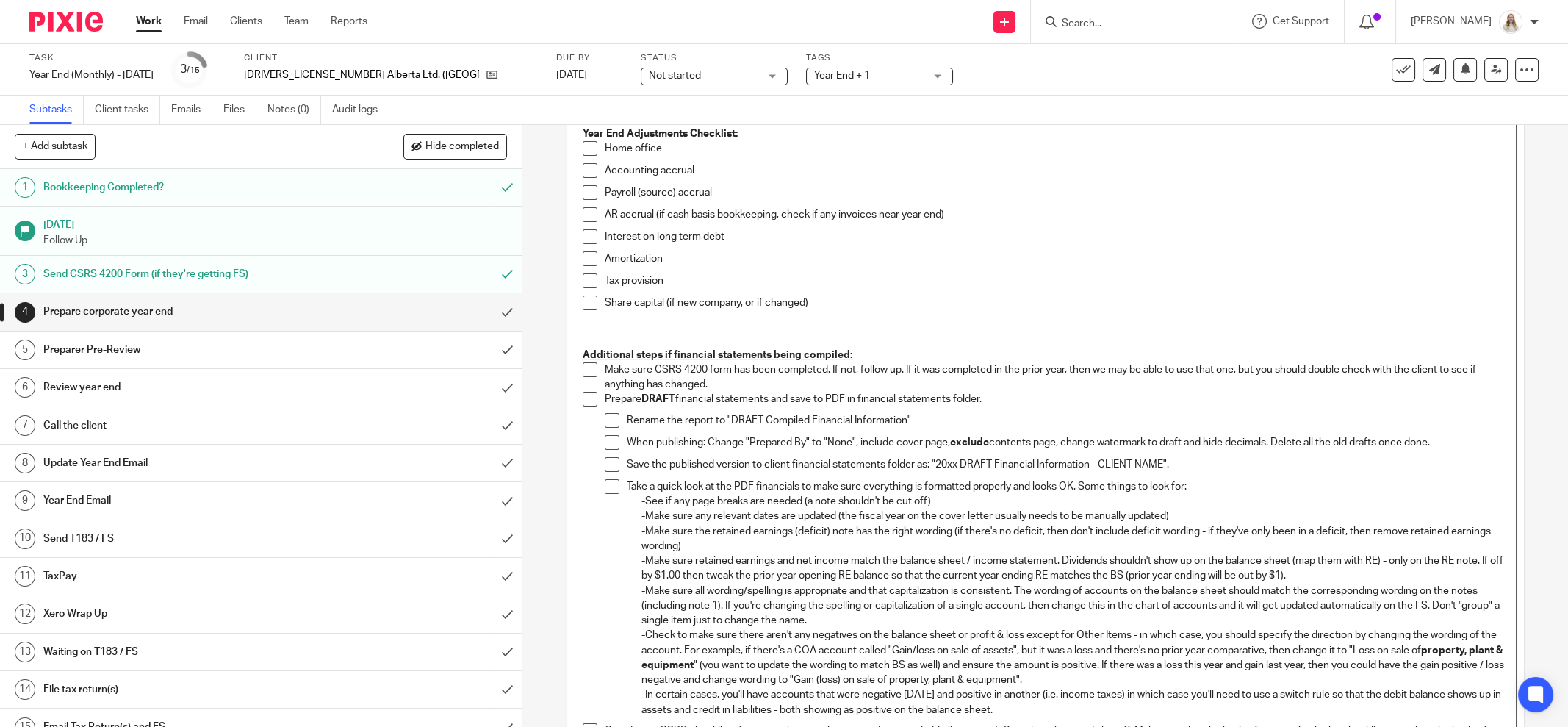
scroll to position [800, 0]
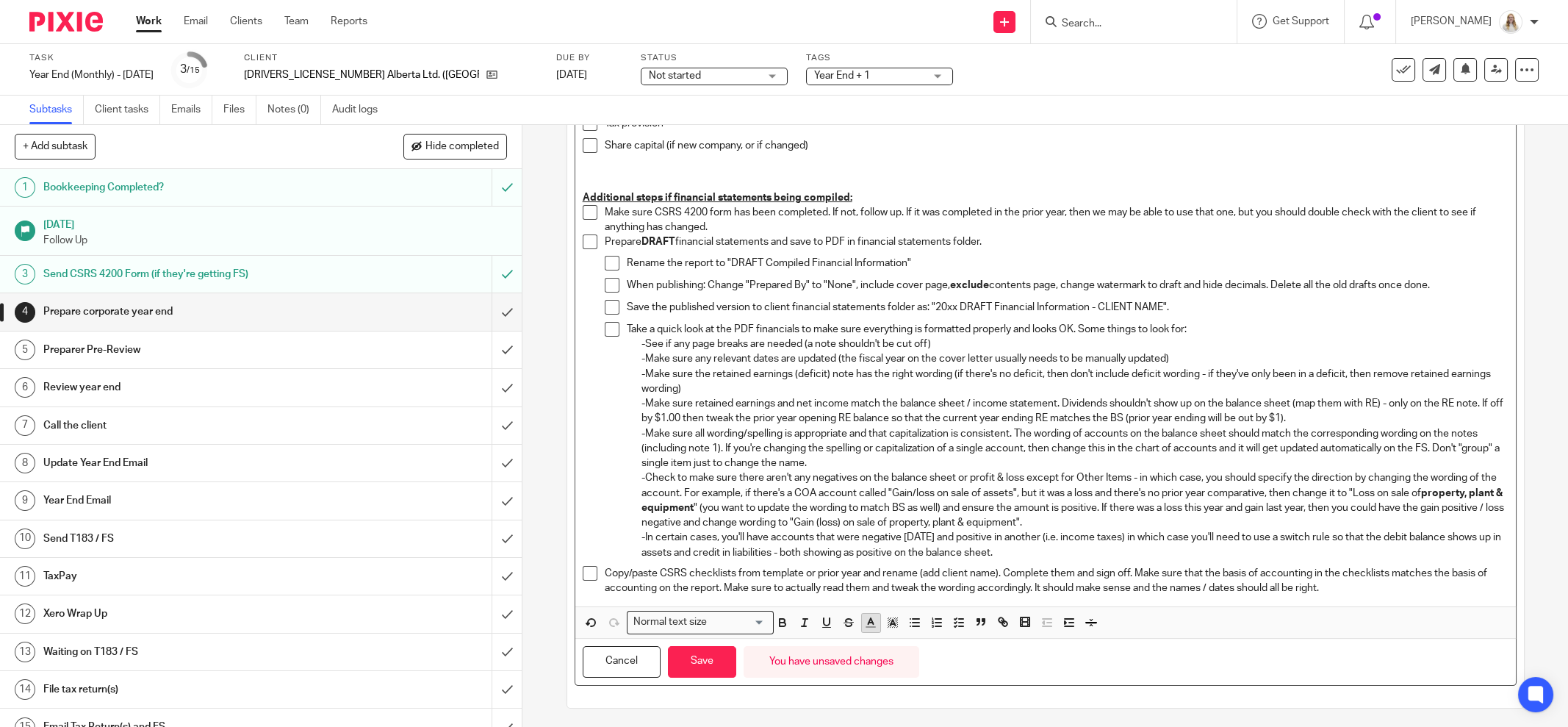
click at [868, 618] on polyline "button" at bounding box center [871, 621] width 5 height 6
drag, startPoint x: 989, startPoint y: 672, endPoint x: 850, endPoint y: 672, distance: 139.0
click at [987, 671] on li "color:#AB149E" at bounding box center [992, 671] width 11 height 11
click at [676, 649] on button "Save" at bounding box center [702, 662] width 69 height 31
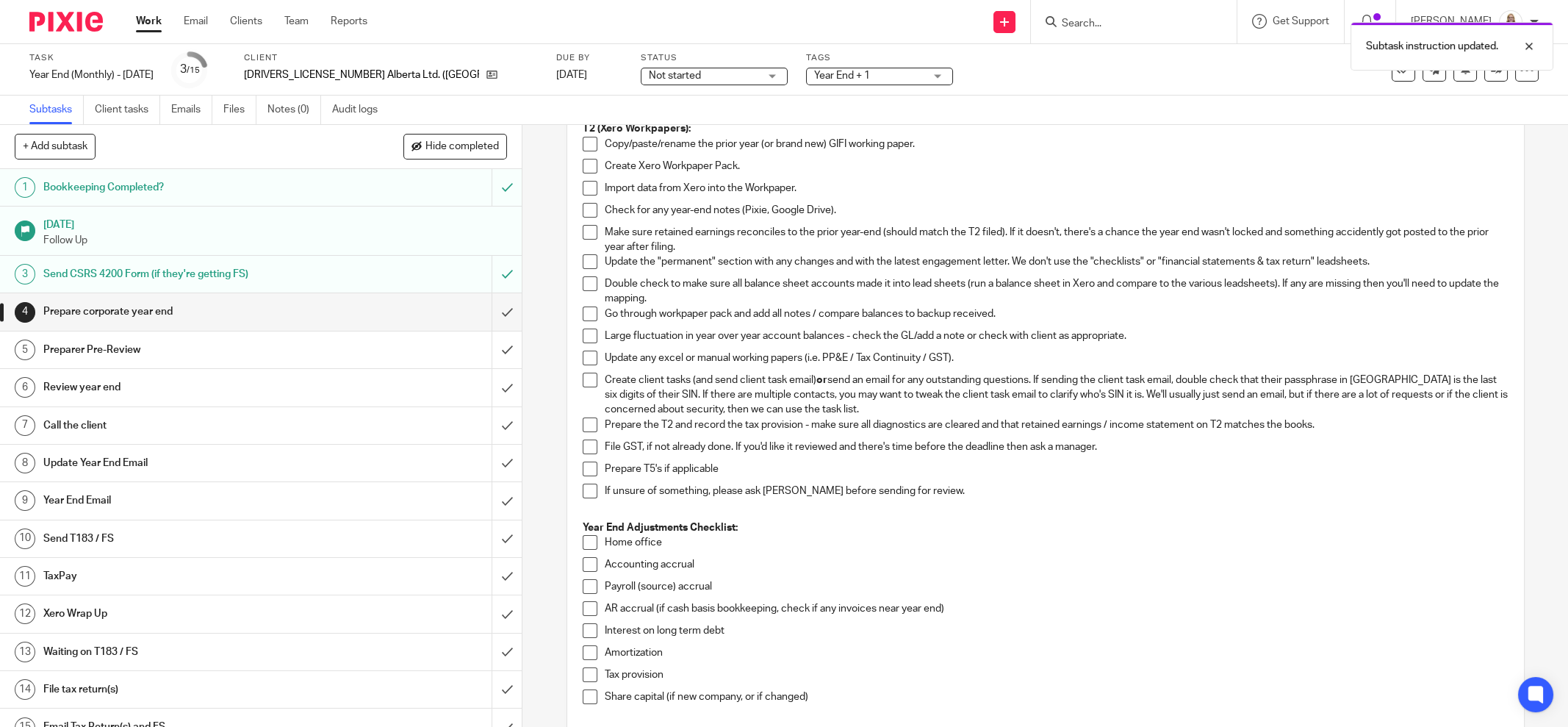
scroll to position [0, 0]
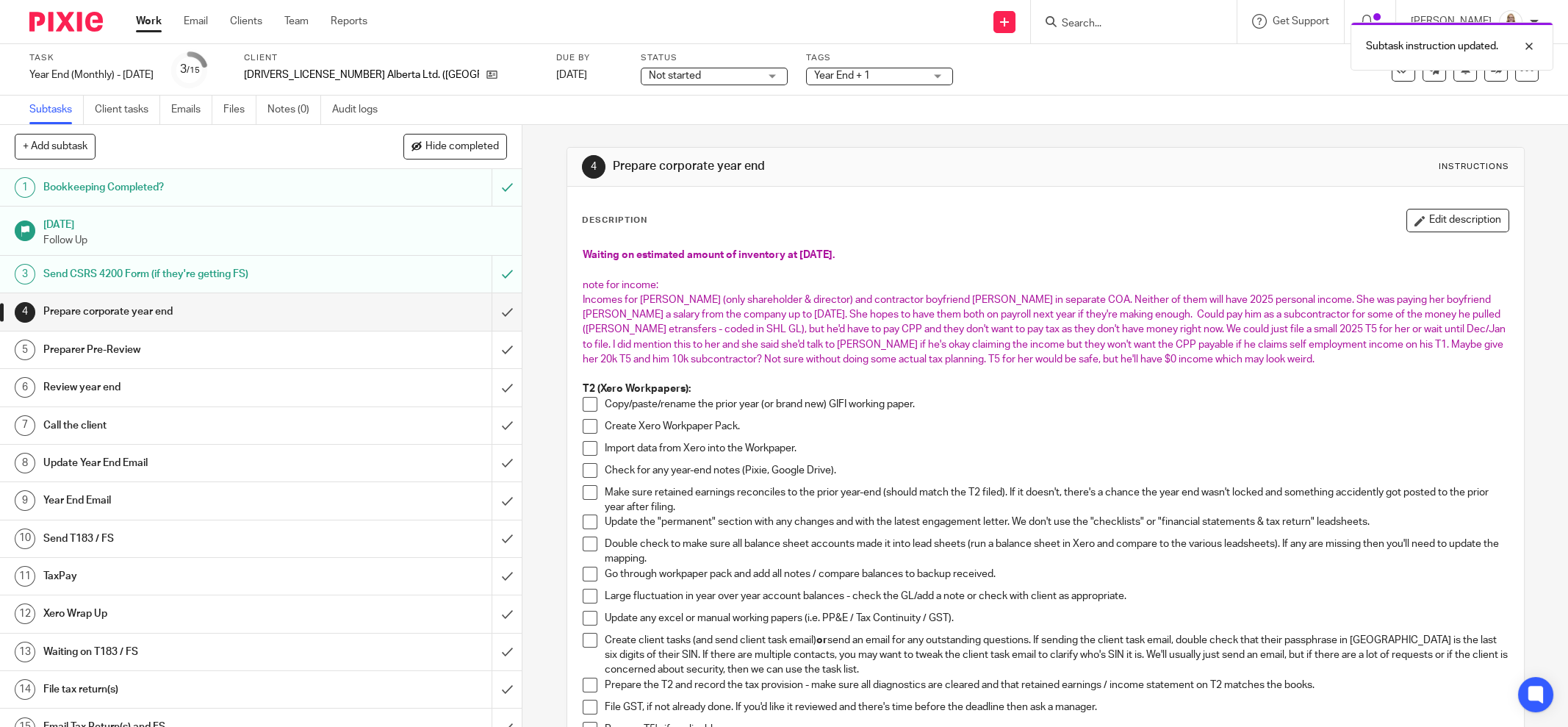
click at [814, 77] on span "Year End + 1" at bounding box center [869, 76] width 110 height 16
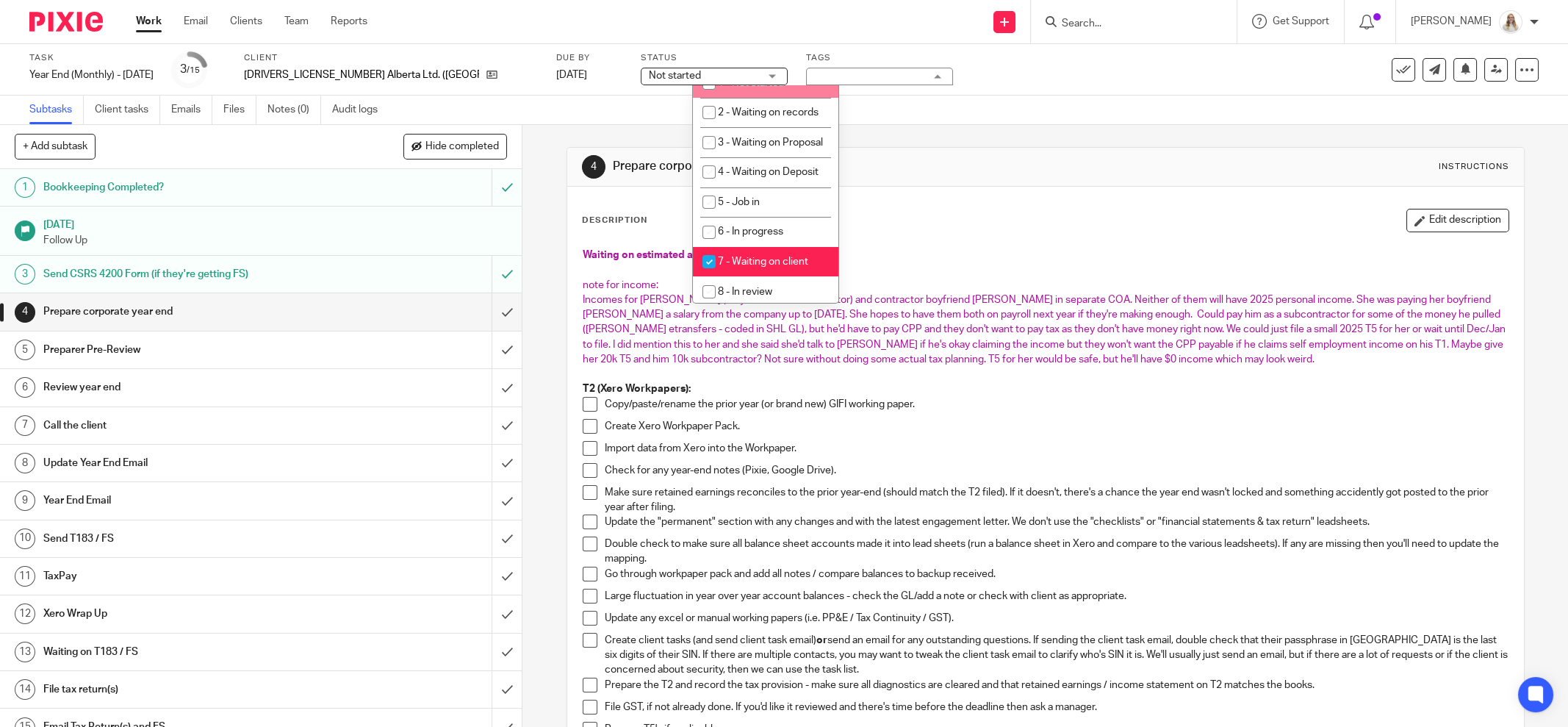
scroll to position [459, 0]
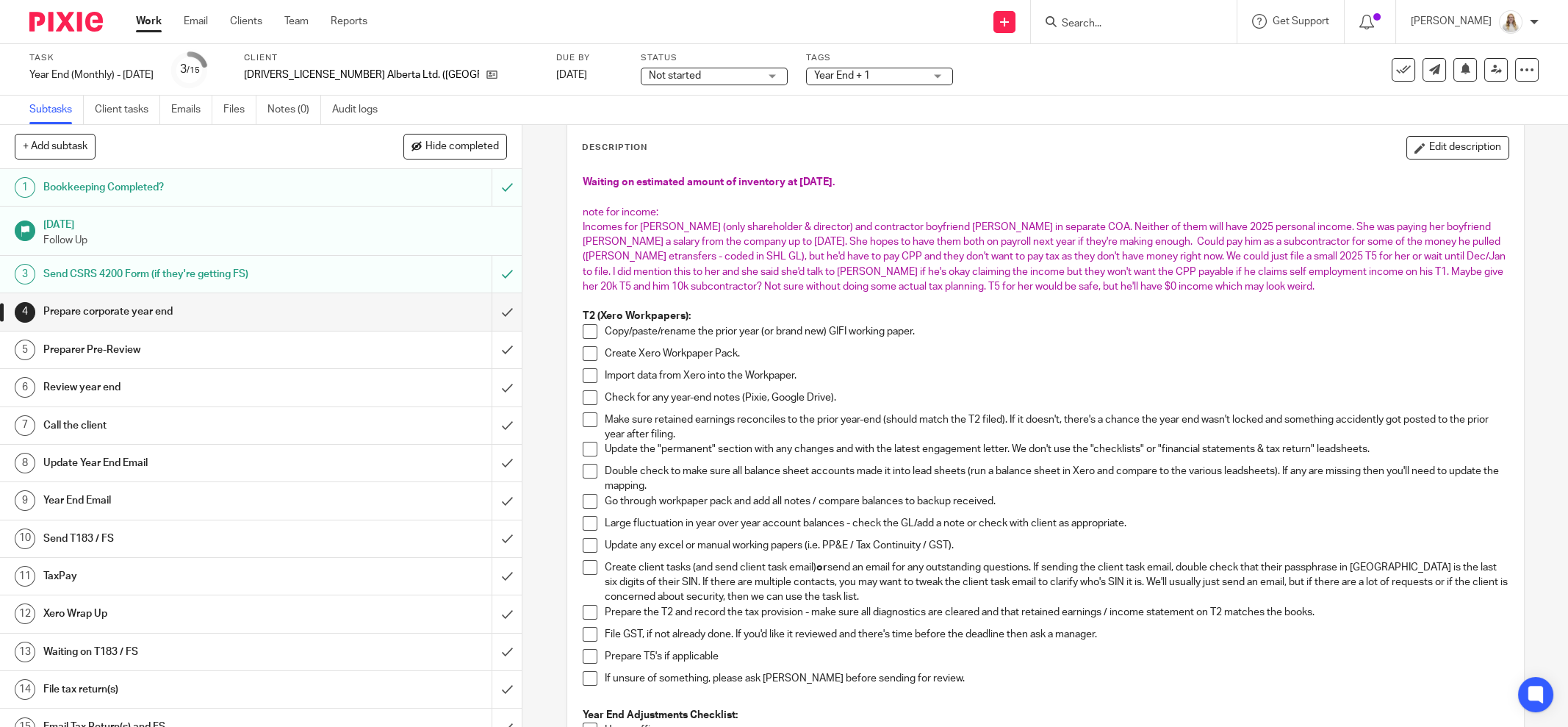
scroll to position [0, 0]
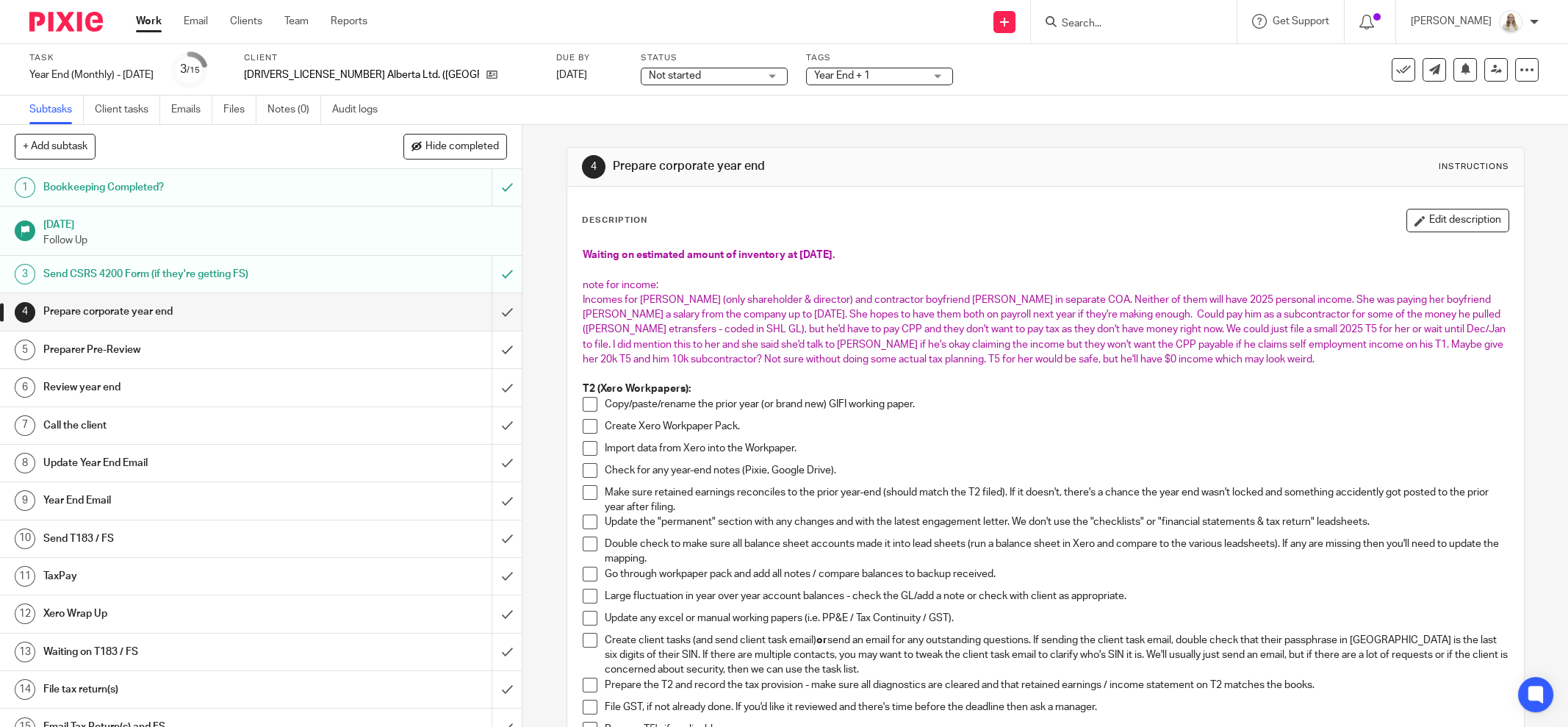
click at [147, 22] on link "Work" at bounding box center [149, 21] width 26 height 15
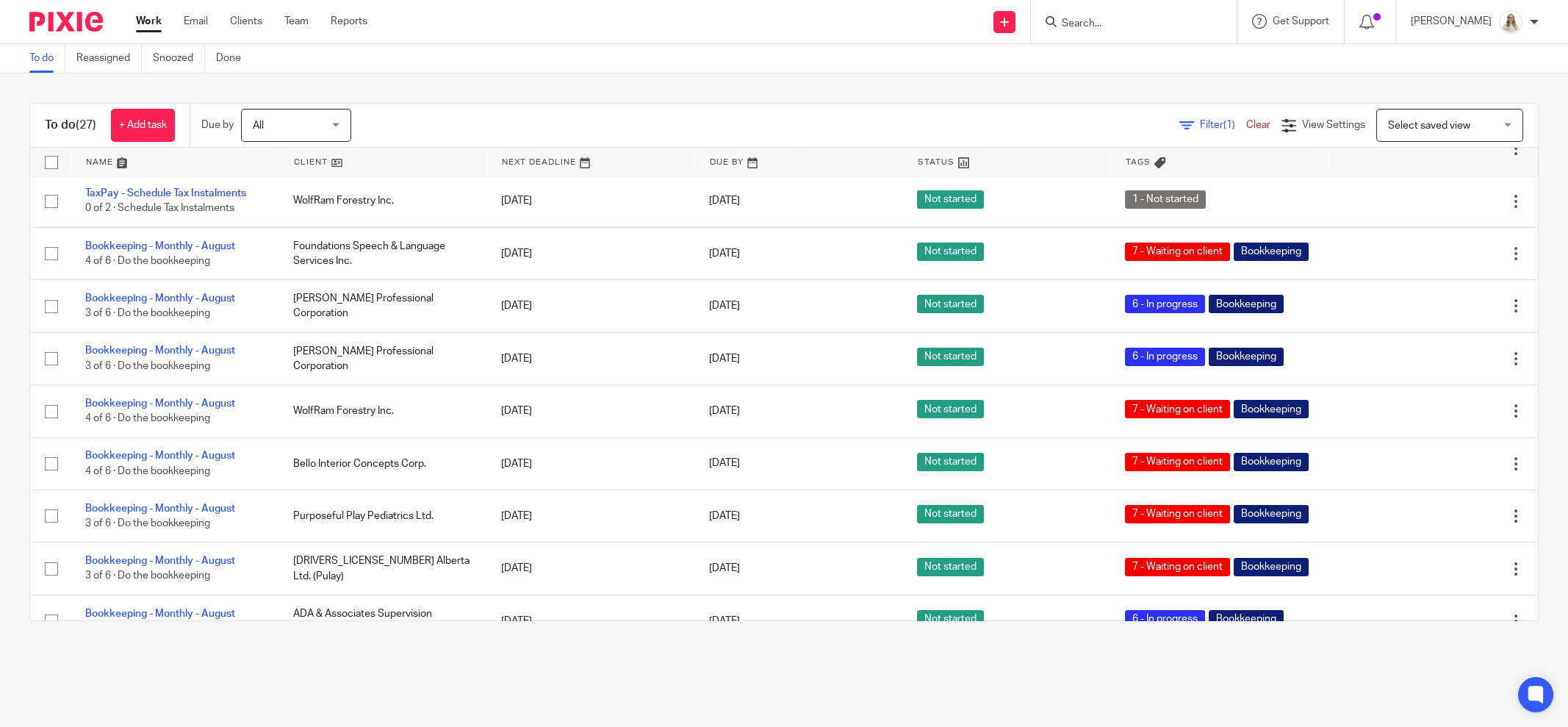
scroll to position [1083, 0]
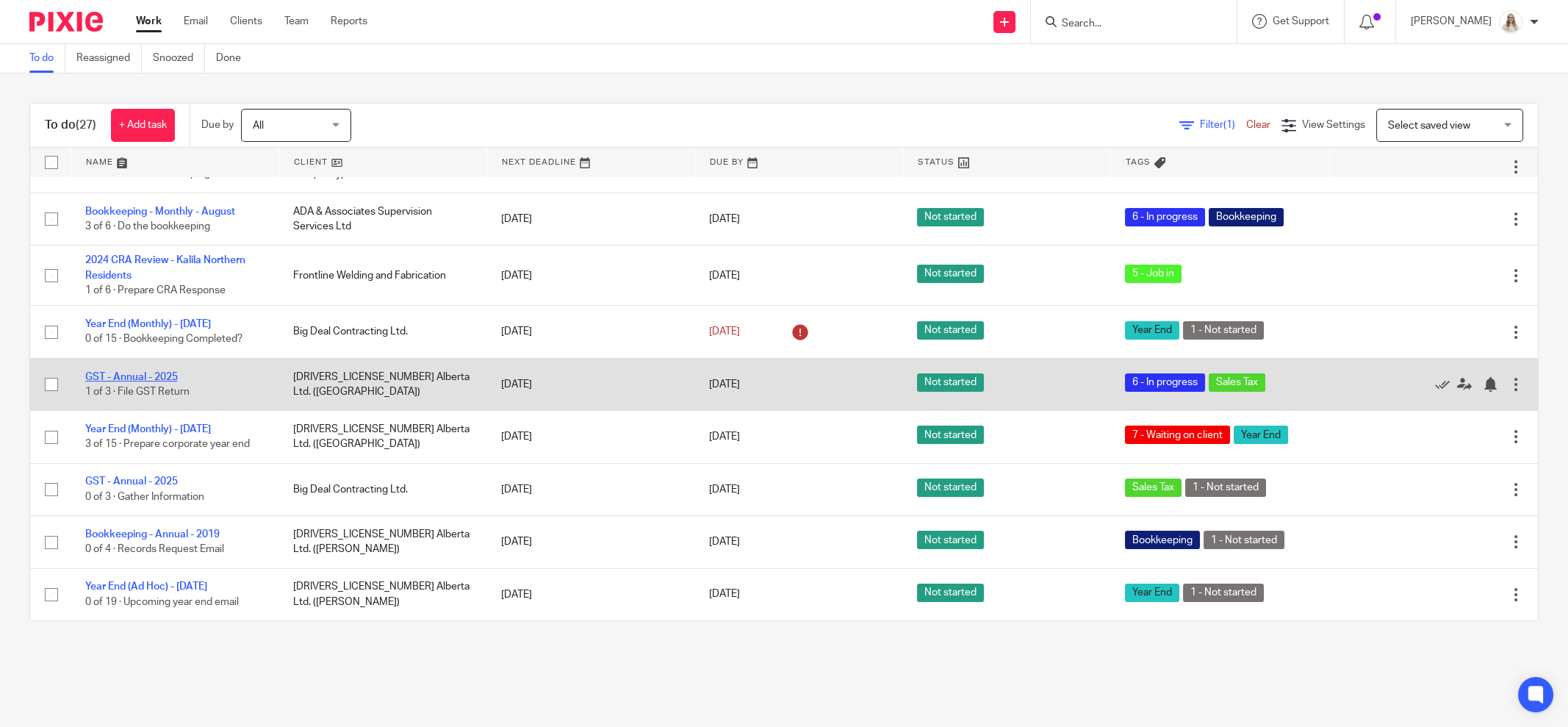
click at [169, 382] on link "GST - Annual - 2025" at bounding box center [131, 377] width 93 height 10
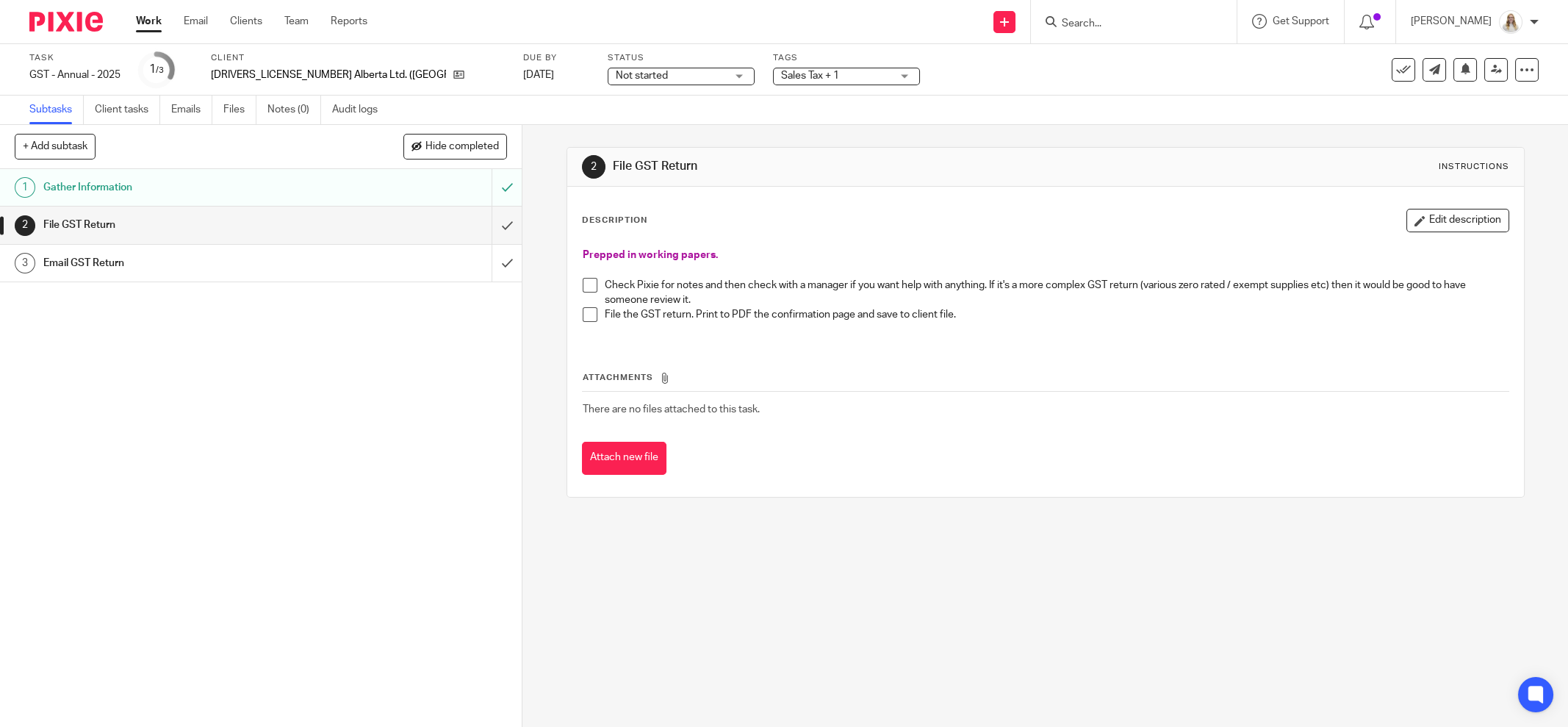
click at [585, 285] on span at bounding box center [590, 285] width 15 height 15
click at [155, 23] on link "Work" at bounding box center [149, 21] width 26 height 15
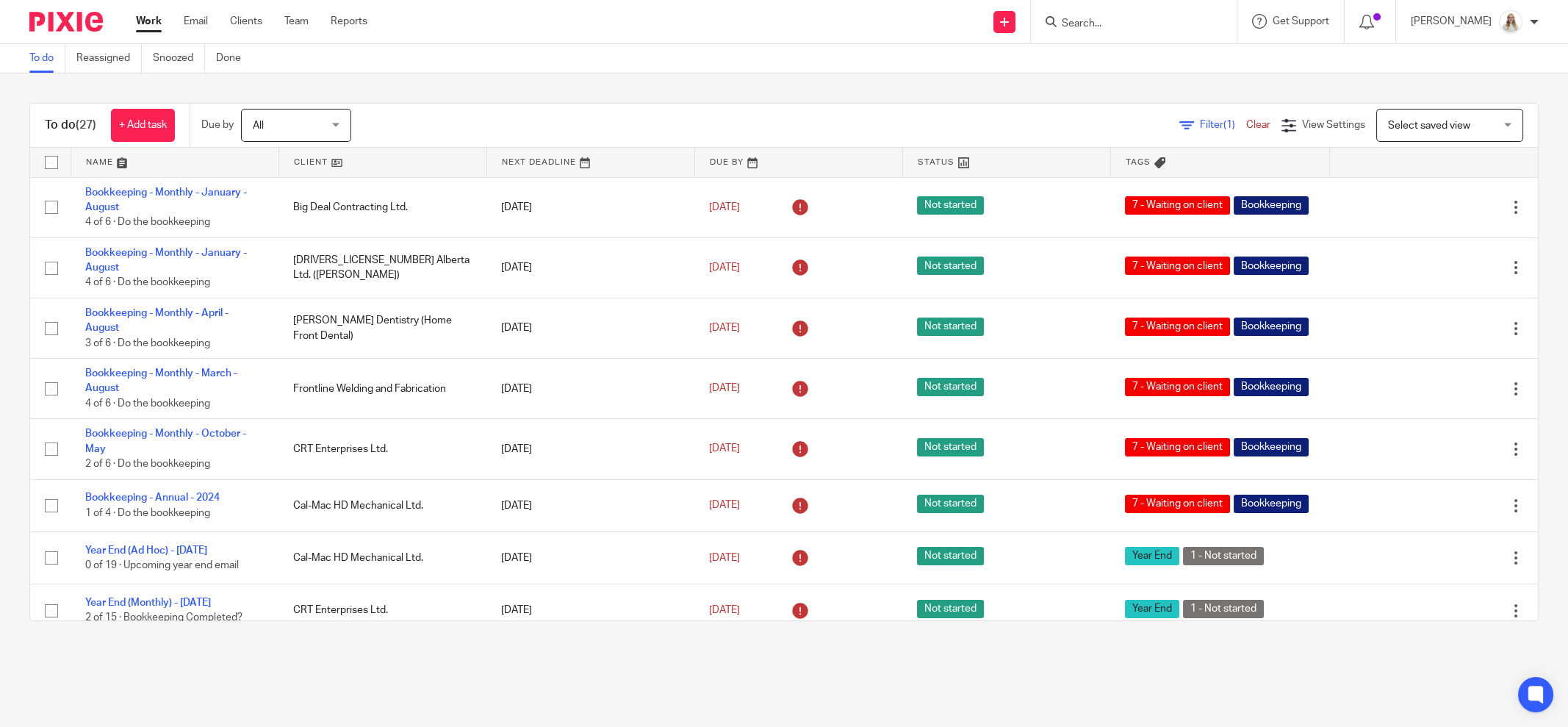
click at [1146, 22] on input "Search" at bounding box center [1126, 23] width 132 height 13
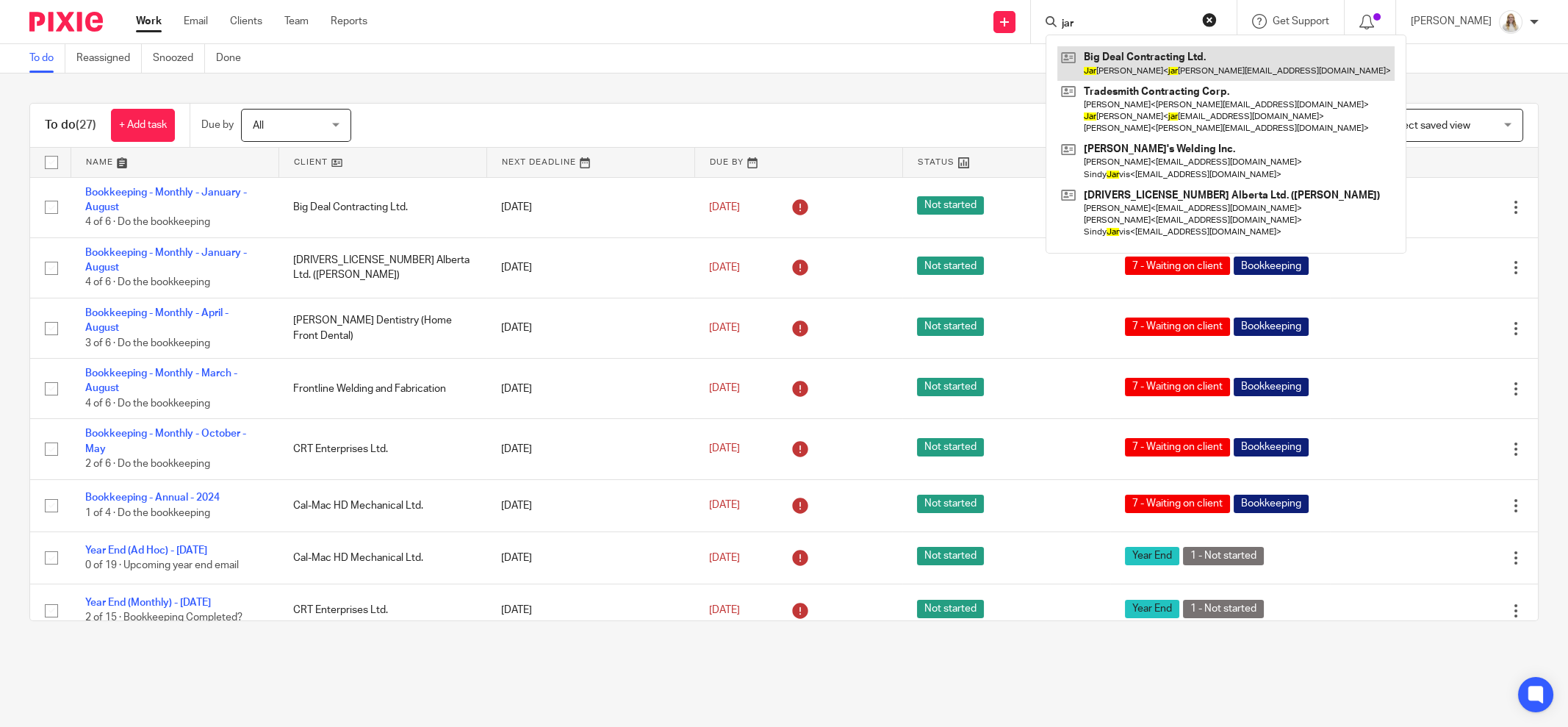
type input "jar"
click at [1178, 75] on link at bounding box center [1226, 63] width 337 height 34
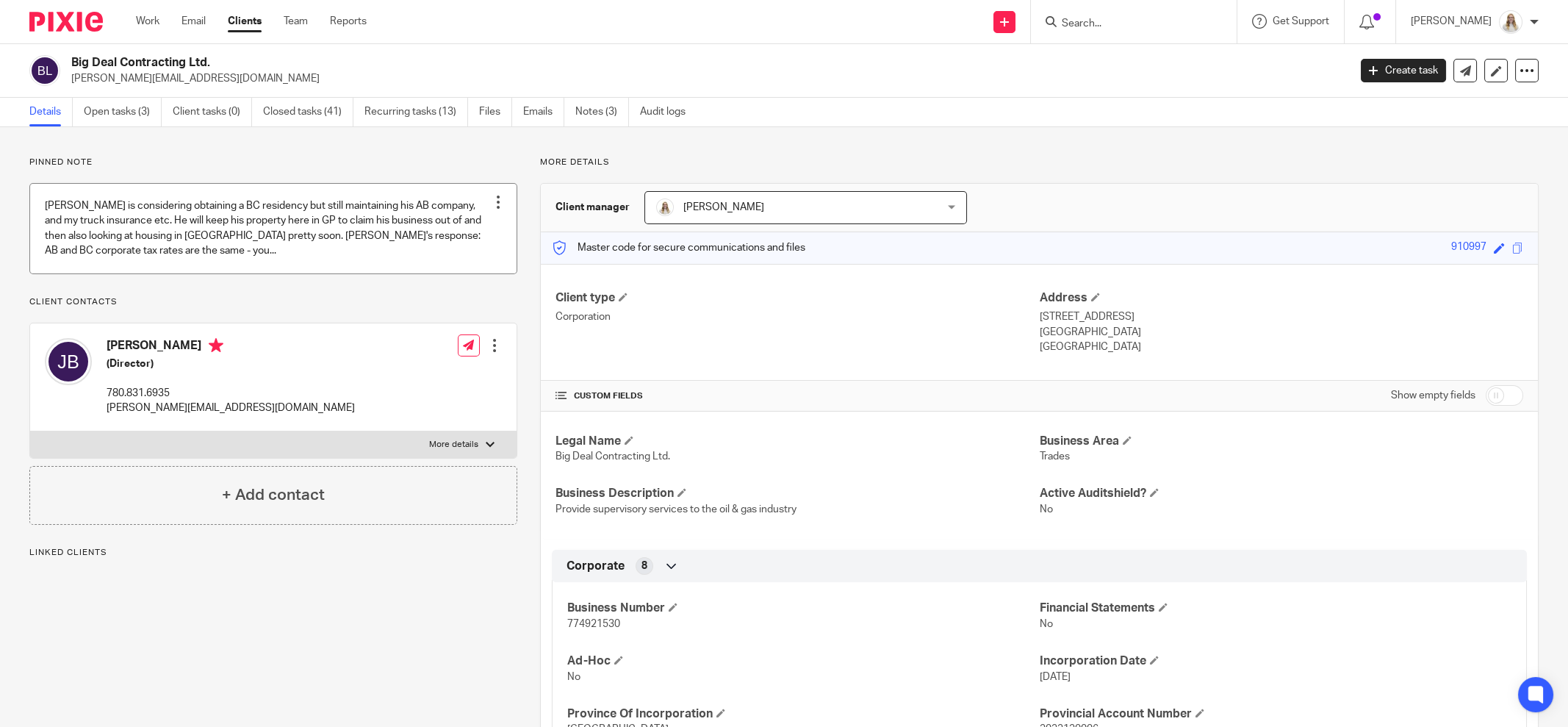
click at [197, 239] on link at bounding box center [273, 228] width 486 height 89
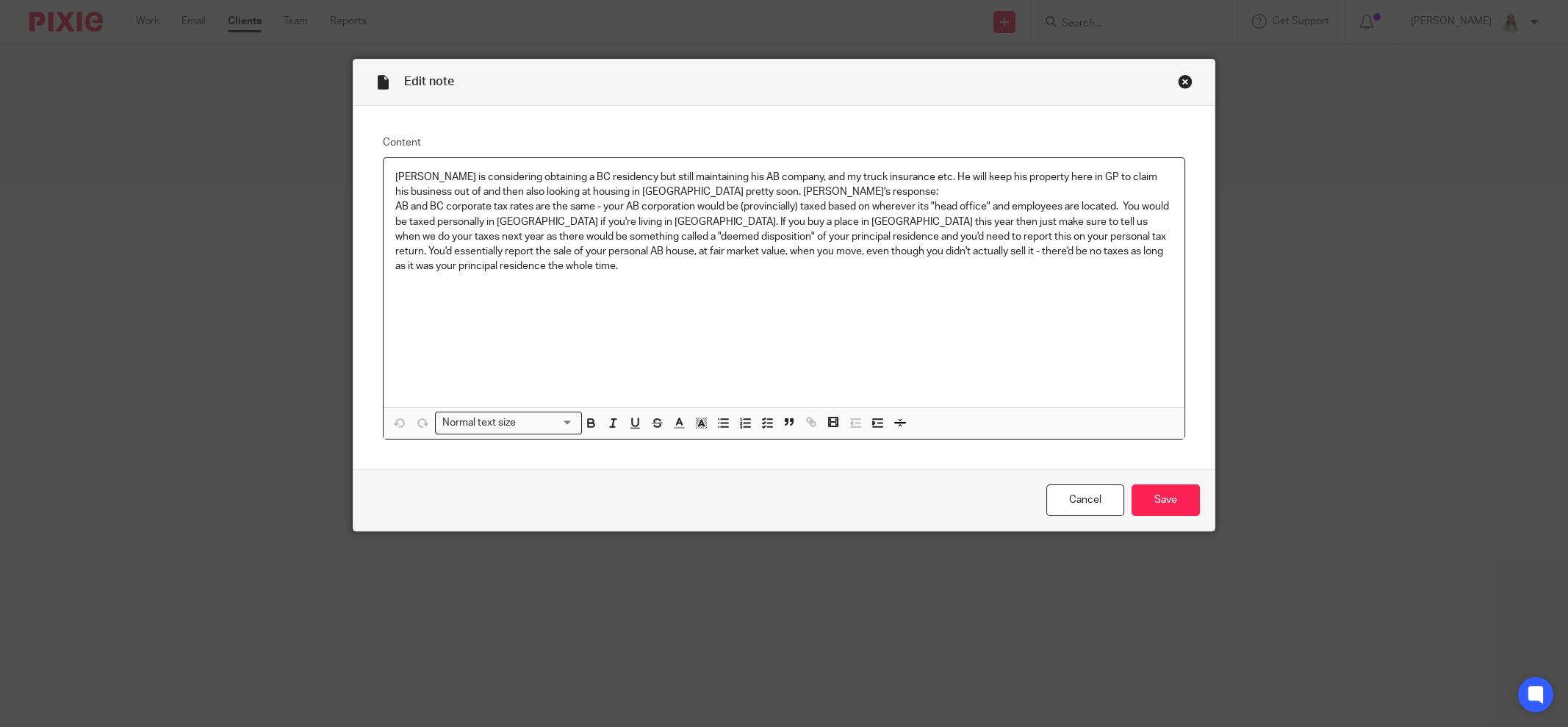
click at [789, 184] on p "[PERSON_NAME] is considering obtaining a BC residency but still maintaining his…" at bounding box center [783, 184] width 777 height 30
drag, startPoint x: 803, startPoint y: 175, endPoint x: 787, endPoint y: 176, distance: 16.0
click at [787, 176] on p "[PERSON_NAME] is considering obtaining a BC residency but still maintaining his…" at bounding box center [783, 184] width 777 height 30
click at [953, 287] on p at bounding box center [783, 281] width 777 height 15
click at [1163, 495] on input "Save" at bounding box center [1165, 500] width 69 height 31
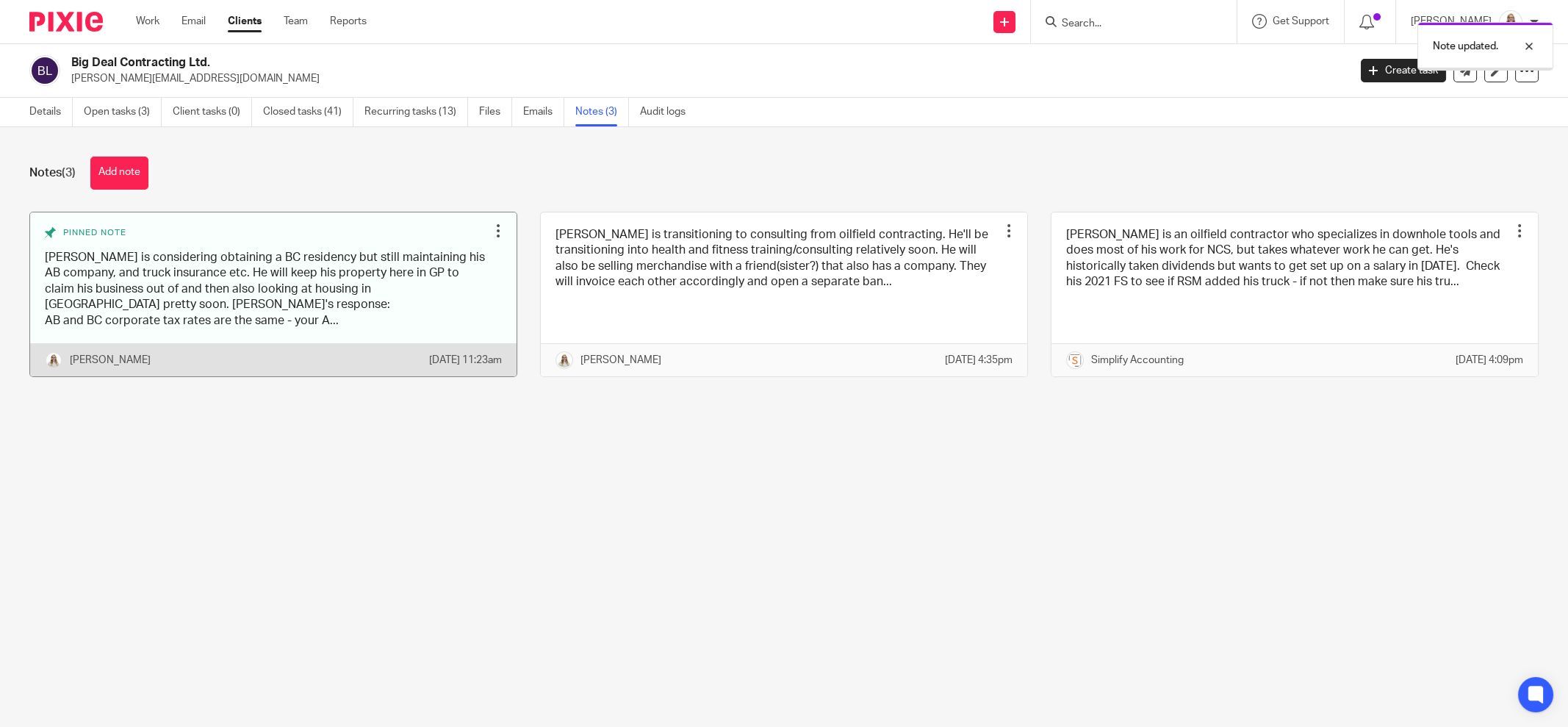
click at [306, 272] on link at bounding box center [273, 294] width 486 height 164
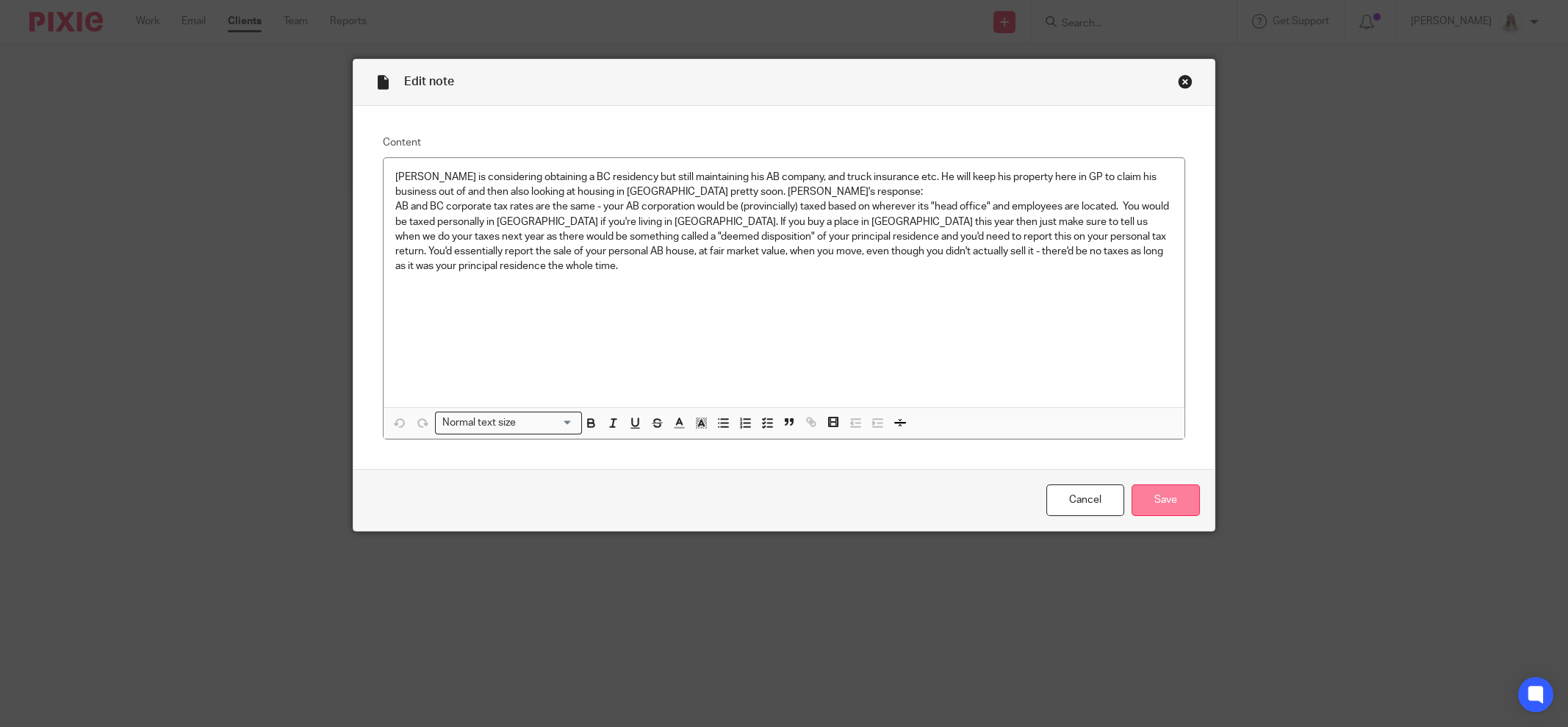
click at [1150, 488] on input "Save" at bounding box center [1165, 500] width 69 height 31
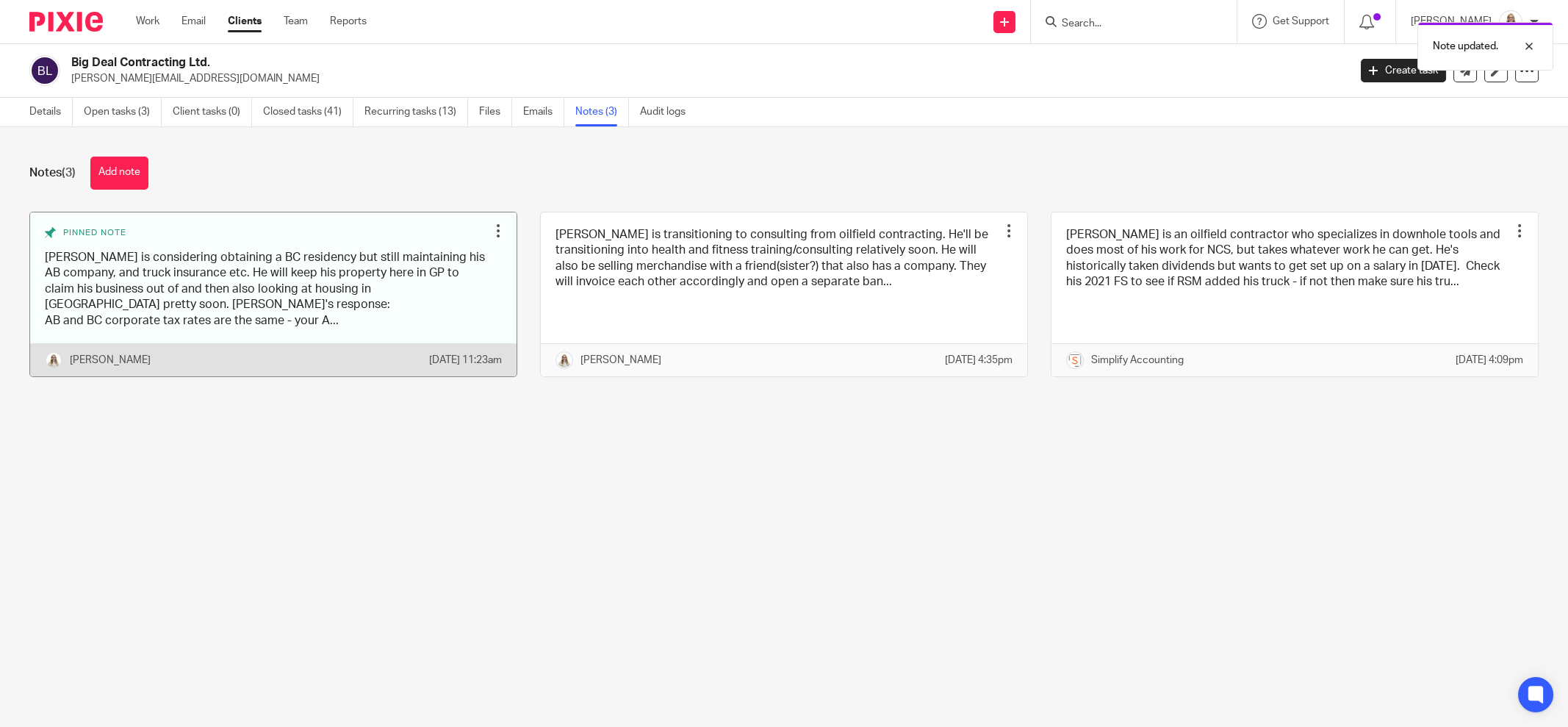
click at [389, 293] on link at bounding box center [273, 294] width 486 height 164
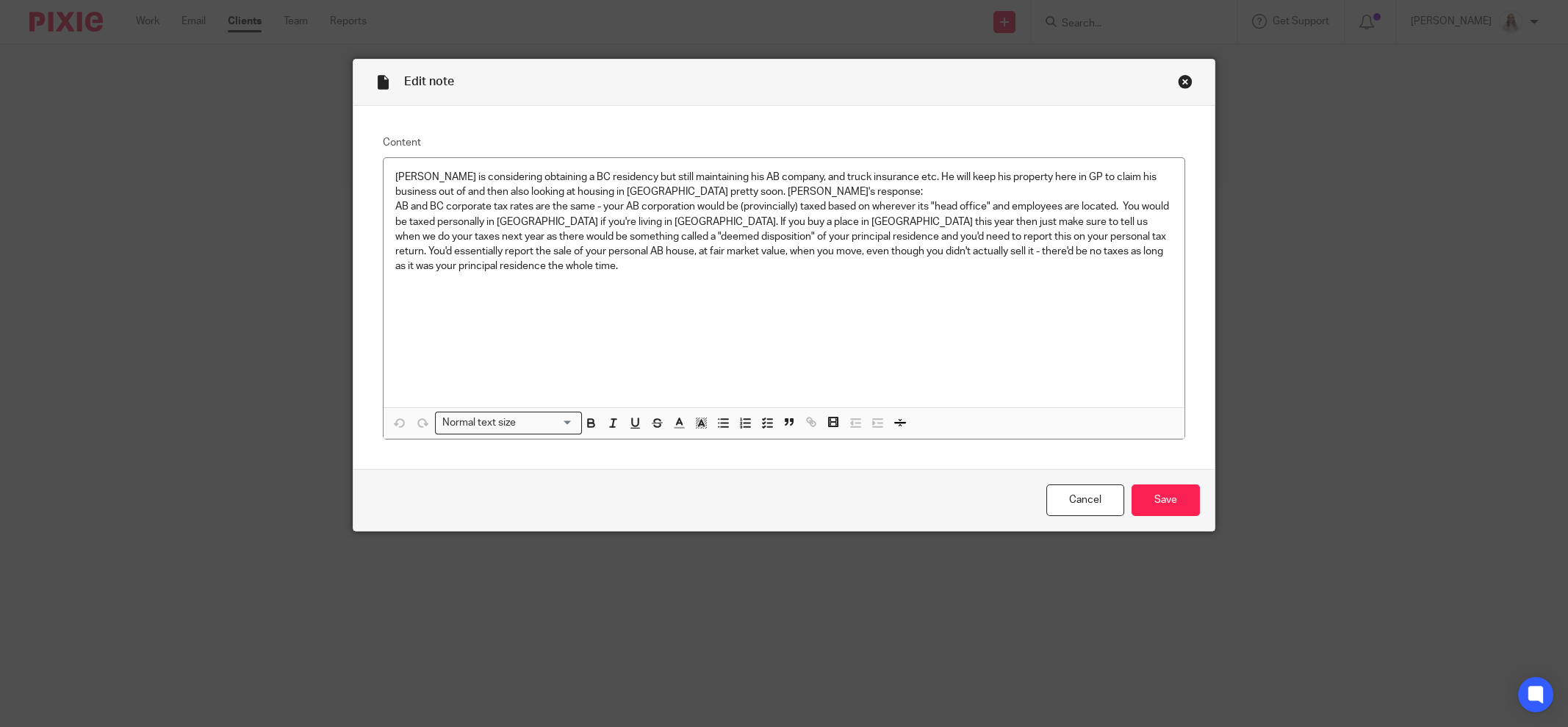
click at [1178, 79] on div "Close this dialog window" at bounding box center [1185, 81] width 15 height 15
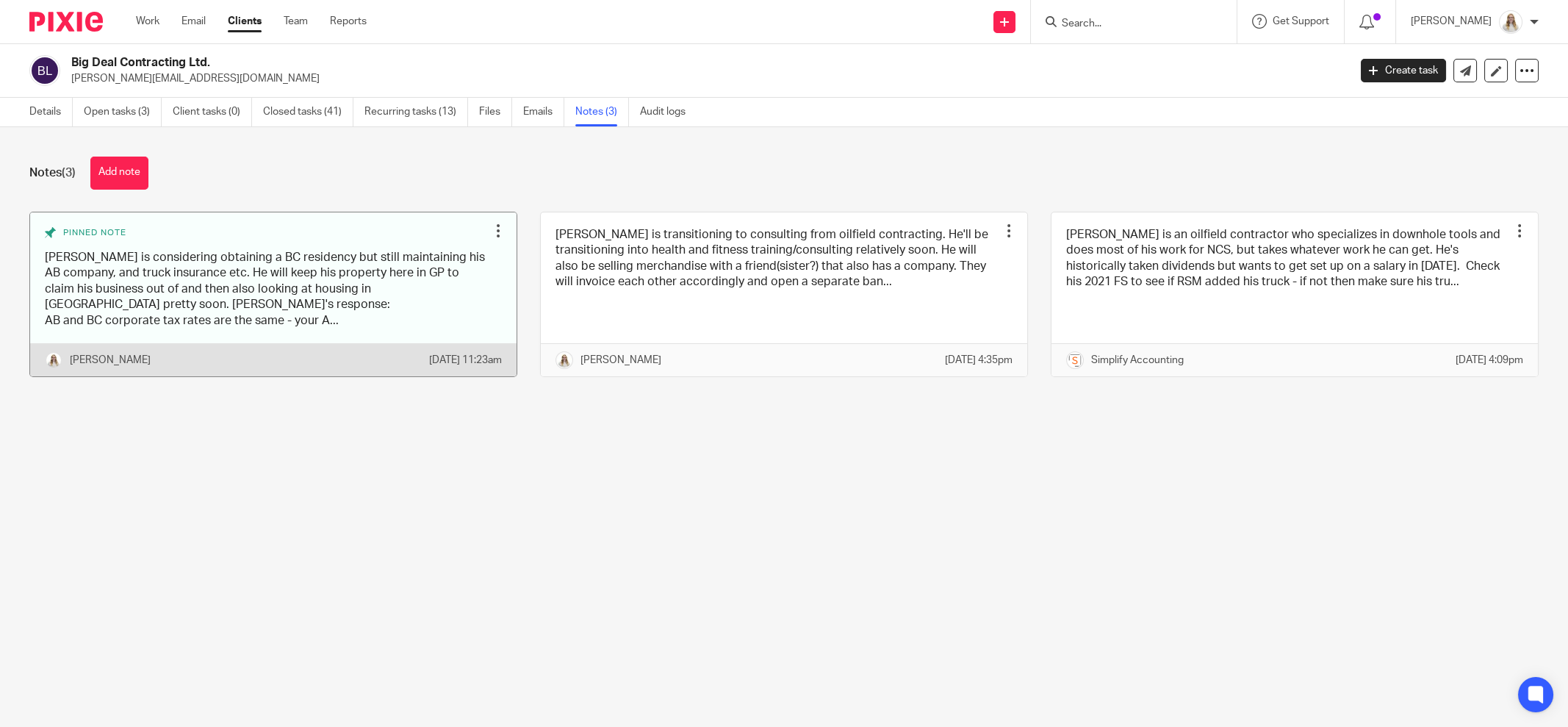
drag, startPoint x: 236, startPoint y: 294, endPoint x: 300, endPoint y: 278, distance: 66.0
click at [236, 294] on link at bounding box center [273, 294] width 486 height 164
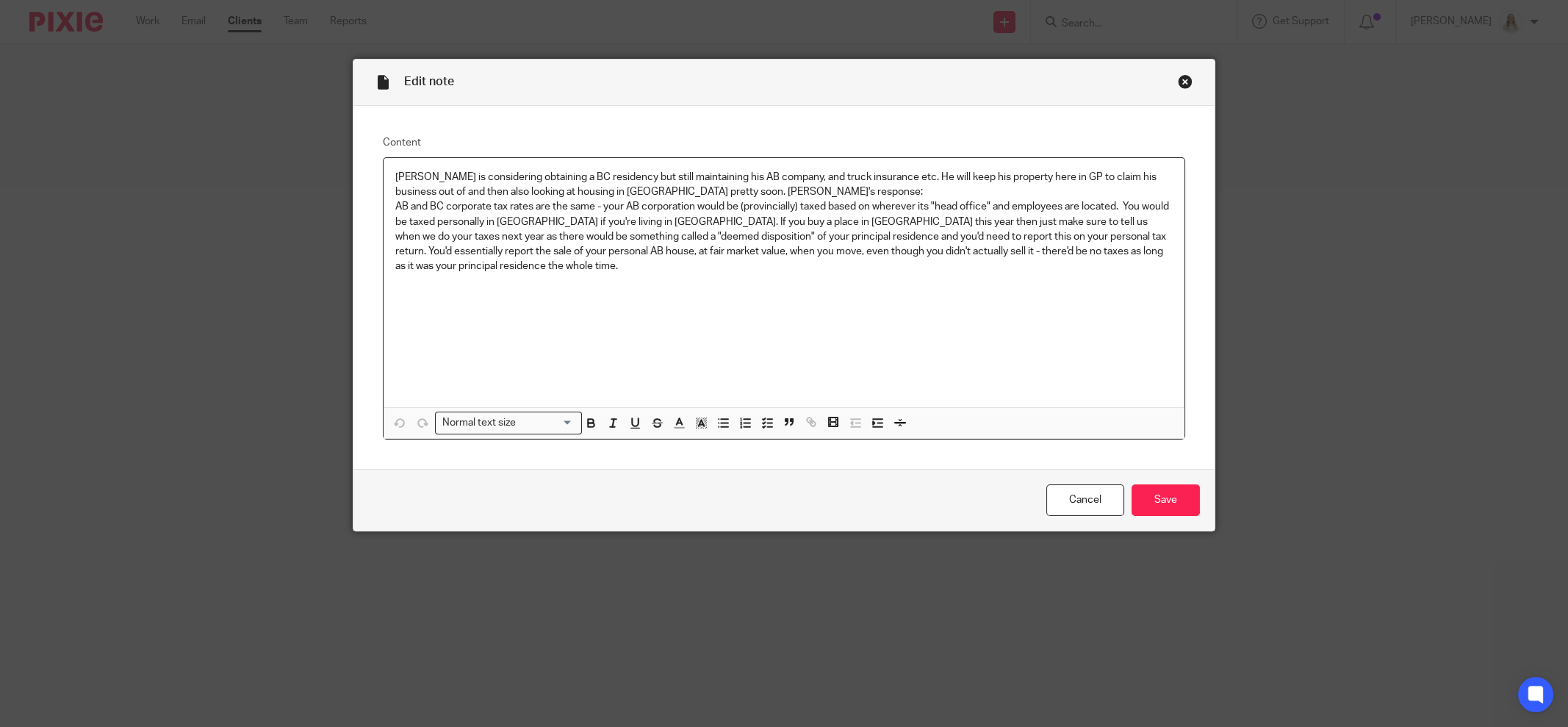
click at [510, 278] on p at bounding box center [783, 281] width 777 height 15
drag, startPoint x: 731, startPoint y: 192, endPoint x: 634, endPoint y: 192, distance: 97.0
click at [634, 192] on p "Jared is considering obtaining a BC residency but still maintaining his AB comp…" at bounding box center [783, 184] width 777 height 30
drag, startPoint x: 769, startPoint y: 296, endPoint x: 767, endPoint y: 304, distance: 8.2
click at [770, 296] on div "Jared is considering obtaining a BC residency but still maintaining his AB comp…" at bounding box center [784, 282] width 800 height 249
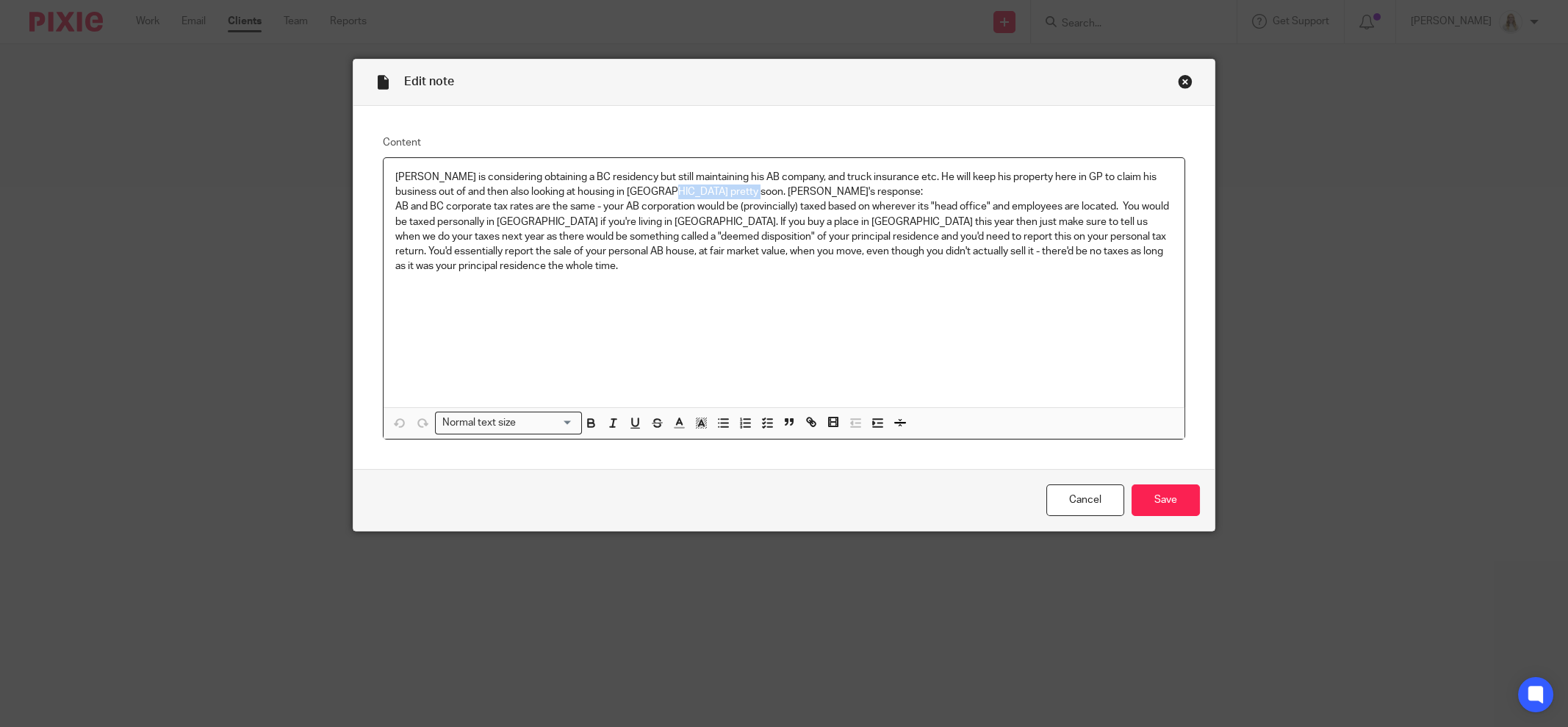
click at [635, 190] on p "Jared is considering obtaining a BC residency but still maintaining his AB comp…" at bounding box center [783, 184] width 777 height 30
click at [633, 189] on p "Jared is considering obtaining a BC residency but still maintaining his AB comp…" at bounding box center [783, 184] width 777 height 30
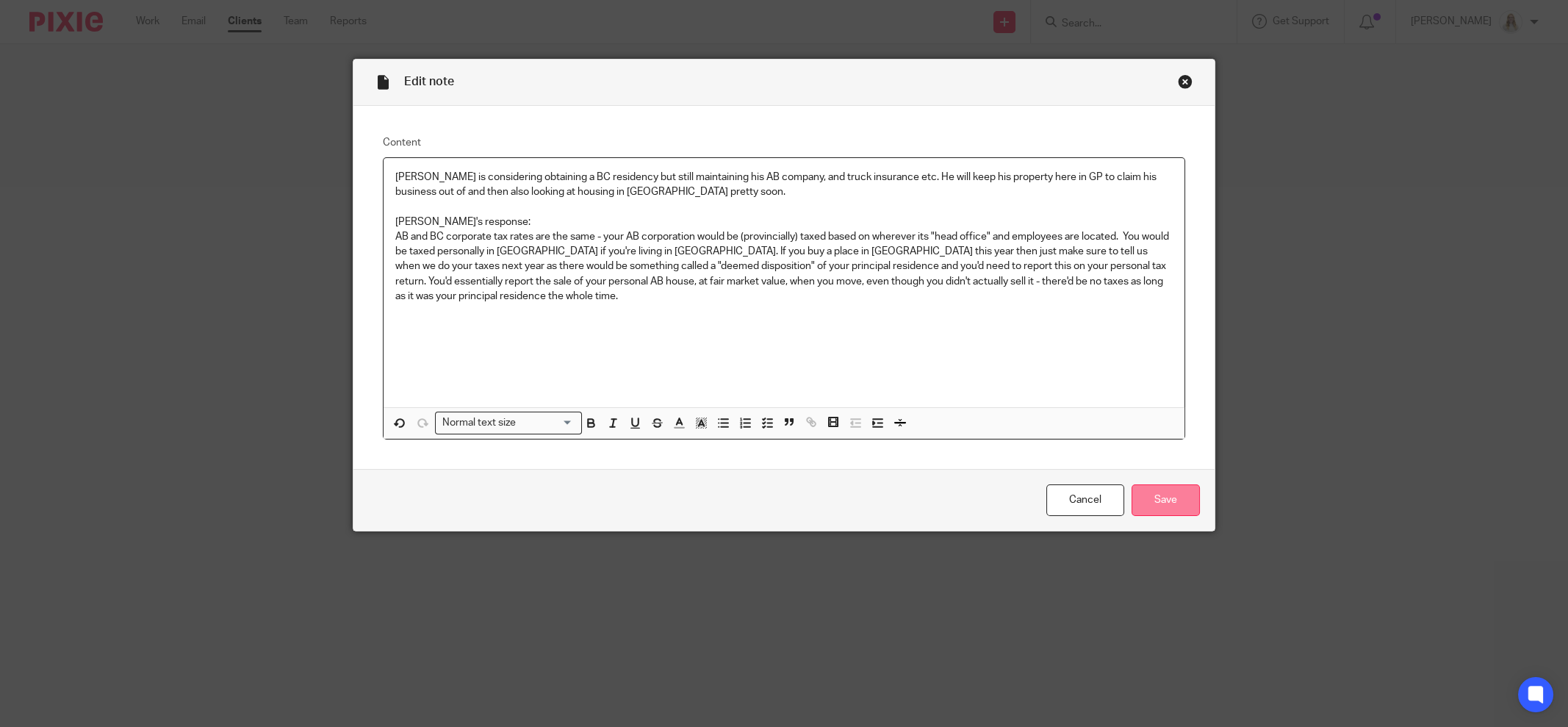
click at [1168, 509] on input "Save" at bounding box center [1165, 500] width 69 height 31
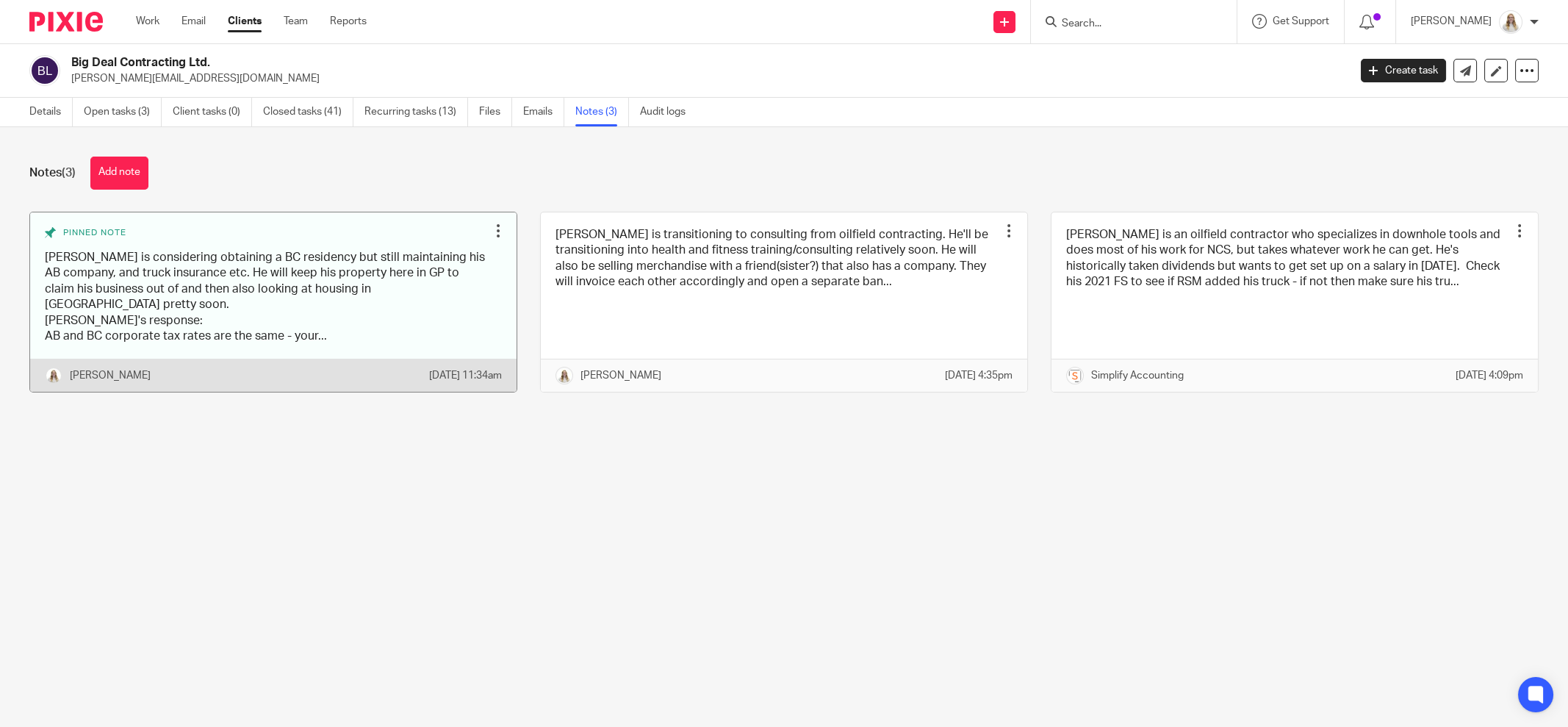
click at [413, 250] on link at bounding box center [273, 302] width 486 height 180
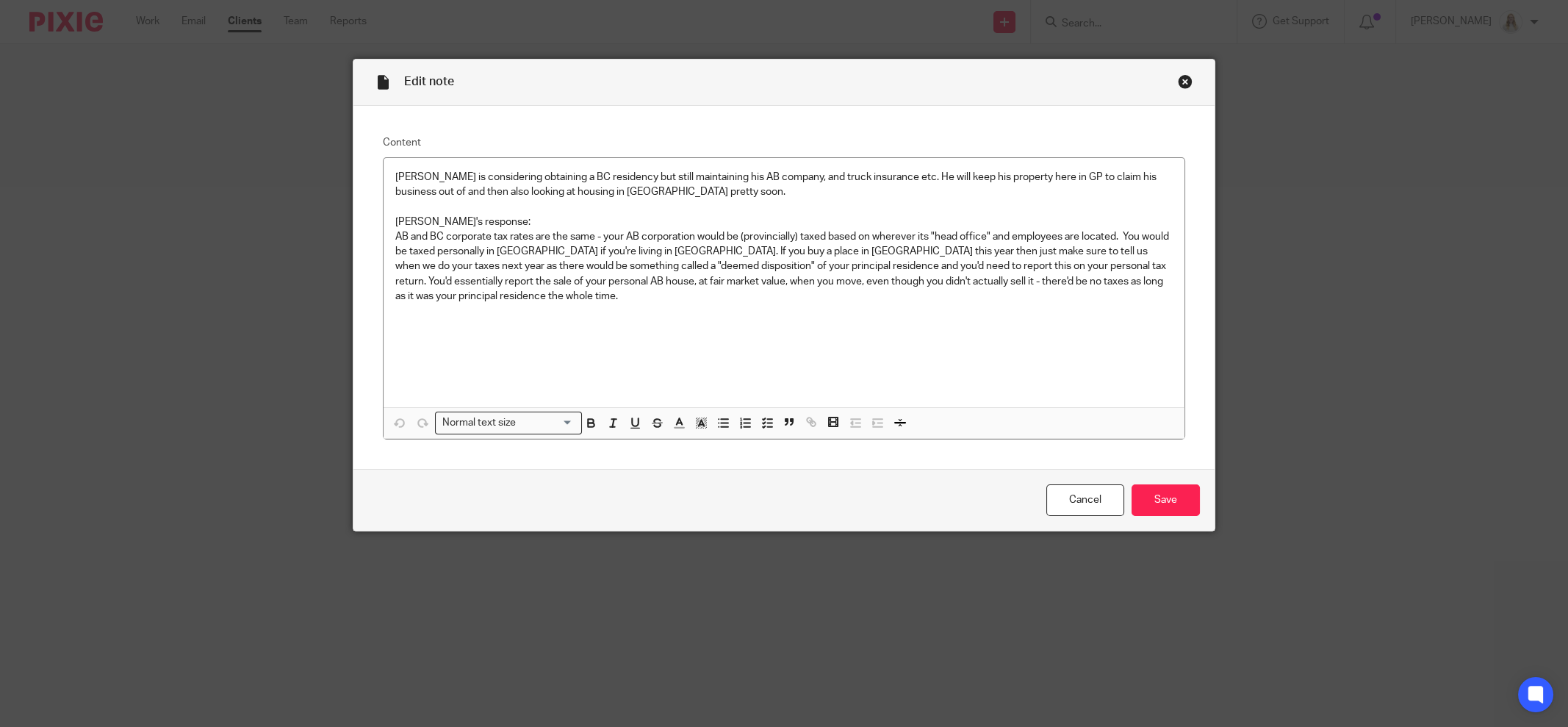
click at [1178, 85] on div "Close this dialog window" at bounding box center [1185, 81] width 15 height 15
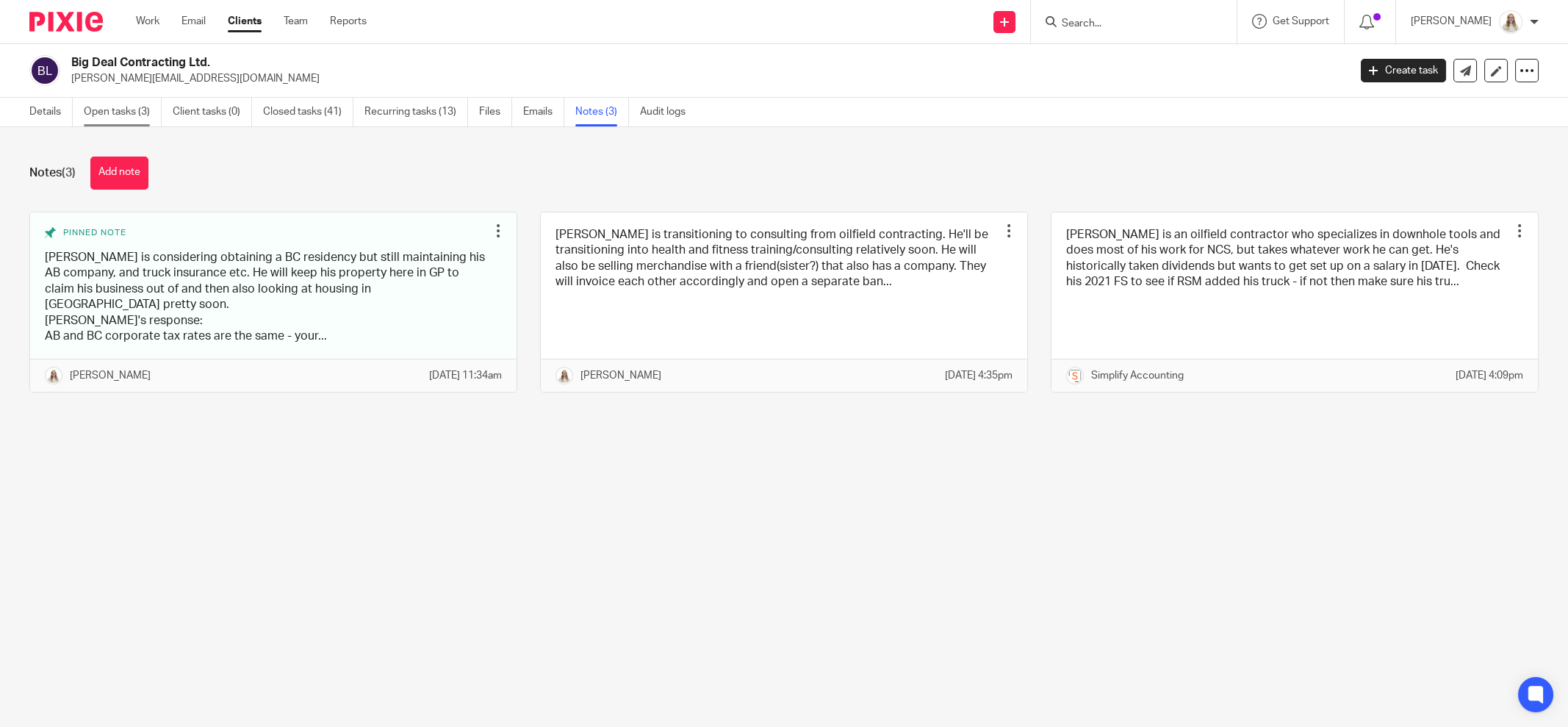
click at [114, 116] on link "Open tasks (3)" at bounding box center [122, 112] width 78 height 29
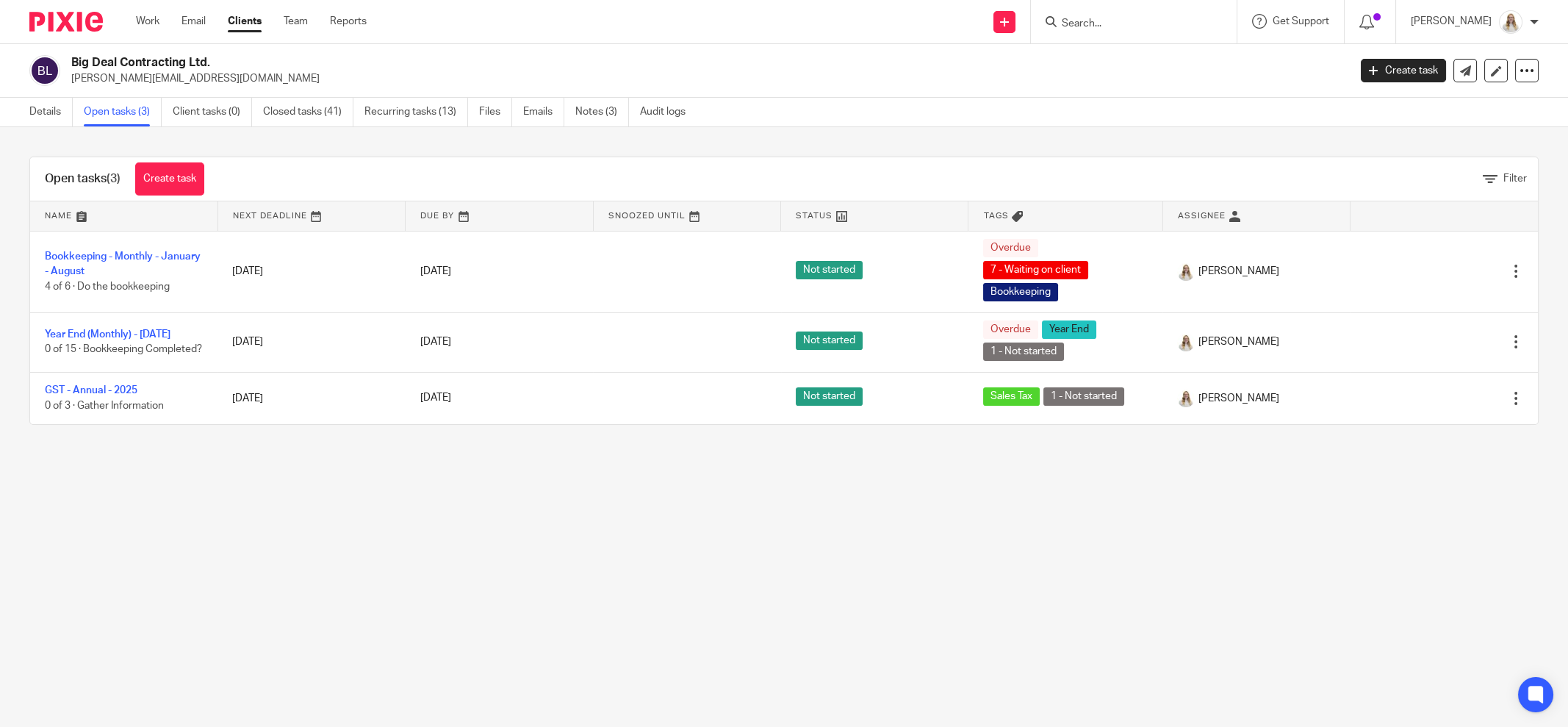
click at [478, 550] on main "Big Deal Contracting Ltd. [PERSON_NAME][EMAIL_ADDRESS][DOMAIN_NAME] Create task…" at bounding box center [784, 363] width 1568 height 727
click at [1056, 557] on main "Big Deal Contracting Ltd. jared-bailey@hotmail.com Create task Update from Comp…" at bounding box center [784, 363] width 1568 height 727
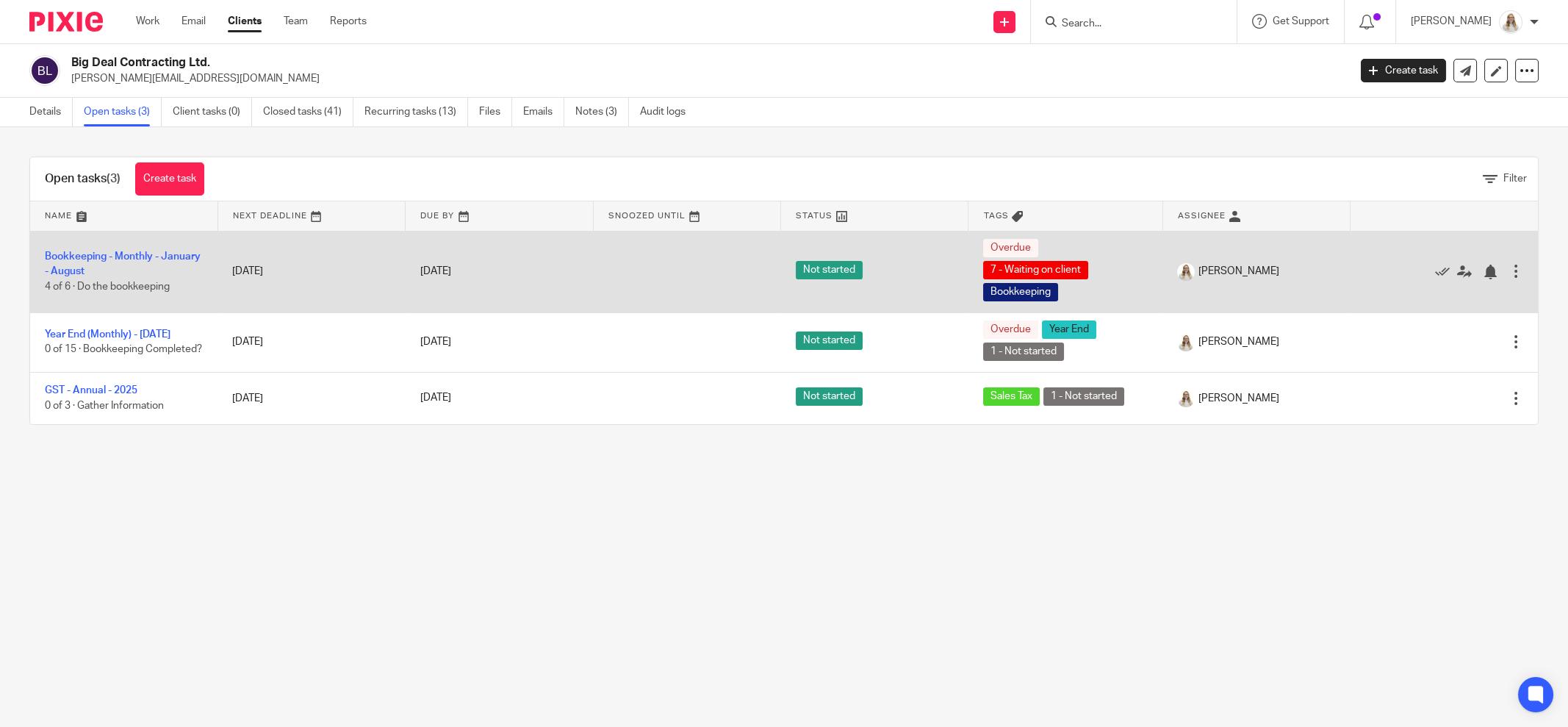
drag, startPoint x: 787, startPoint y: 539, endPoint x: 1502, endPoint y: 245, distance: 773.1
click at [788, 539] on main "Big Deal Contracting Ltd. jared-bailey@hotmail.com Create task Update from Comp…" at bounding box center [784, 363] width 1568 height 727
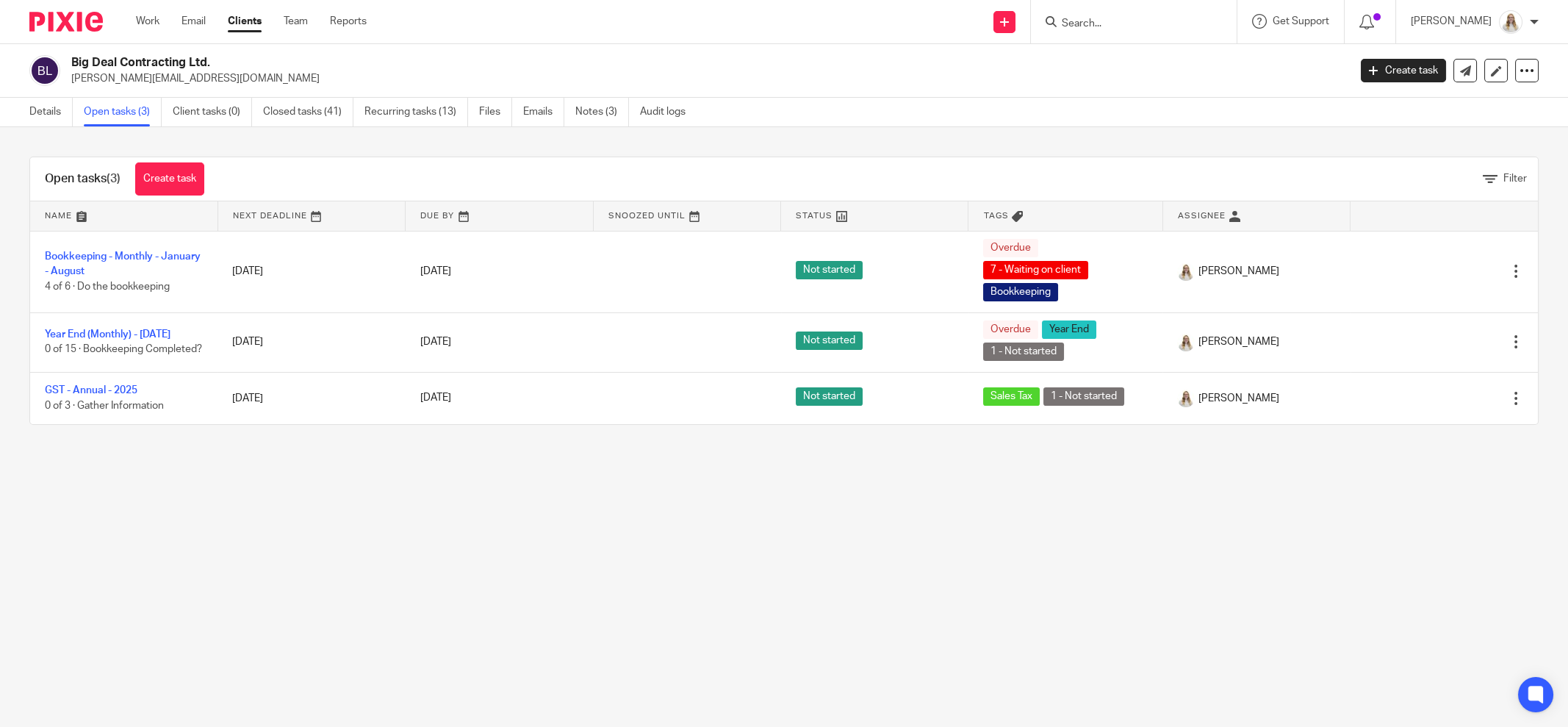
click at [1157, 18] on input "Search" at bounding box center [1126, 23] width 132 height 13
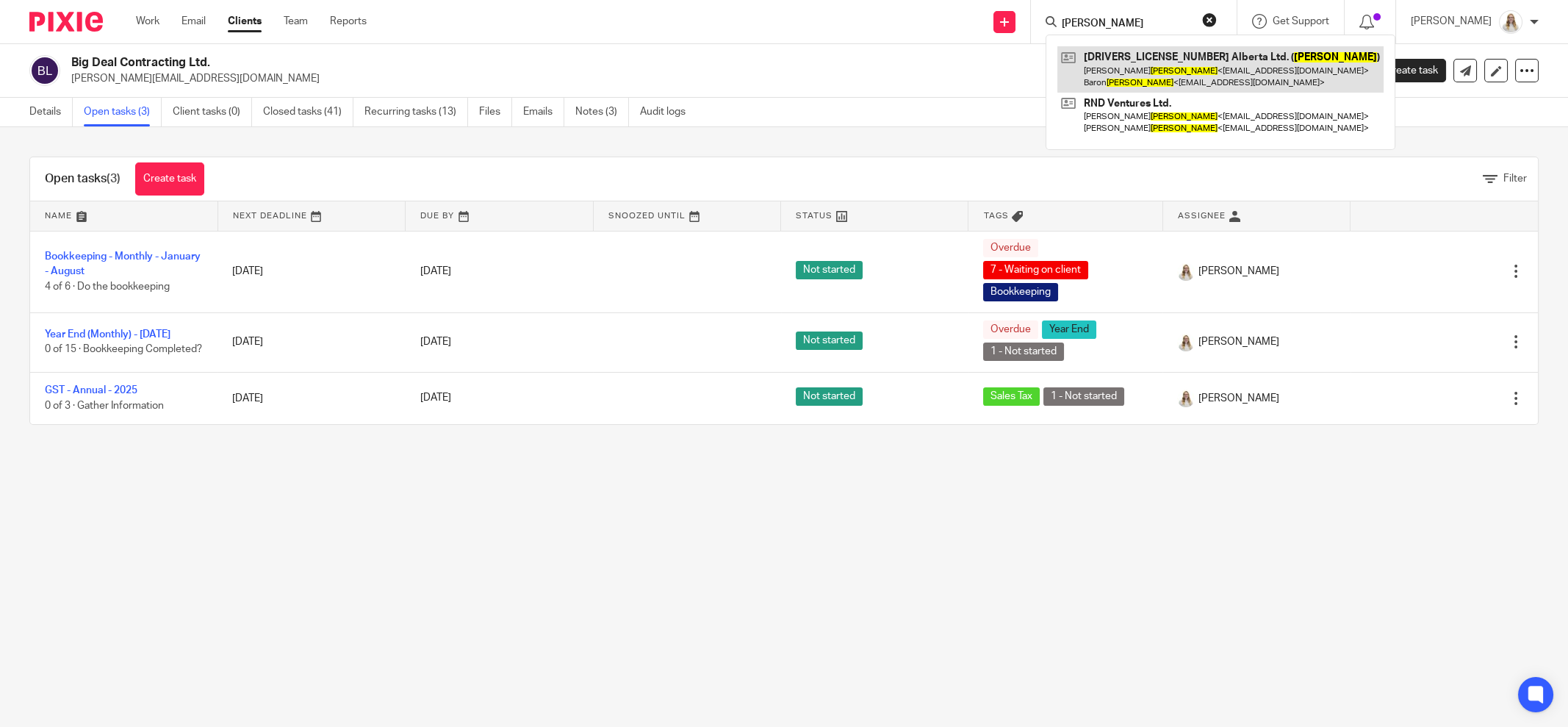
type input "zenner"
drag, startPoint x: 985, startPoint y: 79, endPoint x: 839, endPoint y: 3, distance: 164.6
click at [968, 66] on div "Big Deal Contracting Ltd. jared-bailey@hotmail.com" at bounding box center [705, 70] width 1268 height 31
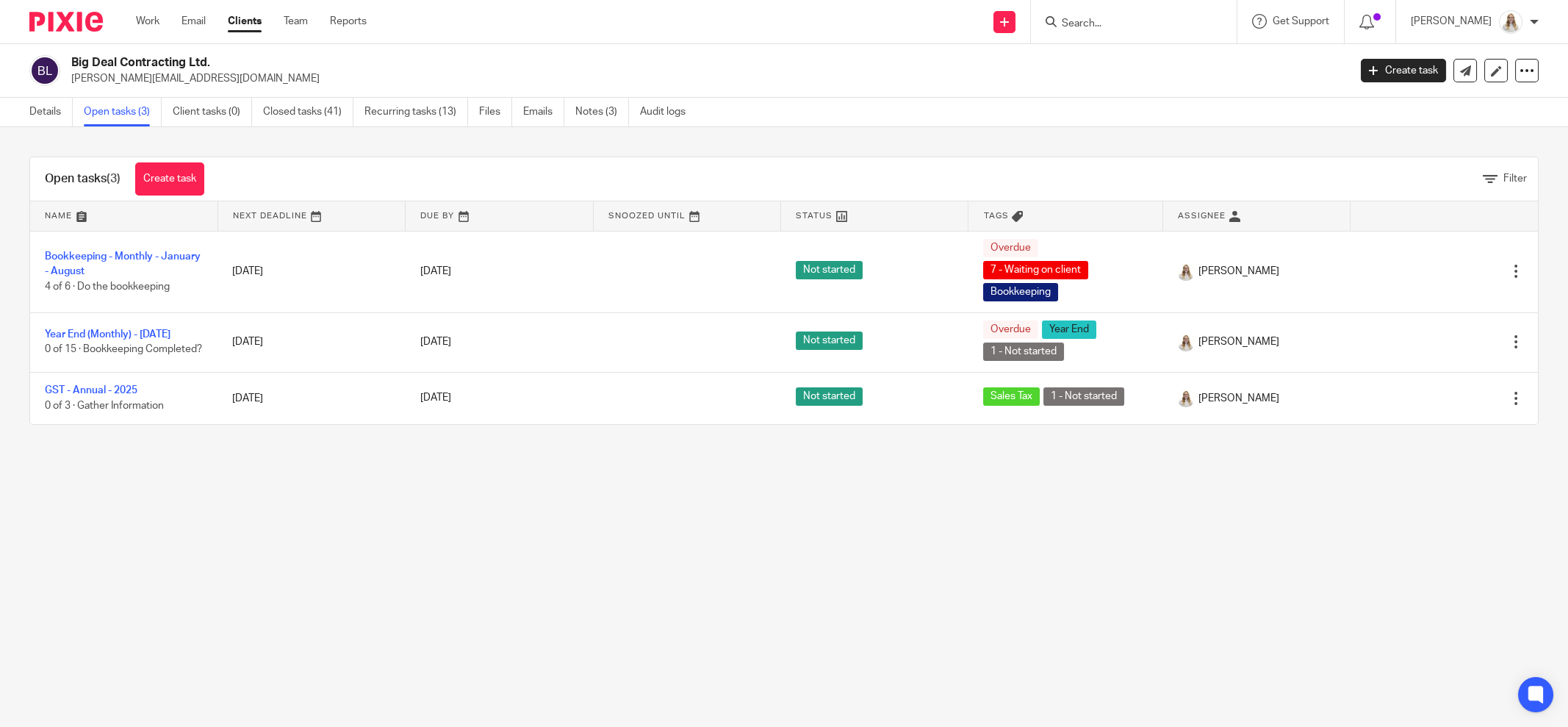
click at [444, 63] on h2 "Big Deal Contracting Ltd." at bounding box center [578, 63] width 1014 height 16
click at [210, 69] on h2 "Big Deal Contracting Ltd." at bounding box center [578, 63] width 1014 height 16
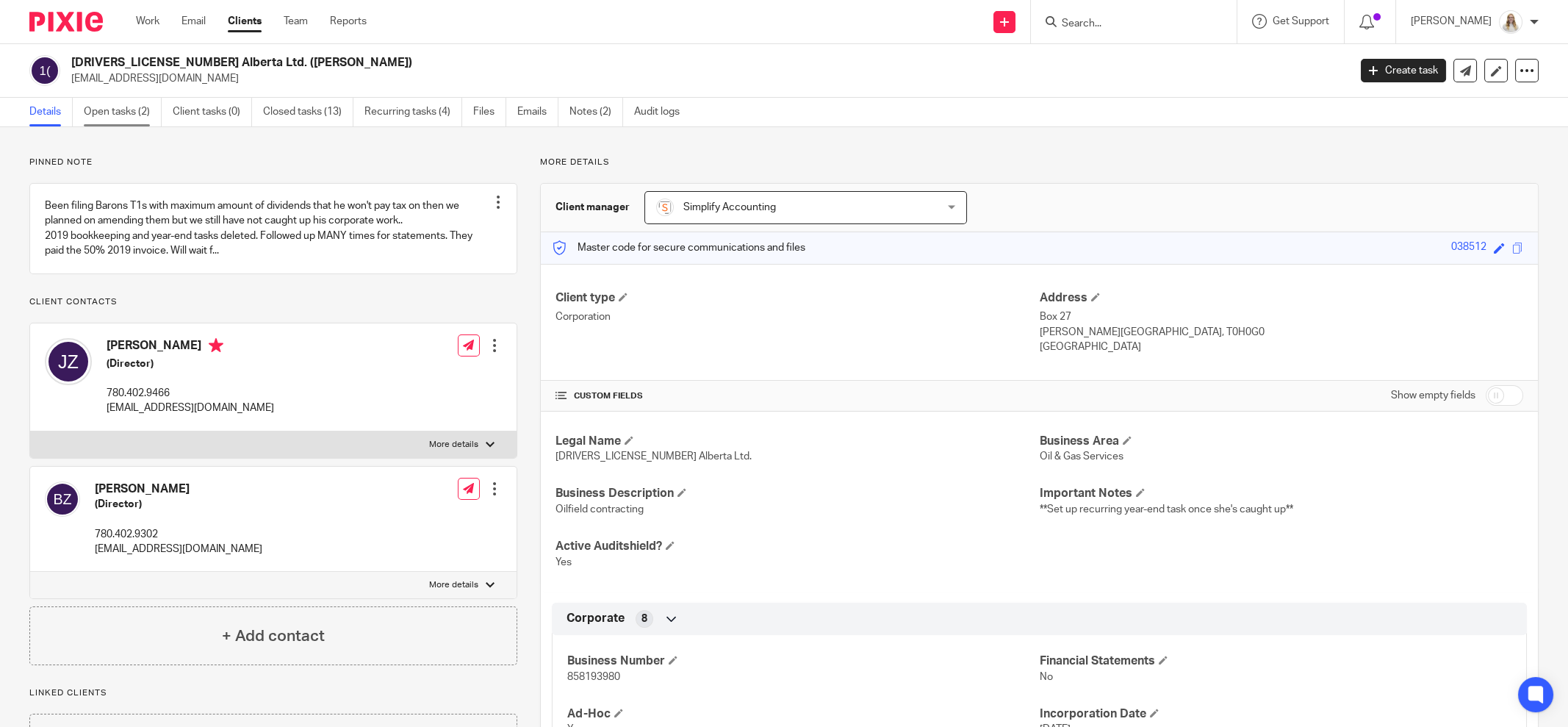
click at [114, 102] on link "Open tasks (2)" at bounding box center [122, 112] width 78 height 29
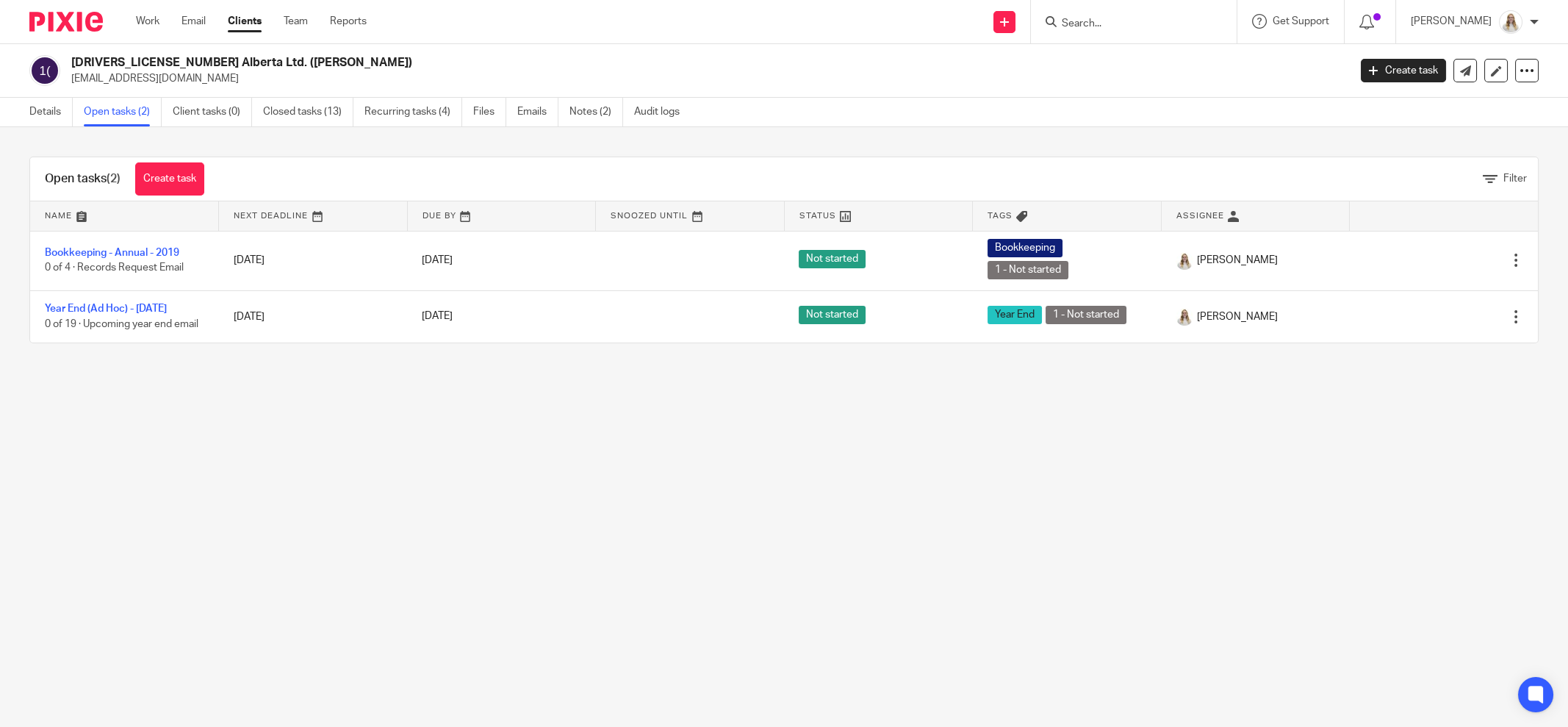
drag, startPoint x: 319, startPoint y: 394, endPoint x: 337, endPoint y: 395, distance: 18.0
click at [324, 394] on main "1296713 Alberta Ltd. (Zenner) jackicksass@hotmail.com Create task Update from C…" at bounding box center [784, 363] width 1568 height 727
click at [1178, 123] on div "Details Open tasks (2) Client tasks (0) Closed tasks (13) Recurring tasks (4) F…" at bounding box center [784, 113] width 1568 height 30
drag, startPoint x: 546, startPoint y: 89, endPoint x: 481, endPoint y: 10, distance: 102.3
click at [547, 89] on div "1296713 Alberta Ltd. (Zenner) jackicksass@hotmail.com Create task Update from C…" at bounding box center [784, 71] width 1568 height 54
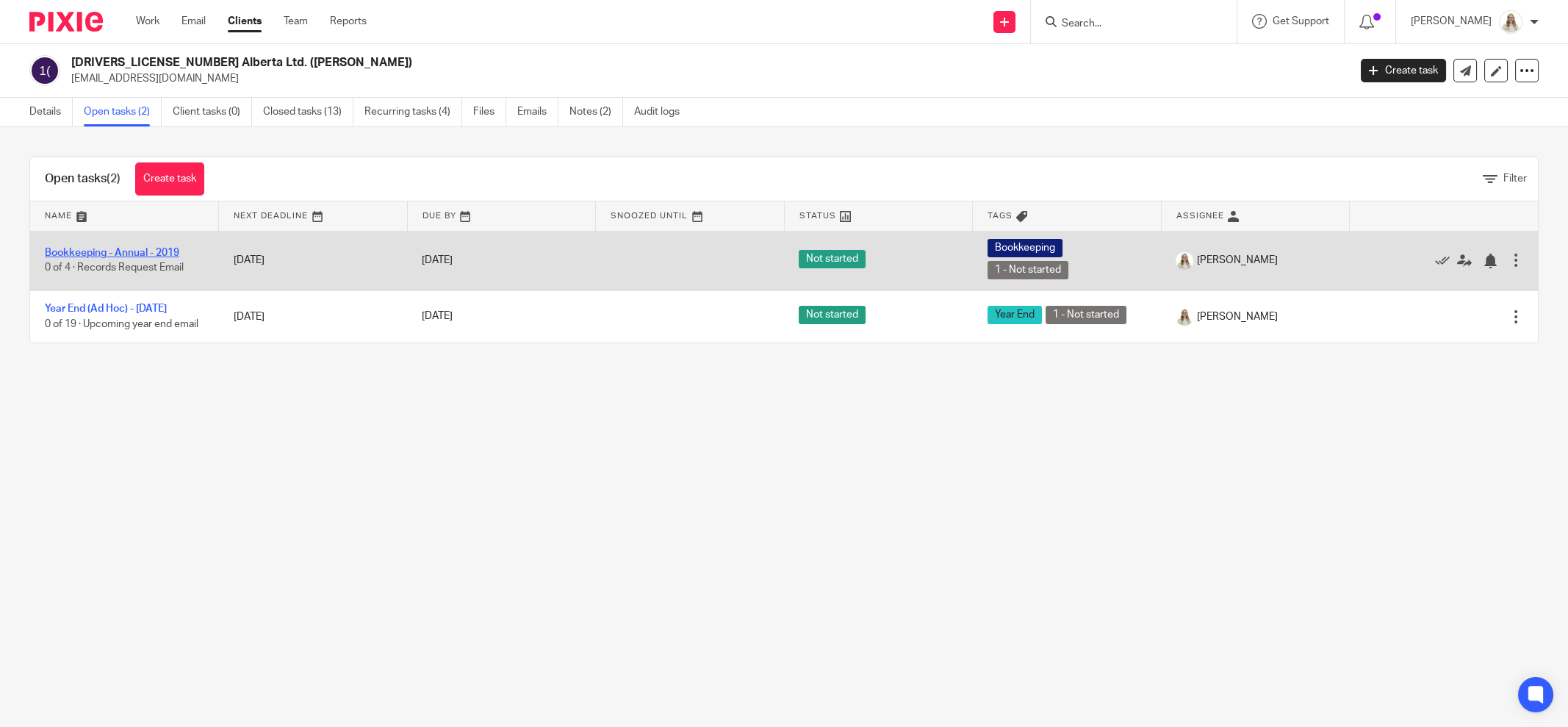
click at [134, 250] on link "Bookkeeping - Annual - 2019" at bounding box center [112, 253] width 135 height 10
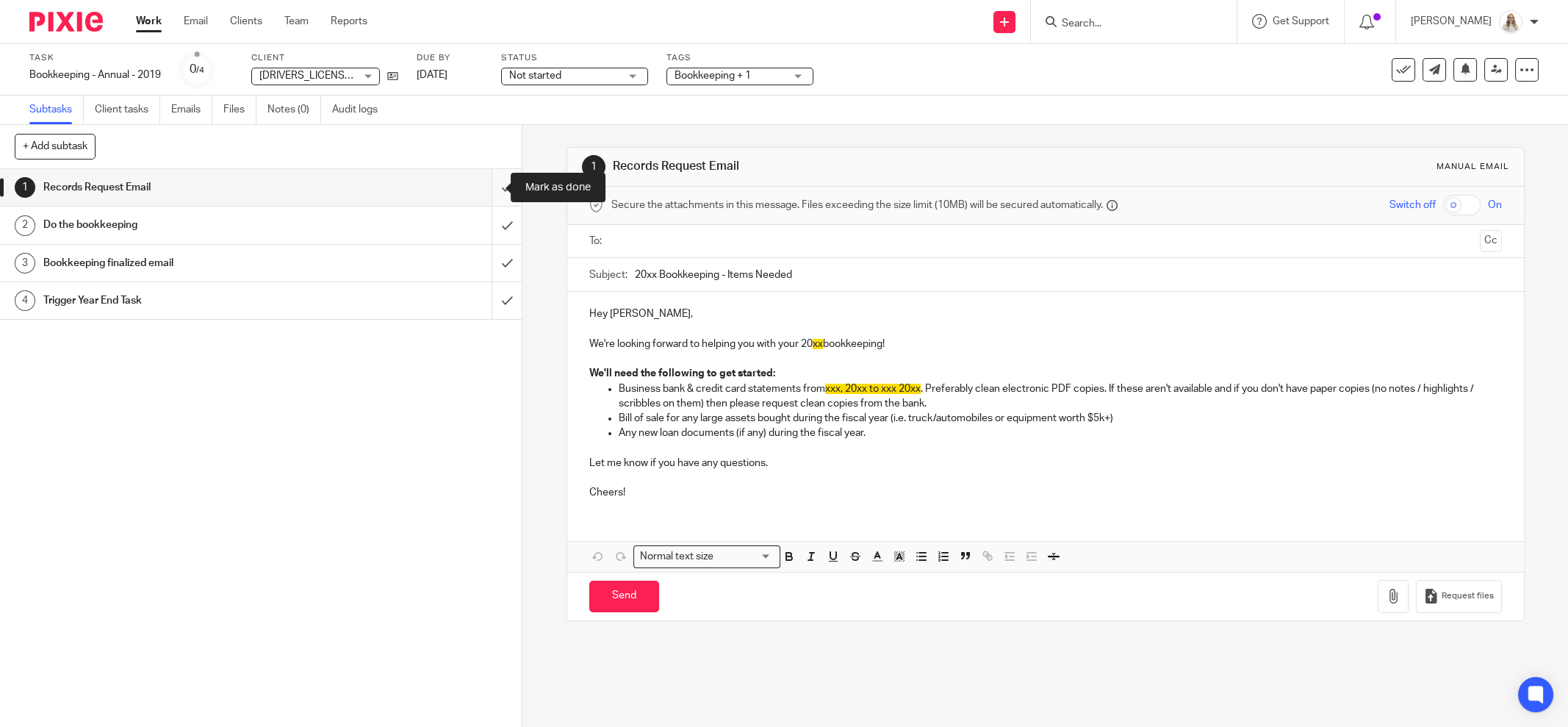
click at [495, 180] on input "submit" at bounding box center [260, 188] width 522 height 36
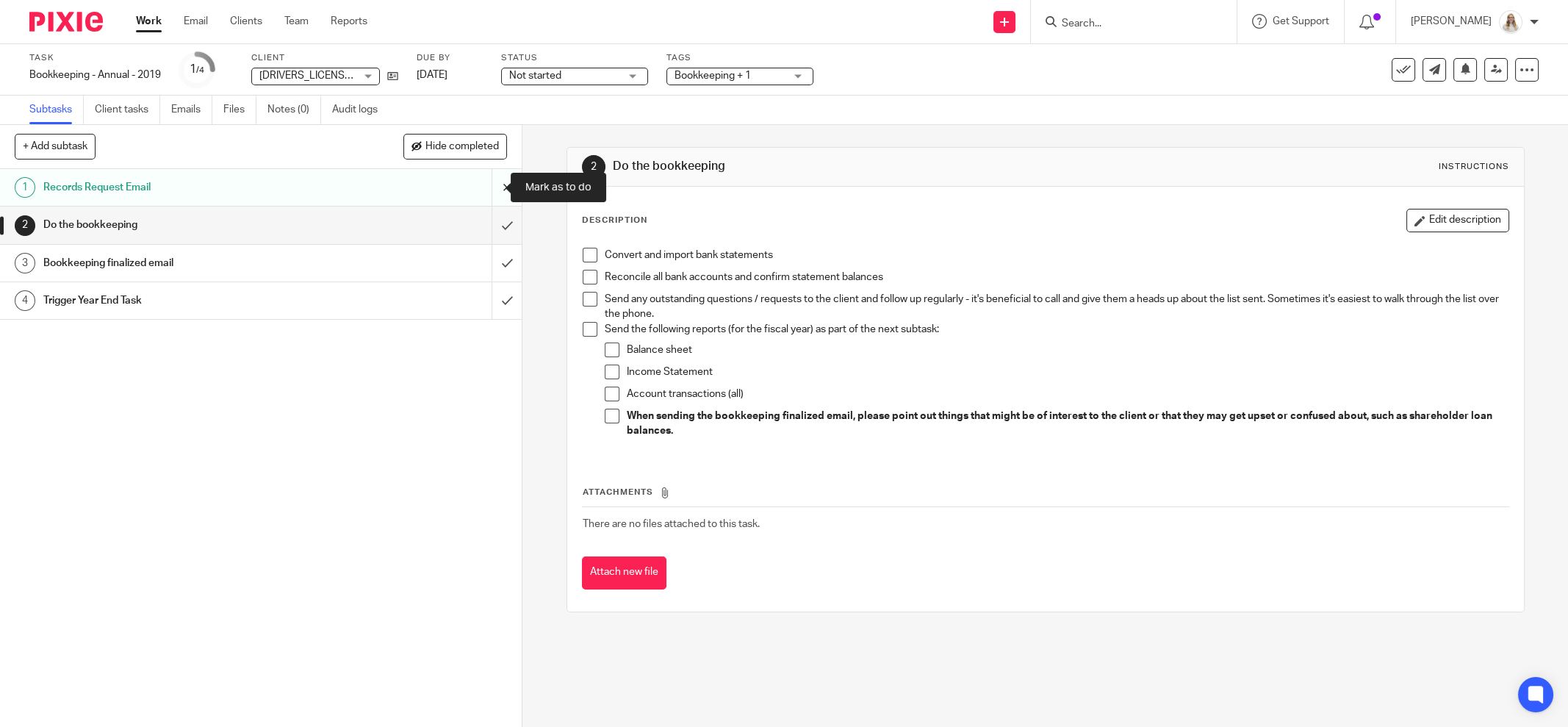
click at [483, 184] on input "submit" at bounding box center [260, 188] width 522 height 36
click at [399, 69] on link at bounding box center [389, 76] width 18 height 15
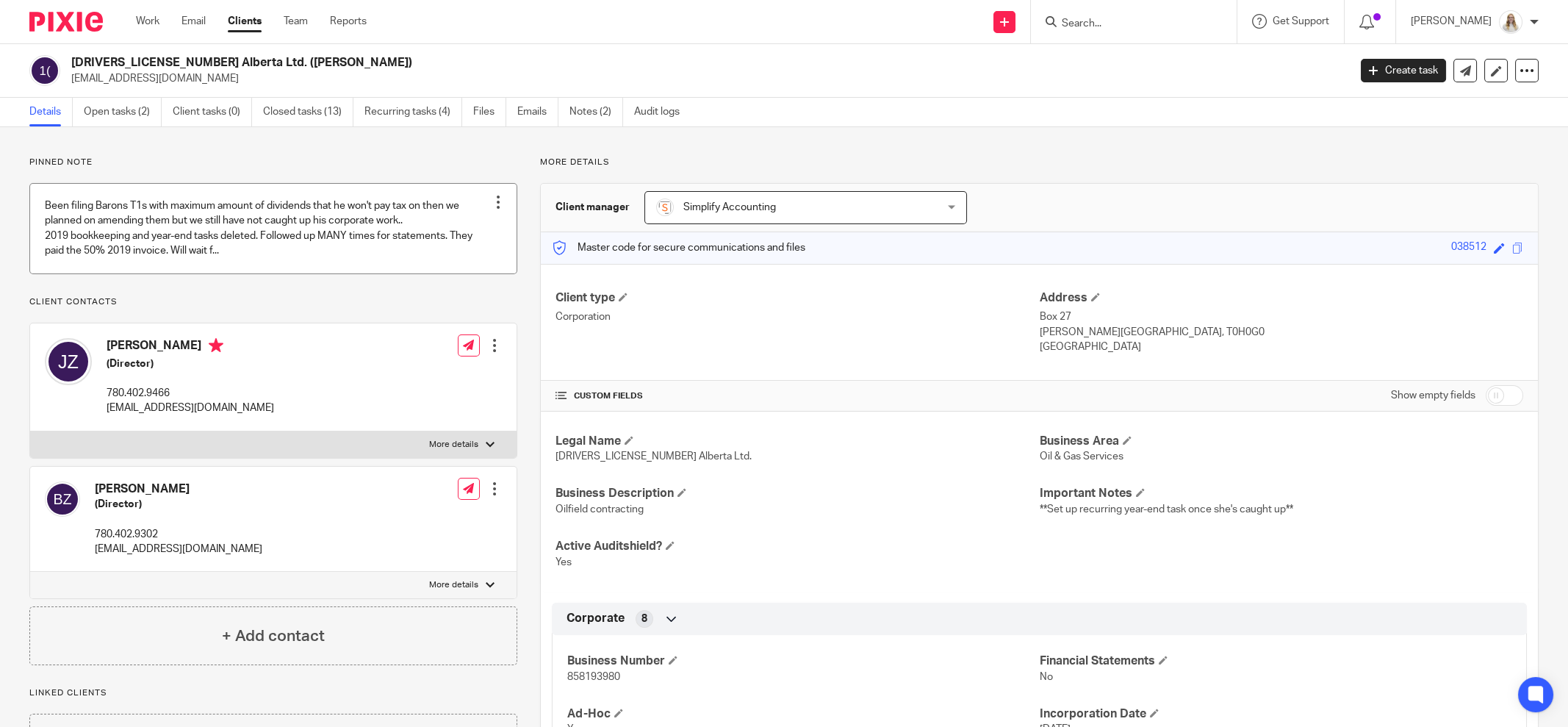
click at [383, 255] on link at bounding box center [273, 228] width 486 height 89
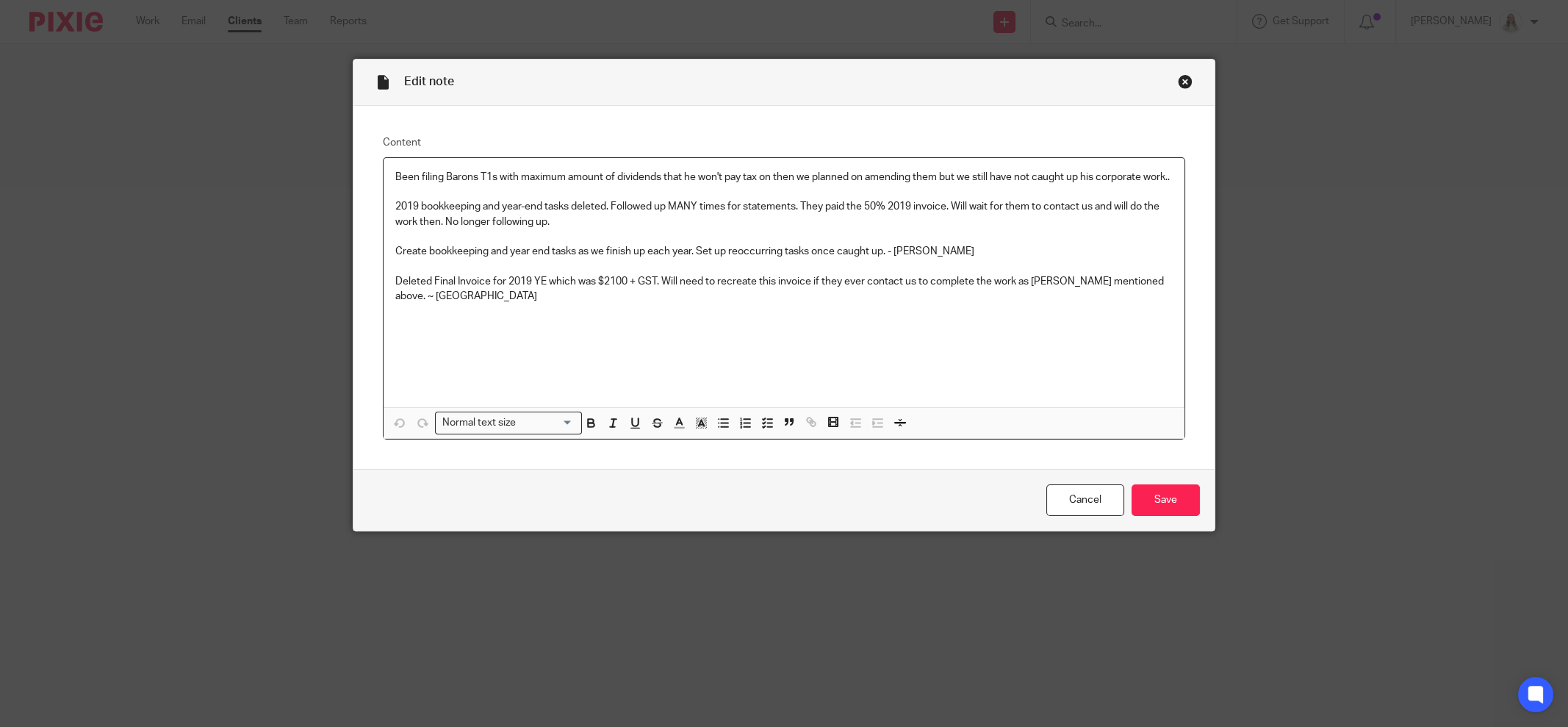
click at [730, 301] on p "Deleted Final Invoice for 2019 YE which was $2100 + GST. Will need to recreate …" at bounding box center [783, 289] width 777 height 30
click at [1178, 83] on div "Close this dialog window" at bounding box center [1185, 81] width 15 height 15
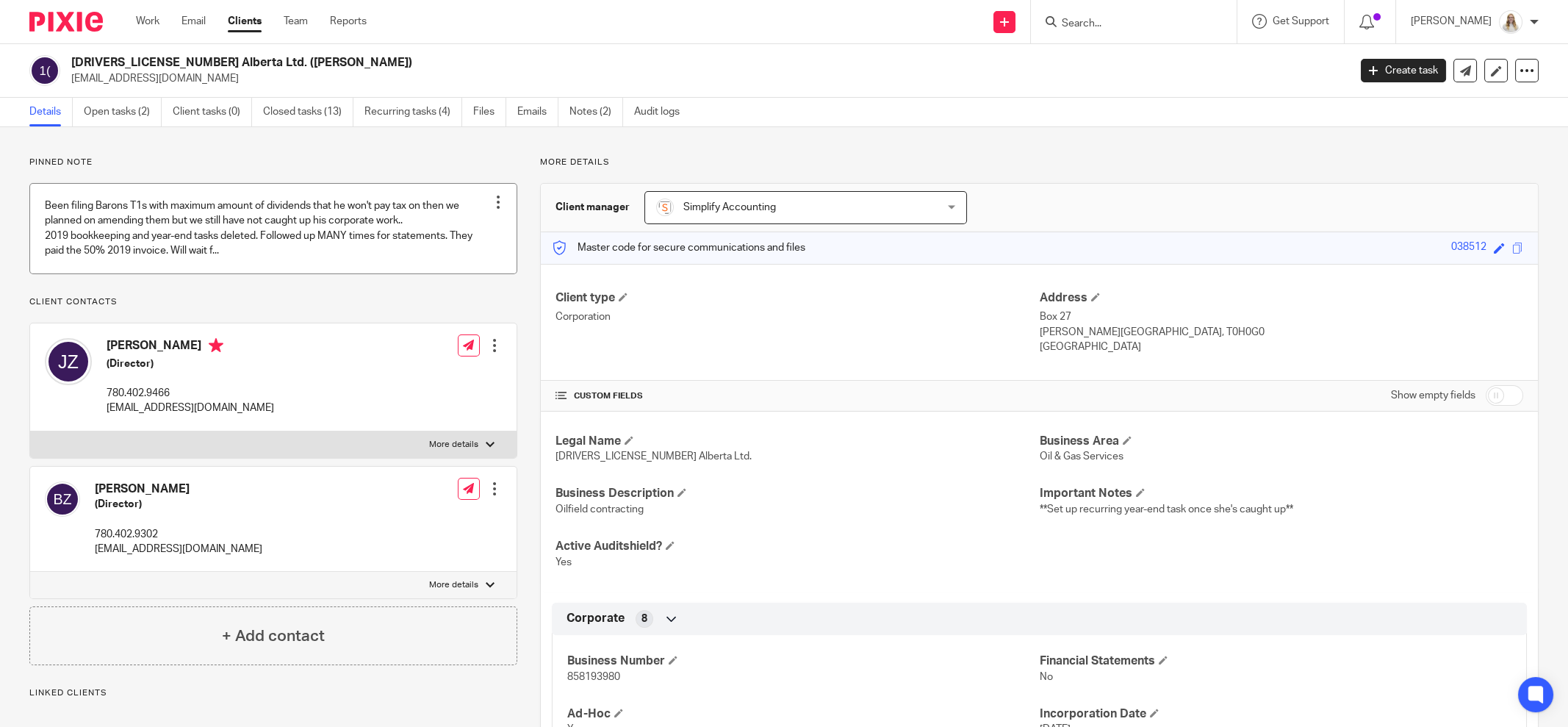
click at [198, 247] on link at bounding box center [273, 228] width 486 height 89
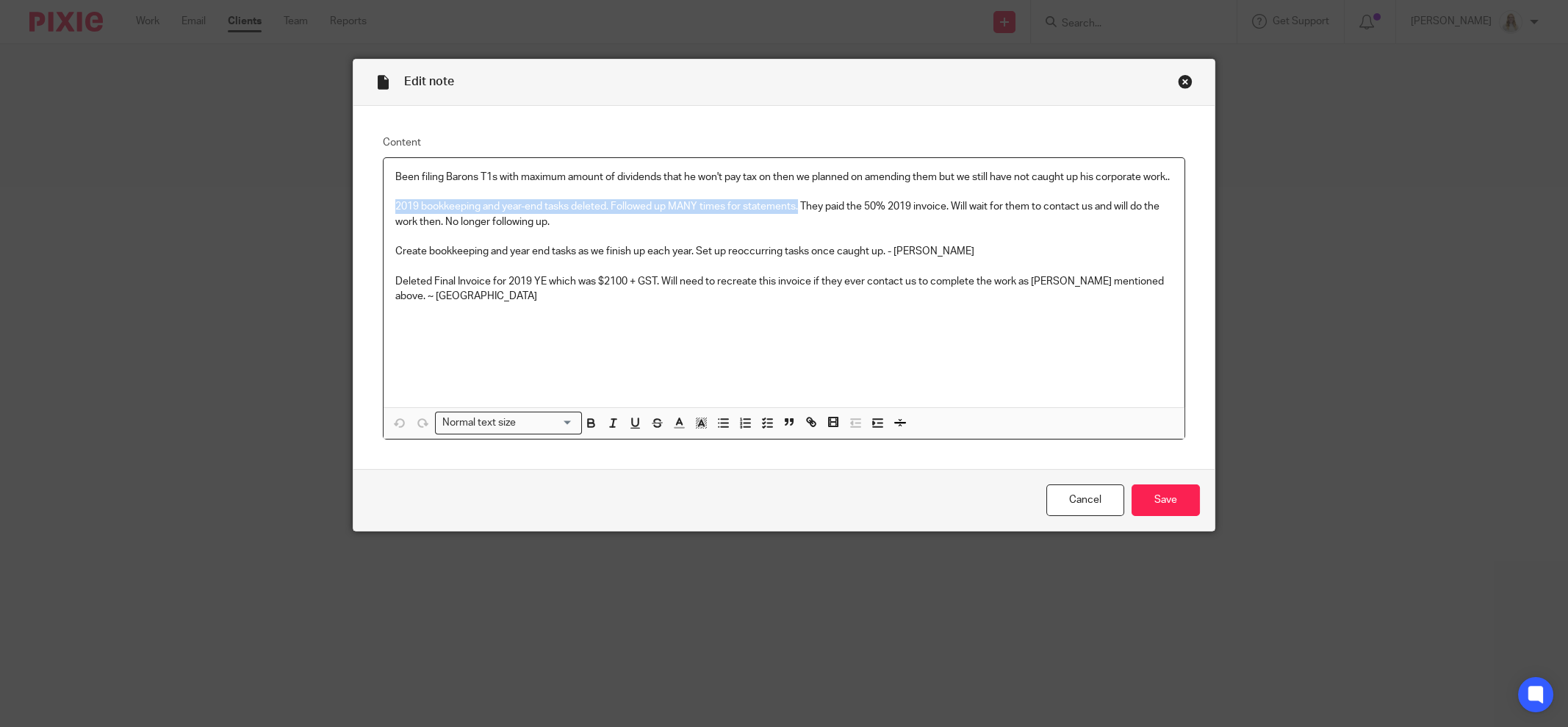
drag, startPoint x: 794, startPoint y: 219, endPoint x: 372, endPoint y: 220, distance: 422.0
click at [372, 220] on div "Content Been filing Barons T1s with maximum amount of dividends that he won't p…" at bounding box center [784, 287] width 861 height 364
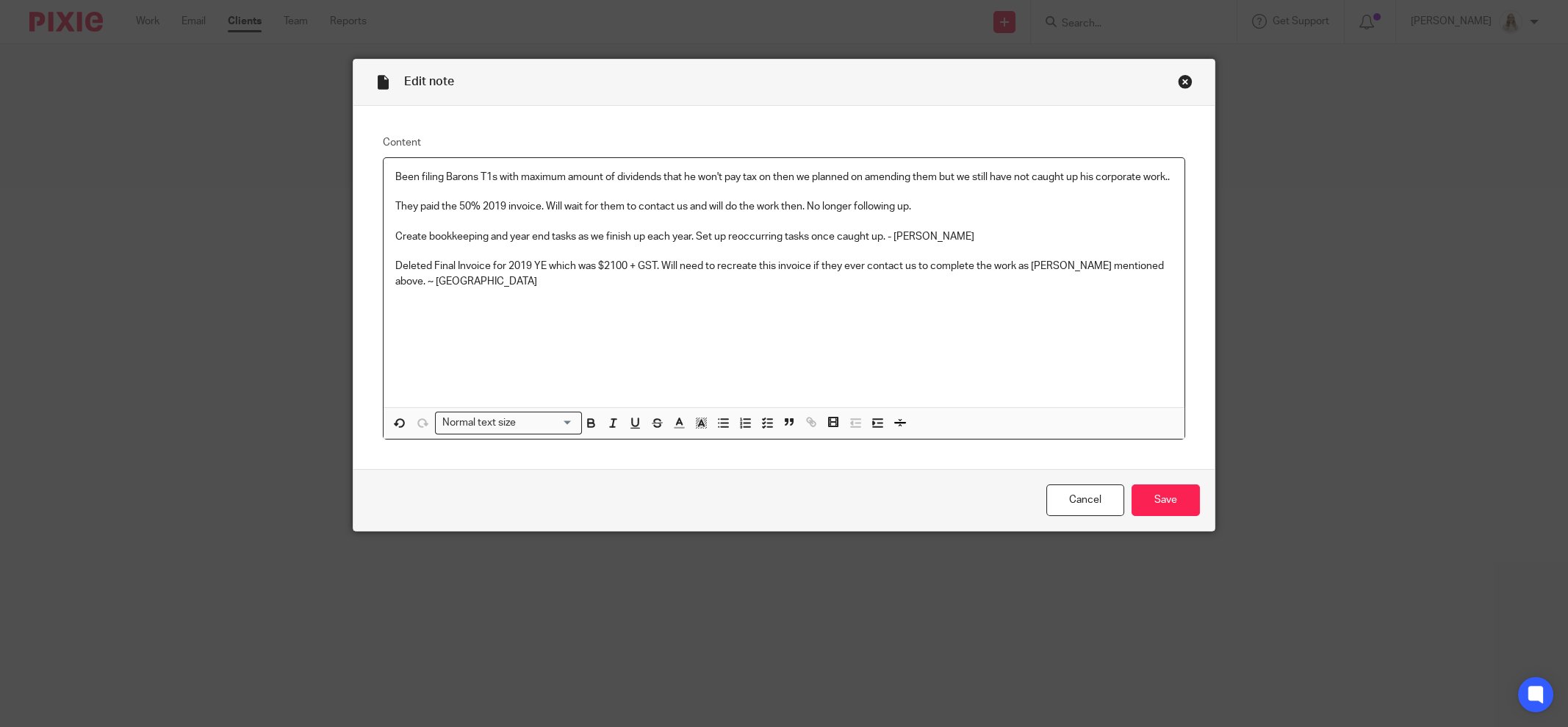
click at [700, 228] on p at bounding box center [783, 221] width 777 height 15
click at [419, 214] on p "They paid the 50% 2019 invoice. Will wait for them to contact us and will do th…" at bounding box center [783, 206] width 777 height 15
drag, startPoint x: 451, startPoint y: 216, endPoint x: 379, endPoint y: 214, distance: 72.0
click at [384, 214] on div "Been filing Barons T1s with maximum amount of dividends that he won't pay tax o…" at bounding box center [784, 282] width 800 height 249
click at [444, 214] on p "50% 2019 invoice. Will wait for them to contact us and will do the work then. N…" at bounding box center [783, 206] width 777 height 15
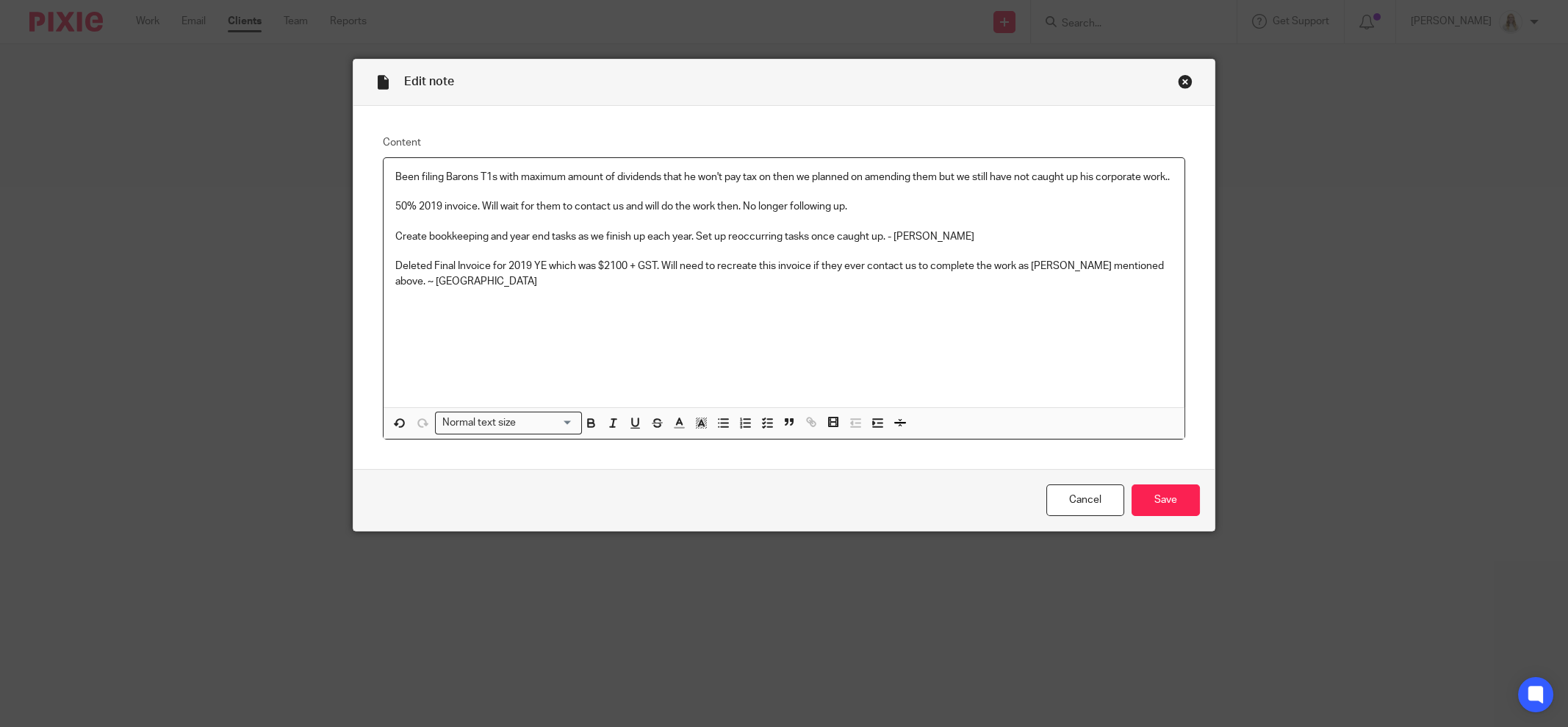
click at [413, 214] on p "50% 2019 invoice. Will wait for them to contact us and will do the work then. N…" at bounding box center [783, 206] width 777 height 15
drag, startPoint x: 848, startPoint y: 220, endPoint x: 511, endPoint y: 215, distance: 337.0
click at [511, 214] on p "50% of 2019 invoice paid. Will wait for them to contact us and will do the work…" at bounding box center [783, 206] width 777 height 15
click at [887, 342] on div "Been filing Barons T1s with maximum amount of dividends that he won't pay tax o…" at bounding box center [784, 282] width 800 height 249
click at [1168, 498] on input "Save" at bounding box center [1165, 500] width 69 height 31
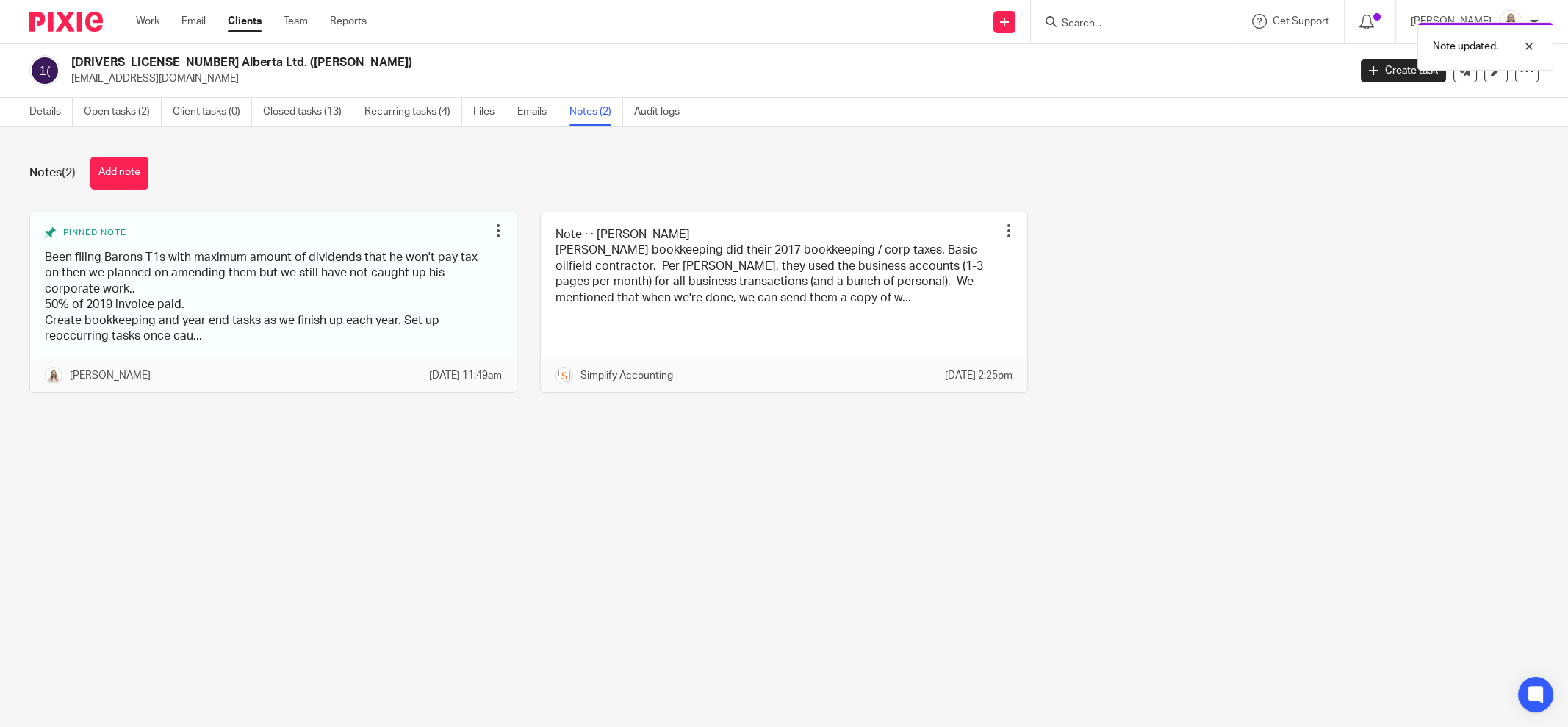
click at [1158, 235] on div "Pinned note Been filing Barons T1s with maximum amount of dividends that he won…" at bounding box center [773, 314] width 1532 height 203
click at [1089, 527] on main "1296713 Alberta Ltd. (Zenner) jackicksass@hotmail.com Create task Update from C…" at bounding box center [784, 363] width 1568 height 727
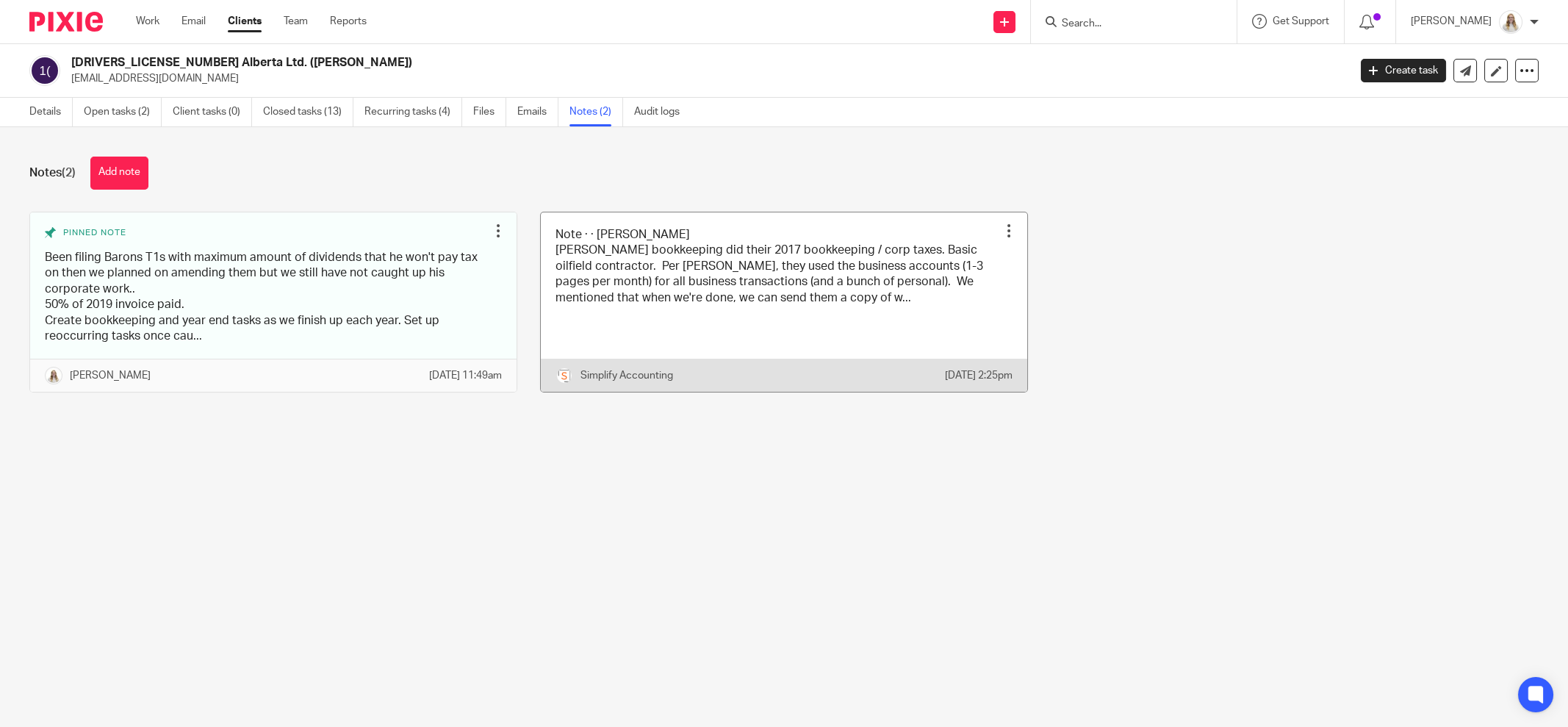
click at [761, 319] on link at bounding box center [784, 302] width 486 height 180
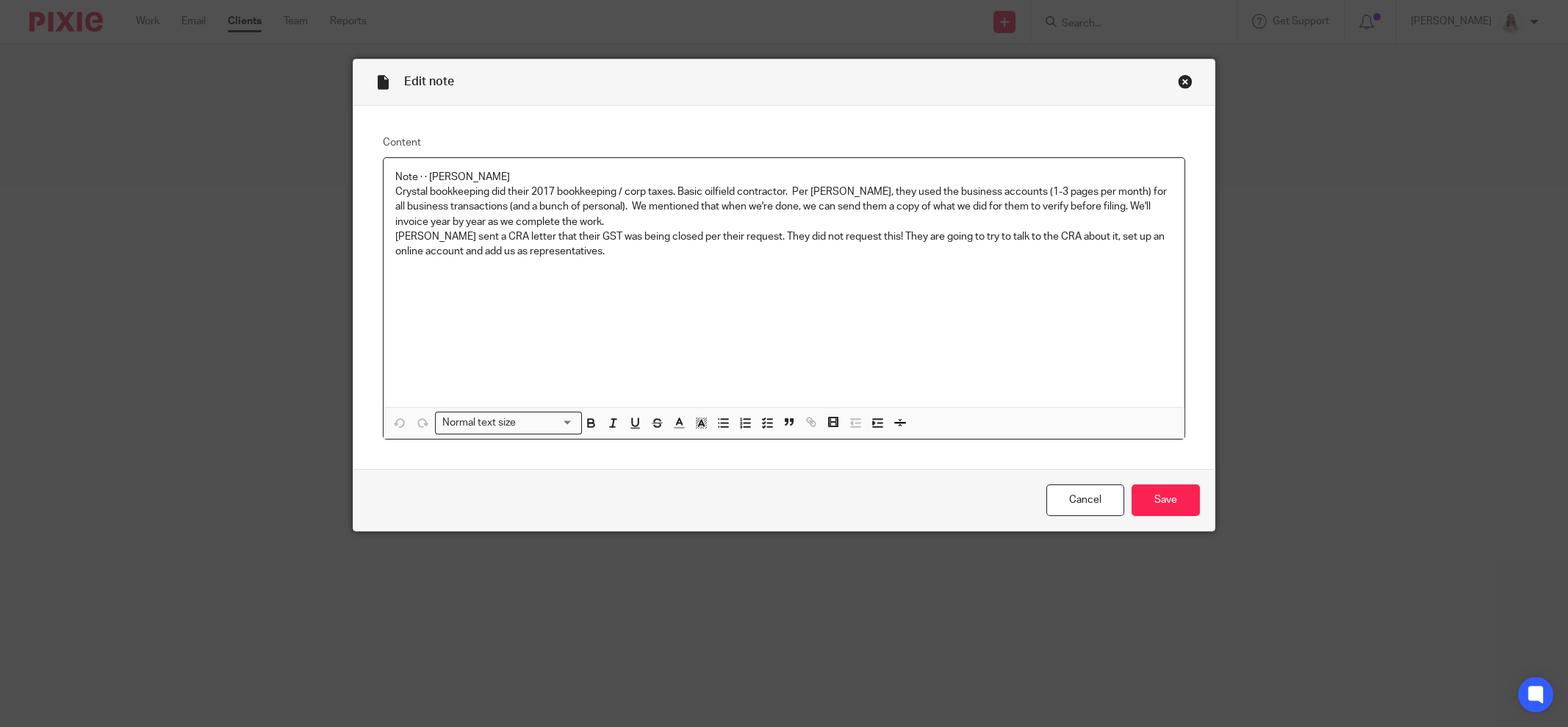
click at [700, 271] on div "Note · · Haley Hunt Crystal bookkeeping did their 2017 bookkeeping / corp taxes…" at bounding box center [784, 282] width 800 height 249
click at [752, 260] on div "Note · · Haley Hunt Crystal bookkeeping did their 2017 bookkeeping / corp taxes…" at bounding box center [784, 282] width 800 height 249
click at [1178, 83] on div "Close this dialog window" at bounding box center [1185, 81] width 15 height 15
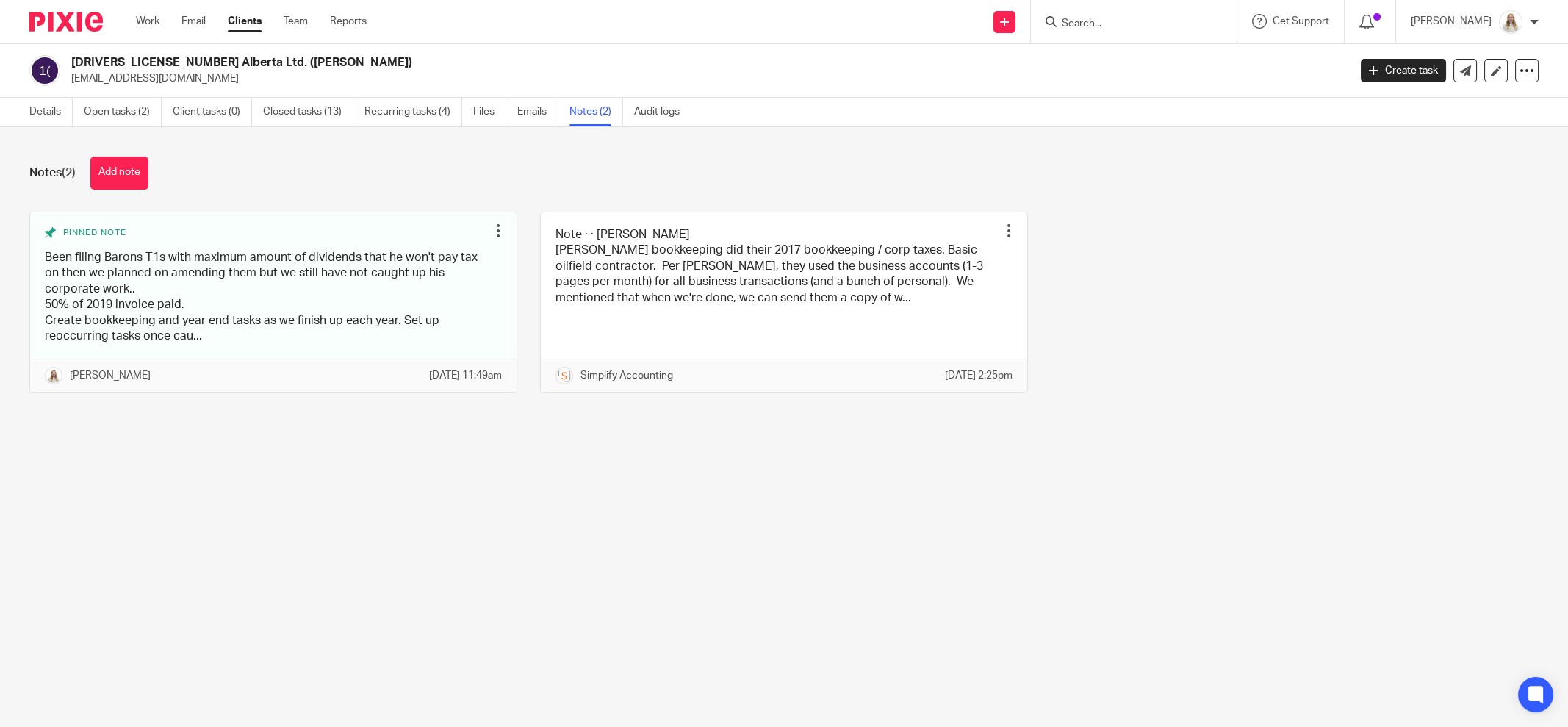
click at [748, 61] on h2 "[DRIVERS_LICENSE_NUMBER] Alberta Ltd. ([PERSON_NAME])" at bounding box center [578, 63] width 1014 height 16
click at [134, 114] on link "Open tasks (2)" at bounding box center [122, 112] width 78 height 29
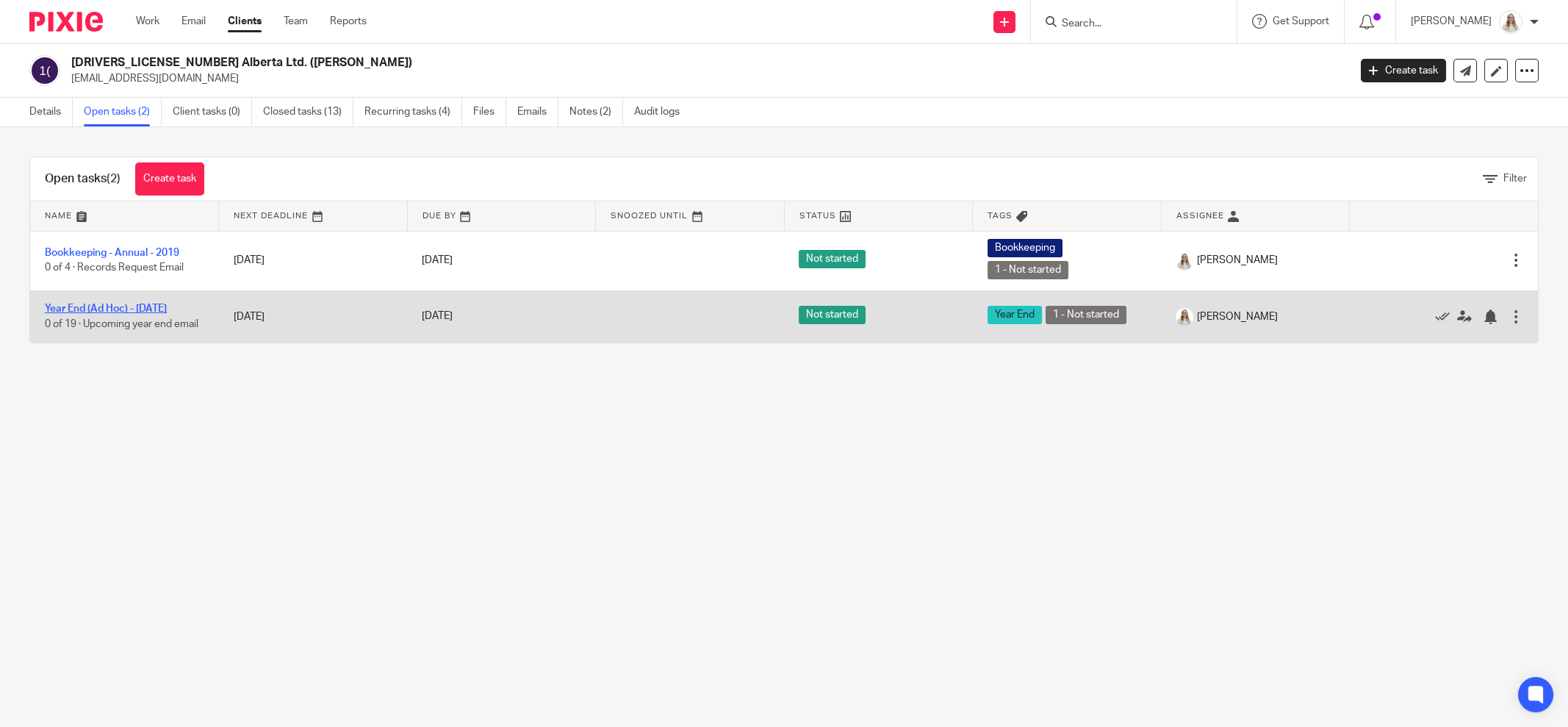
click at [109, 306] on link "Year End (Ad Hoc) - [DATE]" at bounding box center [106, 309] width 122 height 10
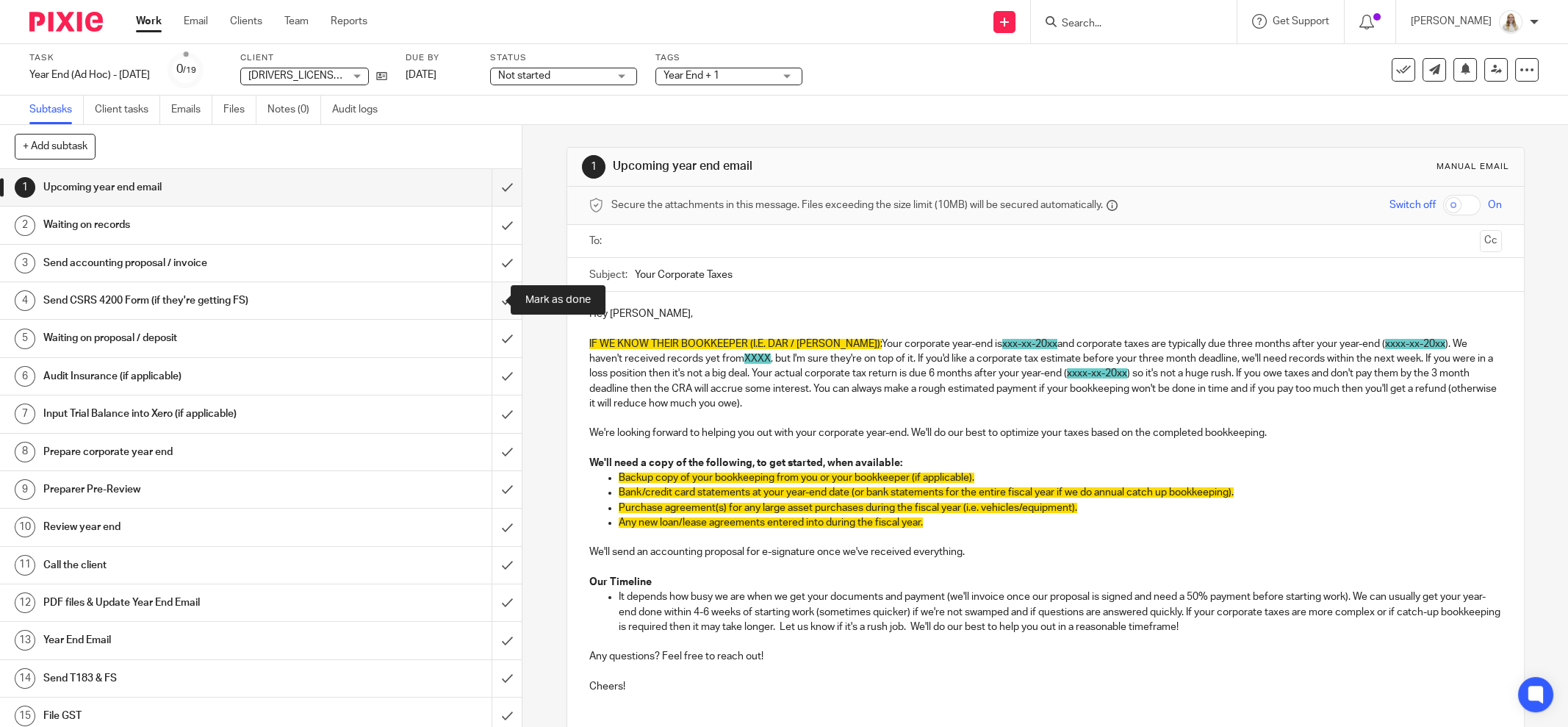
click at [490, 295] on input "submit" at bounding box center [260, 301] width 522 height 36
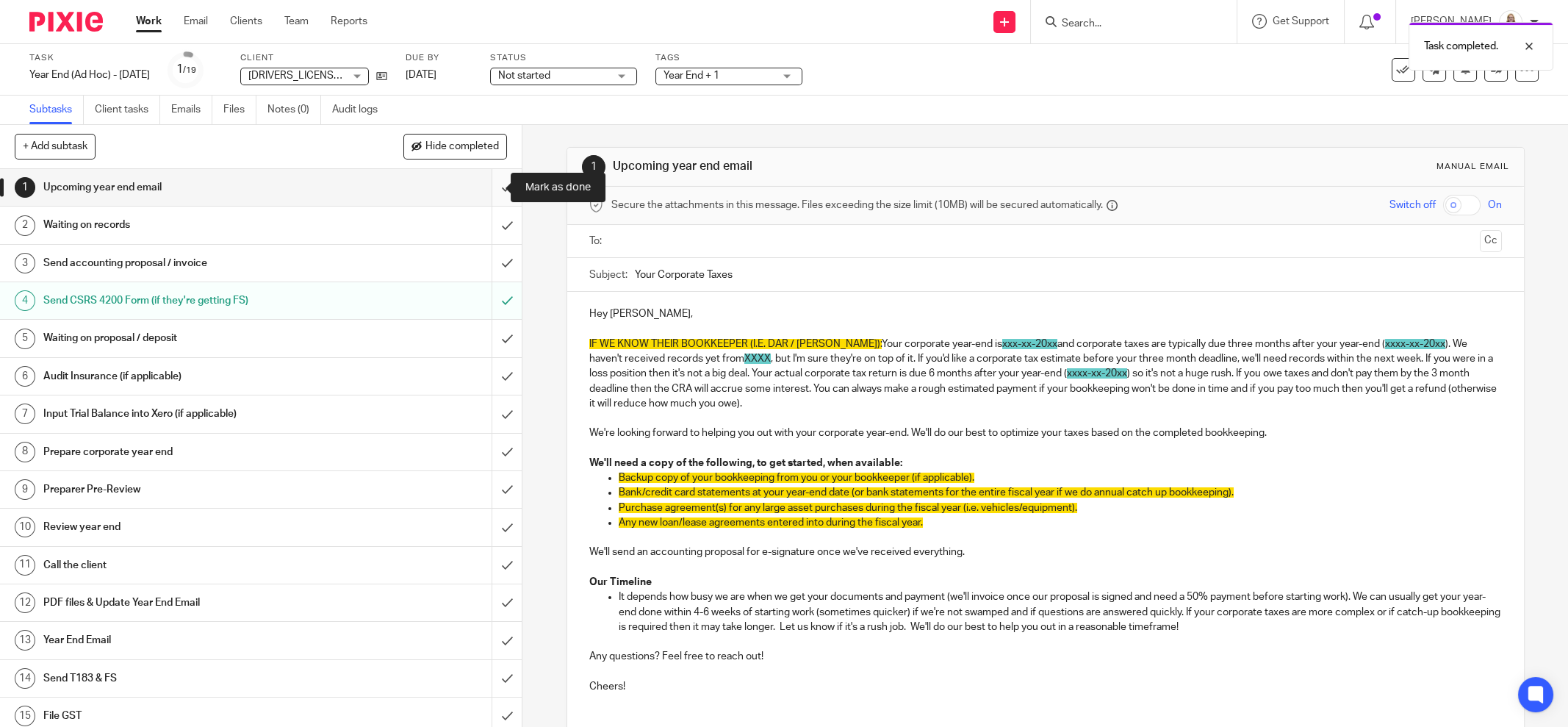
click at [493, 184] on input "submit" at bounding box center [260, 188] width 522 height 36
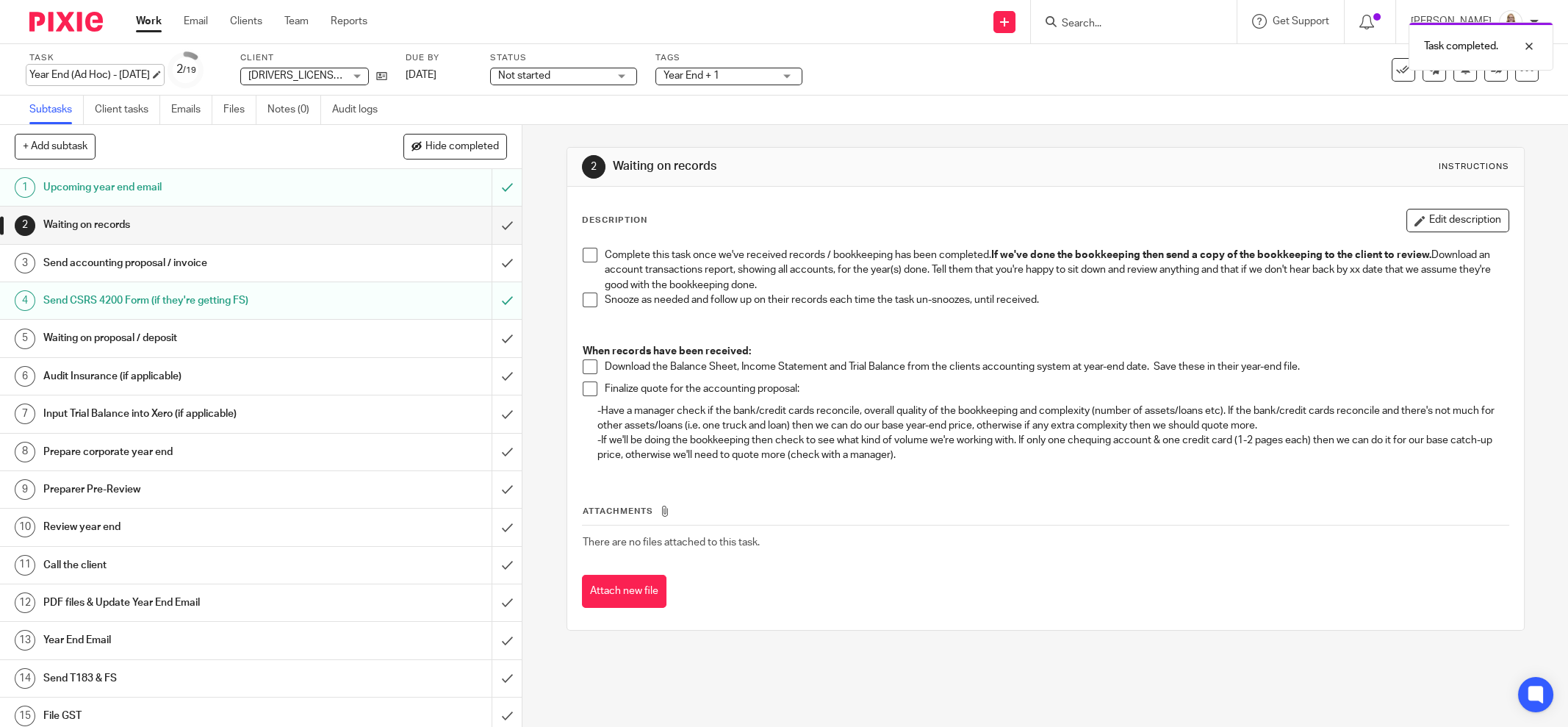
click at [122, 68] on div "Year End (Ad Hoc) - December 2019 Save Year End (Ad Hoc) - December 2019" at bounding box center [89, 75] width 121 height 15
click at [921, 307] on div "Snooze as needed and follow up on their records each time the task un-snoozes, …" at bounding box center [1056, 303] width 904 height 22
click at [490, 218] on input "submit" at bounding box center [260, 225] width 522 height 36
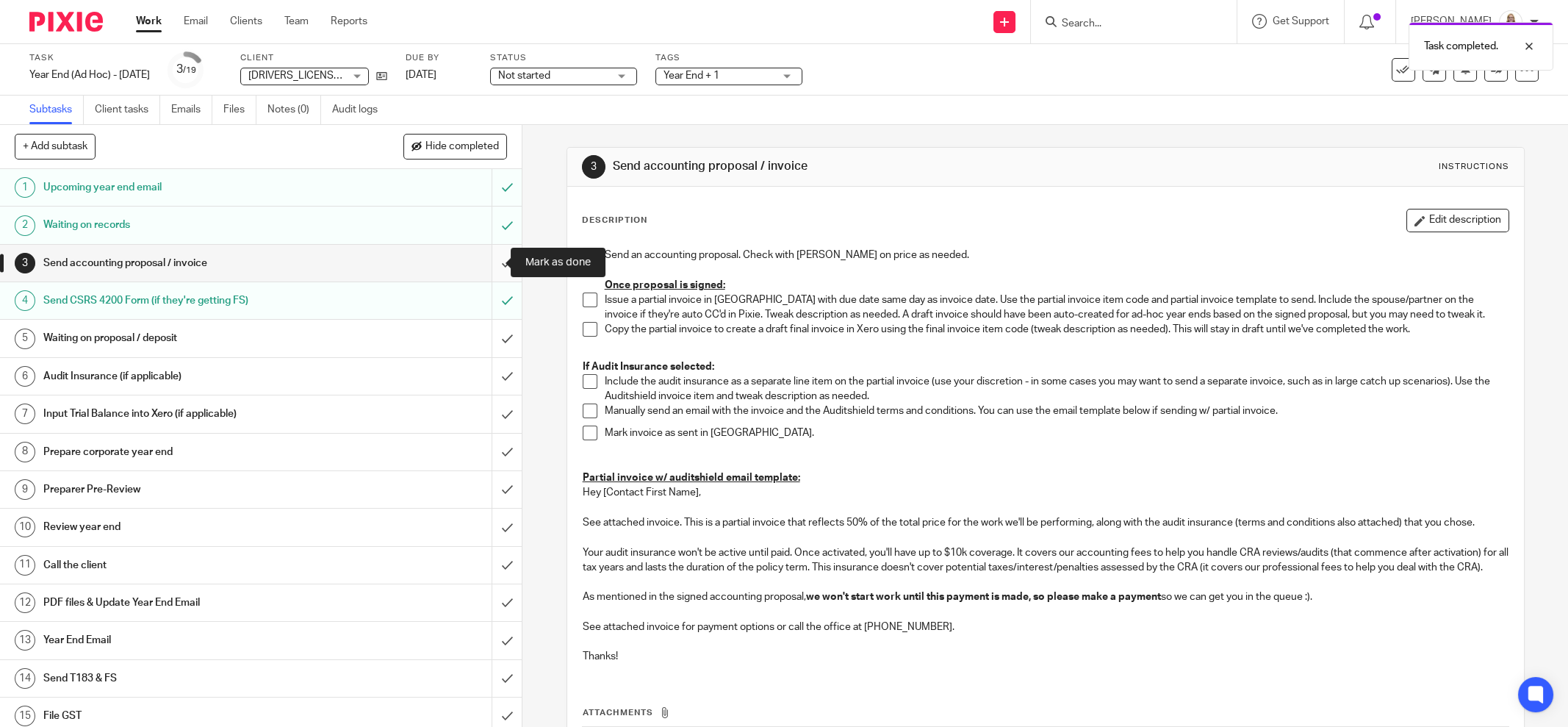
click at [490, 259] on input "submit" at bounding box center [260, 263] width 522 height 36
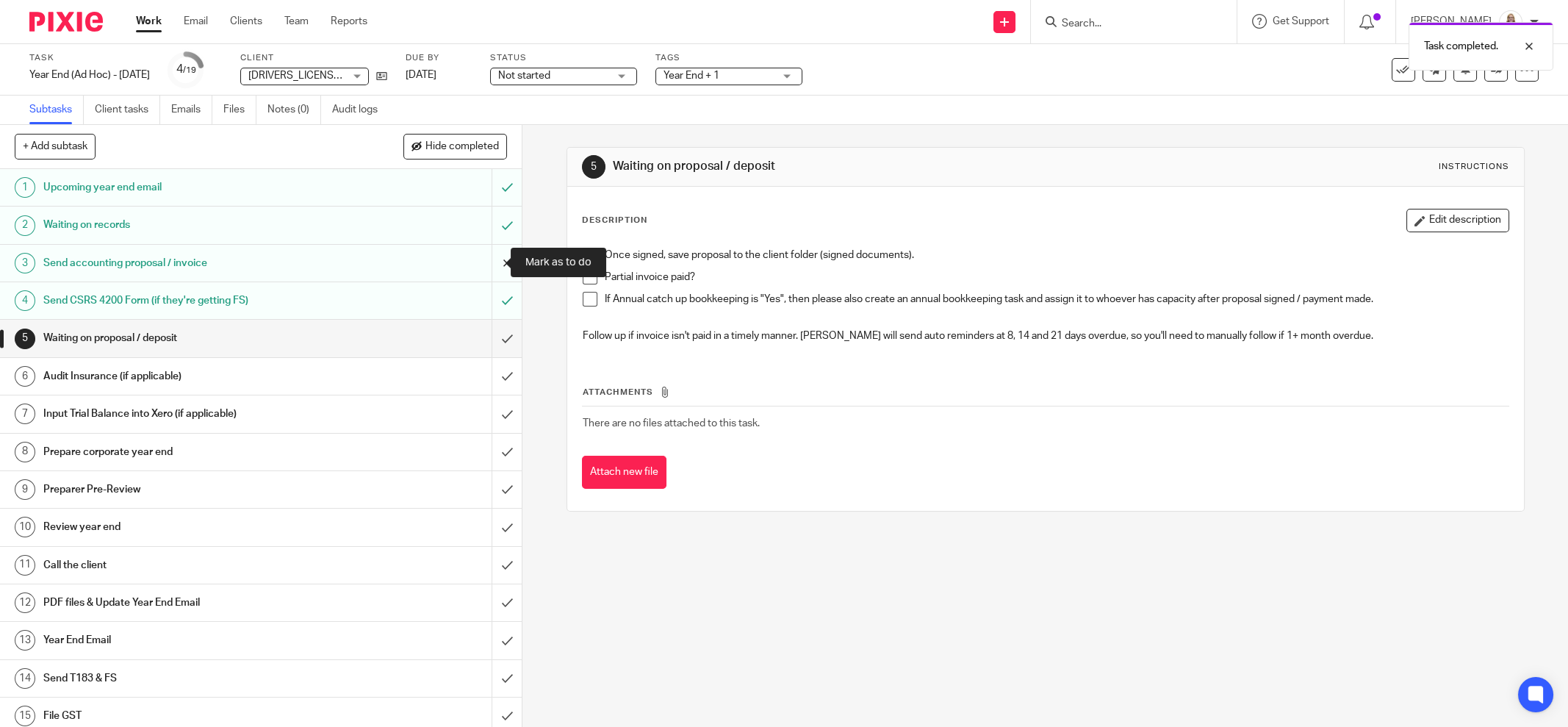
click at [476, 266] on input "submit" at bounding box center [260, 263] width 522 height 36
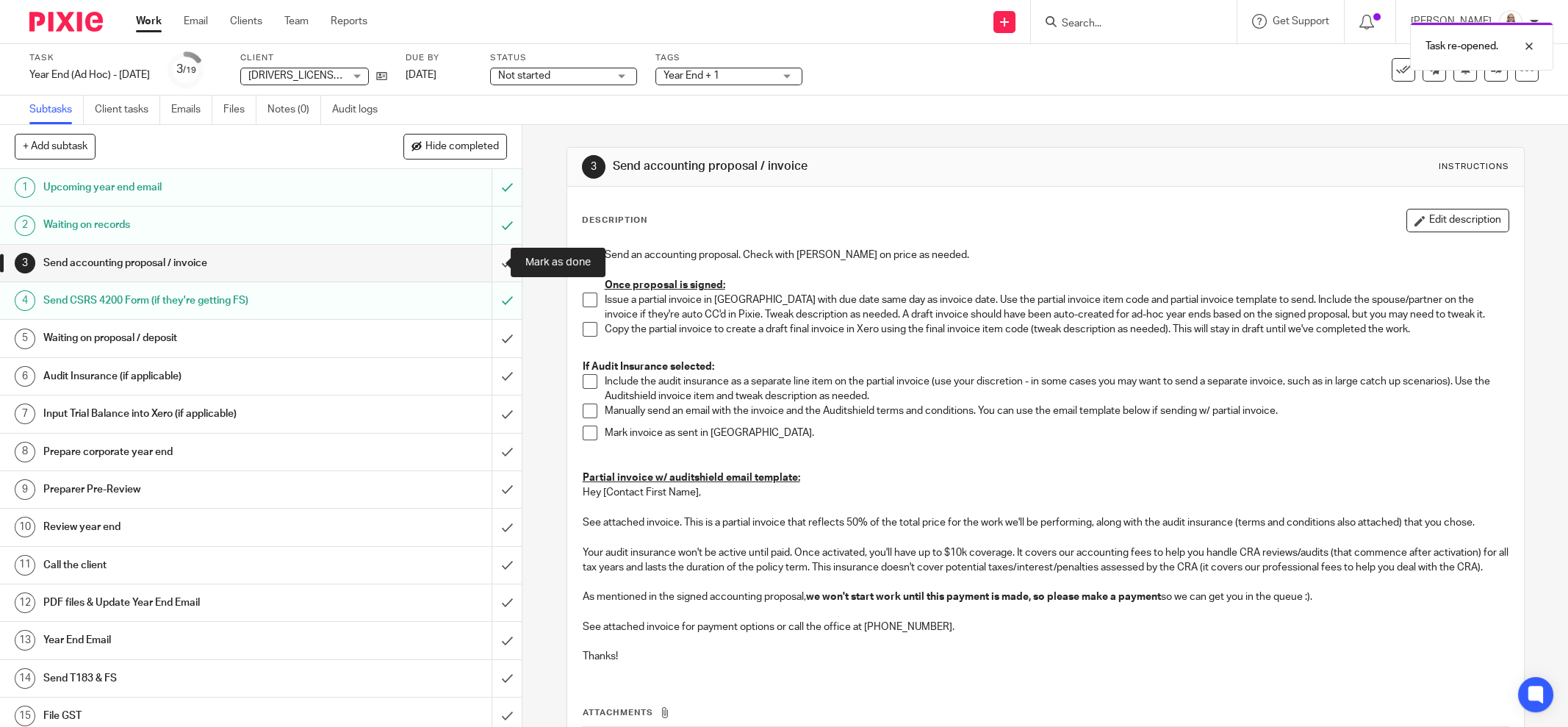
click at [491, 261] on input "submit" at bounding box center [260, 263] width 522 height 36
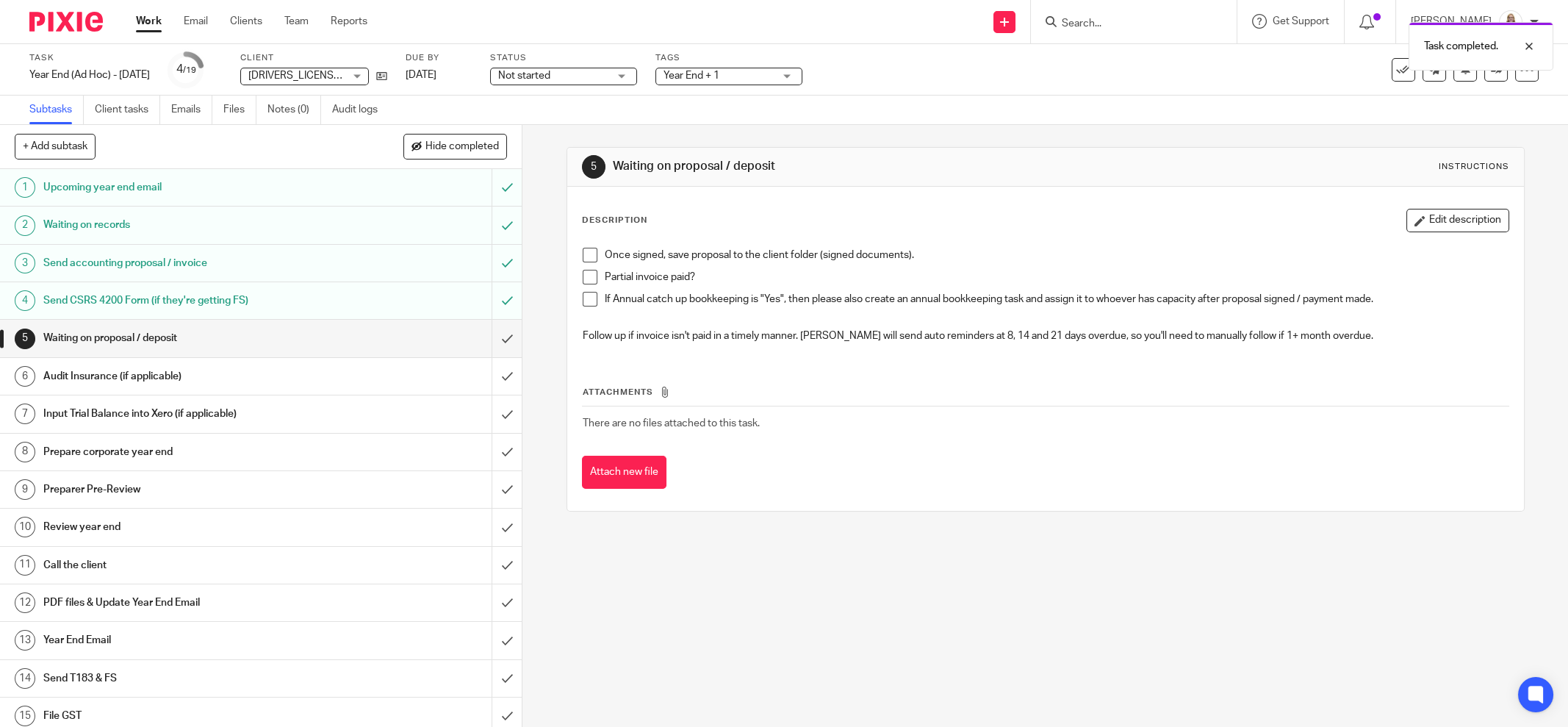
click at [583, 274] on span at bounding box center [590, 277] width 15 height 15
click at [583, 255] on span at bounding box center [590, 254] width 15 height 15
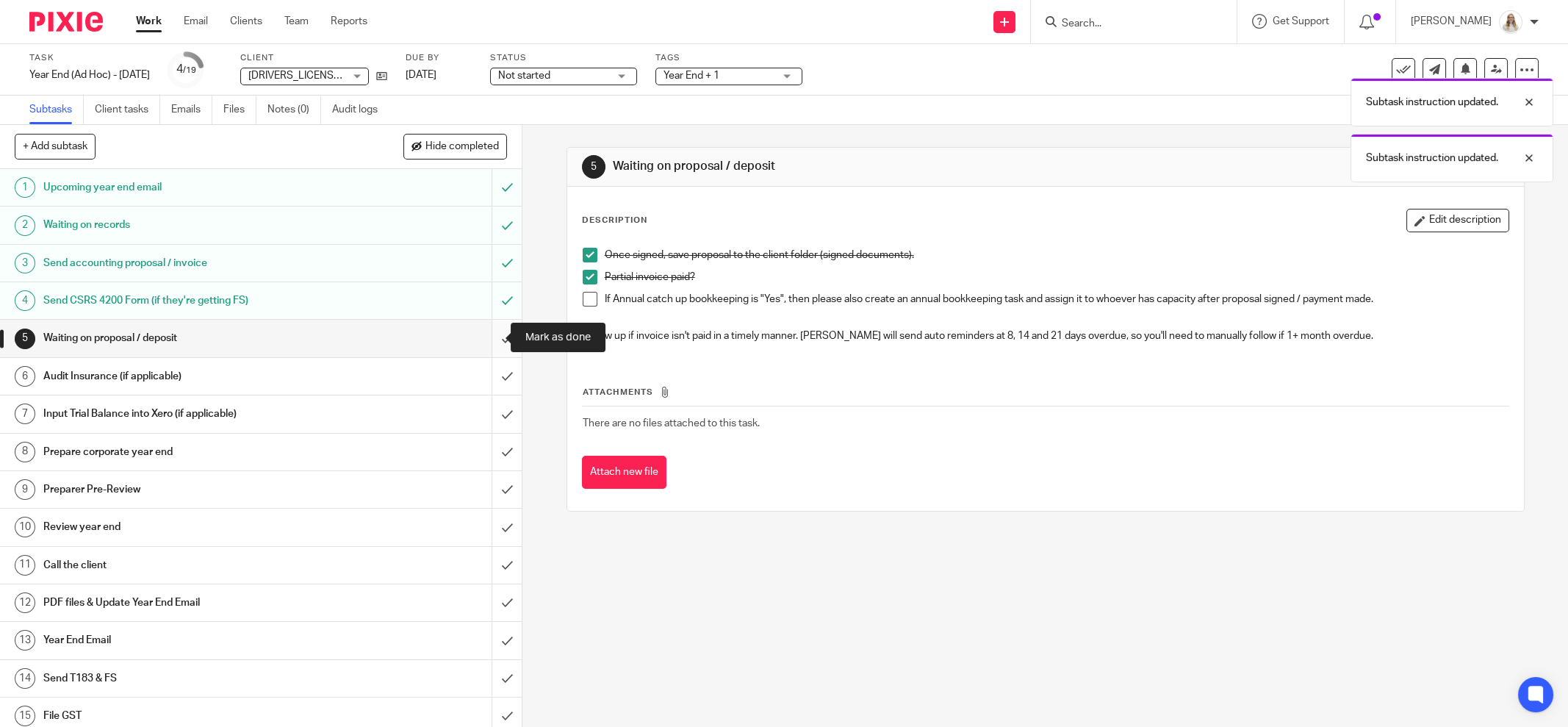
click at [493, 331] on input "submit" at bounding box center [260, 338] width 522 height 36
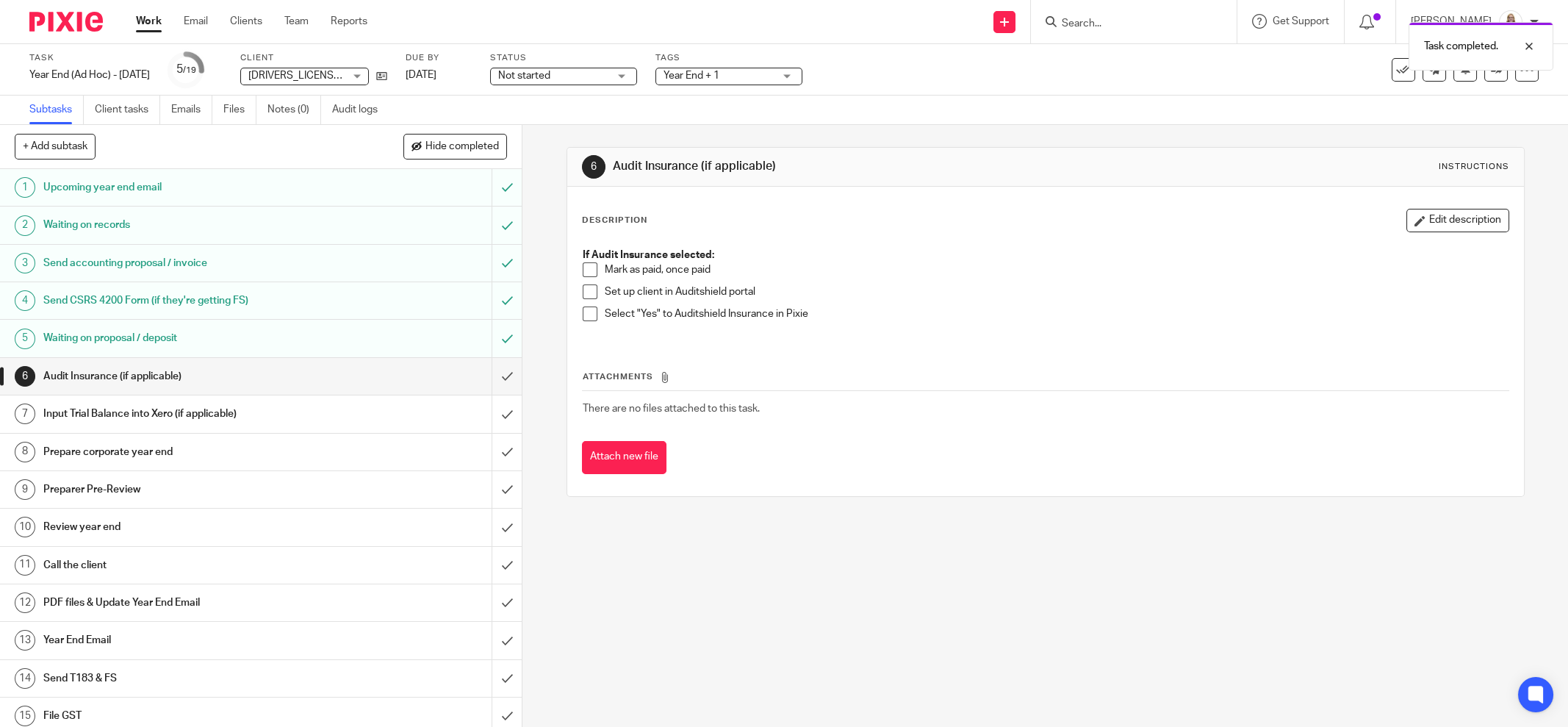
click at [412, 334] on div "Waiting on proposal / deposit" at bounding box center [260, 338] width 434 height 22
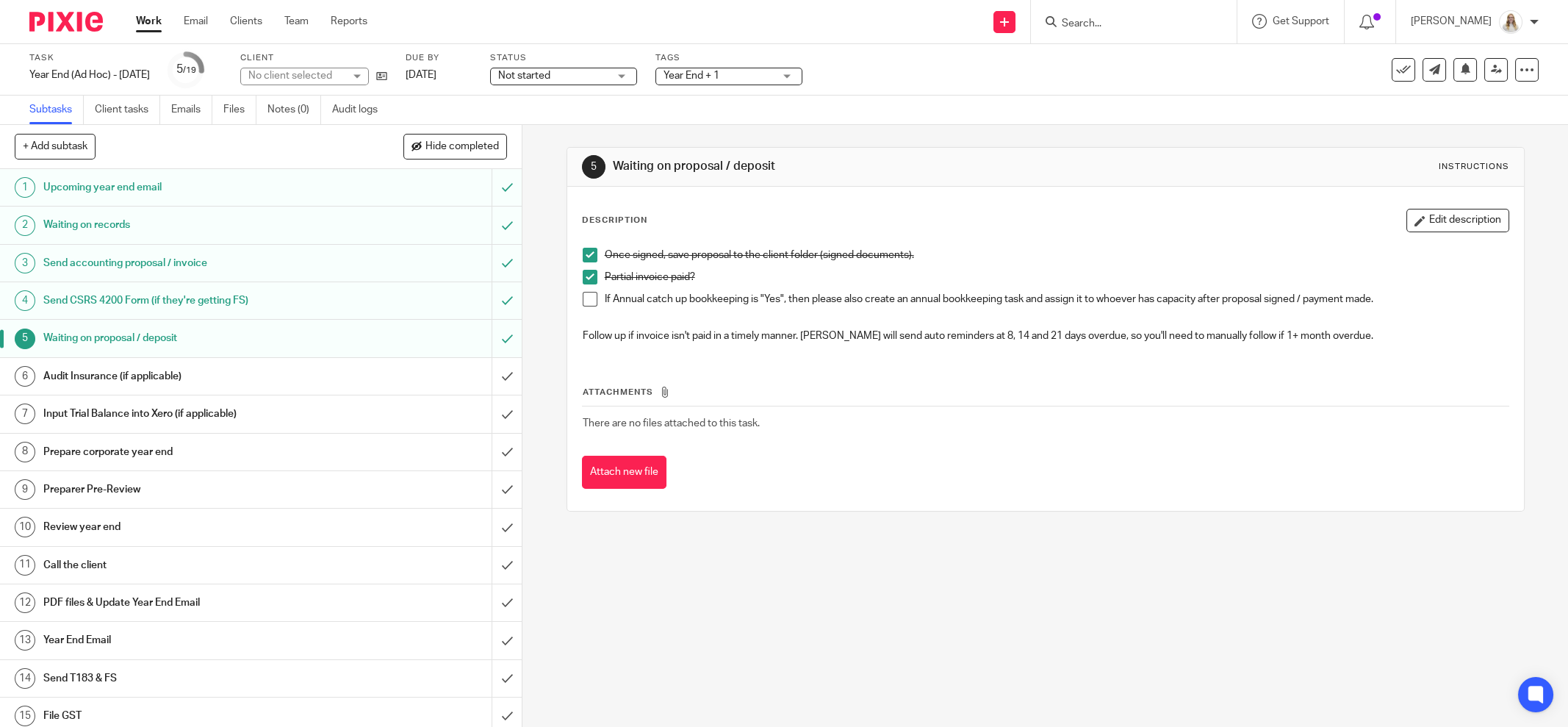
click at [589, 255] on span at bounding box center [590, 254] width 15 height 15
drag, startPoint x: 184, startPoint y: 365, endPoint x: 201, endPoint y: 365, distance: 17.0
click at [185, 366] on h1 "Audit Insurance (if applicable)" at bounding box center [188, 376] width 289 height 22
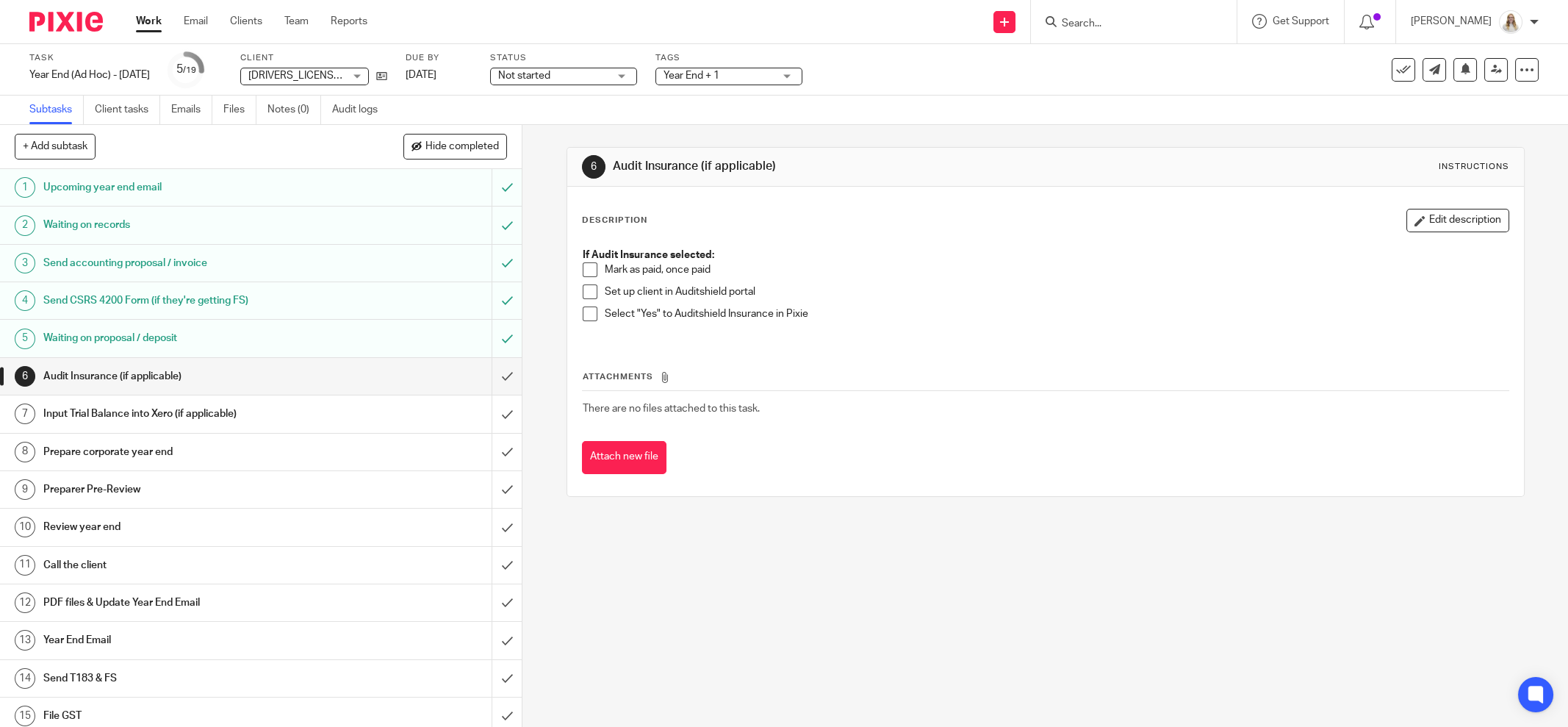
click at [370, 338] on div "Waiting on proposal / deposit" at bounding box center [260, 338] width 434 height 22
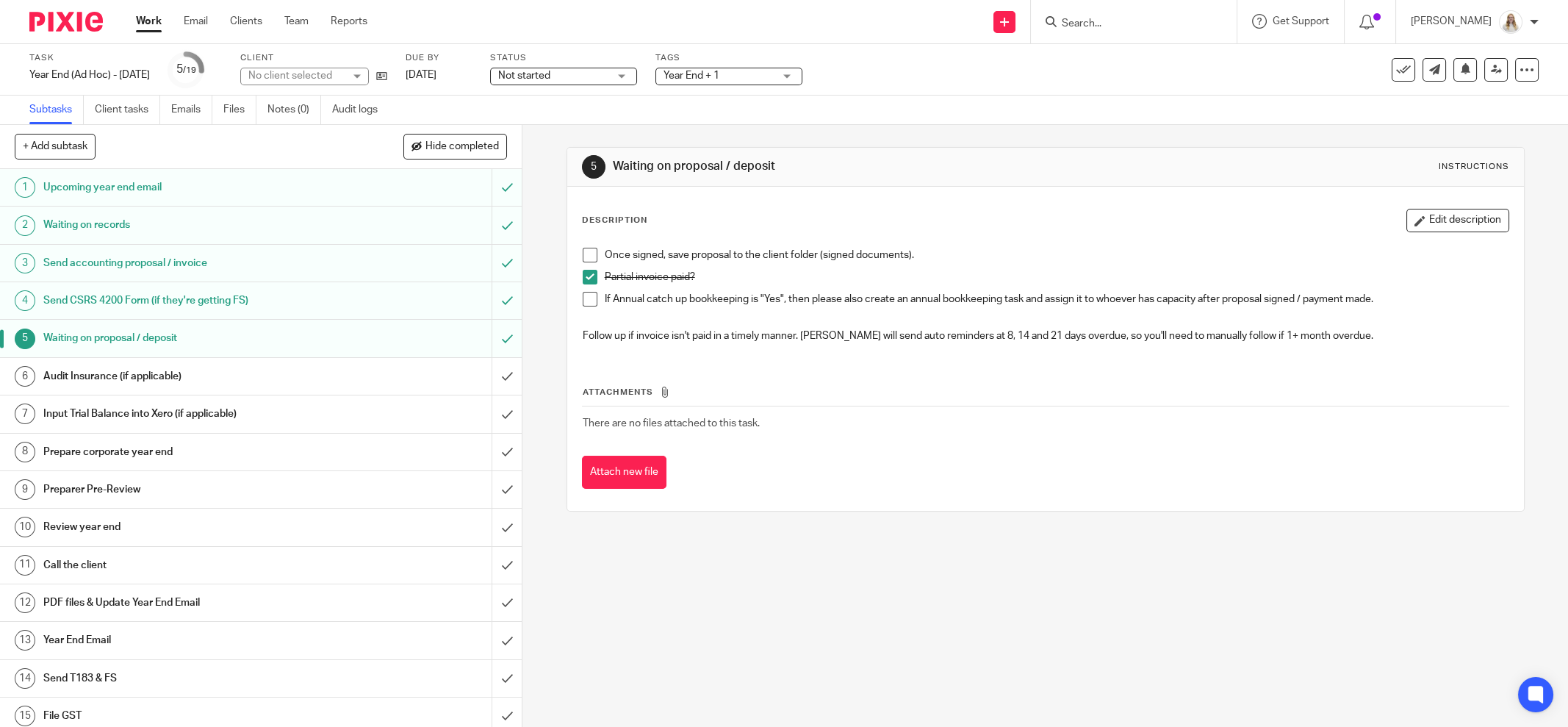
click at [590, 294] on span at bounding box center [590, 299] width 15 height 15
click at [485, 369] on input "submit" at bounding box center [260, 376] width 522 height 36
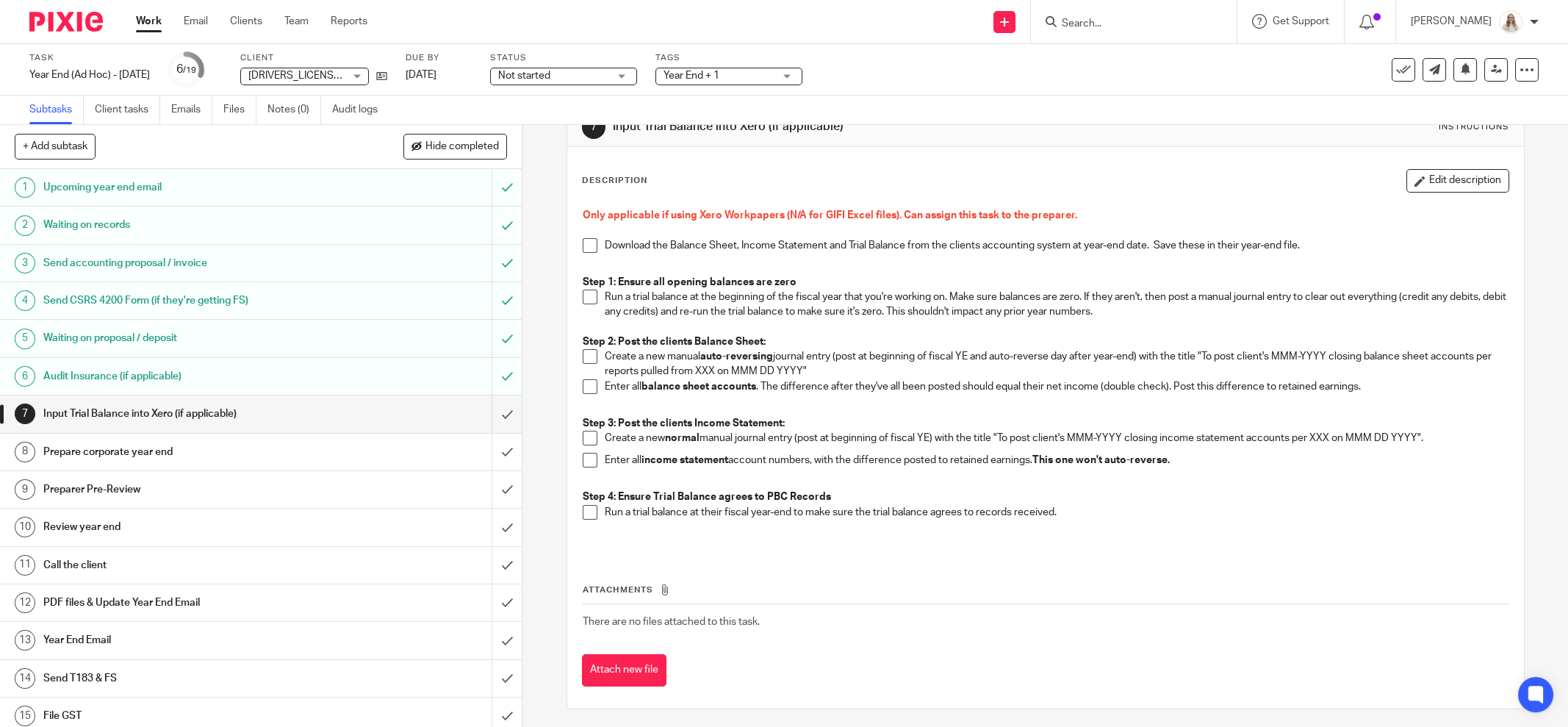
scroll to position [43, 0]
click at [490, 413] on input "submit" at bounding box center [260, 413] width 522 height 36
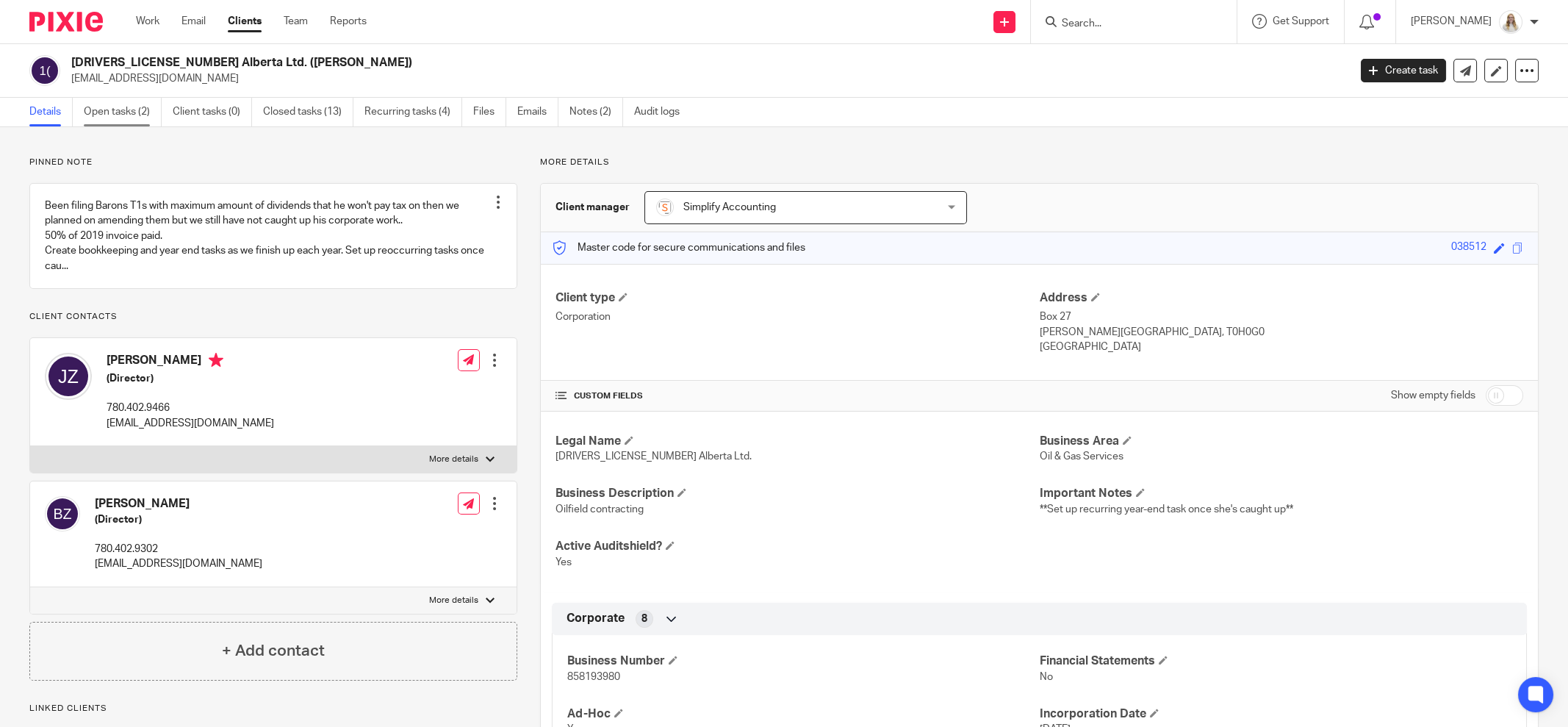
click at [155, 102] on link "Open tasks (2)" at bounding box center [122, 112] width 78 height 29
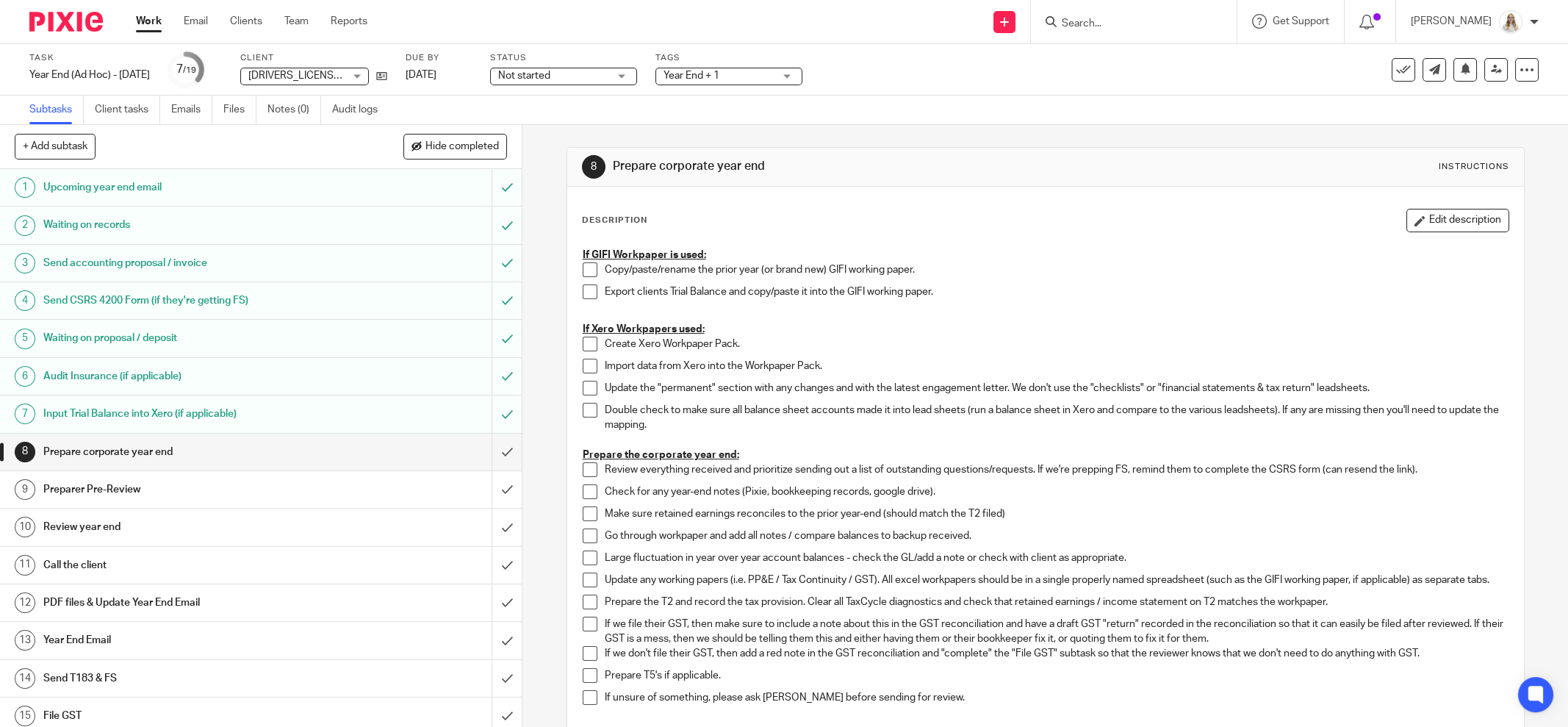
scroll to position [91, 0]
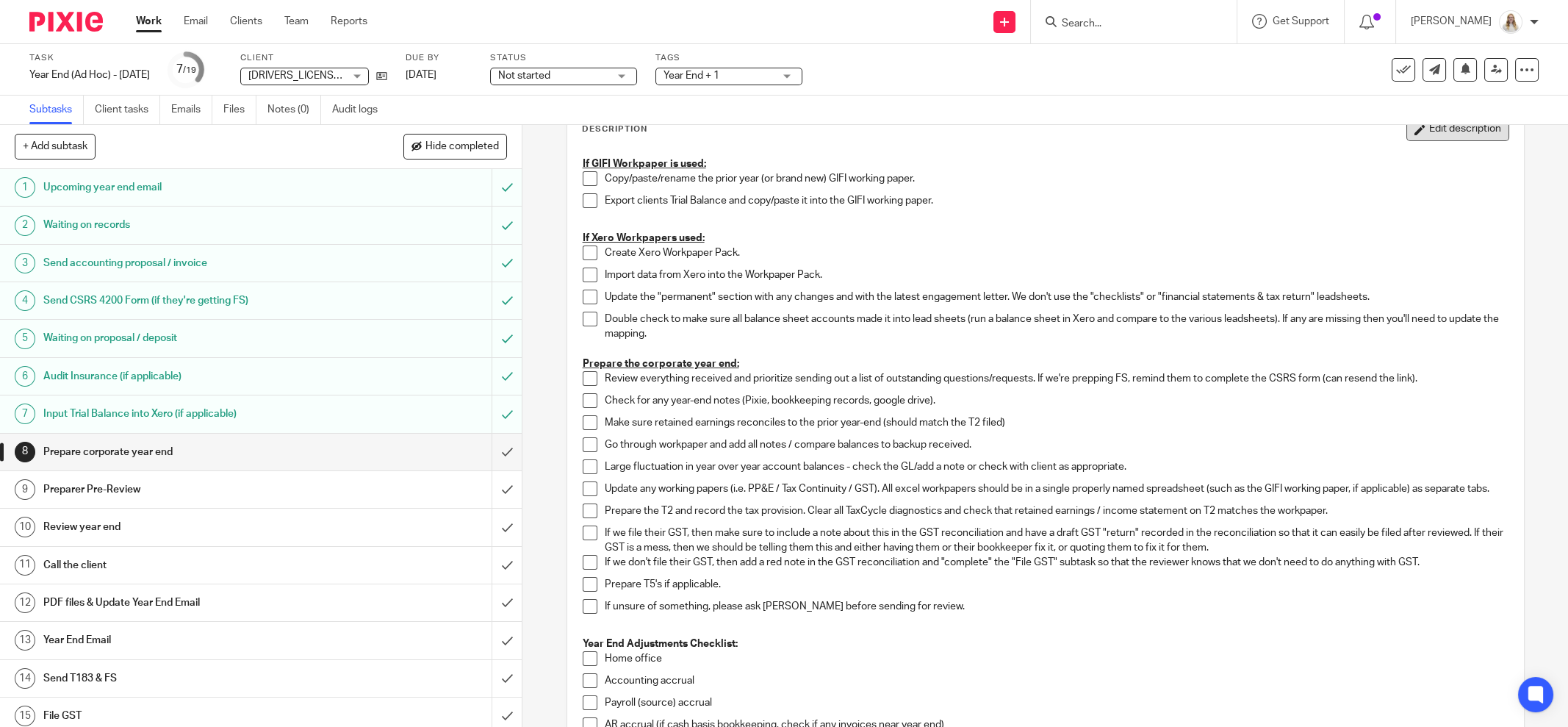
drag, startPoint x: 1407, startPoint y: 132, endPoint x: 1236, endPoint y: 301, distance: 240.4
click at [1407, 132] on button "Edit description" at bounding box center [1458, 129] width 102 height 23
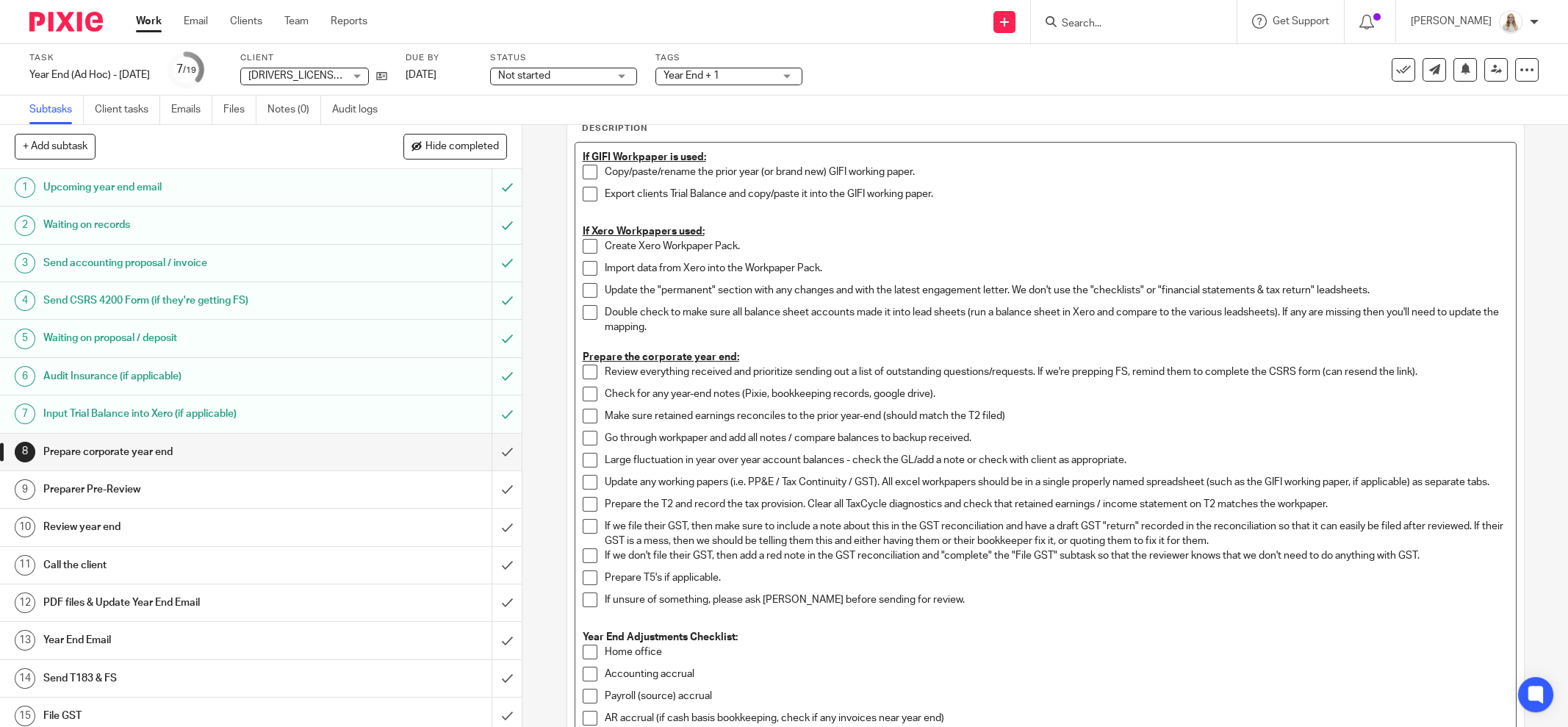
click at [741, 582] on p "Prepare T5's if applicable." at bounding box center [1056, 578] width 904 height 15
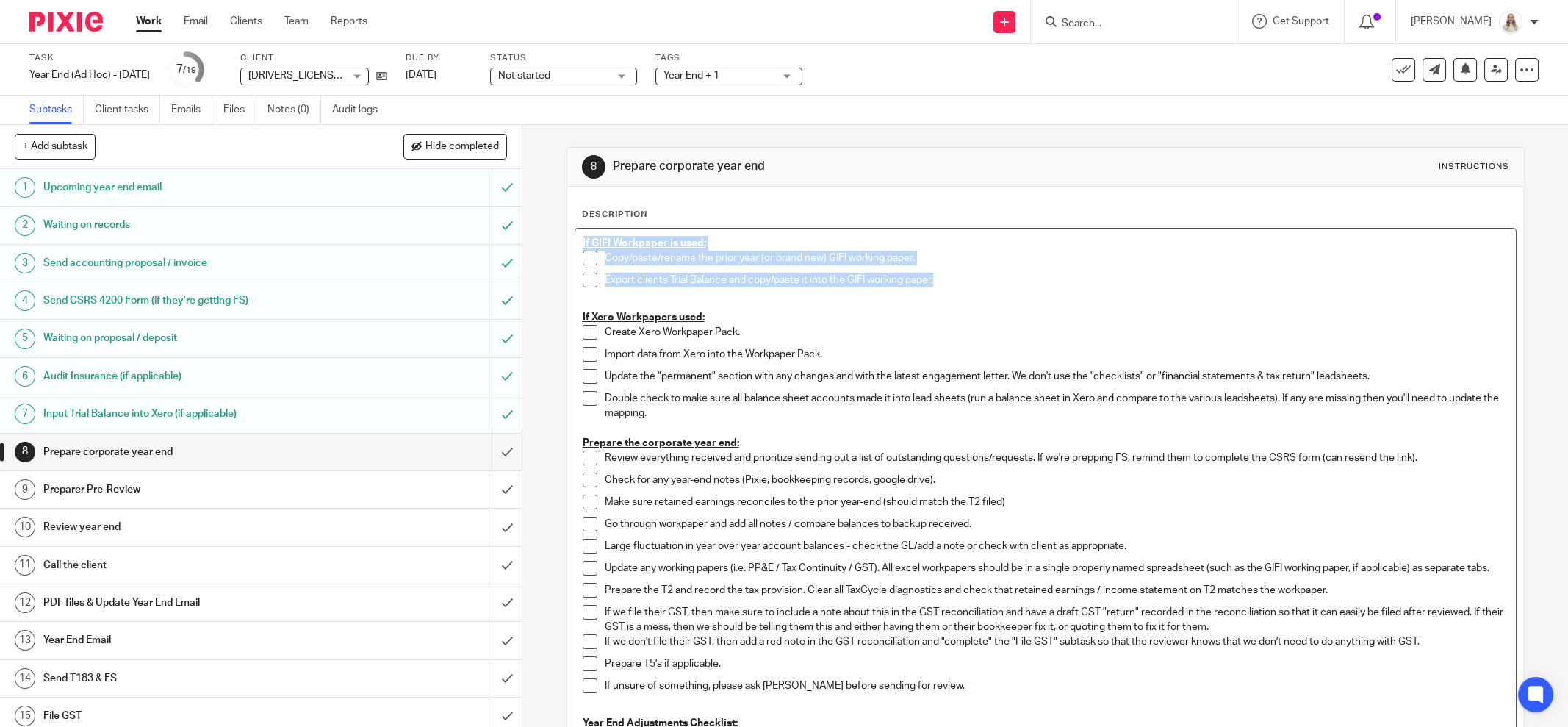
drag, startPoint x: 906, startPoint y: 274, endPoint x: 534, endPoint y: 286, distance: 372.2
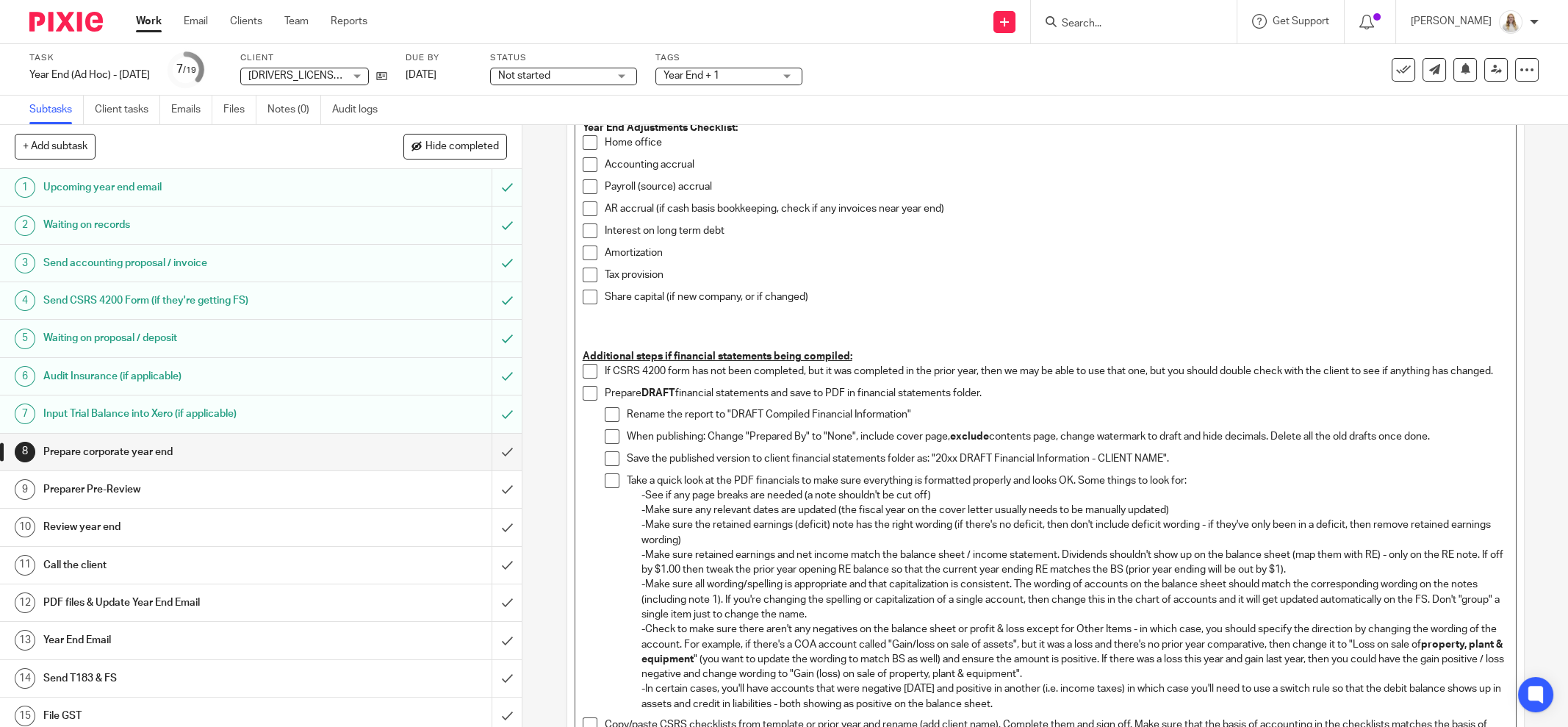
scroll to position [748, 0]
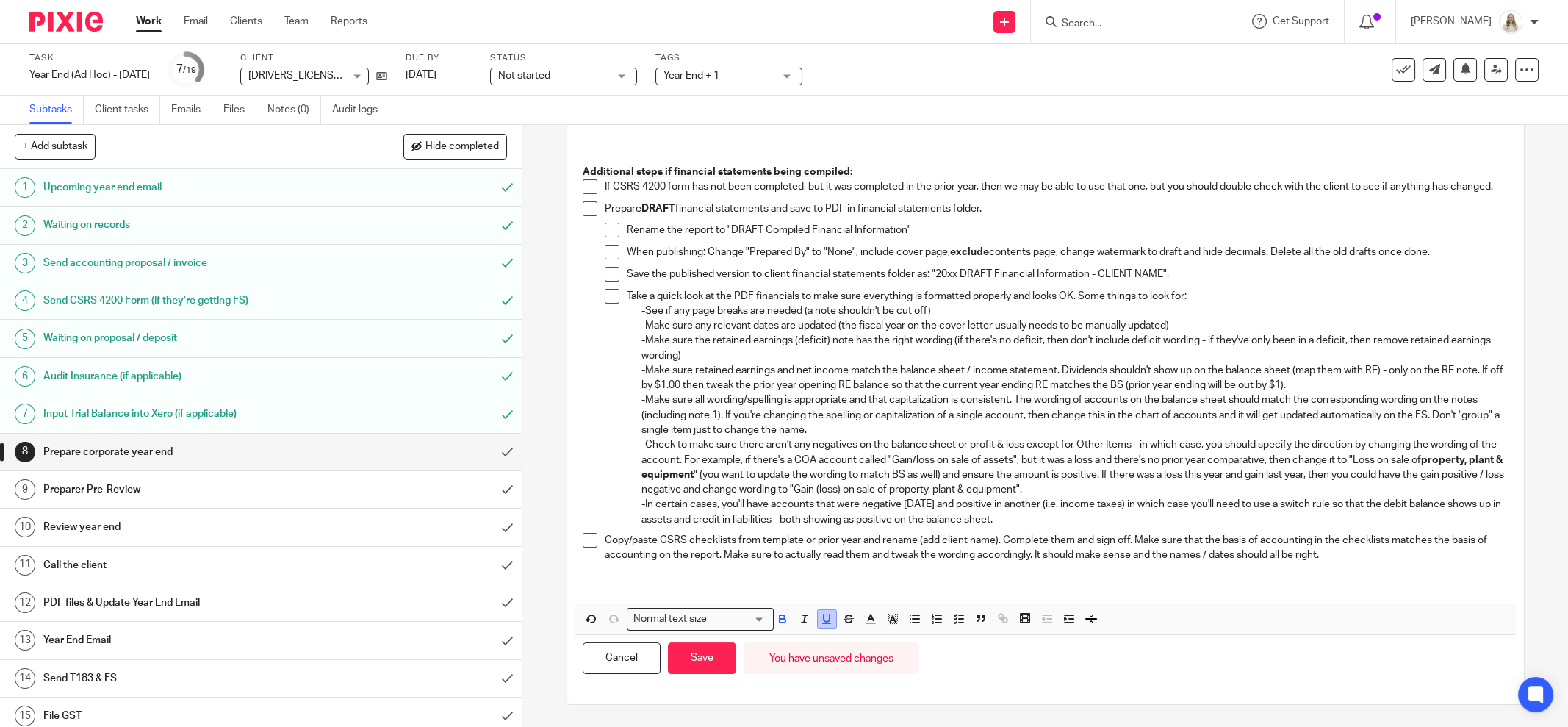
click at [820, 619] on icon "button" at bounding box center [826, 618] width 13 height 13
click at [868, 623] on icon "button" at bounding box center [870, 618] width 13 height 13
click at [987, 667] on li "color:#AB149E" at bounding box center [992, 667] width 11 height 11
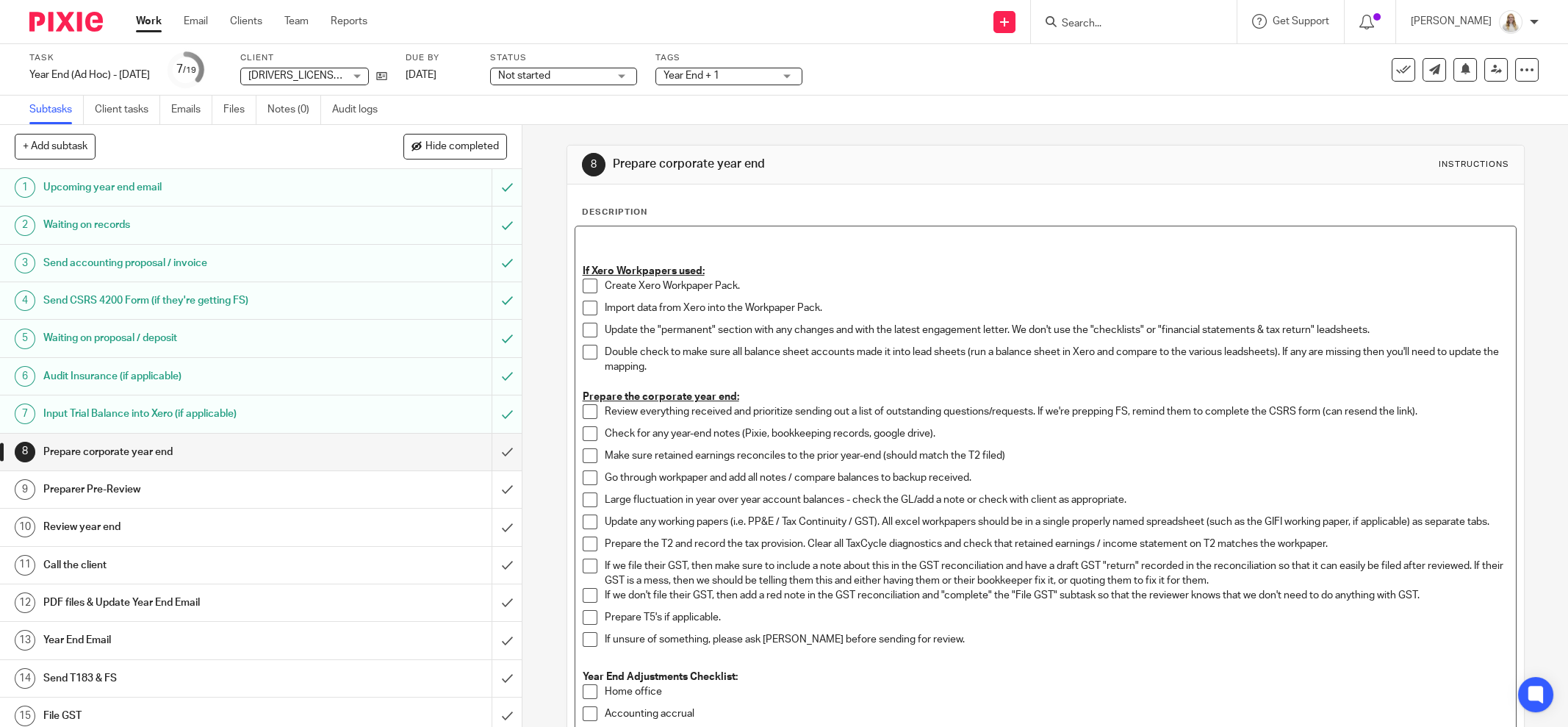
scroll to position [0, 0]
drag, startPoint x: 710, startPoint y: 244, endPoint x: 643, endPoint y: 246, distance: 67.0
click at [643, 246] on p "Filed T1s with T5 slips" at bounding box center [1045, 243] width 926 height 15
click at [887, 239] on strong "Filed T1s with dividends for Baron. Will need to amend his T1's once we file th…" at bounding box center [807, 243] width 451 height 10
drag, startPoint x: 1054, startPoint y: 246, endPoint x: 649, endPoint y: 294, distance: 407.8
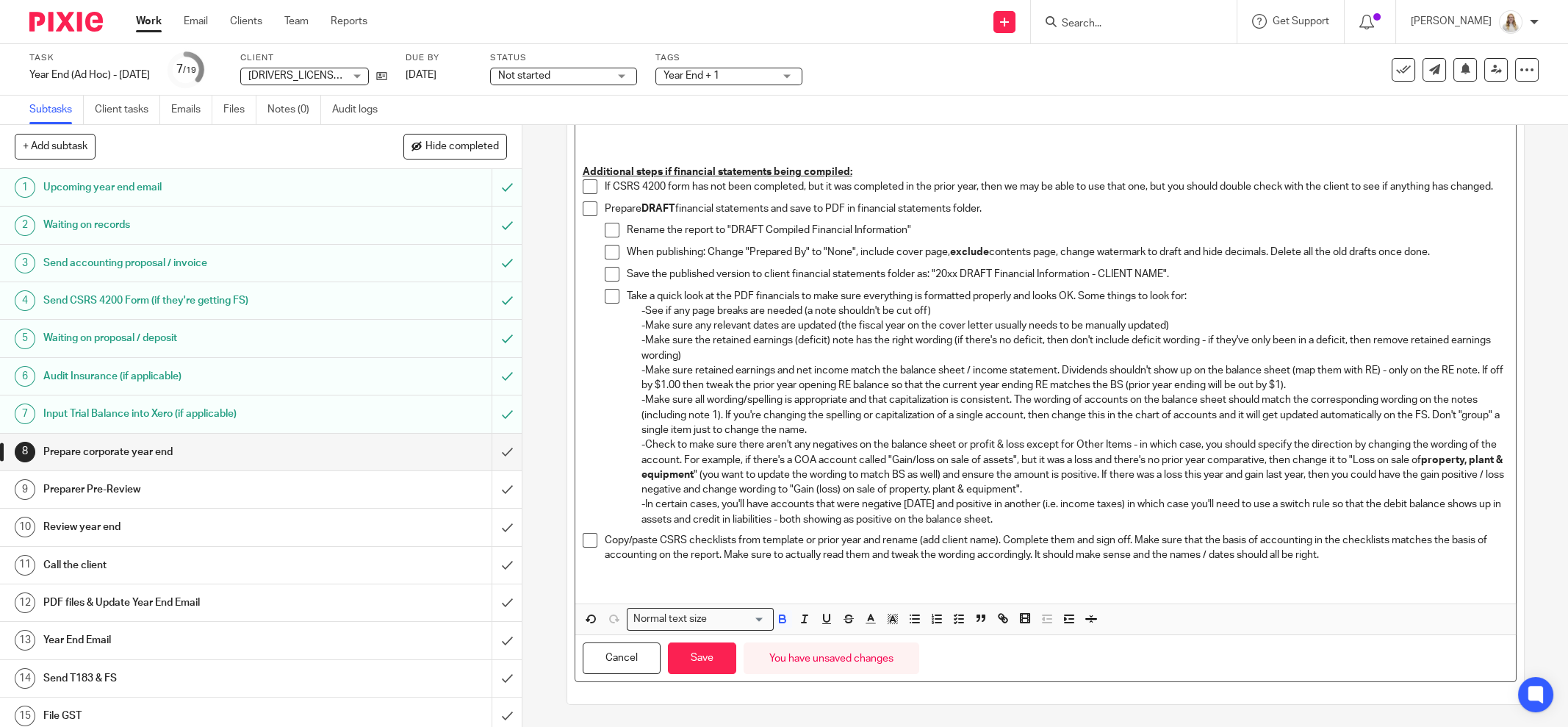
scroll to position [748, 0]
click at [864, 618] on icon "button" at bounding box center [870, 618] width 13 height 13
drag, startPoint x: 988, startPoint y: 668, endPoint x: 944, endPoint y: 677, distance: 44.9
click at [987, 668] on li "color:#AB149E" at bounding box center [992, 667] width 11 height 11
click at [709, 664] on button "Save" at bounding box center [702, 658] width 69 height 31
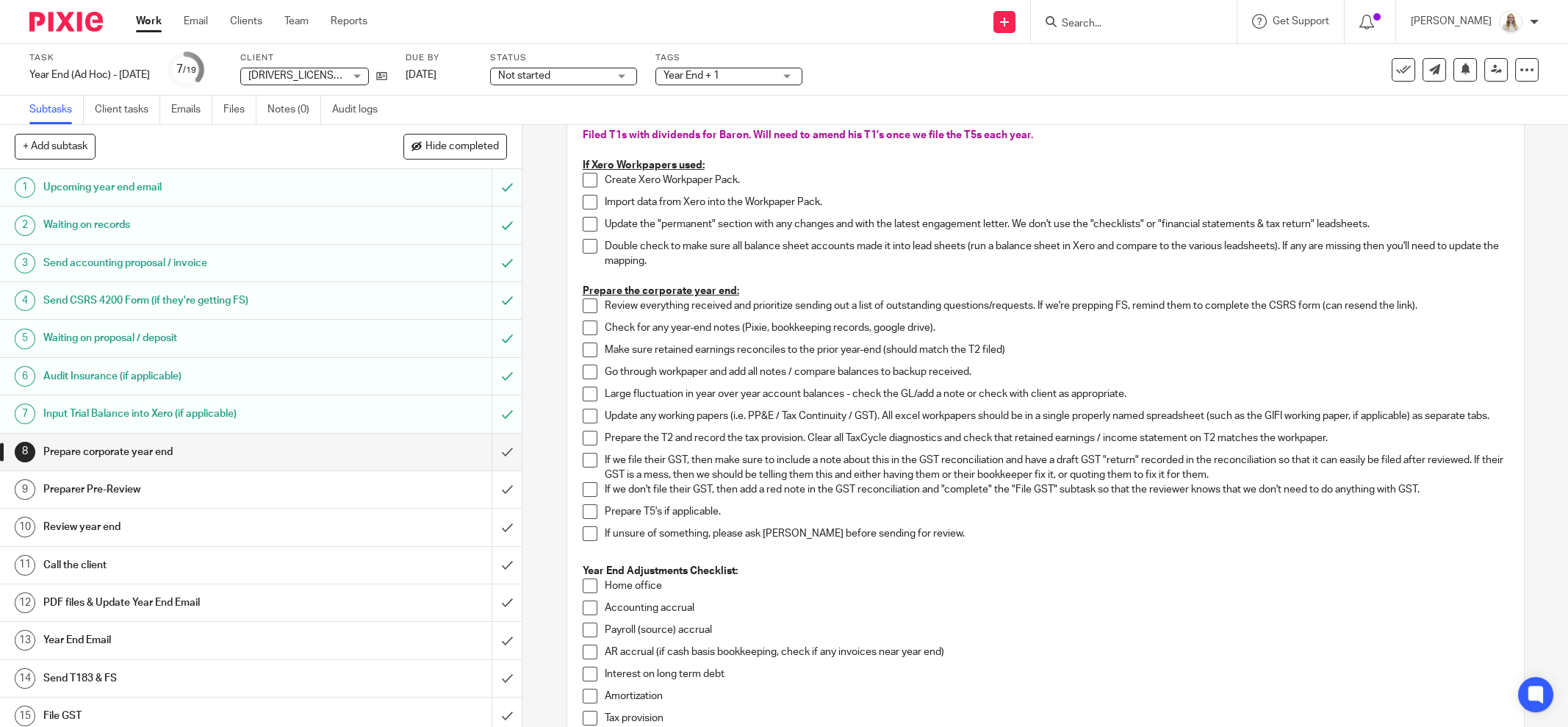
scroll to position [0, 0]
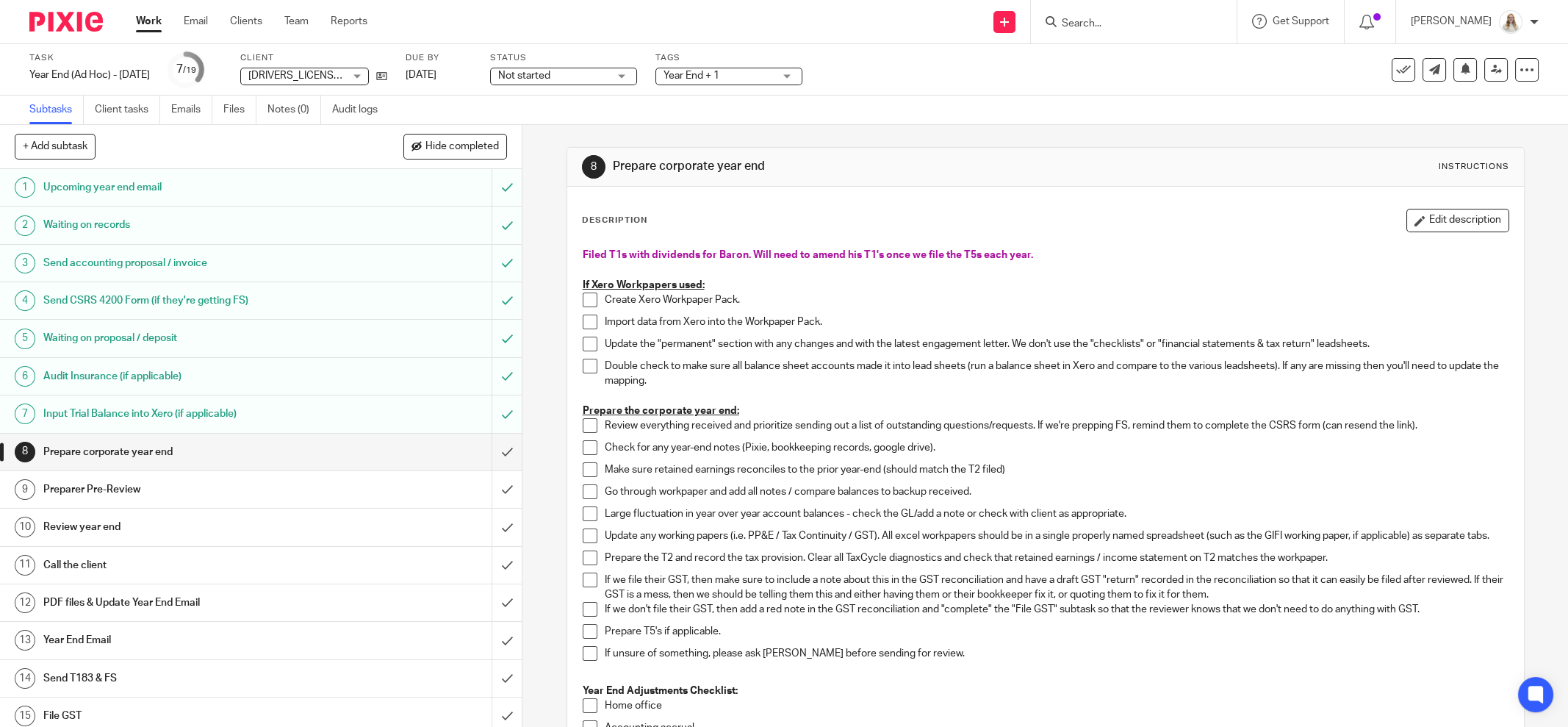
click at [866, 253] on span "Filed T1s with dividends for Baron. Will need to amend his T1's once we file th…" at bounding box center [807, 255] width 451 height 10
click at [1453, 219] on button "Edit description" at bounding box center [1458, 220] width 102 height 23
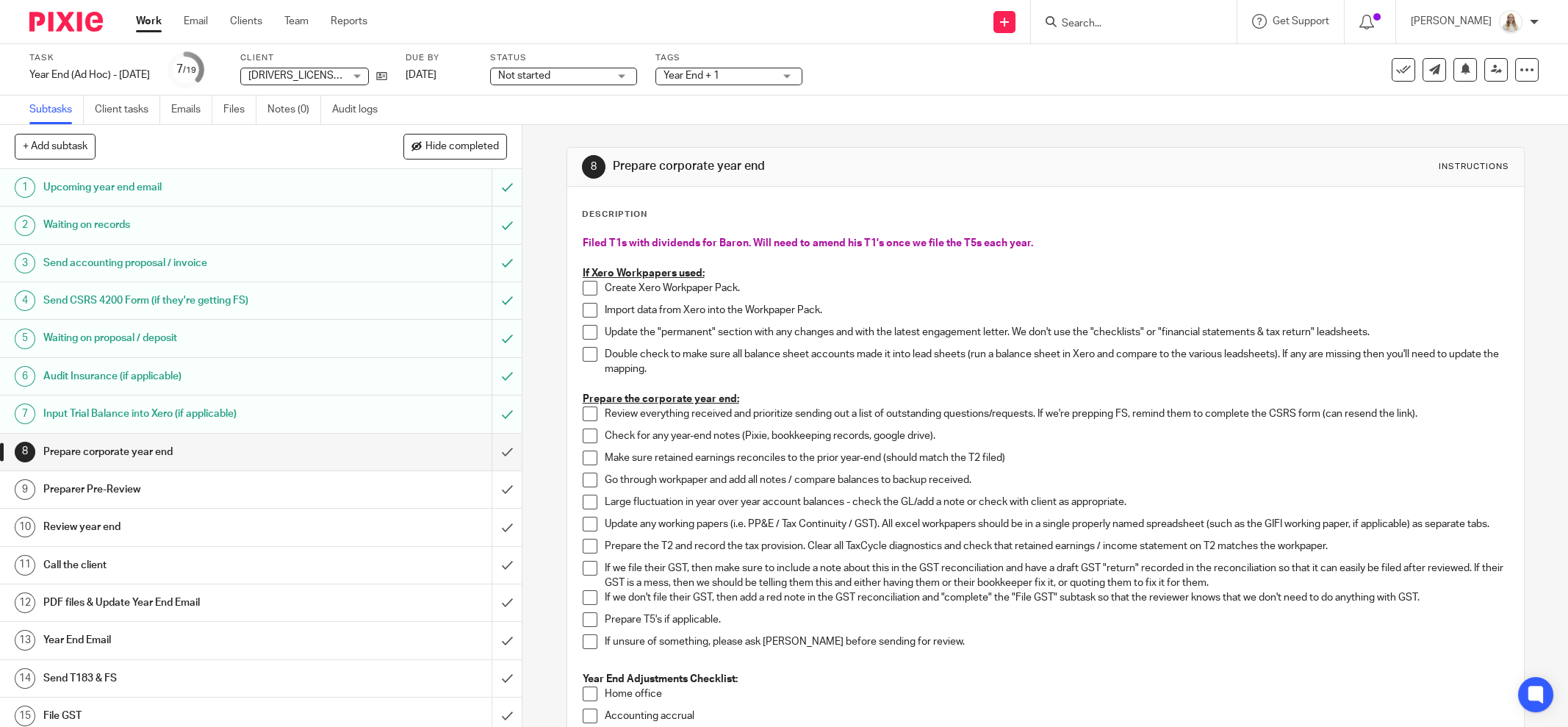
click at [608, 240] on span "Filed T1s with dividends for Baron. Will need to amend his T1's once we file th…" at bounding box center [807, 243] width 451 height 10
drag, startPoint x: 602, startPoint y: 239, endPoint x: 616, endPoint y: 239, distance: 14.0
click at [609, 239] on span "Filed T1s with dividends for Baron. Will need to amend his T1's once we file th…" at bounding box center [807, 243] width 451 height 10
click at [644, 242] on span "Filed 2019 T1s with dividends for Baron. Will need to amend his T1's once we fi…" at bounding box center [820, 243] width 476 height 10
click at [769, 246] on span "Filed 2019 T1 with dividends for Baron. Will need to amend his T1's once we fil…" at bounding box center [818, 243] width 471 height 10
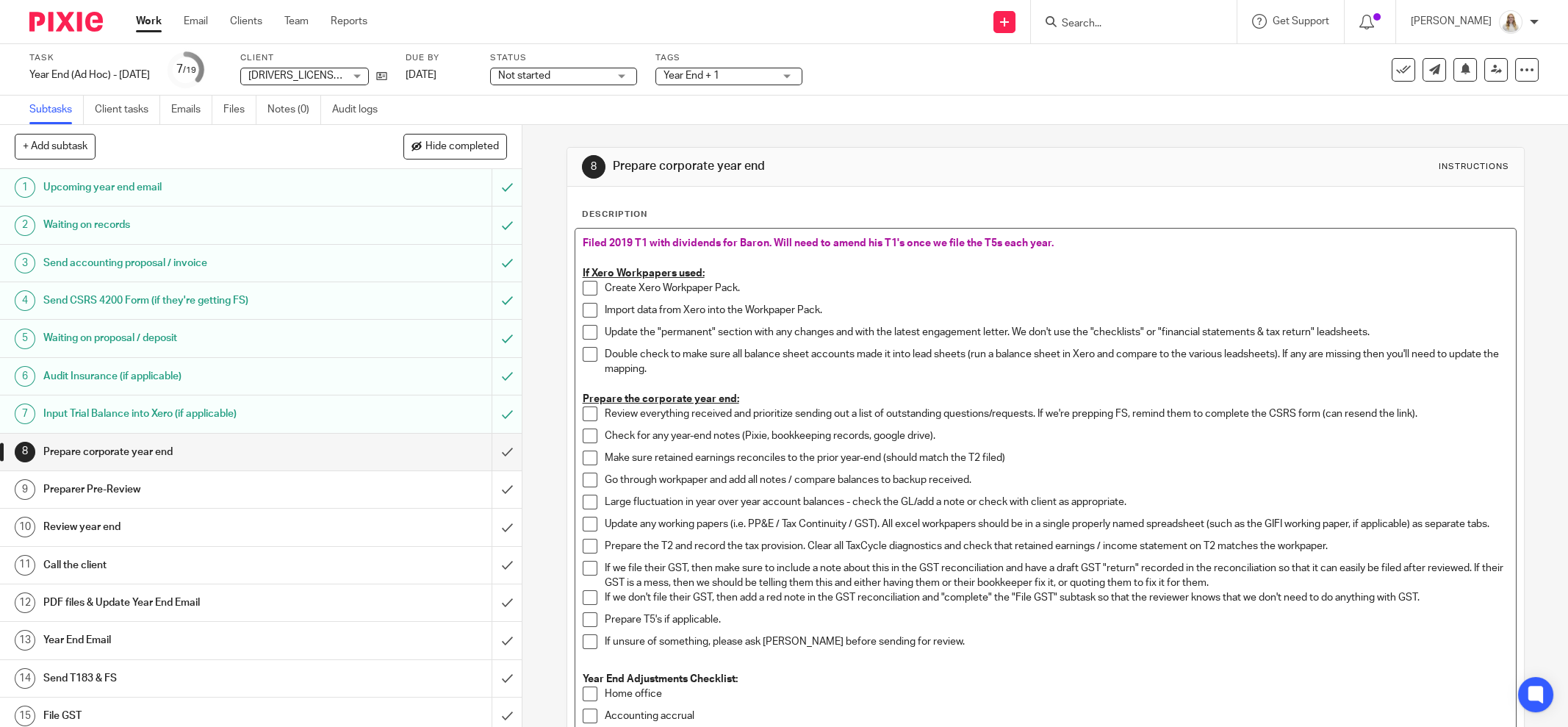
click at [1066, 241] on p "Filed 2019 T1 with dividends for Baron. Will need to amend his T1's once we fil…" at bounding box center [1045, 243] width 926 height 15
drag, startPoint x: 888, startPoint y: 241, endPoint x: 898, endPoint y: 239, distance: 10.2
click at [898, 239] on span "Filed 2019 T1 with dividends for Baron. Will need to amend his T1's once we fil…" at bounding box center [818, 243] width 471 height 10
click at [1083, 248] on p "Filed 2019 T1 with dividends for Baron. Will need to amend his T1 once we file …" at bounding box center [1045, 243] width 926 height 15
click at [983, 245] on span "Filed 2019 T1 with dividends for Baron. Will need to amend his T1 once we file …" at bounding box center [814, 243] width 464 height 10
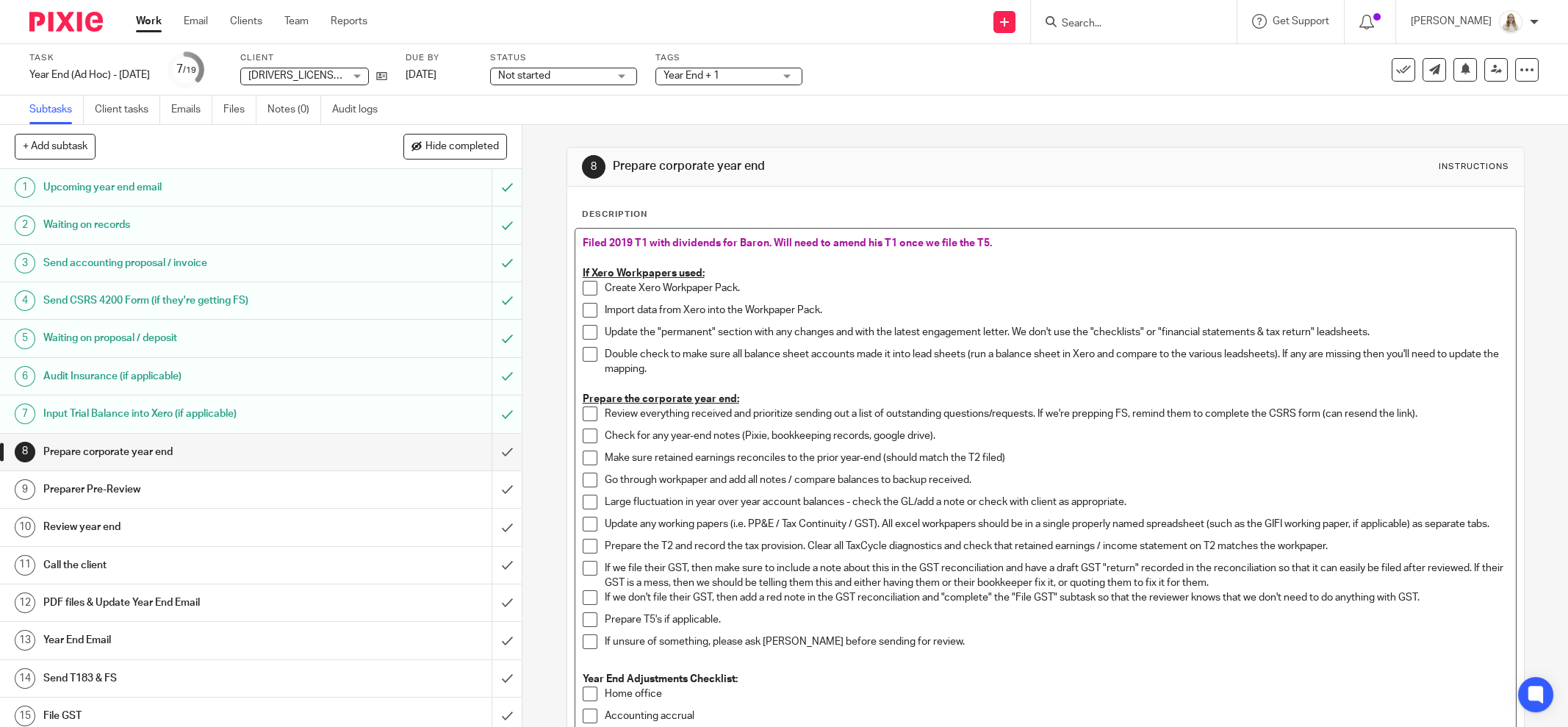
click at [1001, 236] on p "Filed 2019 T1 with dividends for Baron. Will need to amend his T1 once we file …" at bounding box center [1045, 243] width 926 height 15
drag, startPoint x: 1264, startPoint y: 241, endPoint x: 985, endPoint y: 248, distance: 279.1
click at [985, 248] on p "Filed 2019 T1 with dividends for Baron. Will need to amend his T1 once we file …" at bounding box center [1045, 243] width 926 height 15
click at [1126, 251] on p at bounding box center [1045, 258] width 926 height 15
click at [1256, 251] on p at bounding box center [1045, 258] width 926 height 15
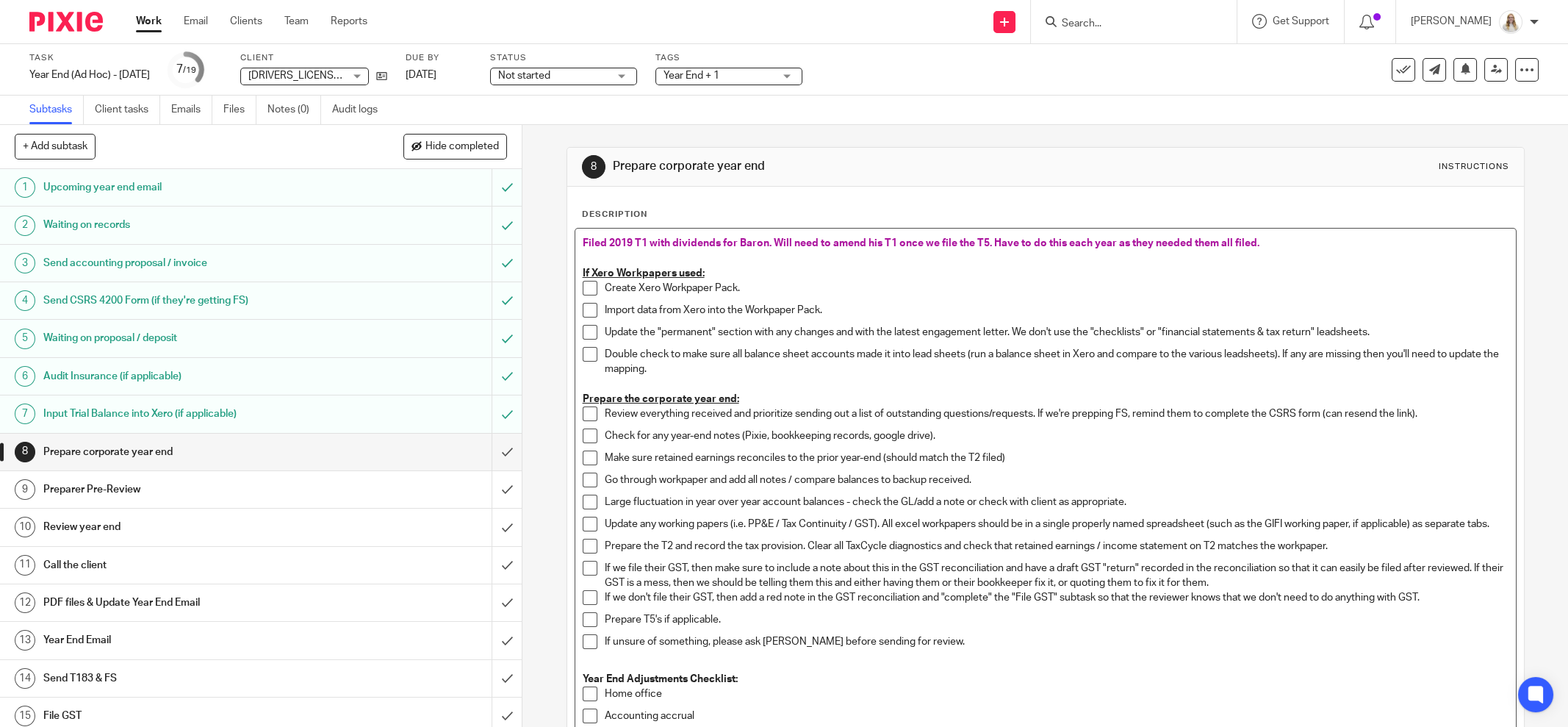
drag, startPoint x: 1273, startPoint y: 239, endPoint x: 1060, endPoint y: 238, distance: 213.0
click at [1060, 238] on p "Filed 2019 T1 with dividends for Baron. Will need to amend his T1 once we file …" at bounding box center [1045, 243] width 926 height 15
click at [1134, 238] on span "Filed 2019 T1 with dividends for Baron. Will need to amend his T1 once we file …" at bounding box center [902, 243] width 639 height 10
click at [1144, 241] on span "Filed 2019 T1 with dividends for Baron. Will need to amend his T1 once we file …" at bounding box center [902, 243] width 639 height 10
click at [1144, 238] on span "Filed 2019 T1 with dividends for Baron. Will need to amend his T1 once we file …" at bounding box center [914, 243] width 664 height 10
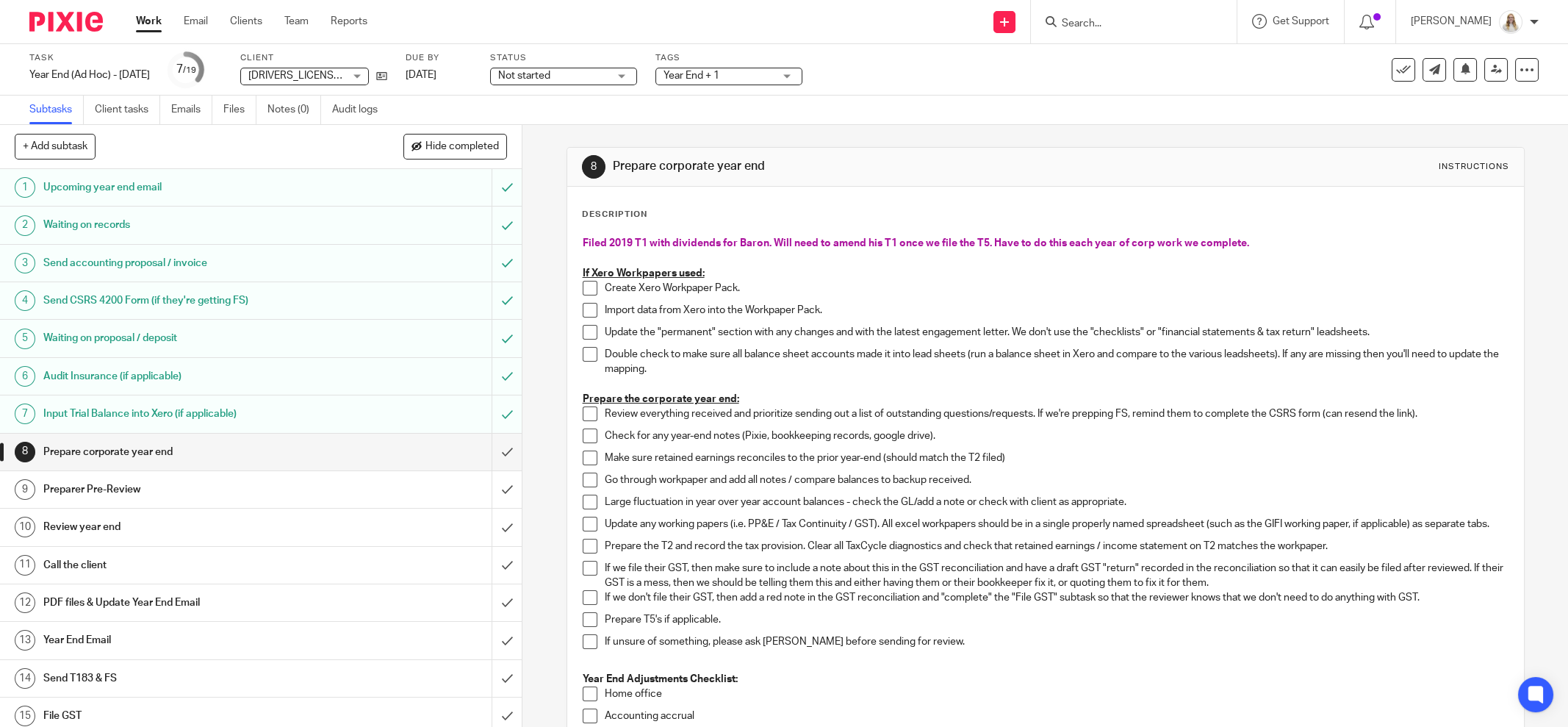
click at [1163, 217] on div "Description" at bounding box center [1045, 215] width 927 height 12
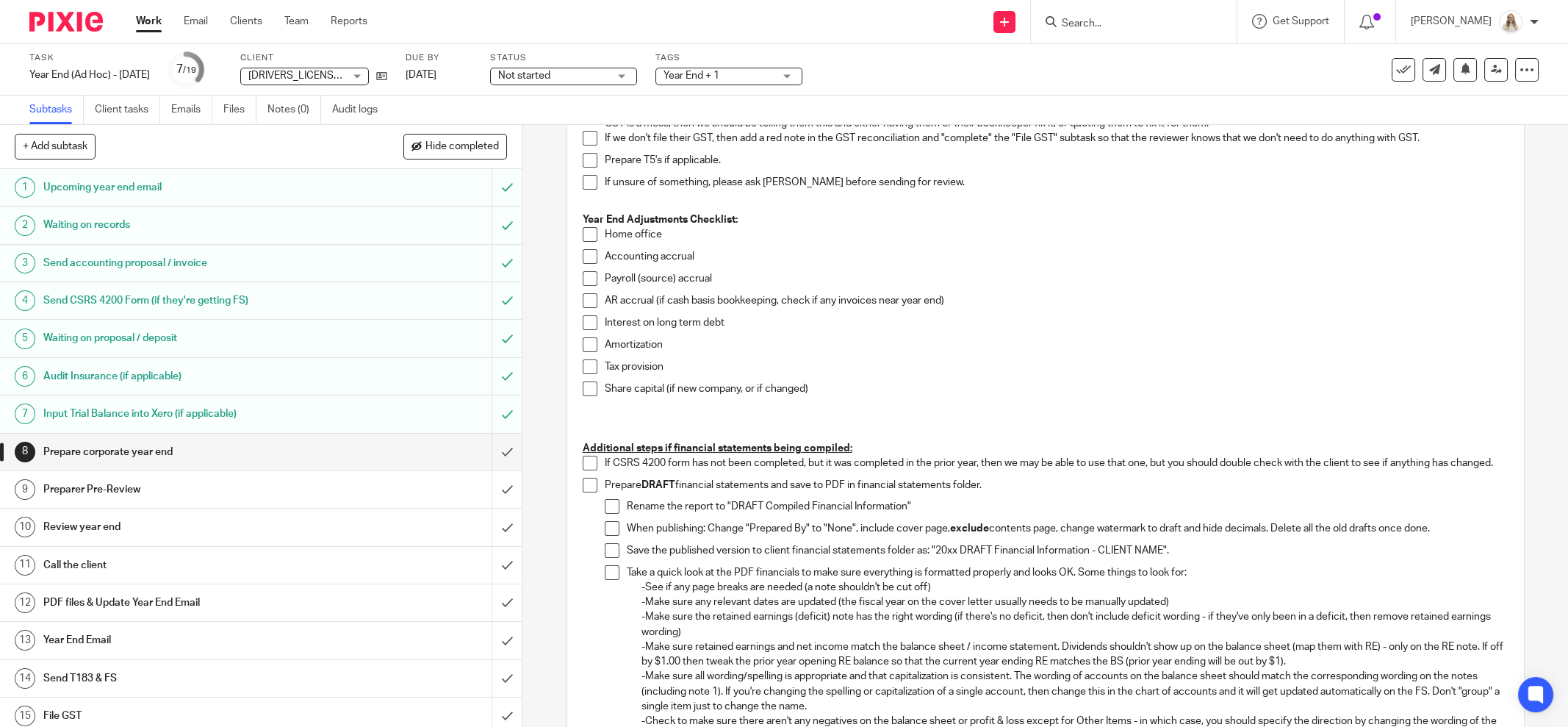
scroll to position [748, 0]
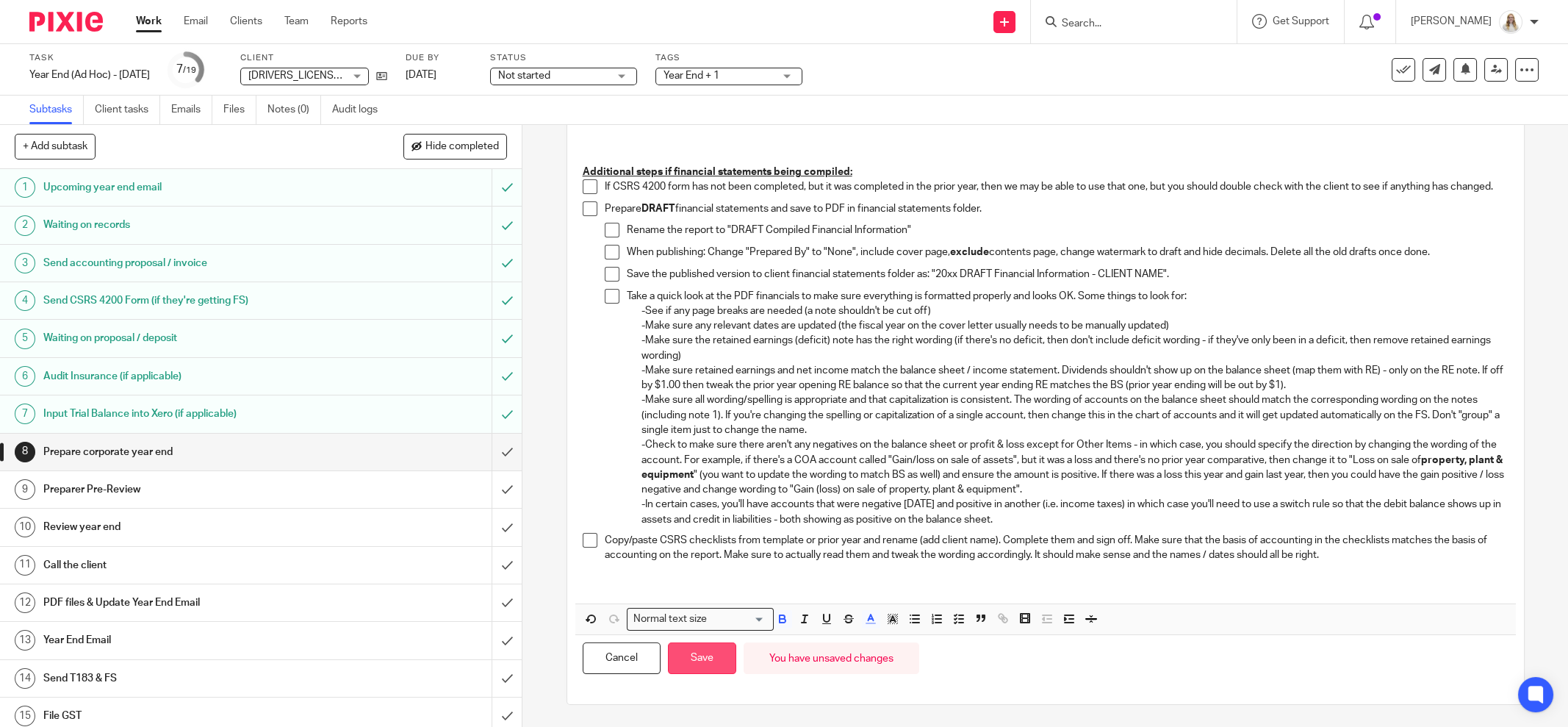
click at [686, 660] on button "Save" at bounding box center [702, 658] width 69 height 31
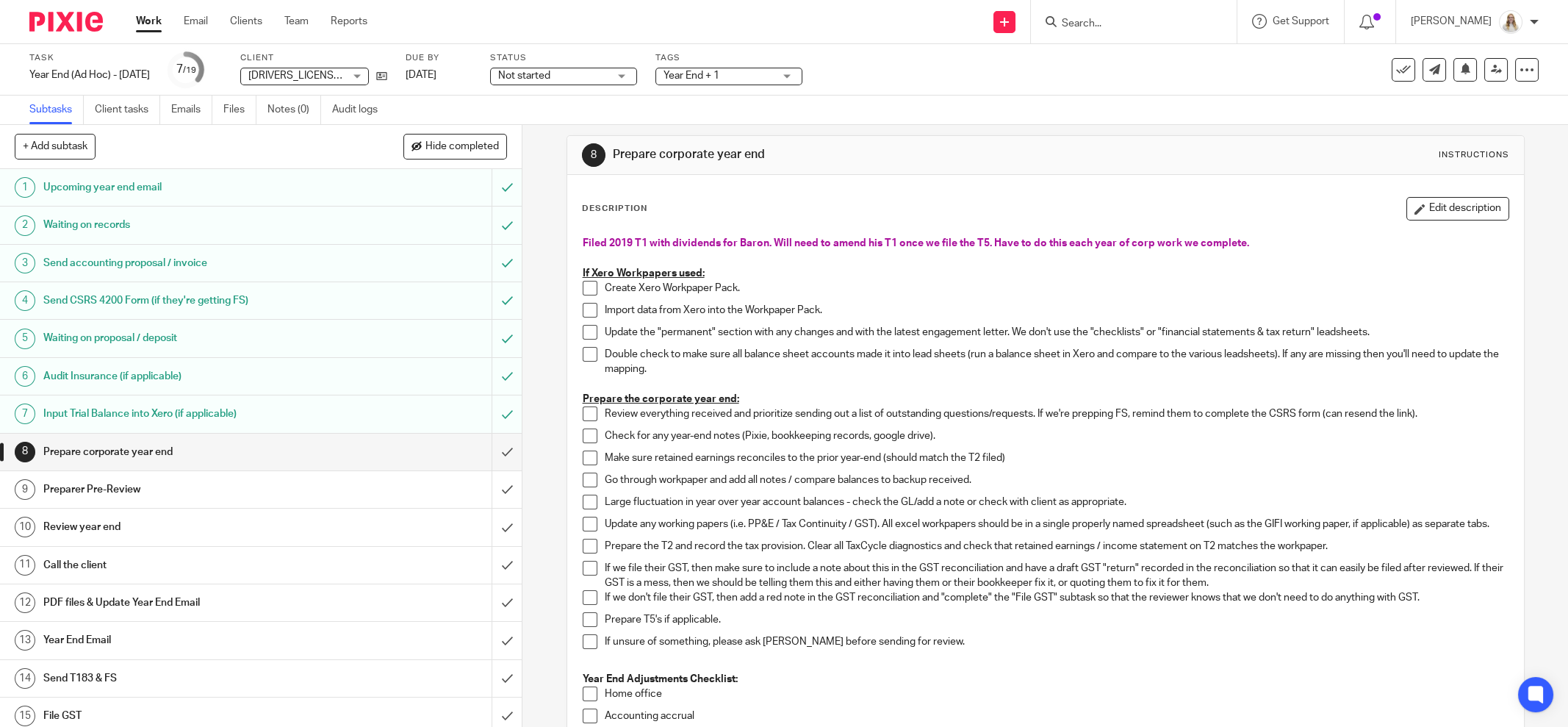
scroll to position [0, 0]
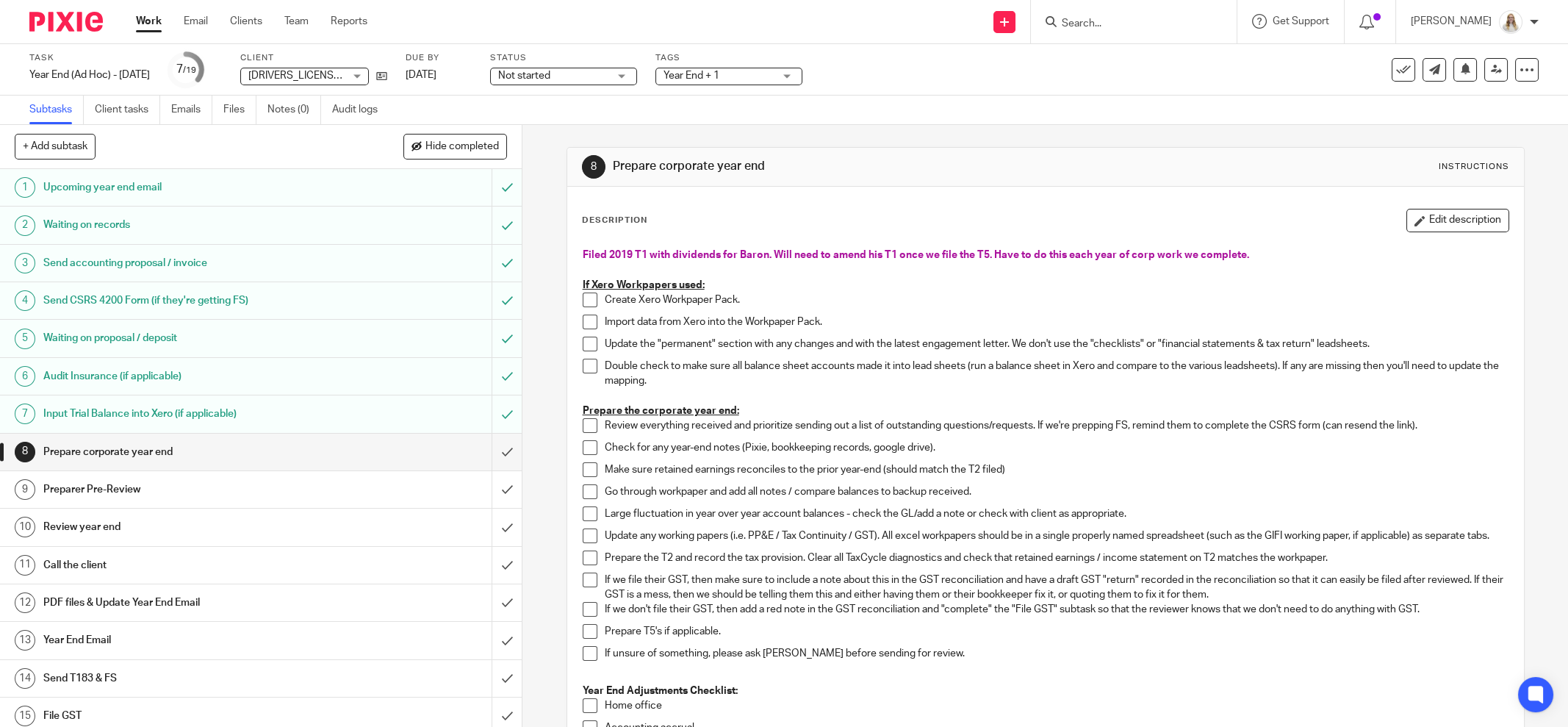
click at [168, 20] on ul "Work Email Clients Team Reports" at bounding box center [263, 21] width 254 height 15
click at [155, 22] on link "Work" at bounding box center [149, 21] width 26 height 15
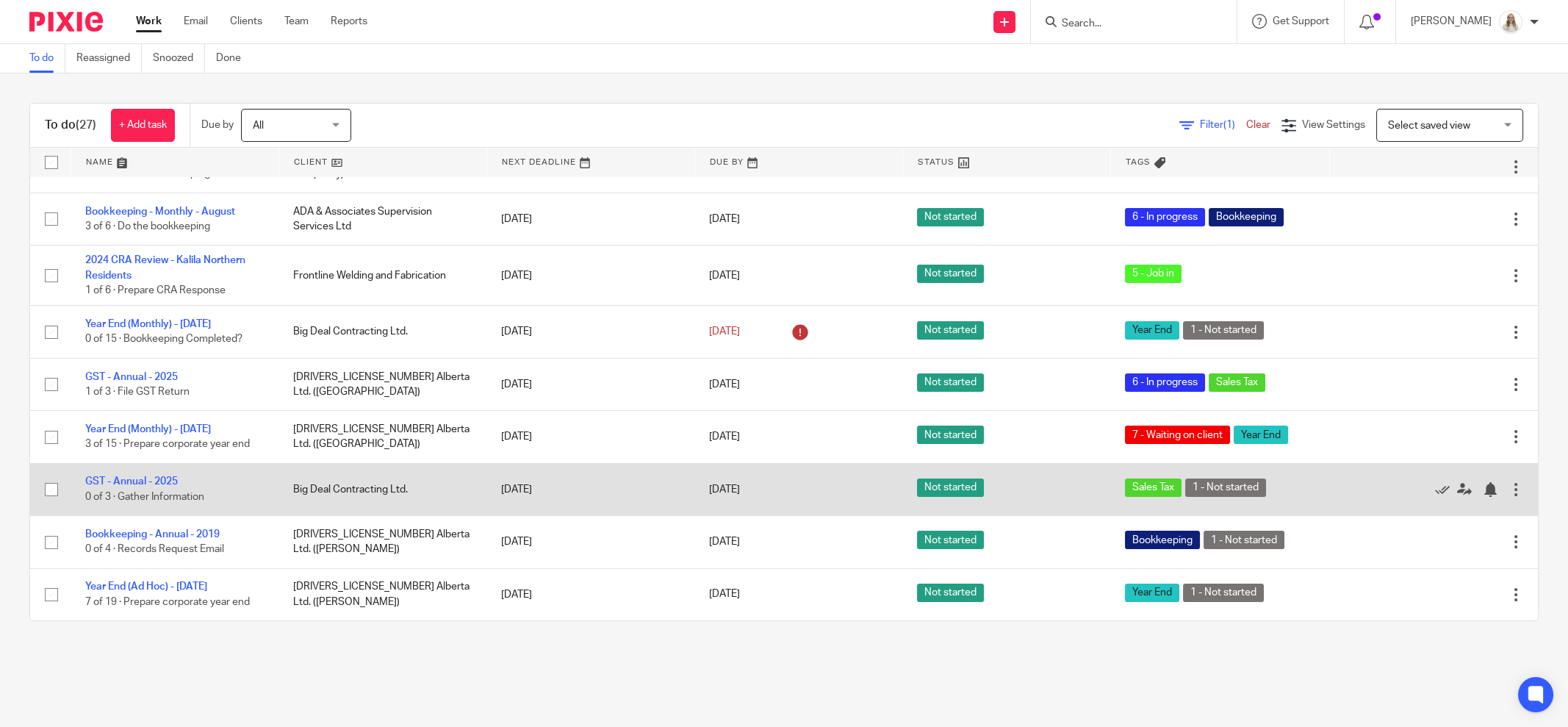
scroll to position [1083, 0]
